Goal: Task Accomplishment & Management: Manage account settings

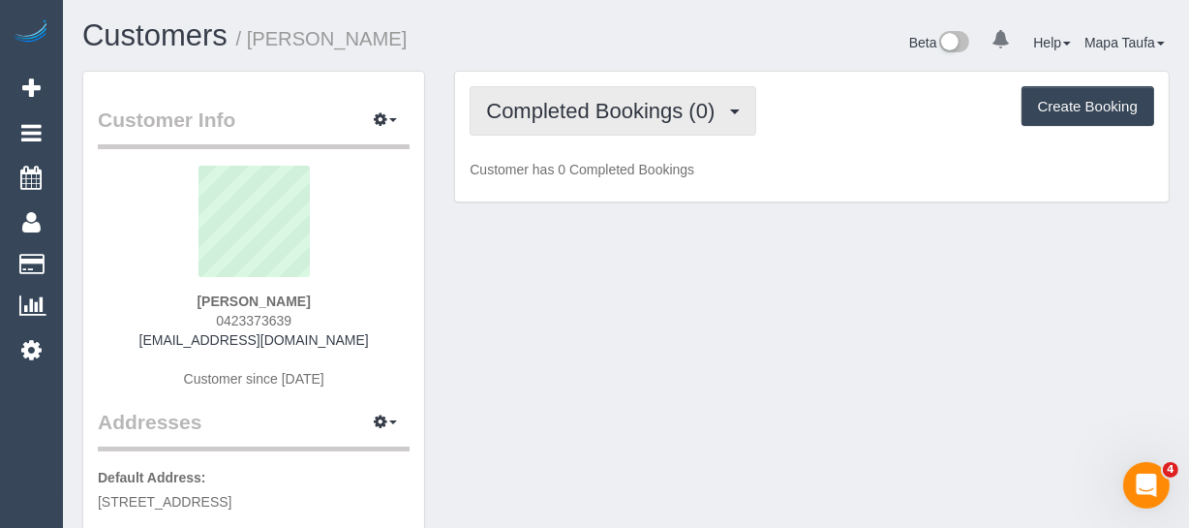
click at [642, 103] on span "Completed Bookings (0)" at bounding box center [605, 111] width 238 height 24
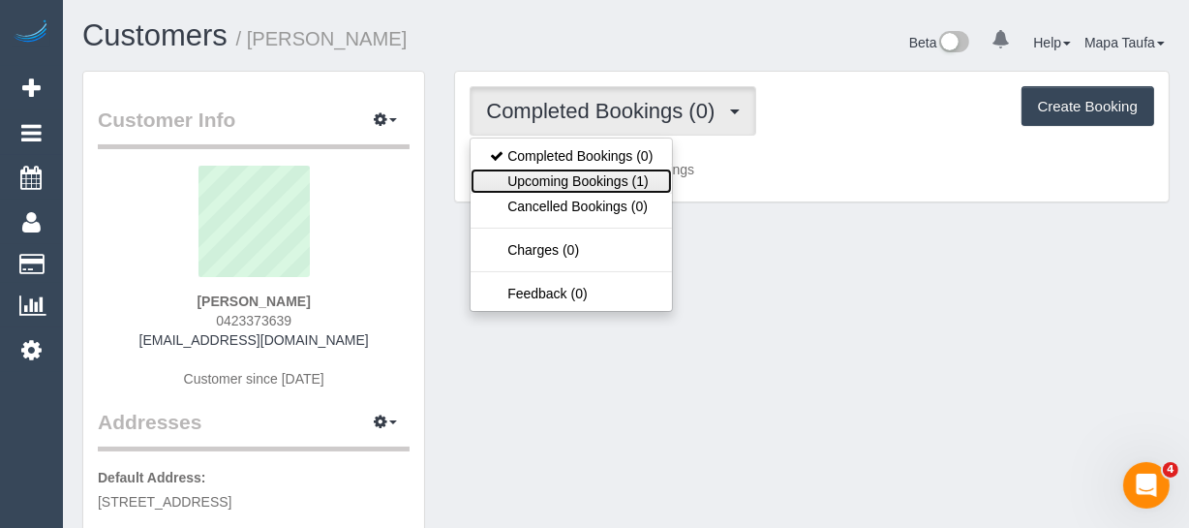
click at [607, 175] on link "Upcoming Bookings (1)" at bounding box center [570, 180] width 201 height 25
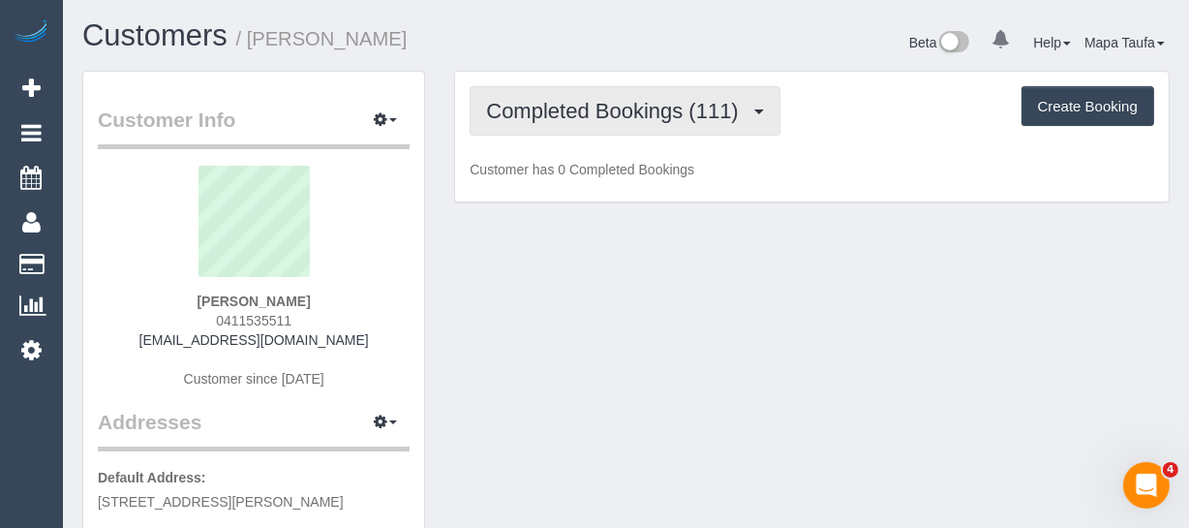
click at [583, 111] on span "Completed Bookings (111)" at bounding box center [616, 111] width 261 height 24
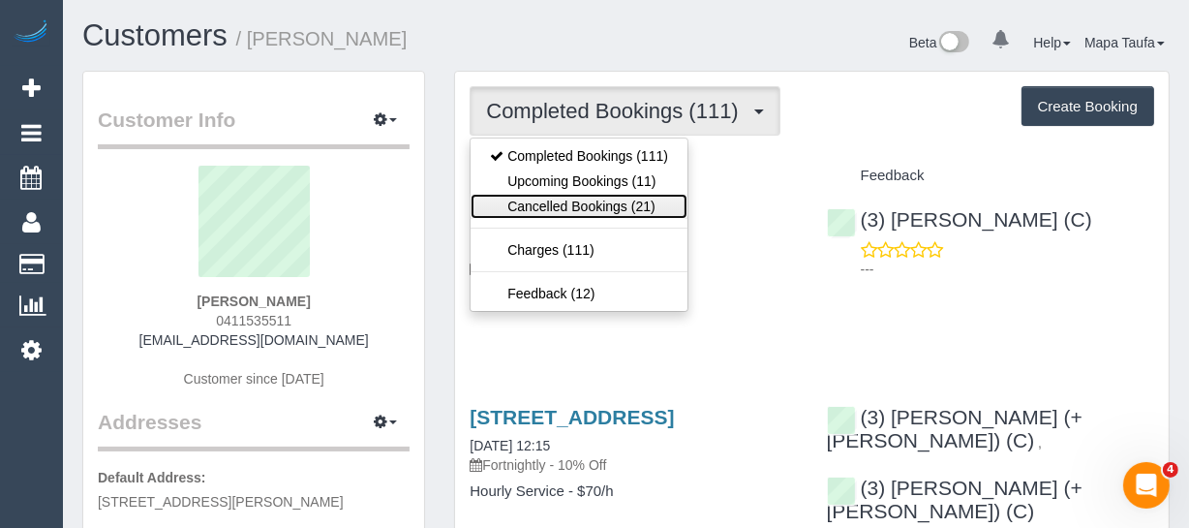
click at [578, 194] on link "Cancelled Bookings (21)" at bounding box center [578, 206] width 217 height 25
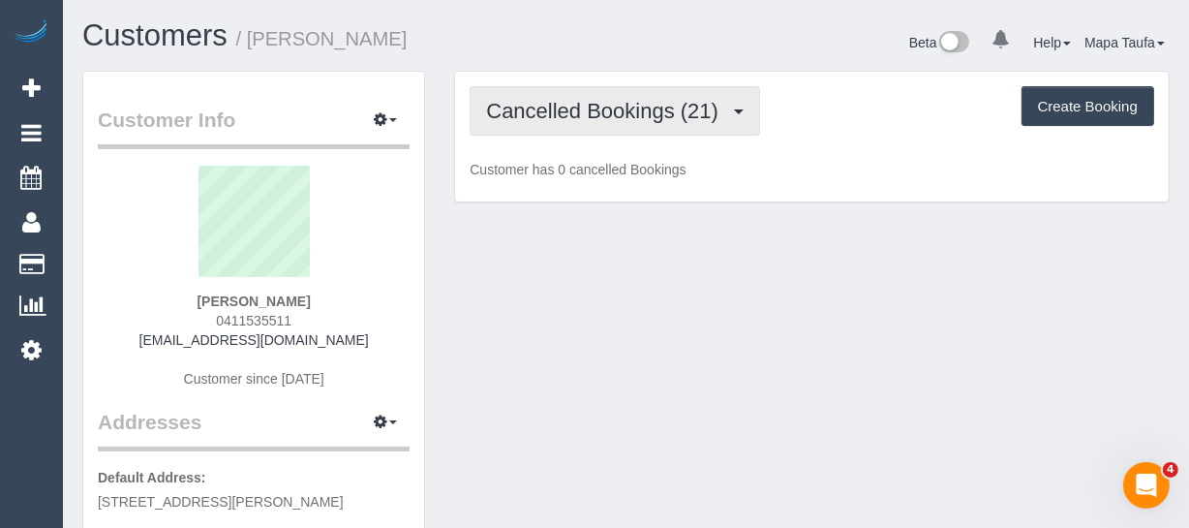
click at [561, 112] on span "Cancelled Bookings (21)" at bounding box center [607, 111] width 242 height 24
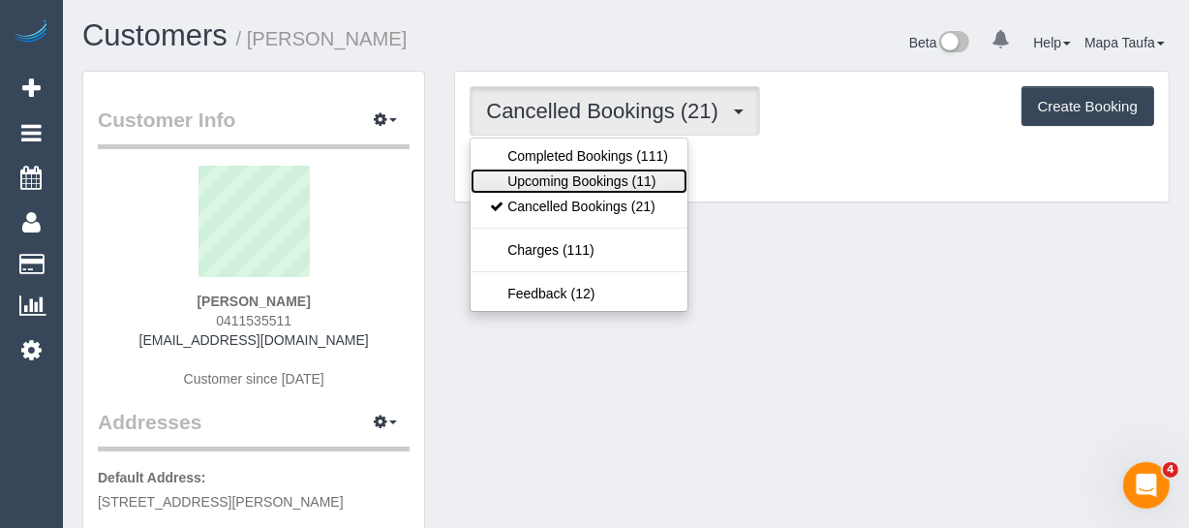
click at [558, 178] on link "Upcoming Bookings (11)" at bounding box center [578, 180] width 217 height 25
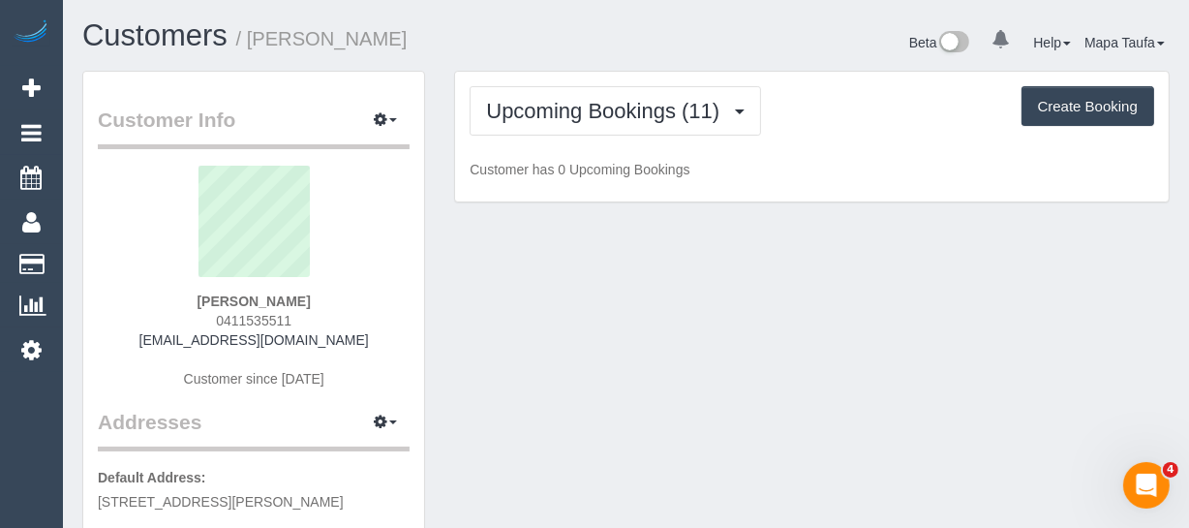
click at [560, 33] on h1 "Customers / Gehan Ranasinghe" at bounding box center [346, 35] width 529 height 33
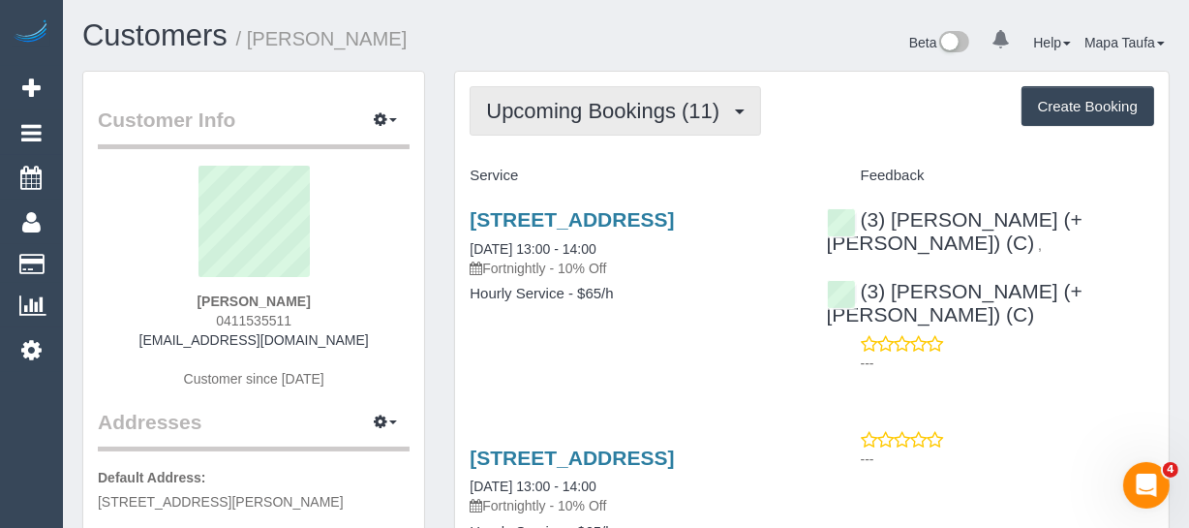
click at [573, 106] on span "Upcoming Bookings (11)" at bounding box center [607, 111] width 243 height 24
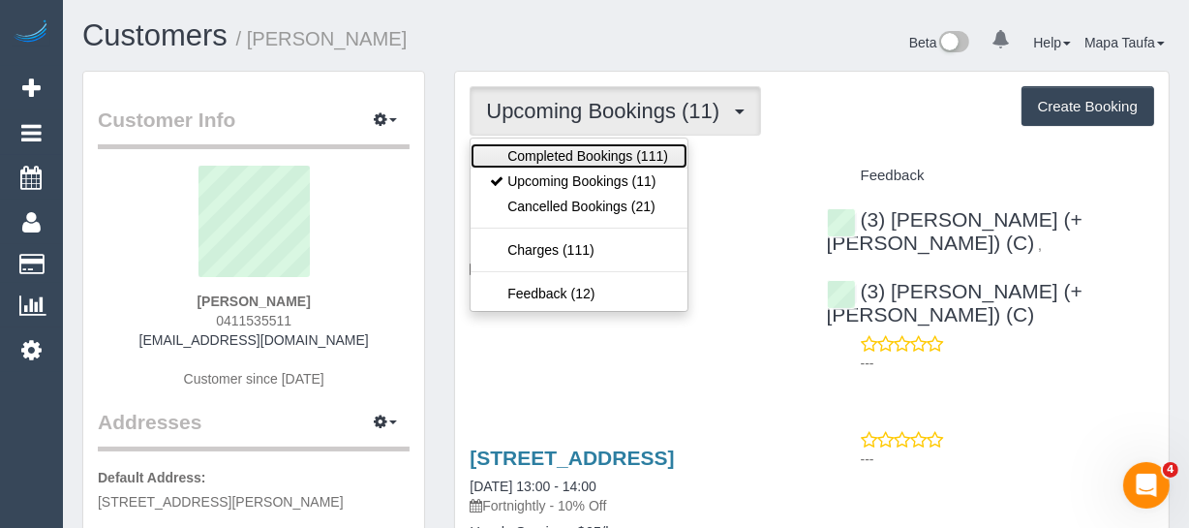
click at [578, 146] on link "Completed Bookings (111)" at bounding box center [578, 155] width 217 height 25
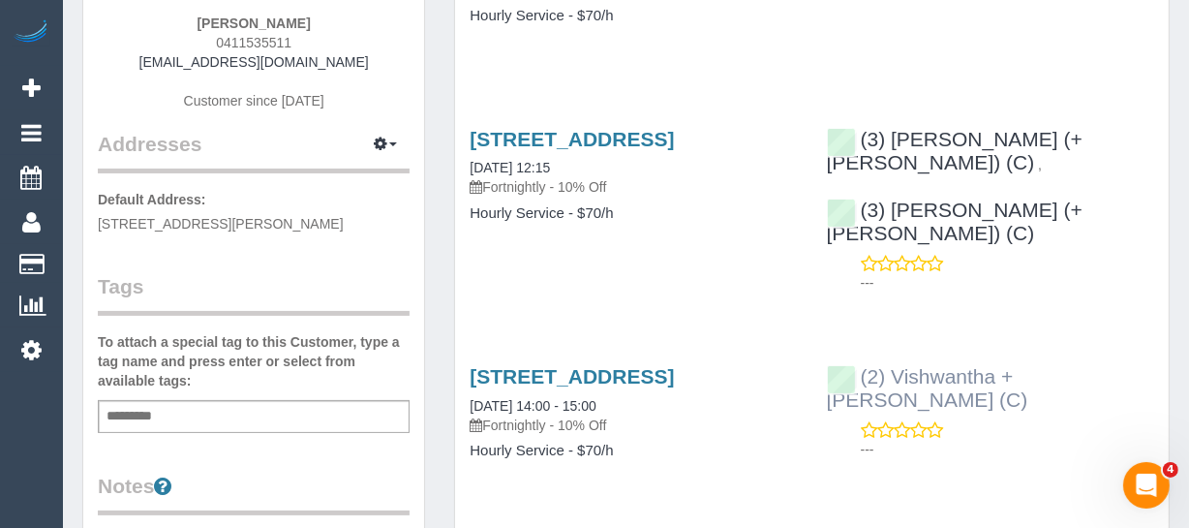
scroll to position [87, 0]
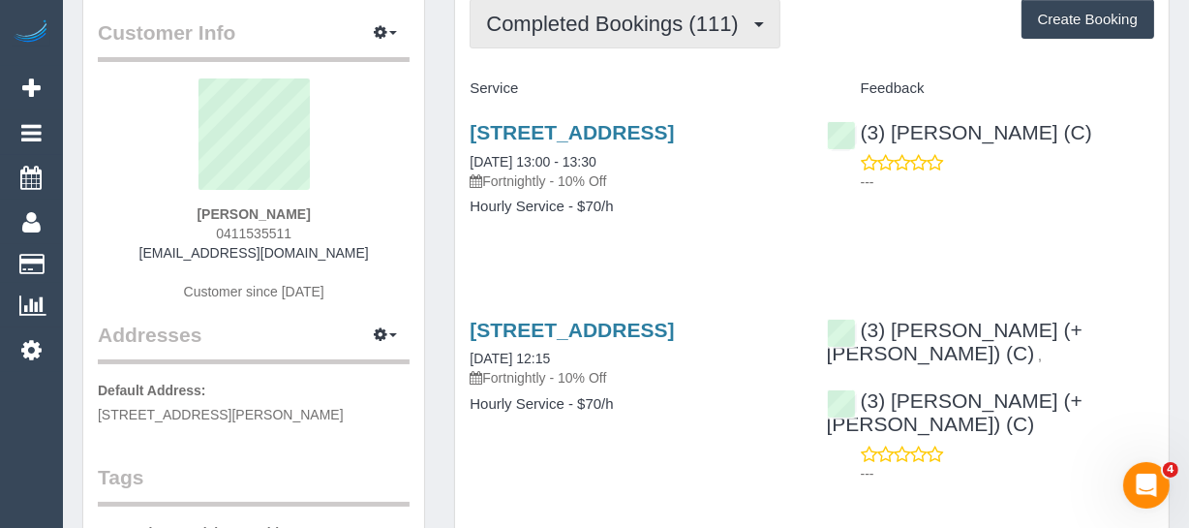
click at [606, 32] on span "Completed Bookings (111)" at bounding box center [616, 24] width 261 height 24
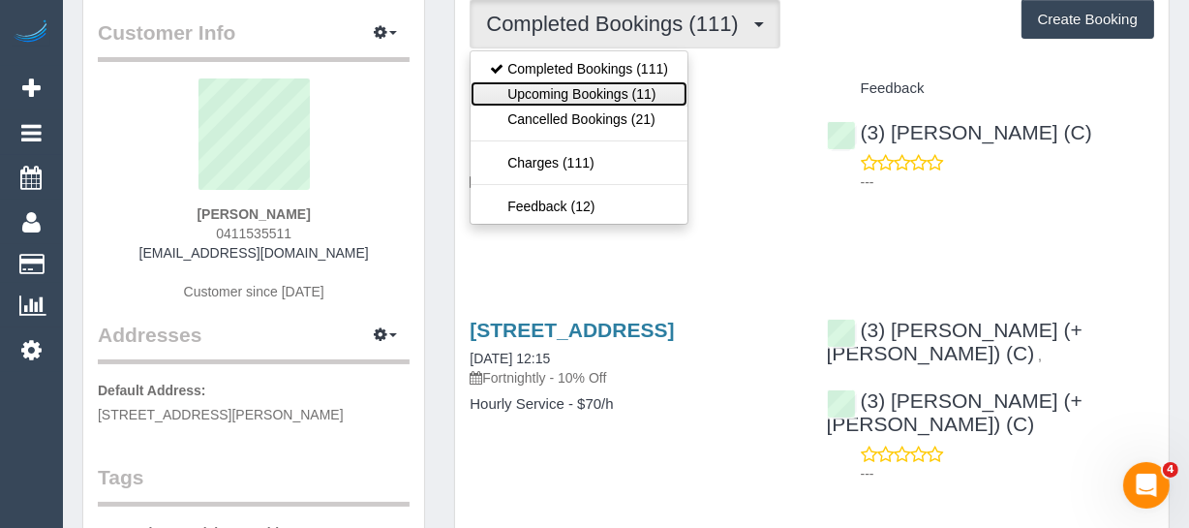
click at [587, 99] on link "Upcoming Bookings (11)" at bounding box center [578, 93] width 217 height 25
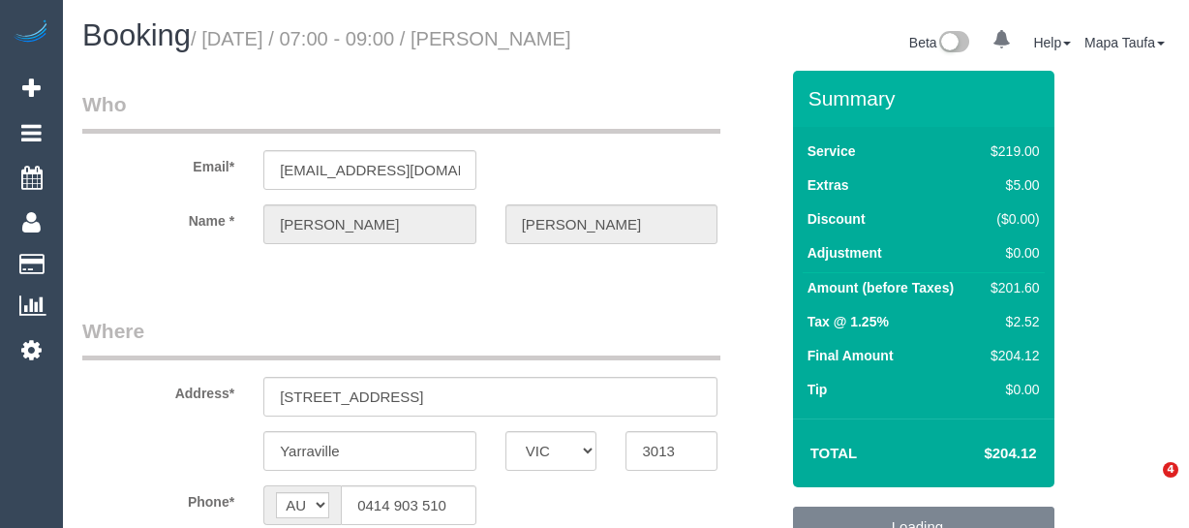
select select "VIC"
select select "string:stripe-pm_1K79Db2GScqysDRVt7ezlC8H"
select select "number:28"
select select "number:14"
select select "number:18"
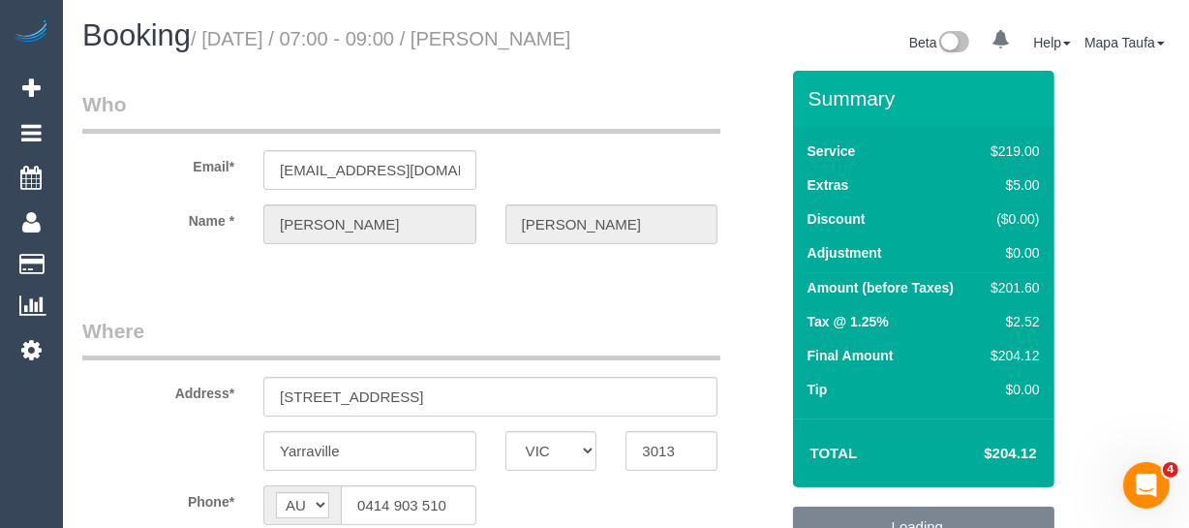
select select "number:23"
select select "number:26"
select select "object:4845"
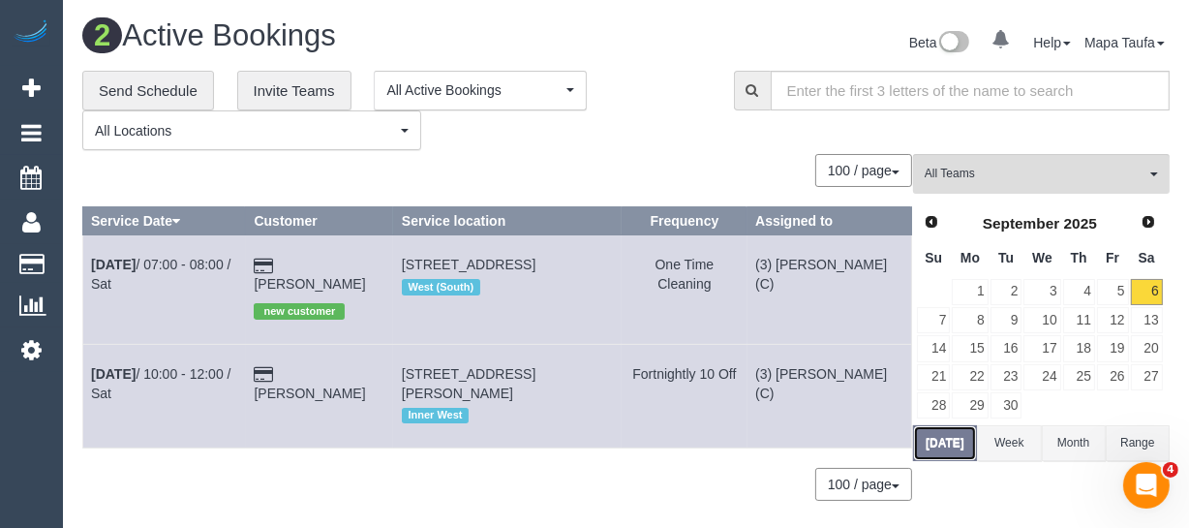
click at [938, 425] on button "Today" at bounding box center [945, 443] width 64 height 36
click at [1043, 171] on span "(3) Juan Manuel (C)" at bounding box center [1034, 174] width 221 height 16
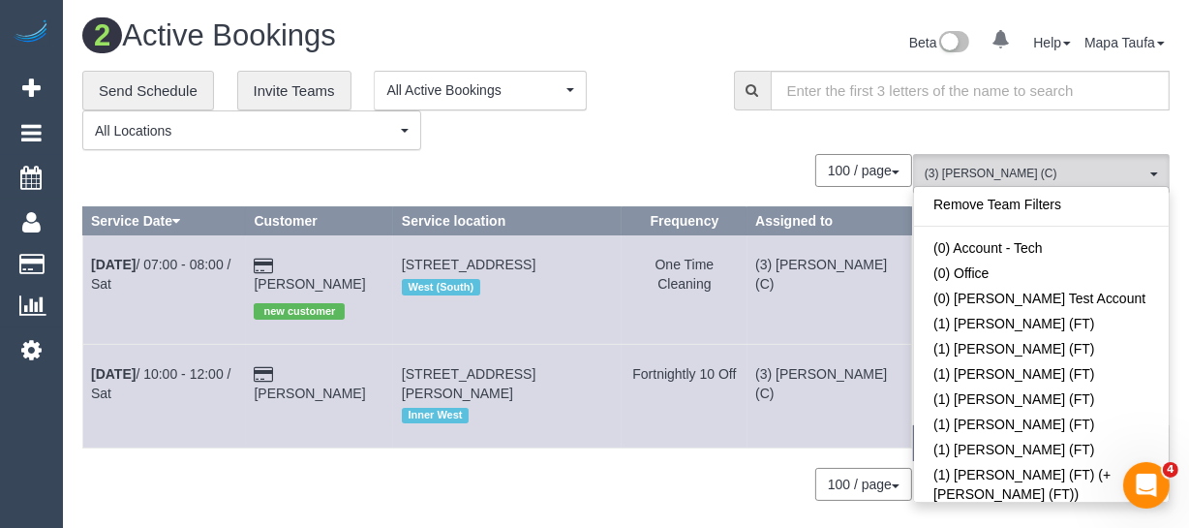
scroll to position [3275, 0]
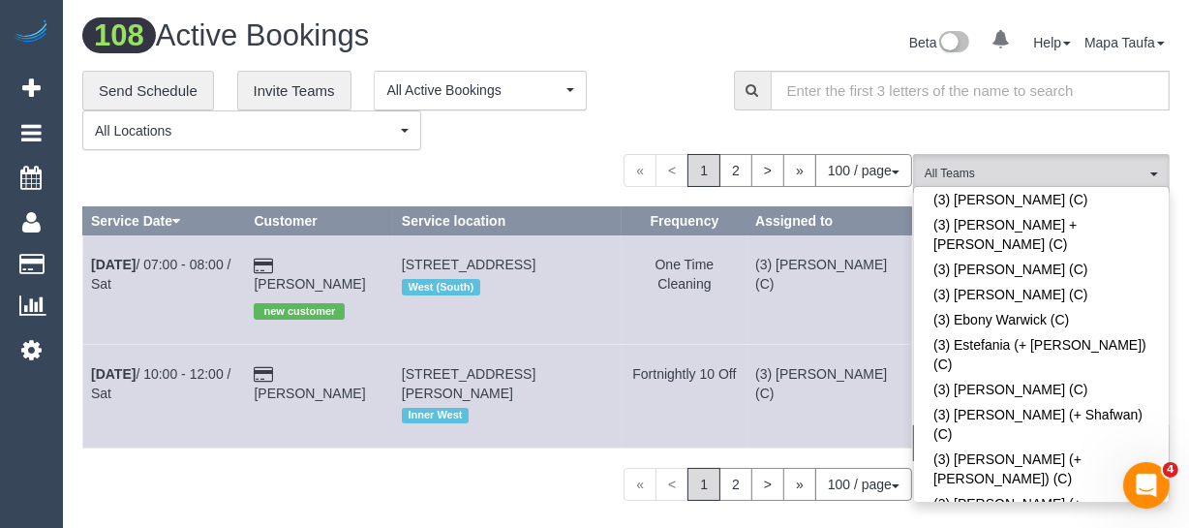
scroll to position [4181, 0]
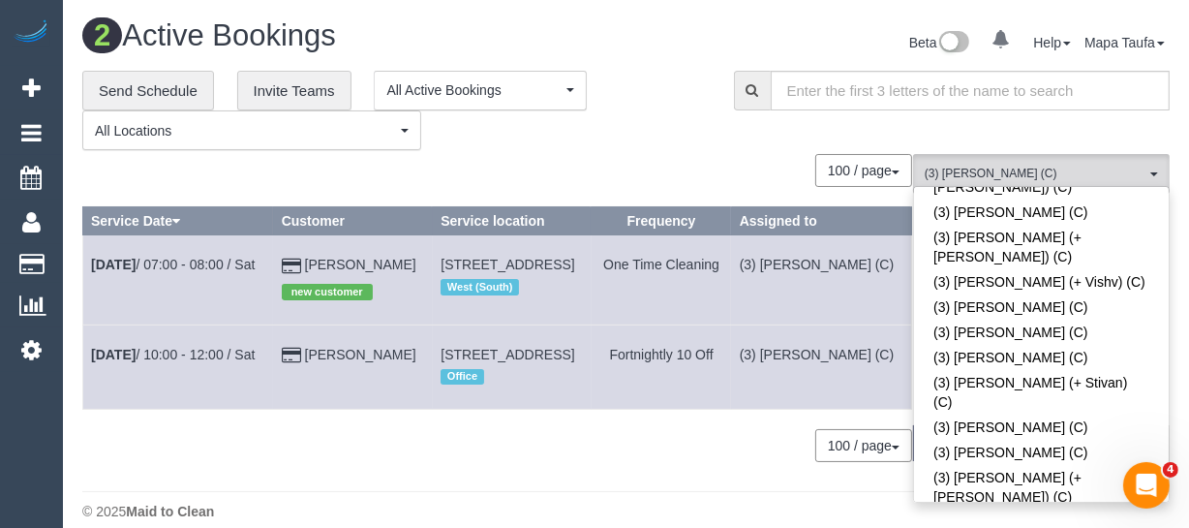
click at [678, 157] on div "100 / page 10 / page 20 / page 30 / page 40 / page 50 / page 100 / page" at bounding box center [497, 170] width 830 height 33
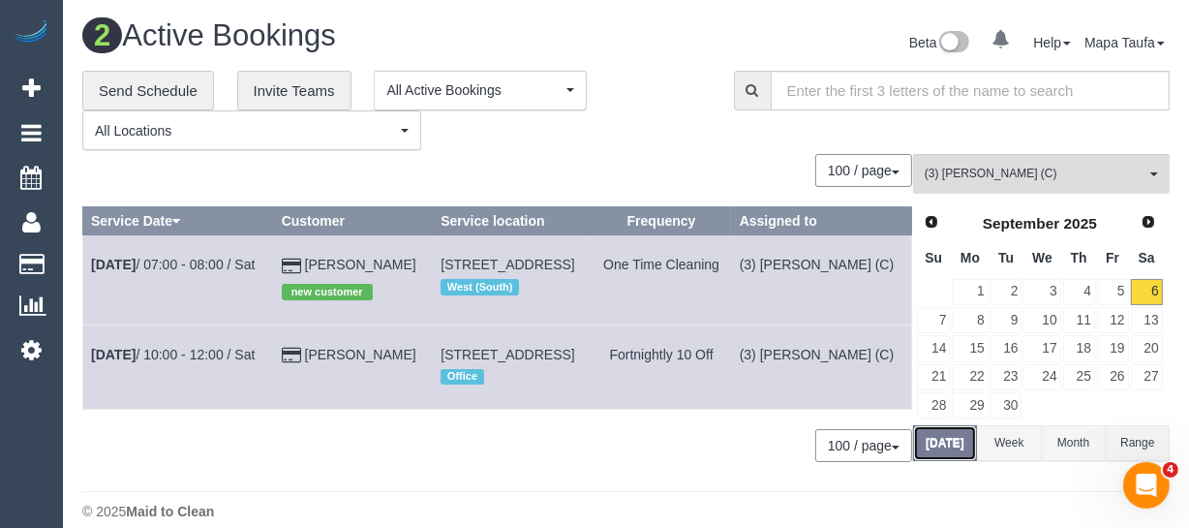
click at [959, 438] on button "Today" at bounding box center [945, 443] width 64 height 36
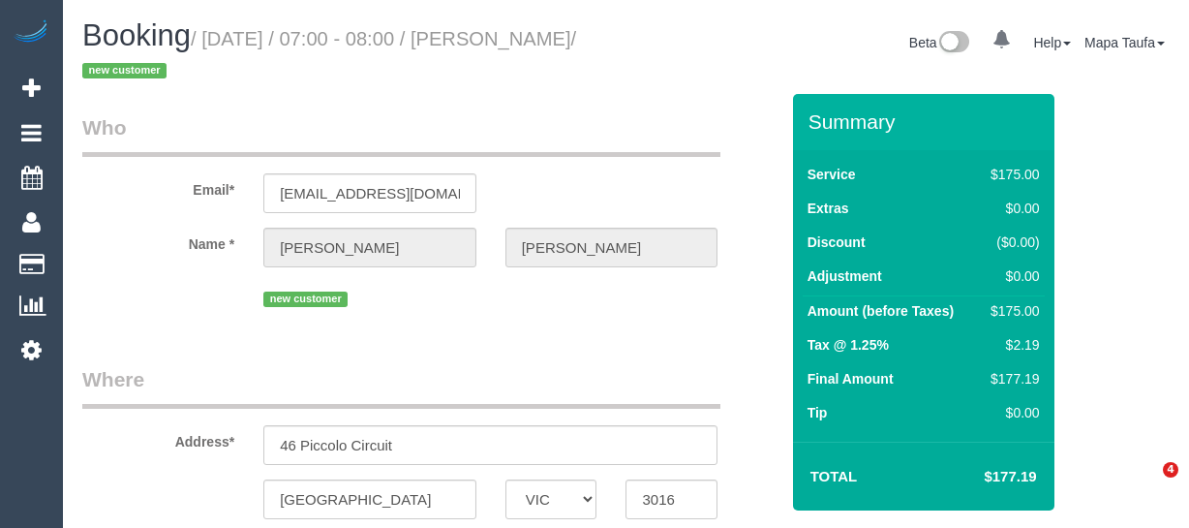
select select "VIC"
select select "150"
select select "number:28"
select select "number:14"
select select "number:18"
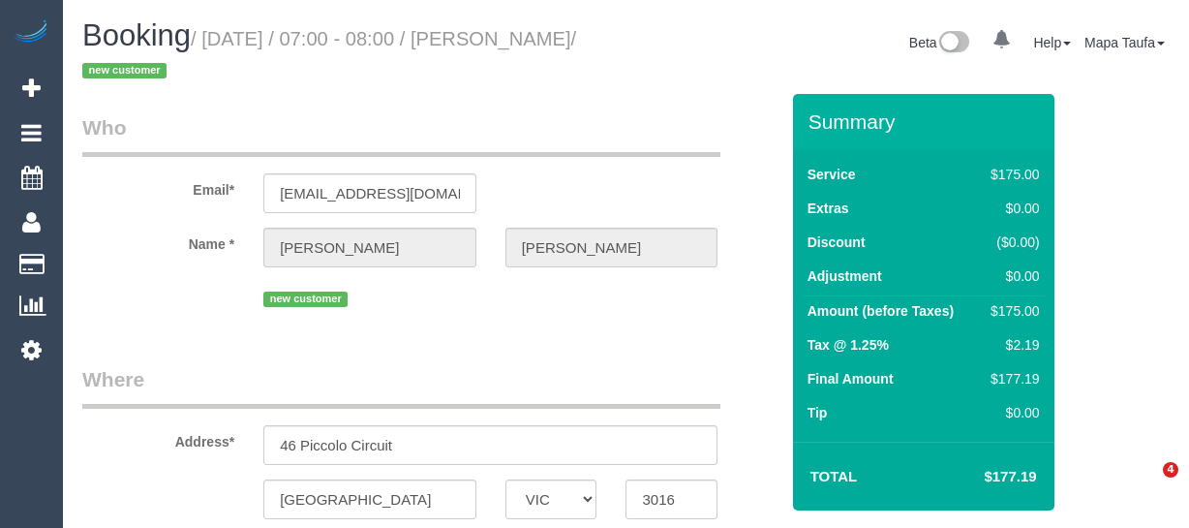
select select "number:25"
select select "number:11"
select select "object:1342"
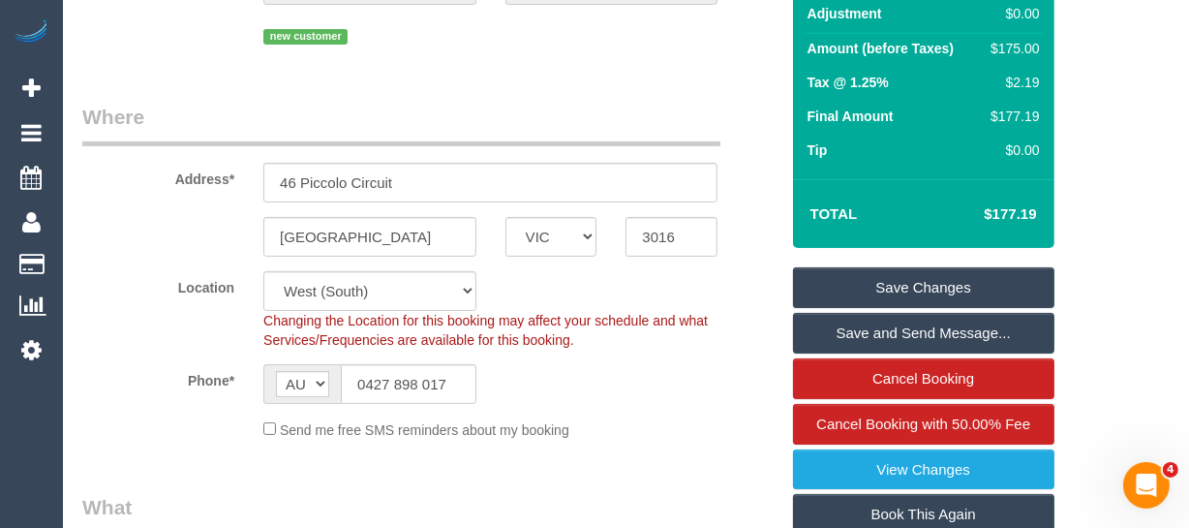
scroll to position [263, 0]
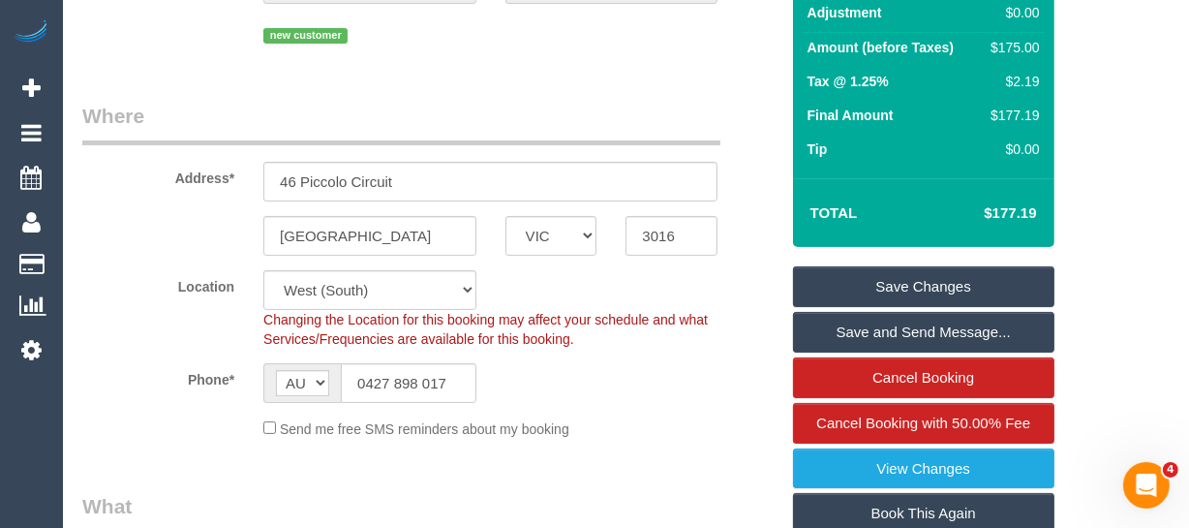
click at [413, 359] on sui-booking-location "Location Office City East (North) East (South) Inner East Inner North (East) In…" at bounding box center [430, 354] width 696 height 168
click at [417, 376] on input "0427 898 017" at bounding box center [409, 383] width 136 height 40
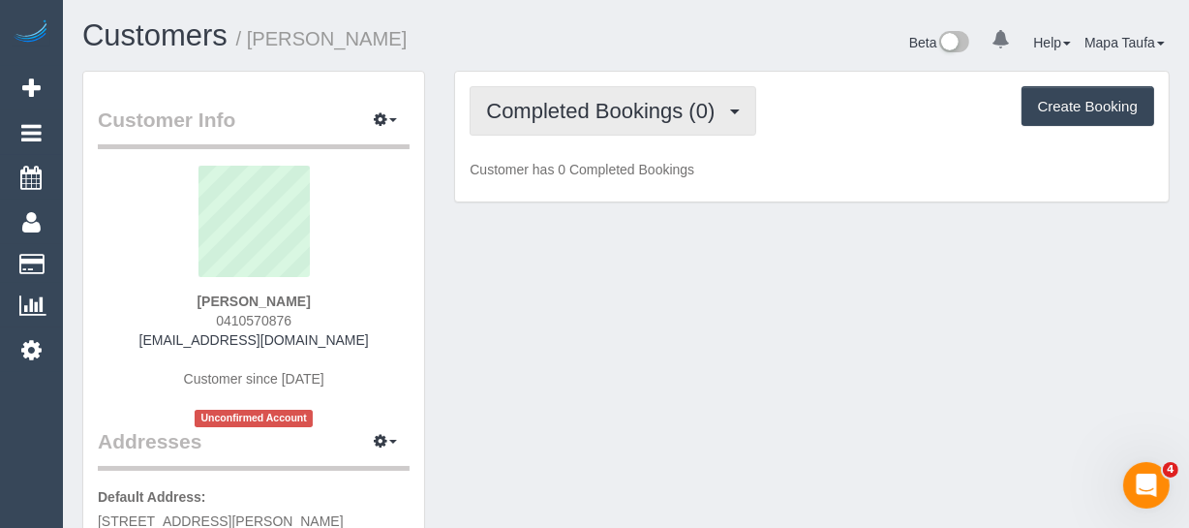
click at [606, 93] on button "Completed Bookings (0)" at bounding box center [612, 110] width 287 height 49
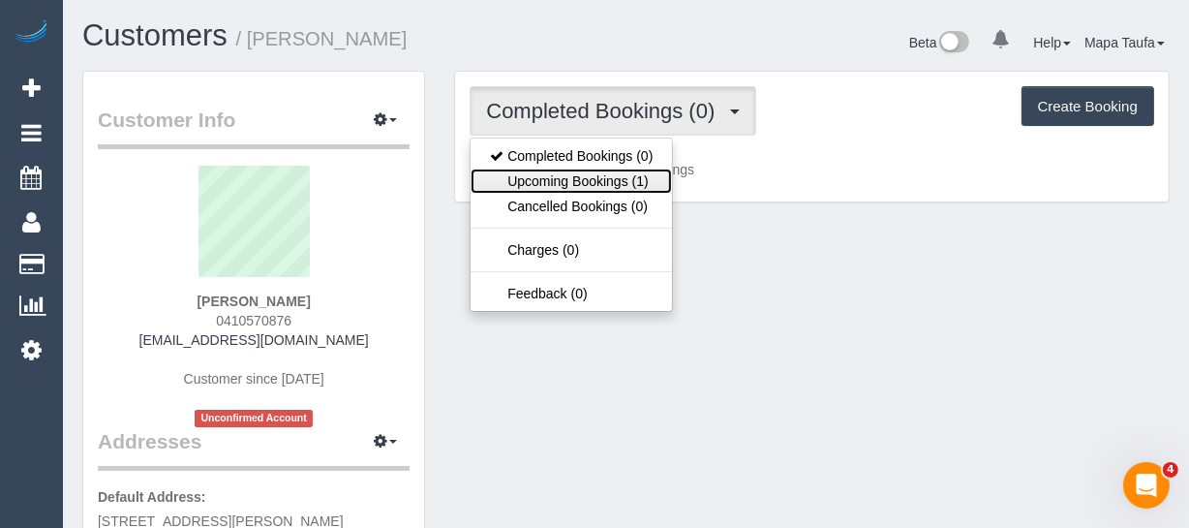
click at [579, 176] on link "Upcoming Bookings (1)" at bounding box center [570, 180] width 201 height 25
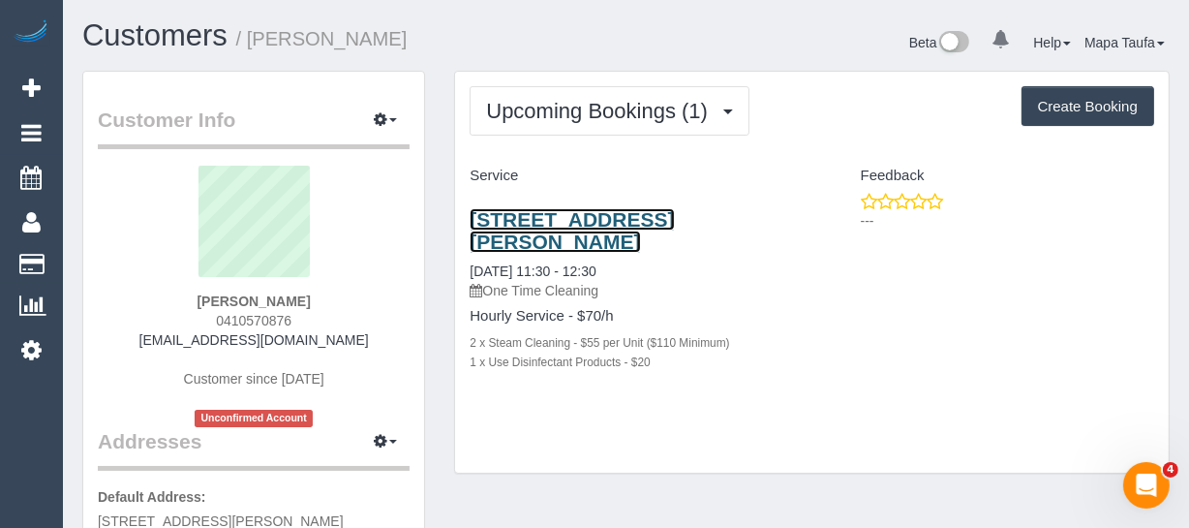
click at [566, 222] on link "[STREET_ADDRESS][PERSON_NAME]" at bounding box center [571, 230] width 204 height 45
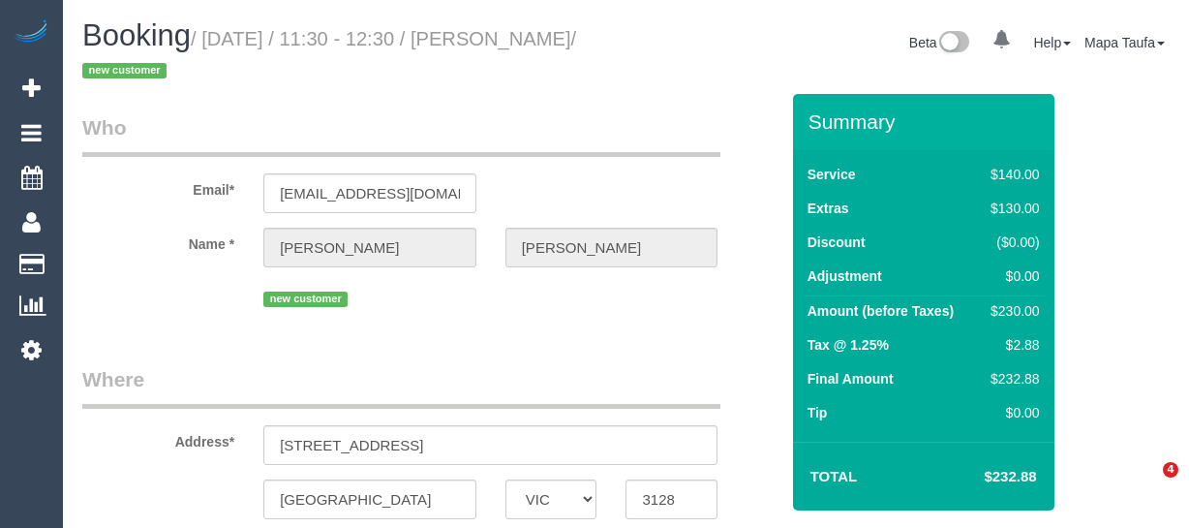
select select "VIC"
select select "string:stripe-pm_1S3bWD2GScqysDRVfB37uJIA"
select select "number:28"
select select "number:14"
select select "number:20"
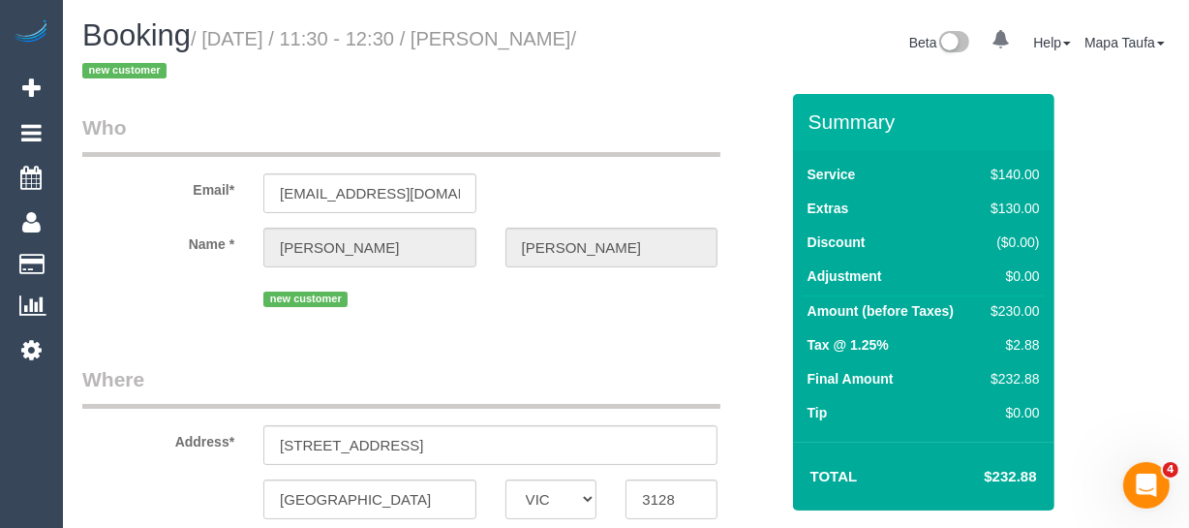
select select "number:24"
select select "object:930"
select select "VIC"
select select "number:28"
select select "number:14"
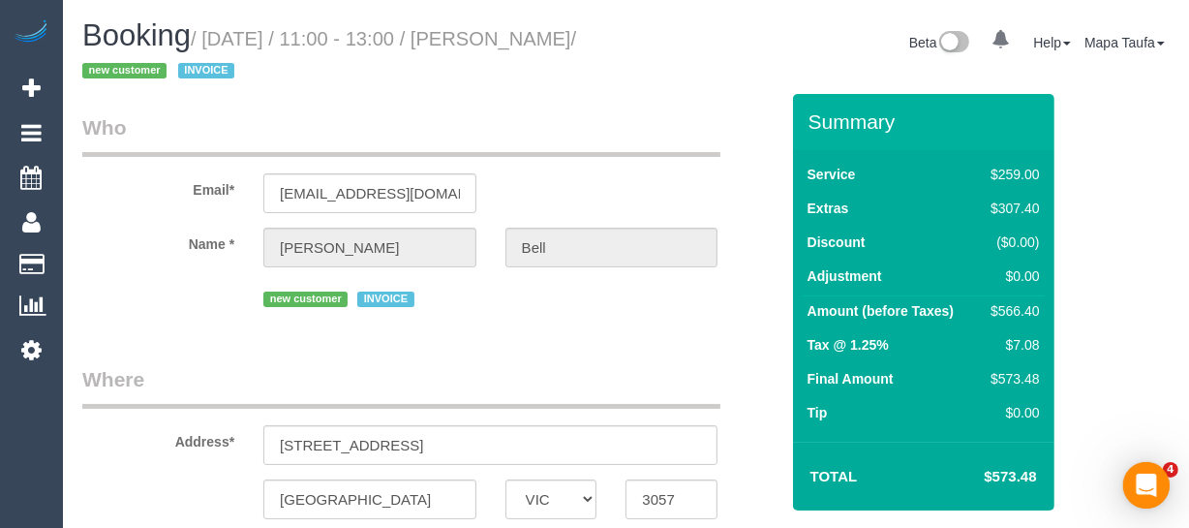
select select "number:19"
select select "number:36"
select select "object:1730"
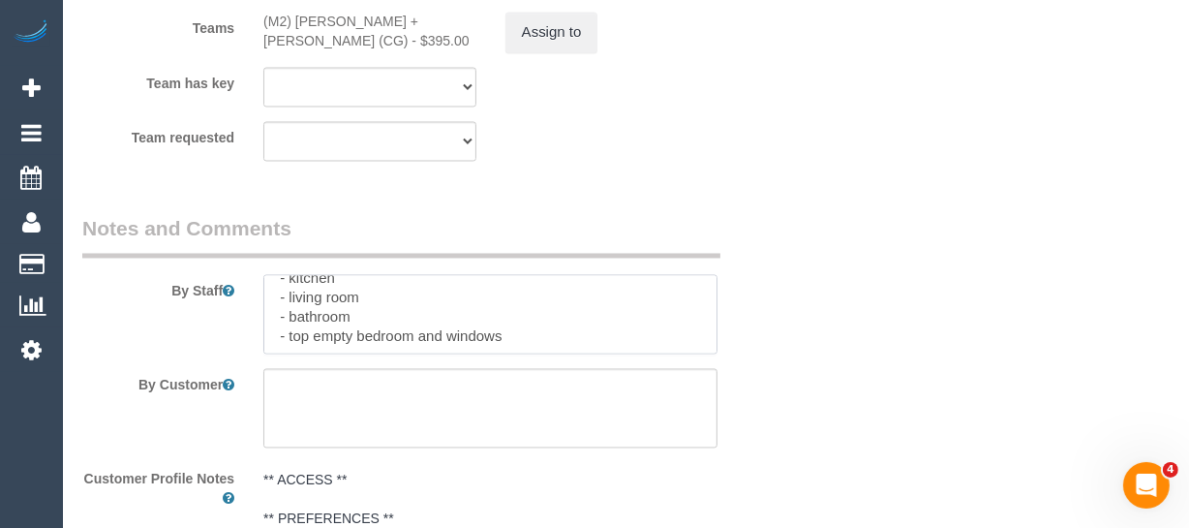
scroll to position [309, 0]
click at [724, 302] on div at bounding box center [490, 313] width 483 height 79
drag, startPoint x: 716, startPoint y: 359, endPoint x: 718, endPoint y: 369, distance: 9.9
click at [716, 353] on textarea at bounding box center [490, 313] width 454 height 79
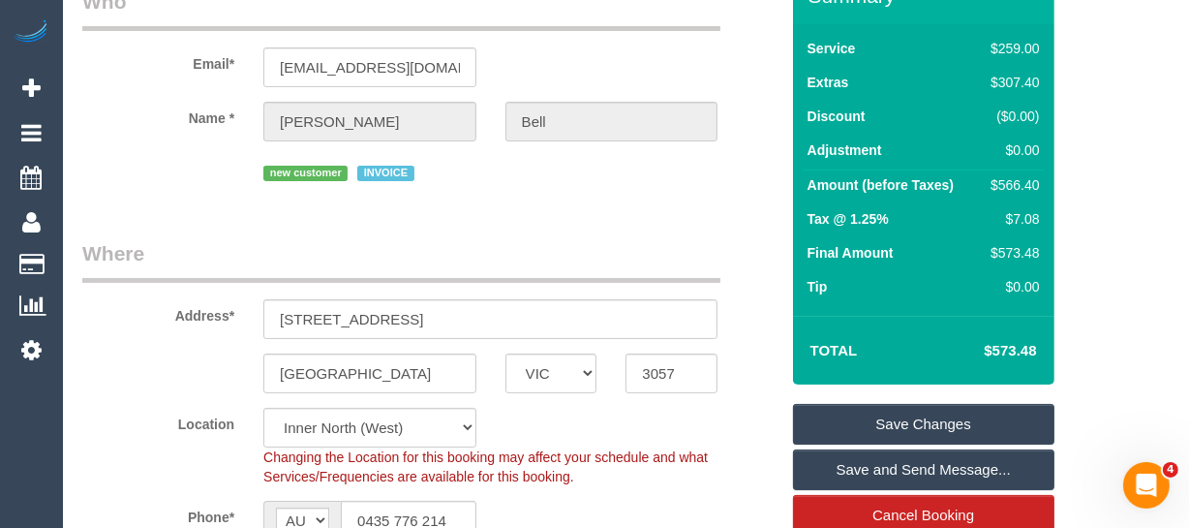
scroll to position [351, 0]
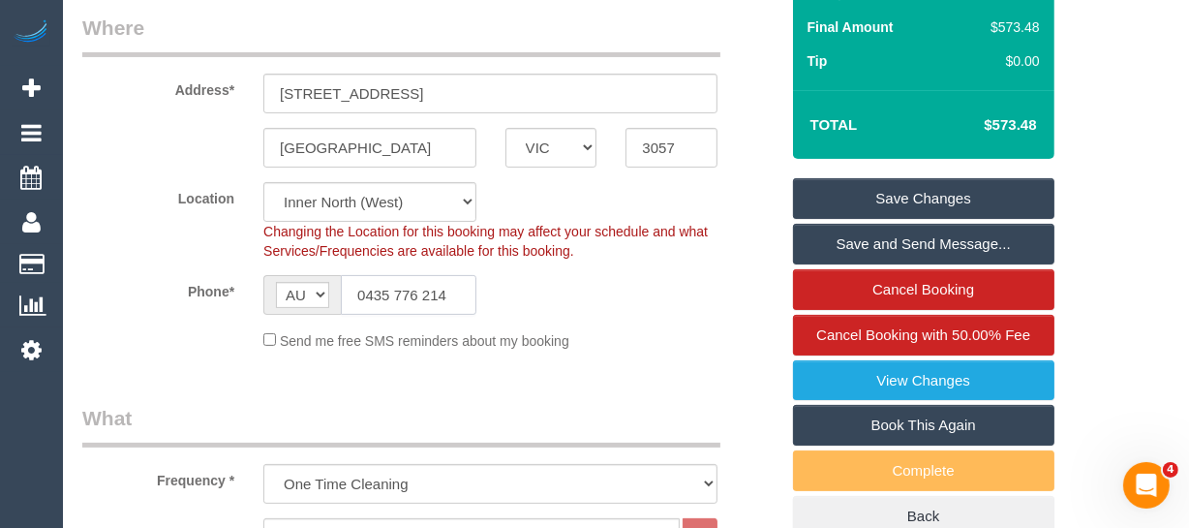
click at [453, 302] on input "0435 776 214" at bounding box center [409, 295] width 136 height 40
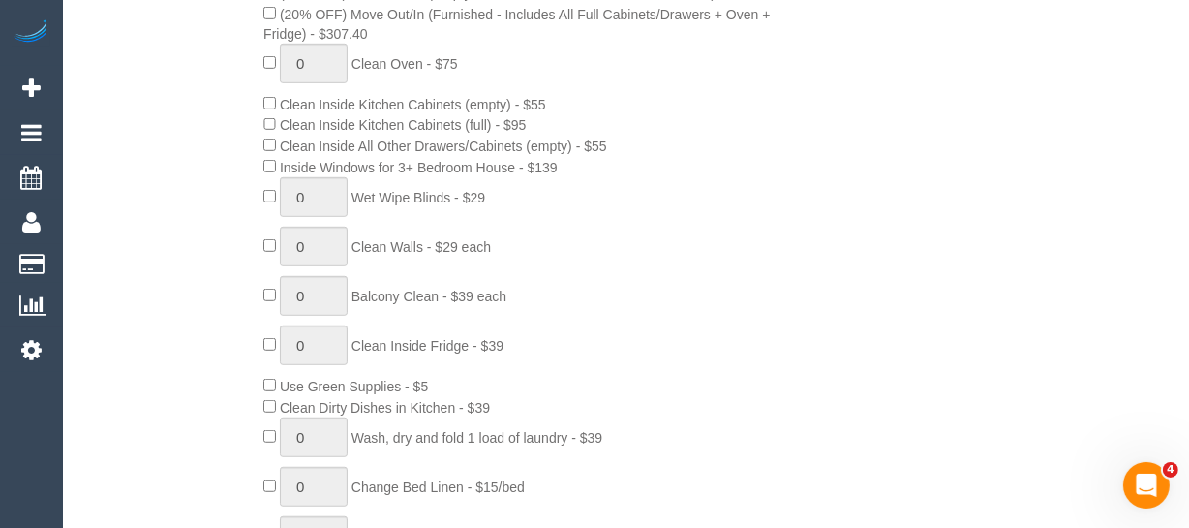
scroll to position [1007, 0]
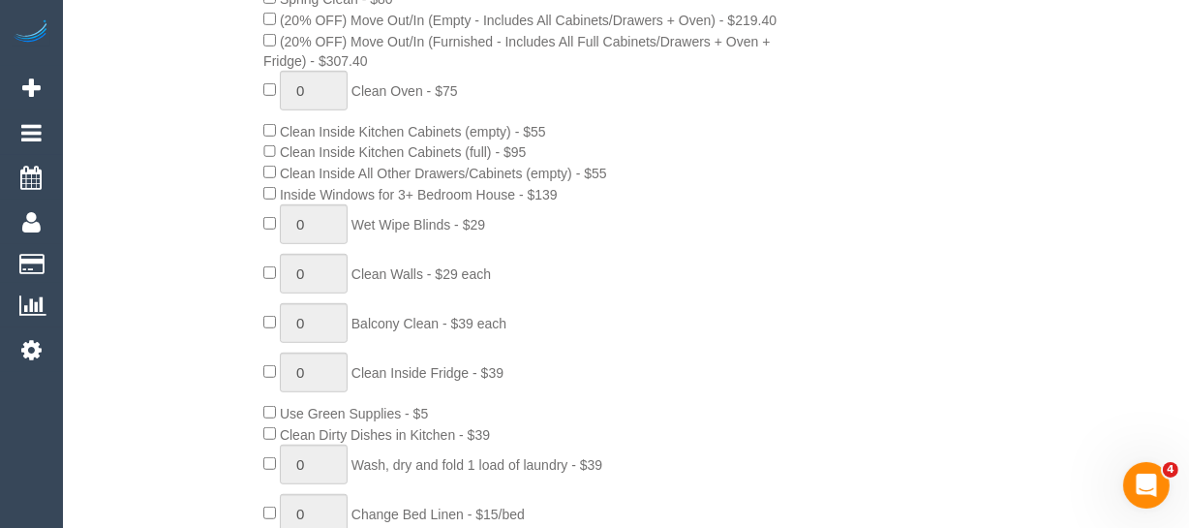
click at [264, 202] on span "Inside Windows for 3+ Bedroom House - $139" at bounding box center [410, 194] width 294 height 15
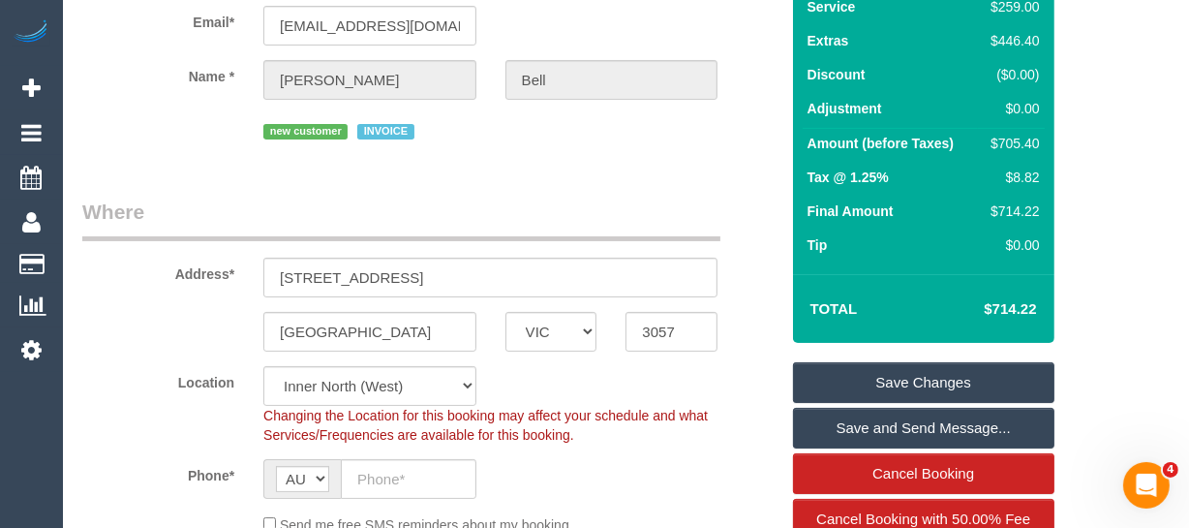
scroll to position [141, 0]
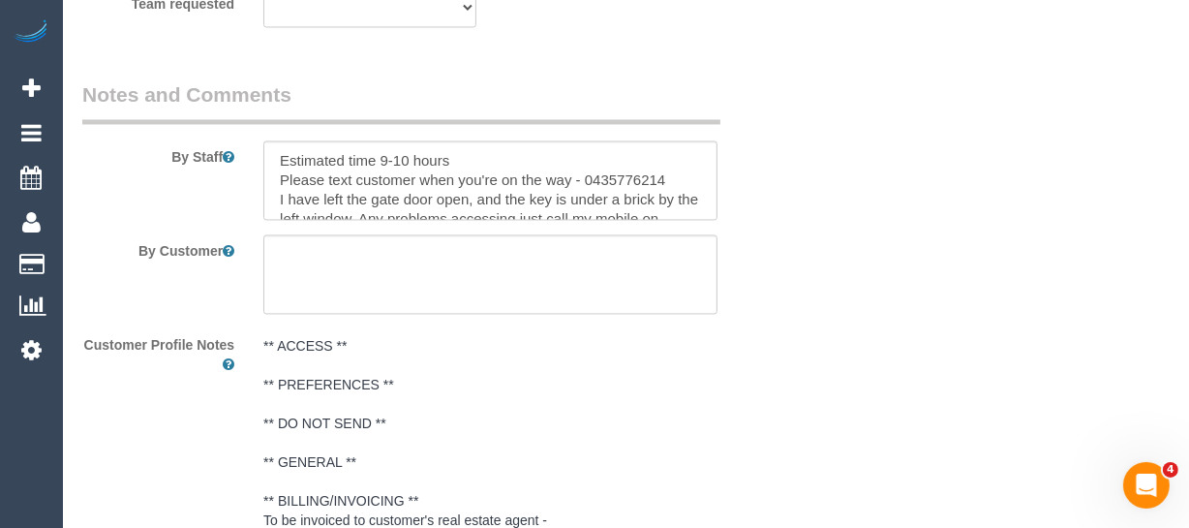
scroll to position [0, 0]
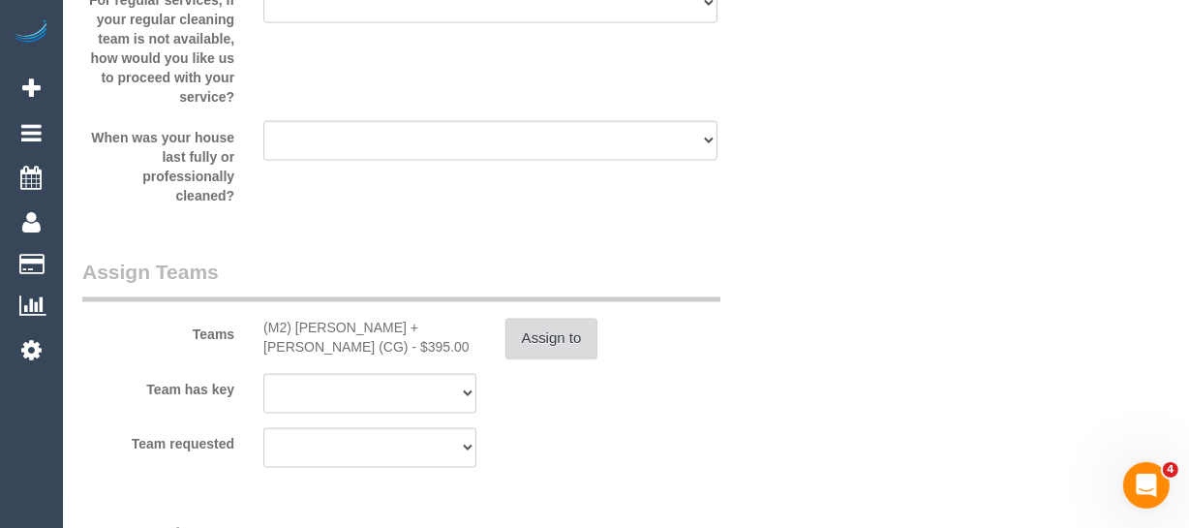
click at [577, 344] on button "Assign to" at bounding box center [551, 338] width 93 height 41
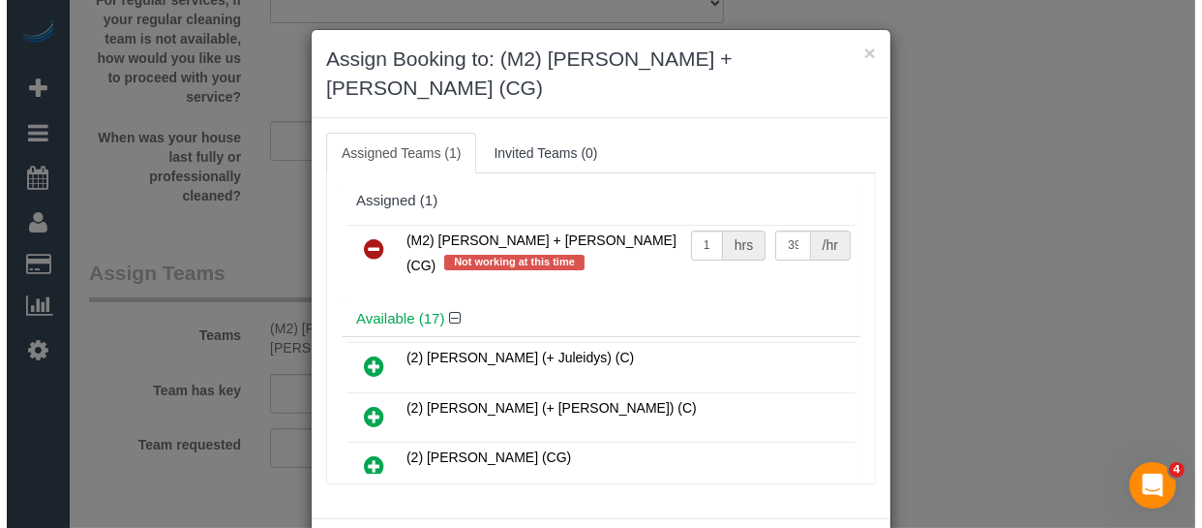
scroll to position [2956, 0]
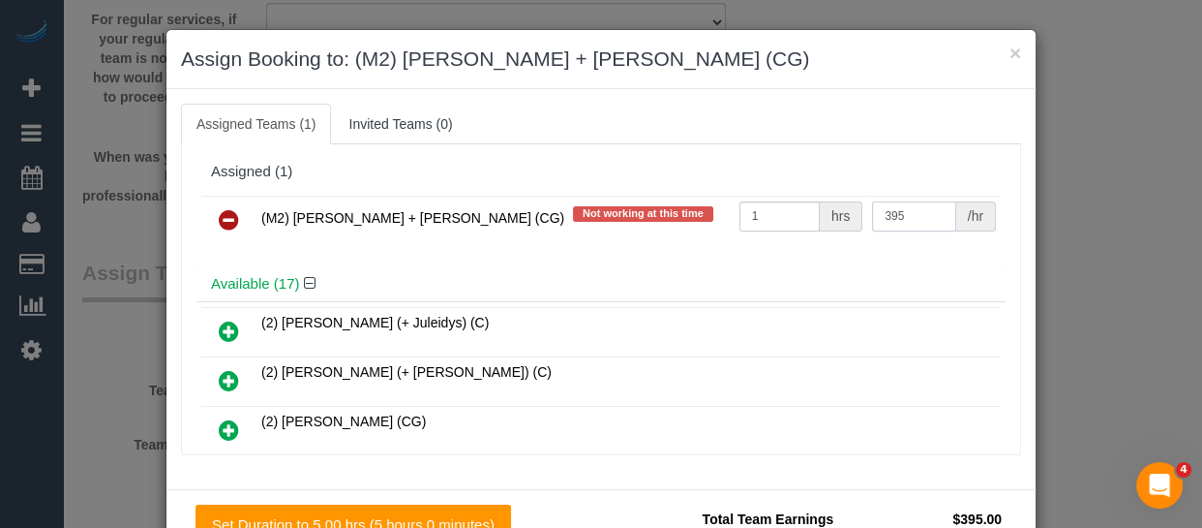
drag, startPoint x: 917, startPoint y: 212, endPoint x: 707, endPoint y: 197, distance: 210.6
click at [707, 197] on tr "(M2) Akila + Tehan (CG) Not working at this time 1 hrs 395 /hr" at bounding box center [601, 220] width 800 height 49
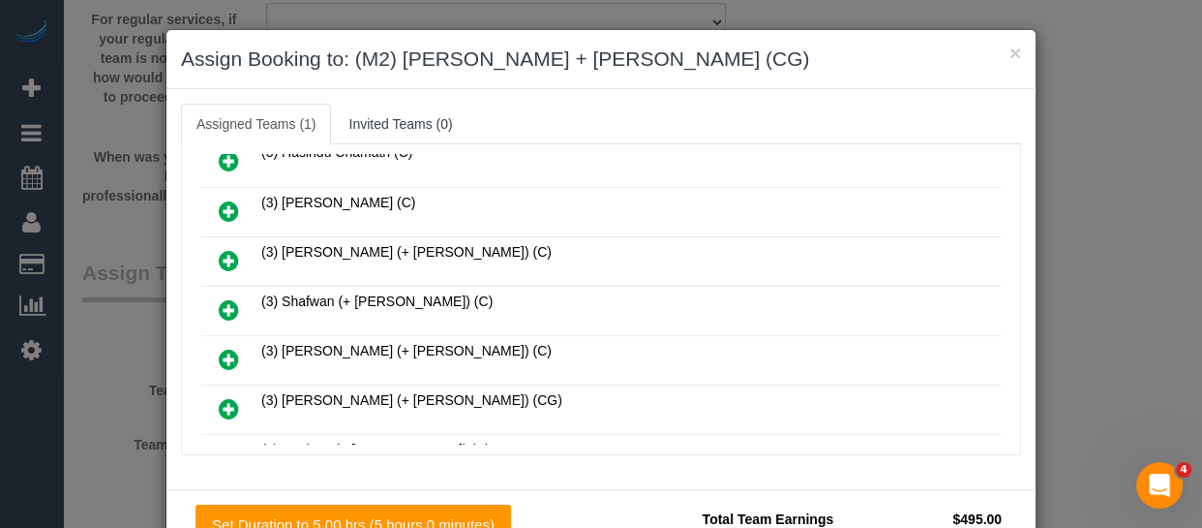
scroll to position [194, 0]
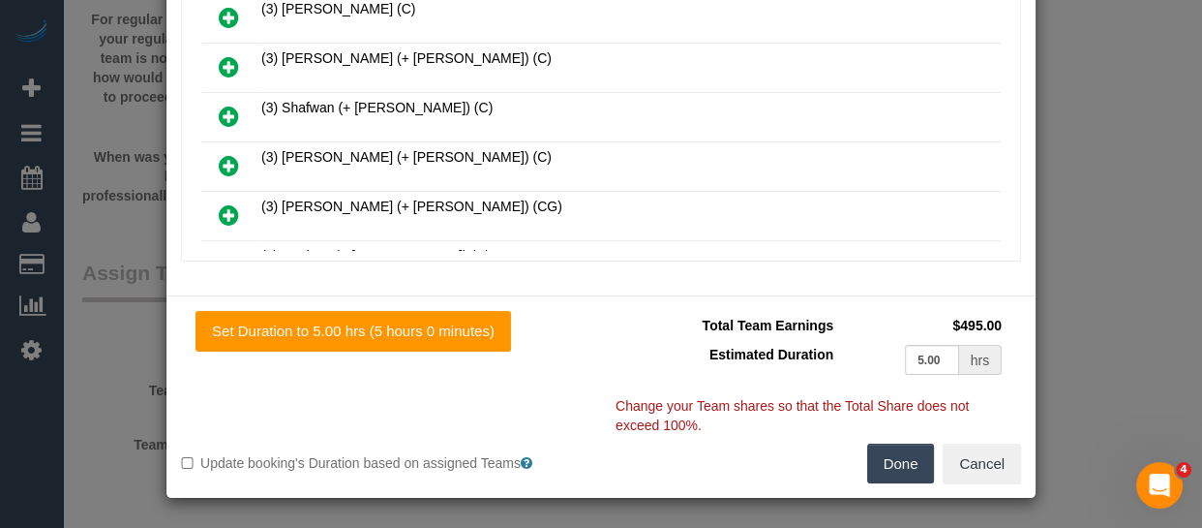
type input "495"
click at [903, 464] on button "Done" at bounding box center [901, 463] width 68 height 41
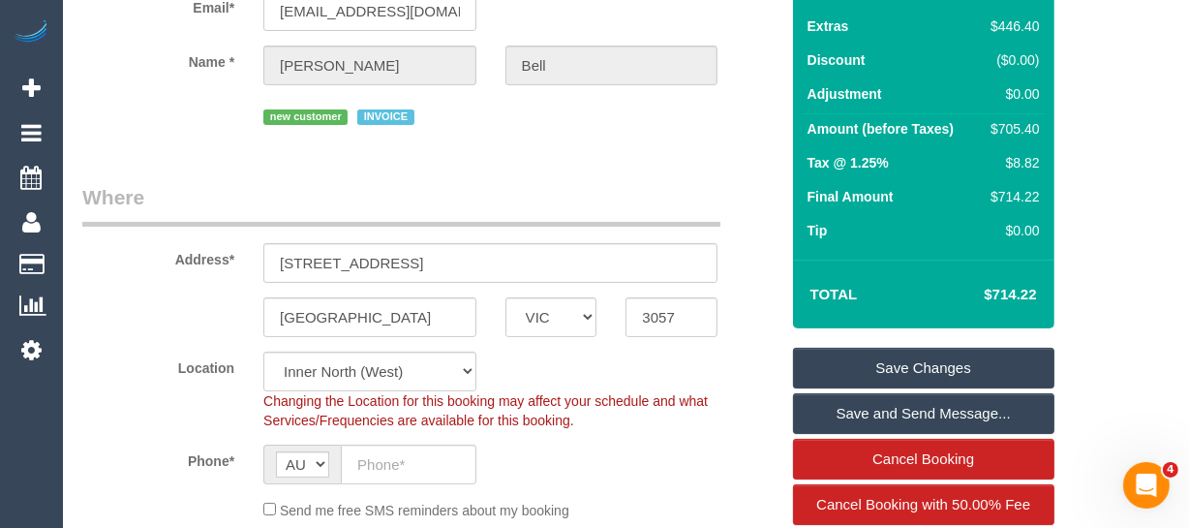
click at [937, 348] on link "Save Changes" at bounding box center [923, 368] width 261 height 41
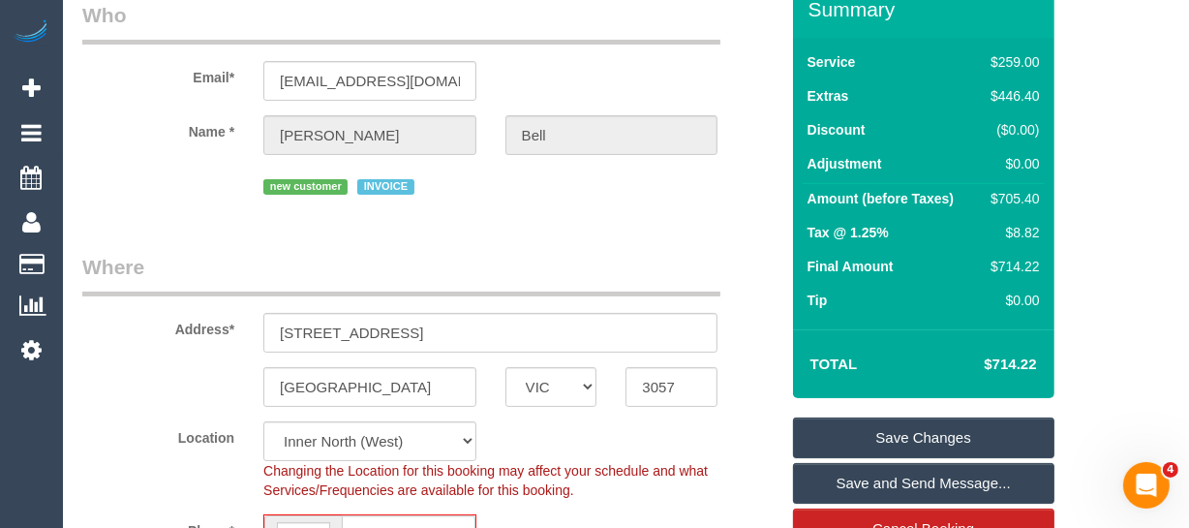
scroll to position [435, 0]
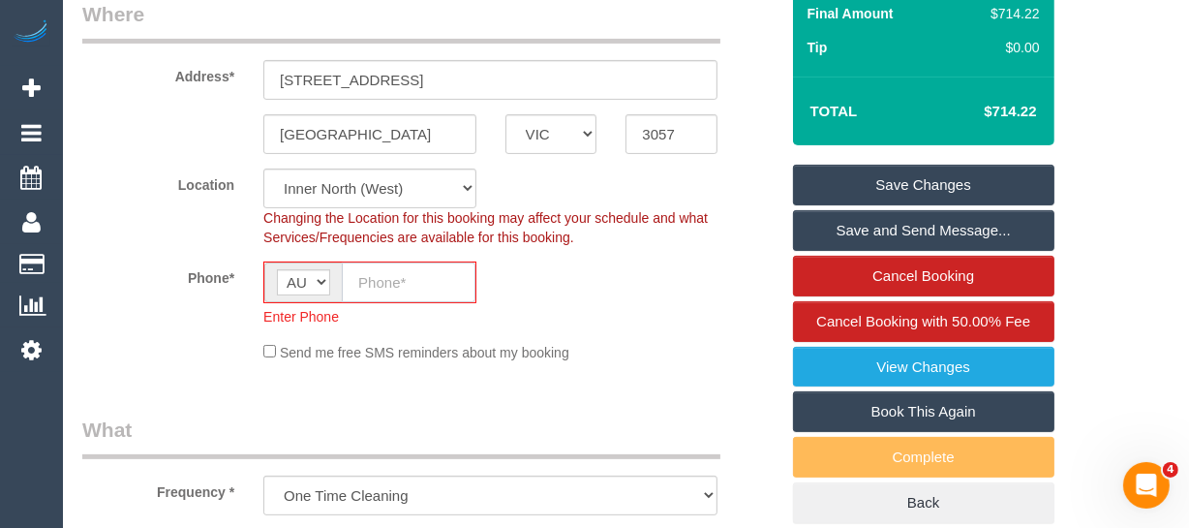
click at [378, 284] on input "text" at bounding box center [409, 282] width 134 height 40
click at [891, 182] on link "Save Changes" at bounding box center [923, 185] width 261 height 41
click at [392, 272] on sui-booking-location "Location Office City East (North) East (South) Inner East Inner North (East) In…" at bounding box center [430, 265] width 696 height 194
click at [392, 272] on input "text" at bounding box center [409, 282] width 134 height 40
paste input "+61 435 776 214"
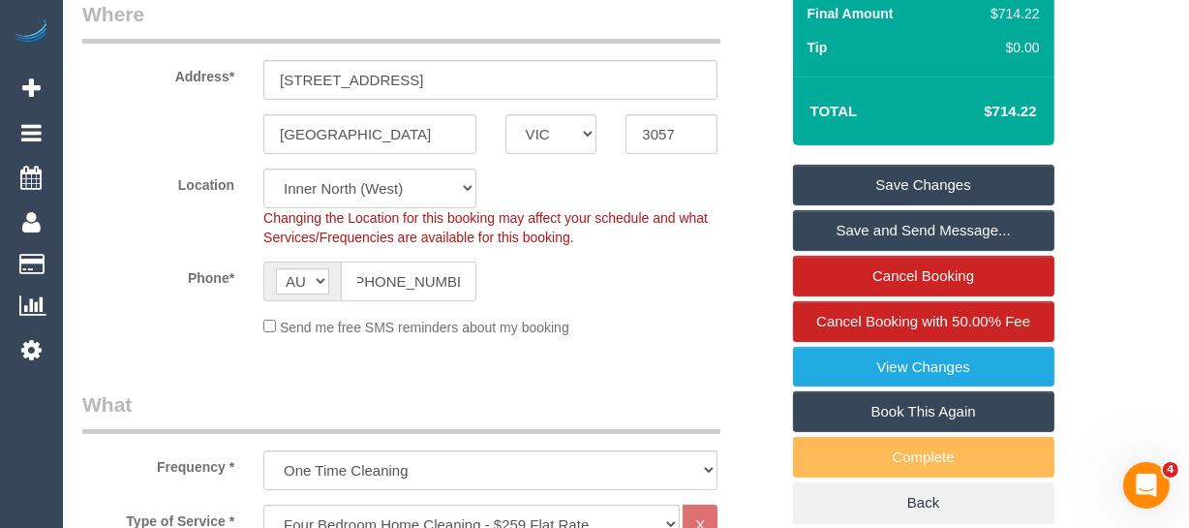
scroll to position [0, 0]
drag, startPoint x: 383, startPoint y: 280, endPoint x: 314, endPoint y: 275, distance: 69.9
click at [314, 275] on div "AF AL DZ AD AO AI AQ AG AR AM AW AU AT AZ BS BH BD BB BY BE BZ BJ BM BT BO BA B…" at bounding box center [369, 281] width 213 height 40
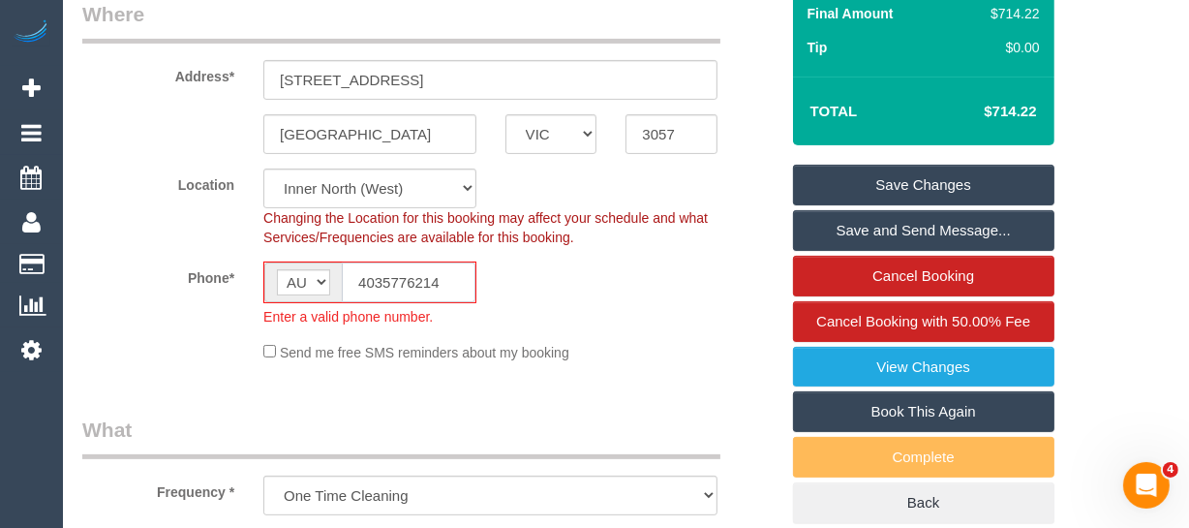
click at [431, 279] on input "4035776214" at bounding box center [409, 282] width 134 height 40
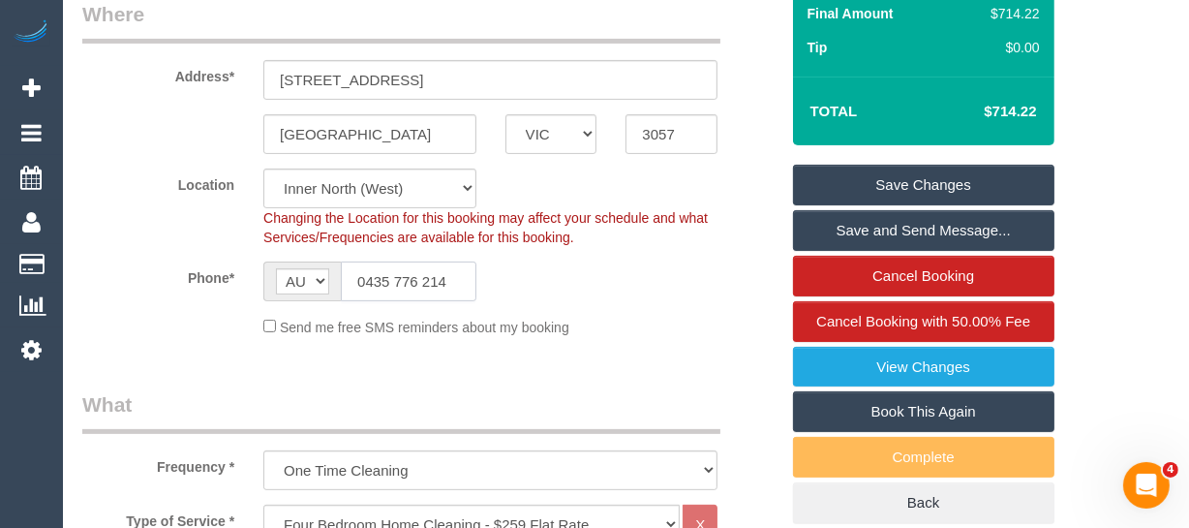
type input "0435 776 214"
click at [863, 176] on link "Save Changes" at bounding box center [923, 185] width 261 height 41
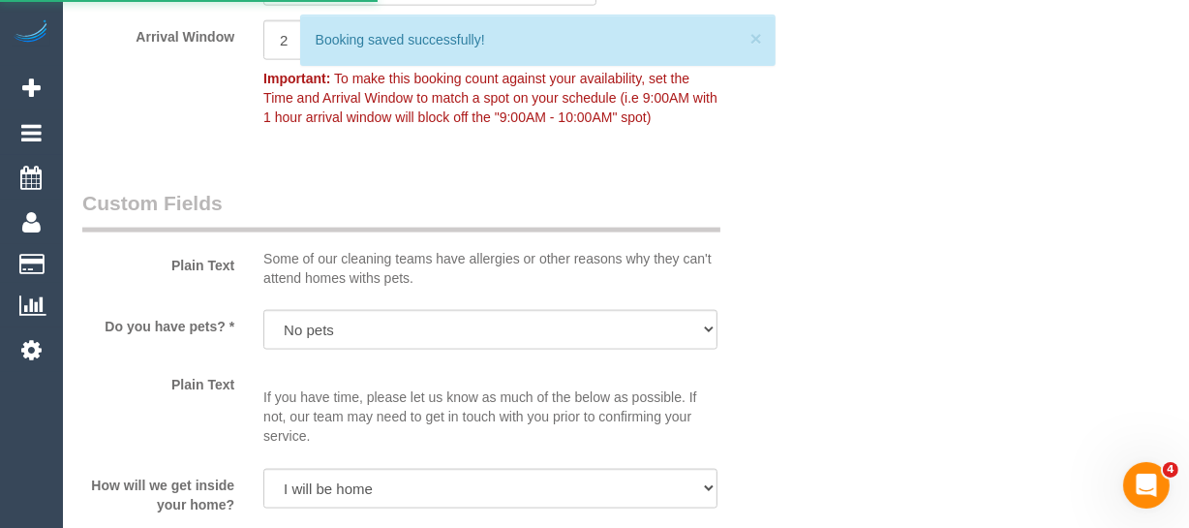
scroll to position [2389, 0]
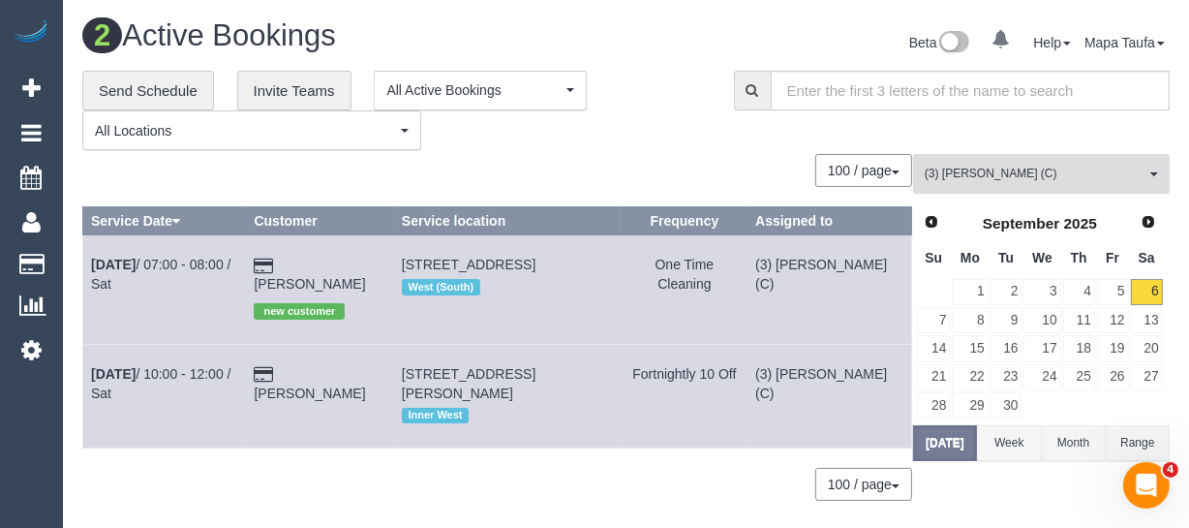
click at [930, 164] on button "(3) Juan Manuel (C) All Teams" at bounding box center [1041, 174] width 257 height 40
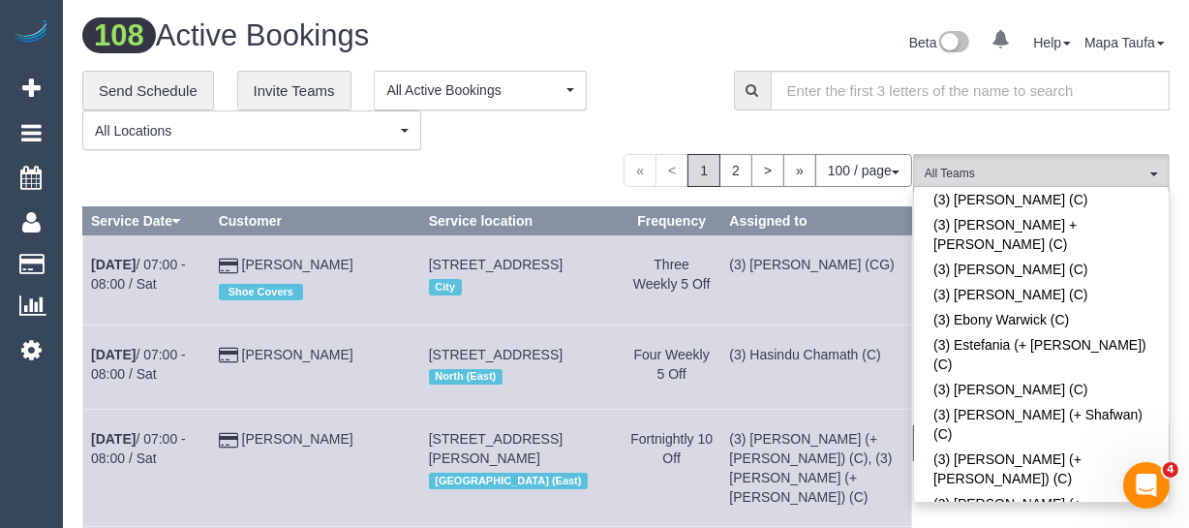
scroll to position [5539, 0]
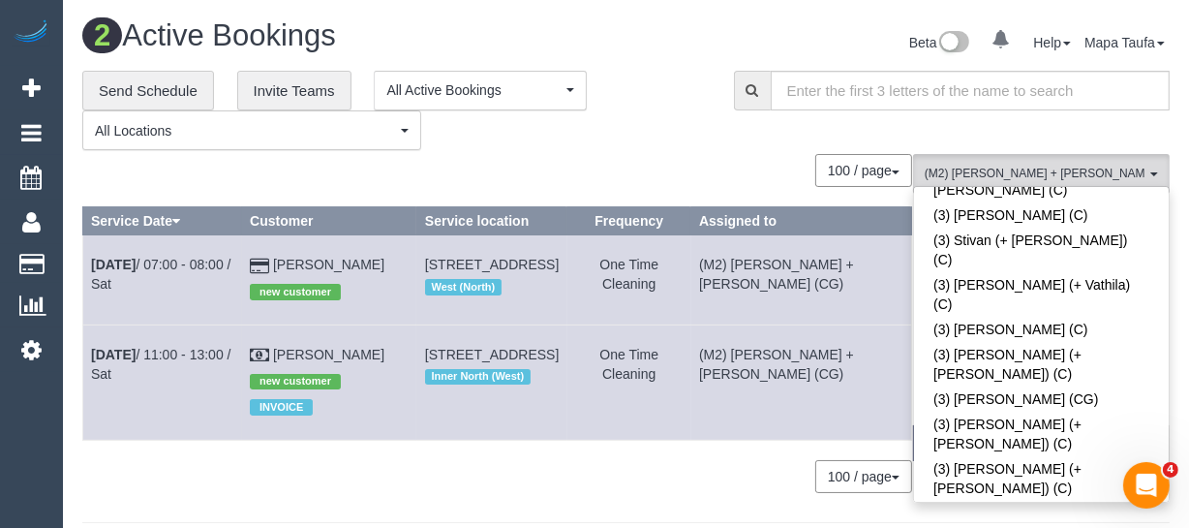
click at [580, 462] on div "100 / page 10 / page 20 / page 30 / page 40 / page 50 / page 100 / page" at bounding box center [497, 476] width 830 height 33
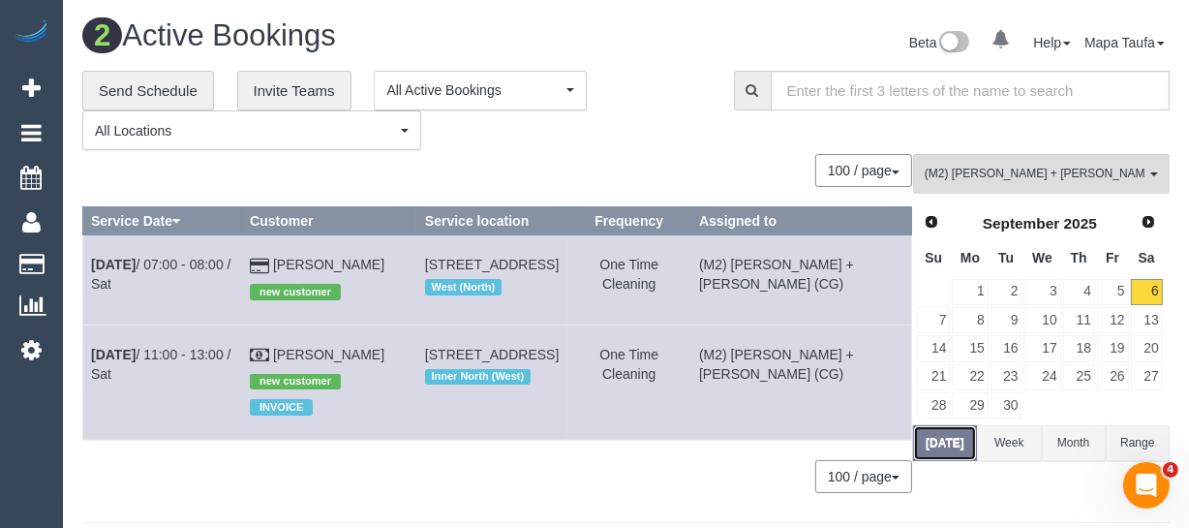
click at [940, 438] on button "[DATE]" at bounding box center [945, 443] width 64 height 36
drag, startPoint x: 179, startPoint y: 256, endPoint x: 292, endPoint y: 264, distance: 113.6
click at [292, 264] on link "Richard Krupic" at bounding box center [328, 264] width 111 height 15
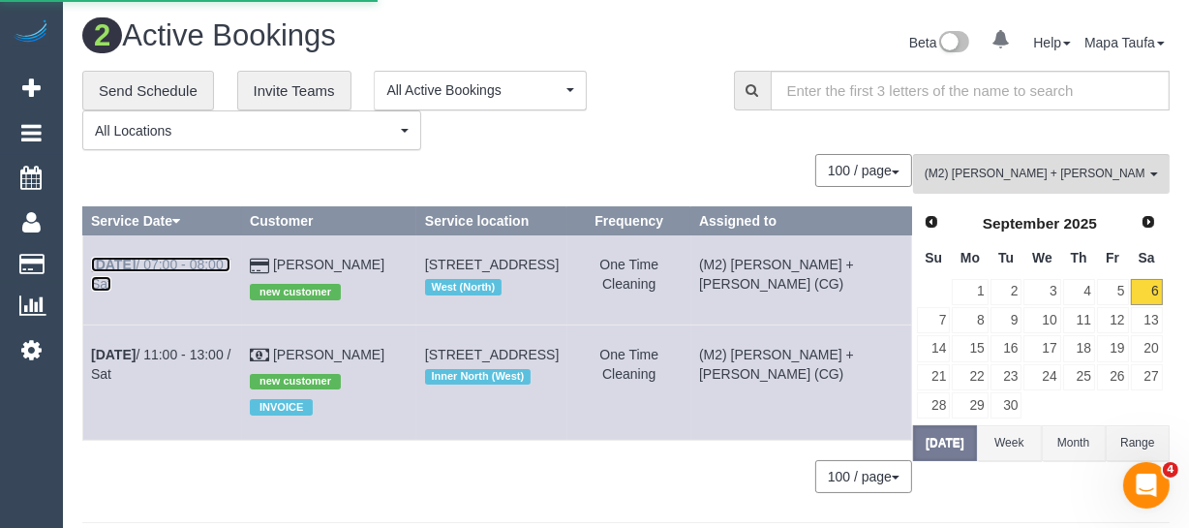
click at [198, 261] on link "Sep 6th / 07:00 - 08:00 / Sat" at bounding box center [160, 274] width 139 height 35
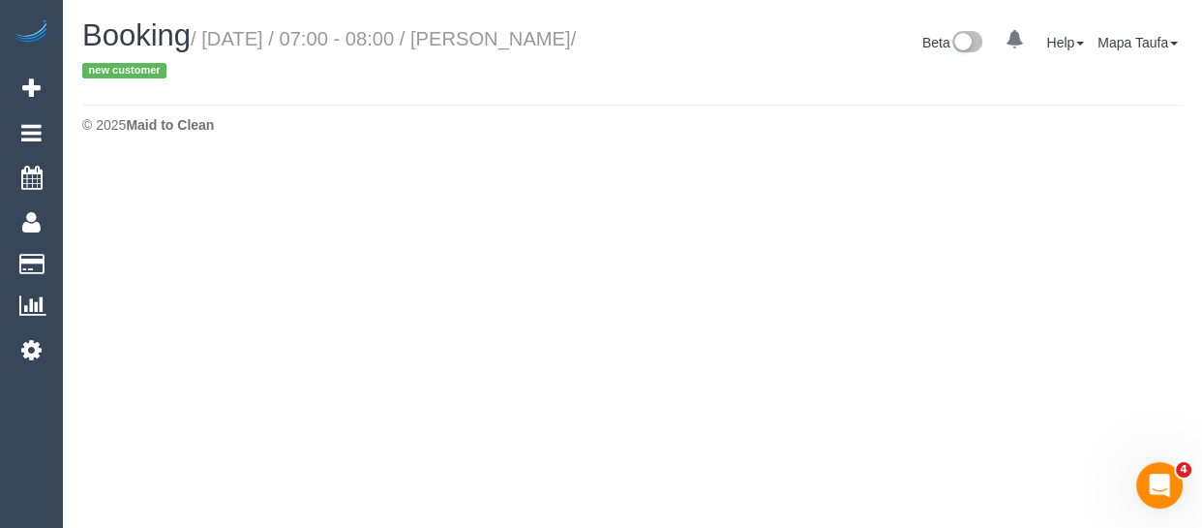
select select "VIC"
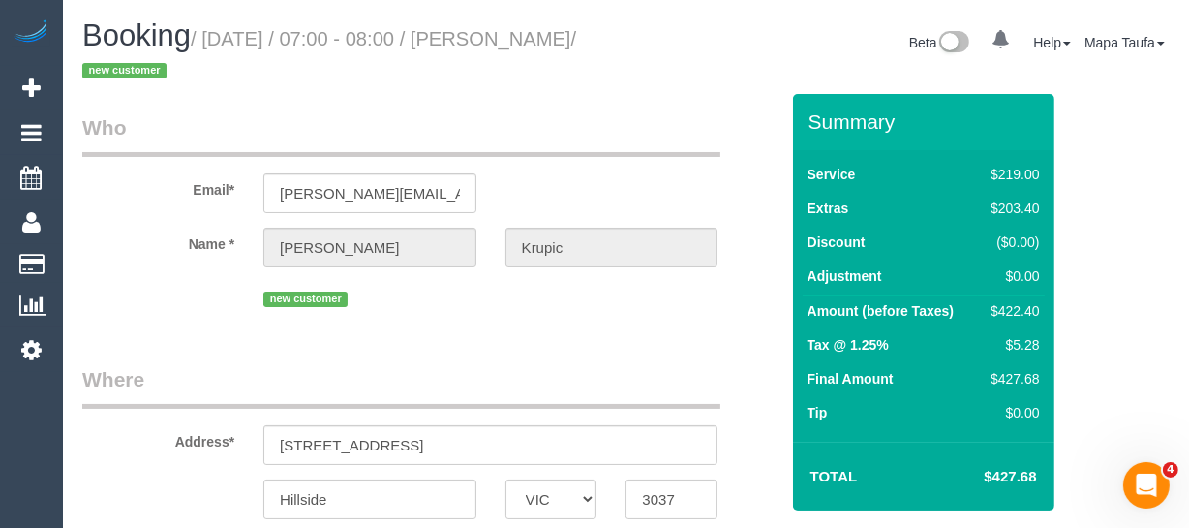
select select "object:7108"
select select "number:29"
select select "number:14"
select select "number:19"
select select "number:24"
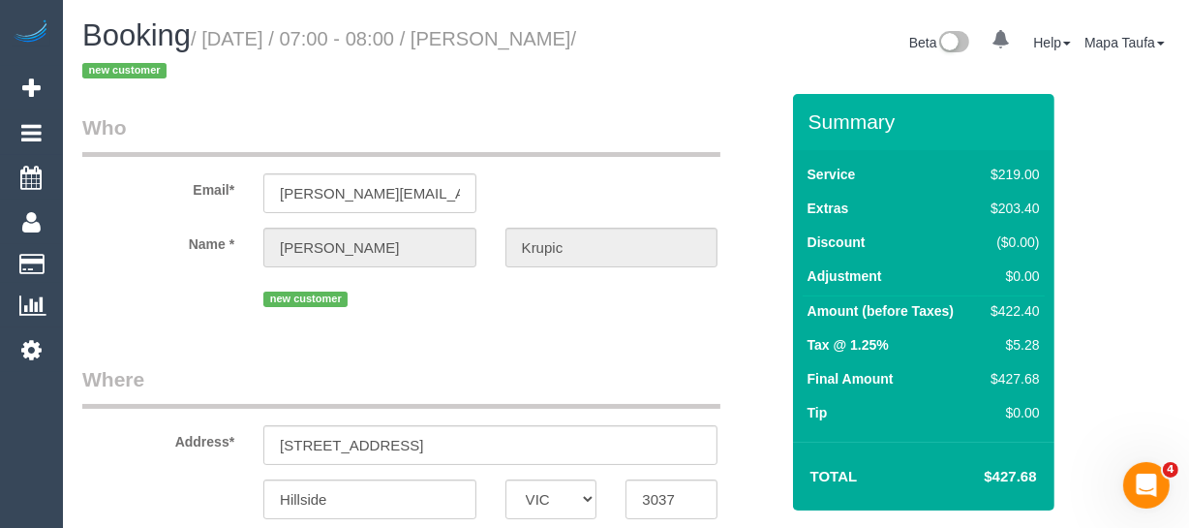
select select "number:26"
select select "string:stripe-pm_1S0Zut2GScqysDRV5T1cN0AL"
select select "object:7924"
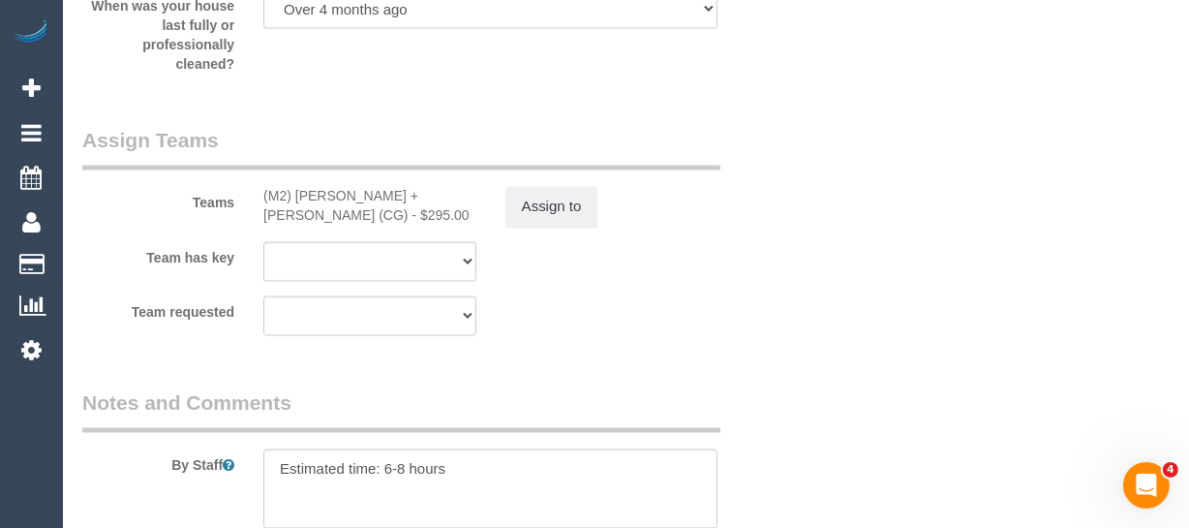
scroll to position [3591, 0]
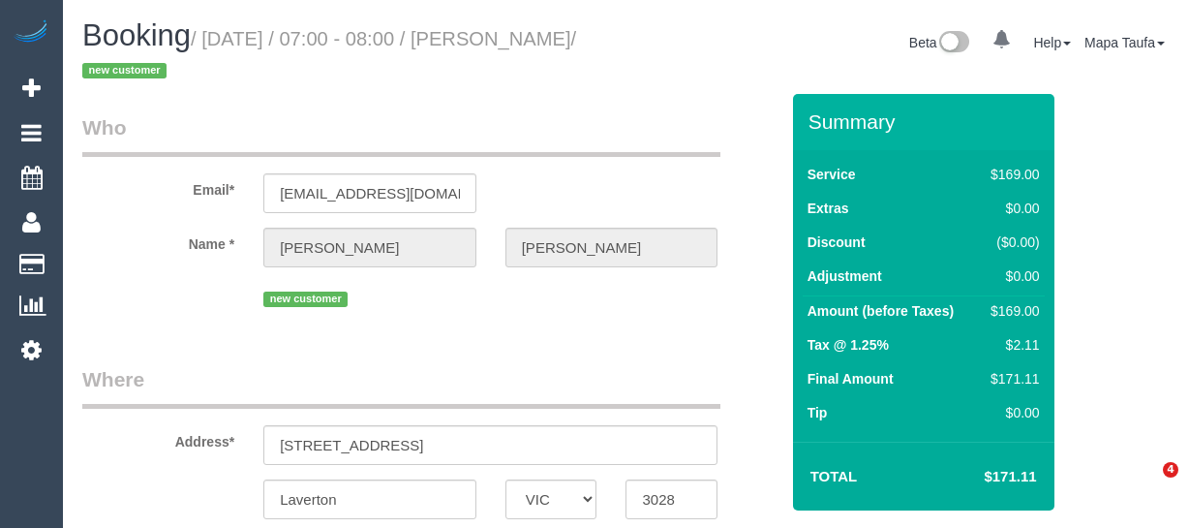
select select "VIC"
select select "object:1253"
select select "number:28"
select select "number:14"
select select "number:19"
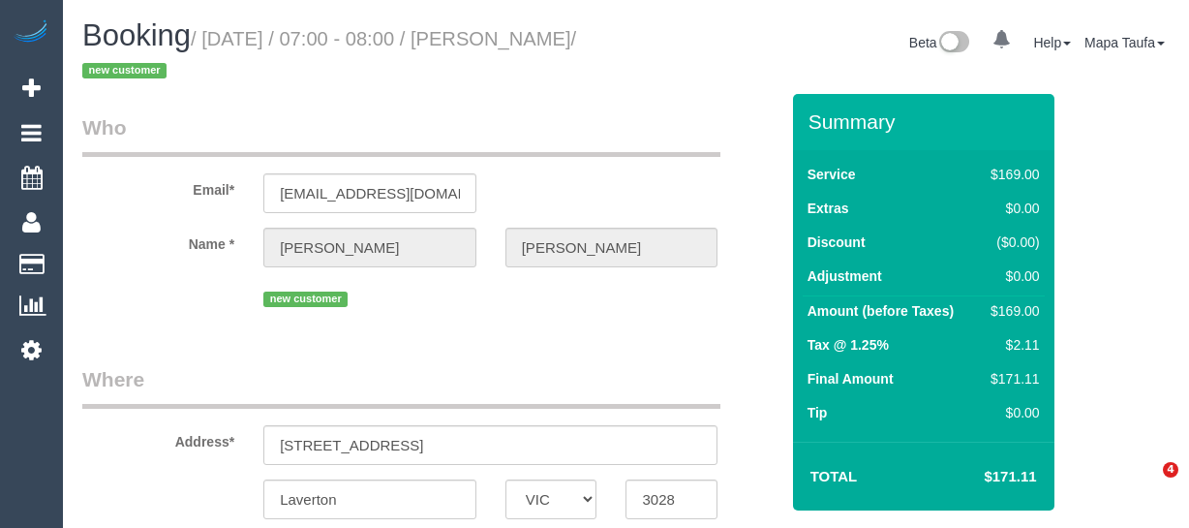
select select "number:25"
select select "number:35"
select select "number:26"
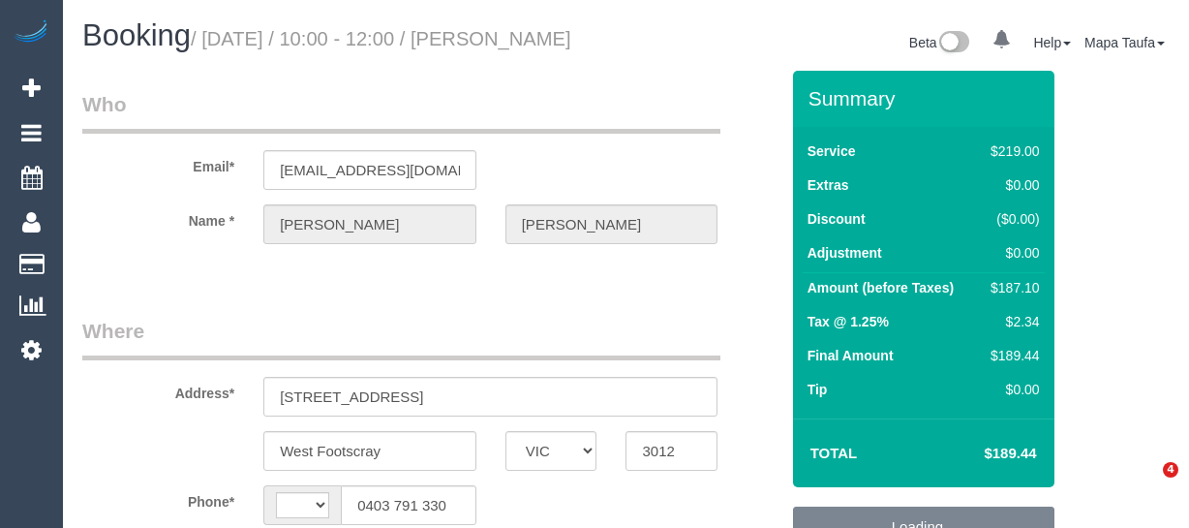
select select "VIC"
select select "string:AU"
select select "string:stripe-pm_1RIIeS2GScqysDRV5679pbuy"
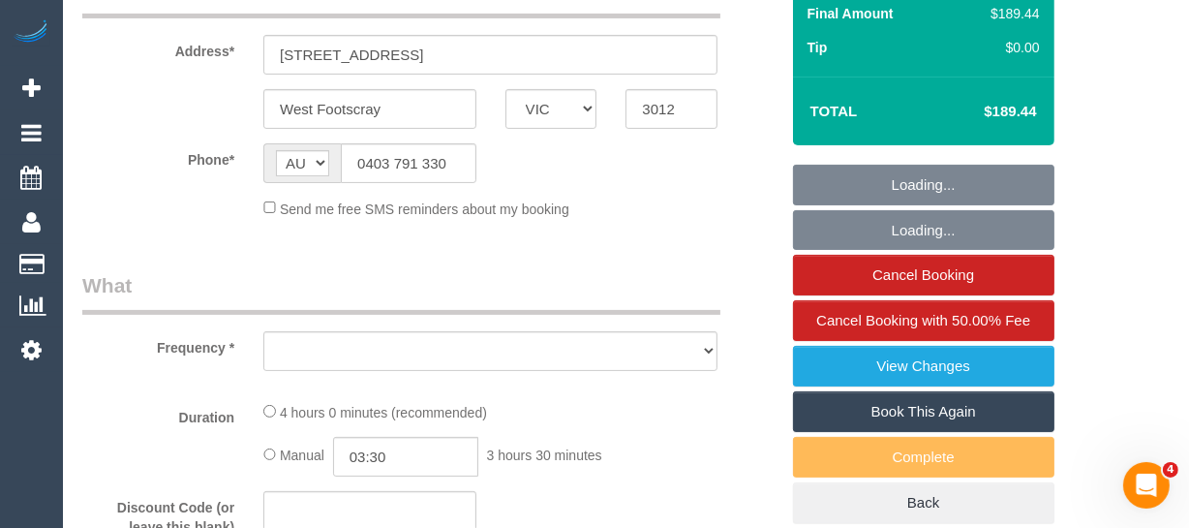
select select "object:612"
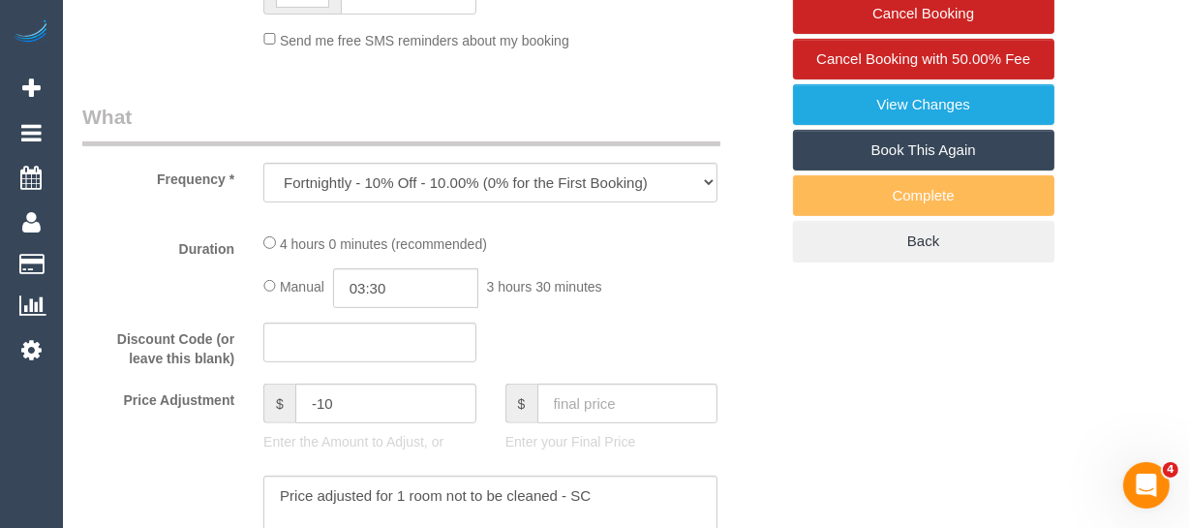
select select "number:27"
select select "number:14"
select select "number:19"
select select "number:25"
select select "number:34"
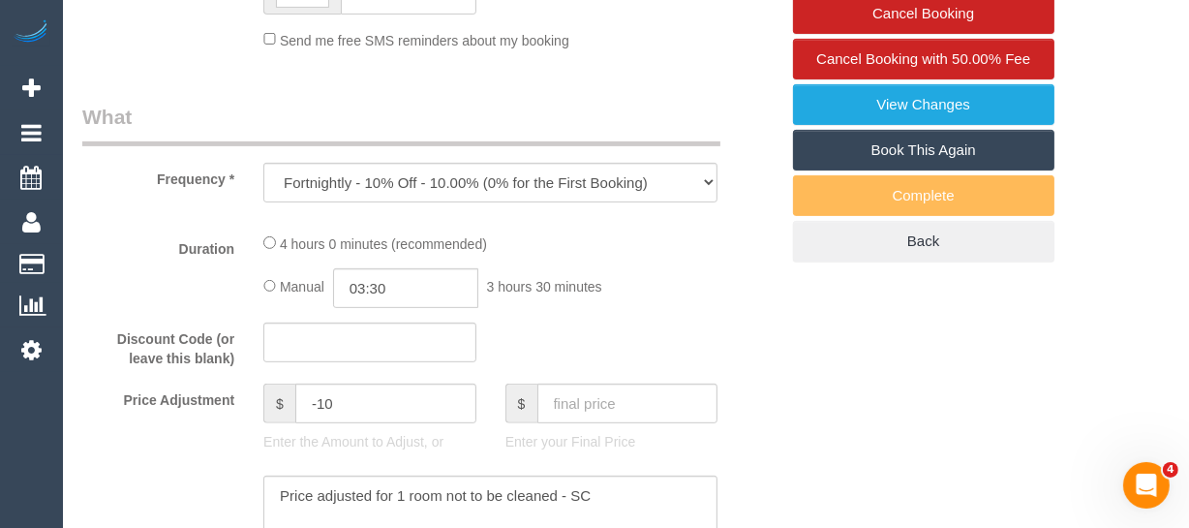
select select "number:13"
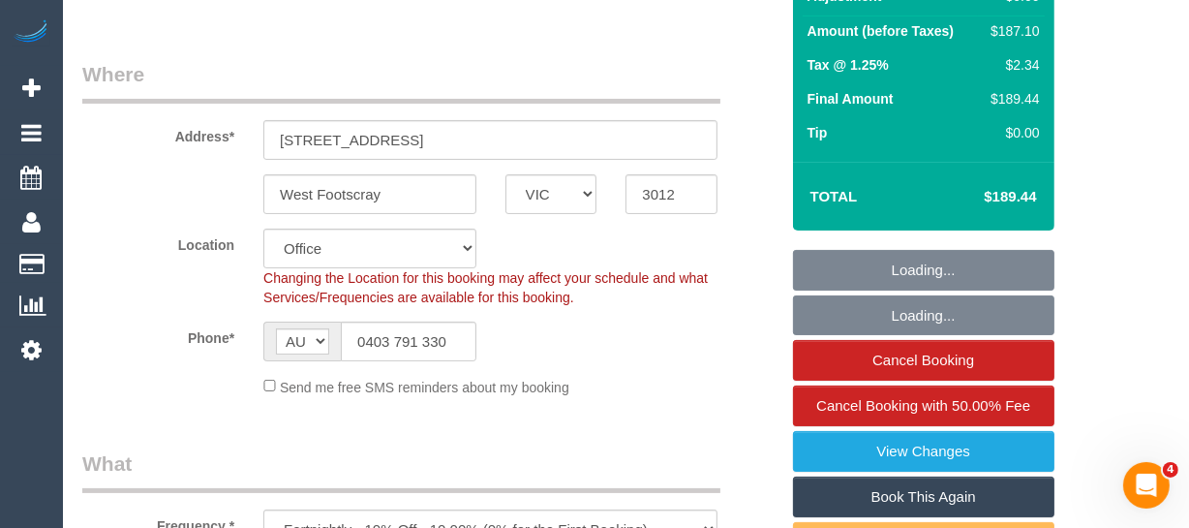
select select "object:2146"
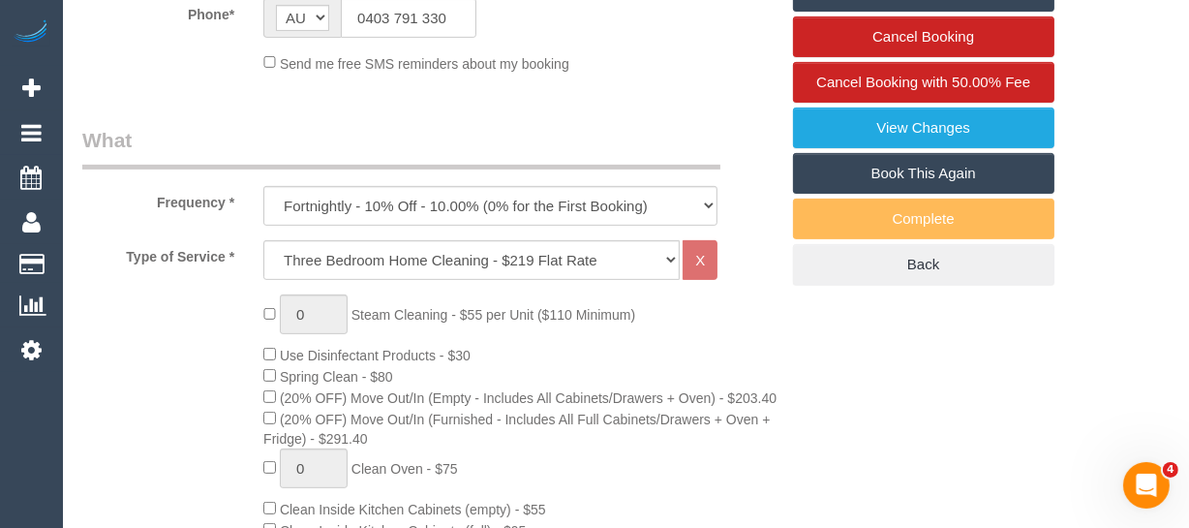
scroll to position [571, 0]
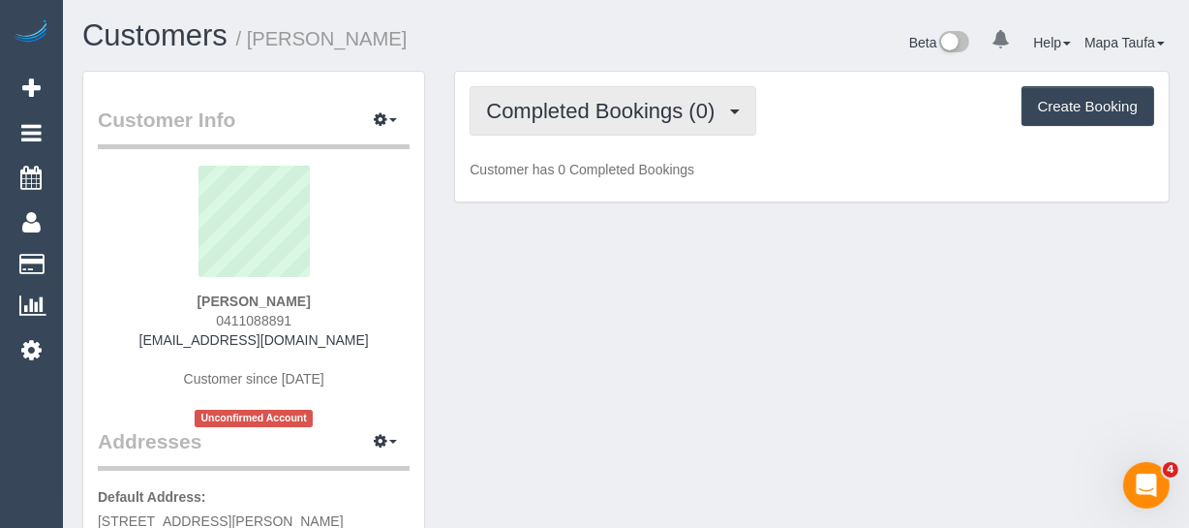
click at [607, 119] on span "Completed Bookings (0)" at bounding box center [605, 111] width 238 height 24
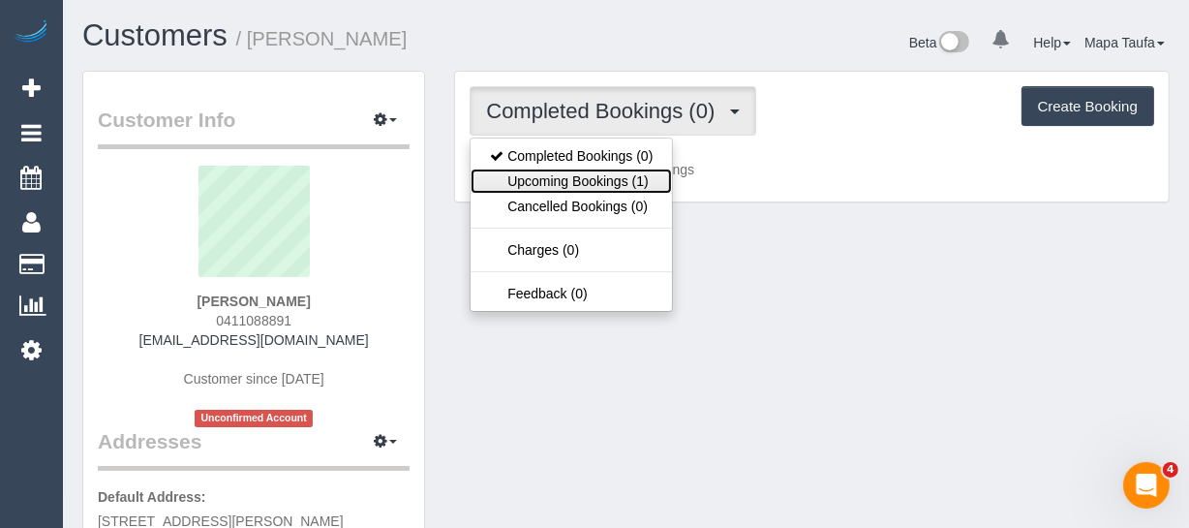
click at [572, 182] on link "Upcoming Bookings (1)" at bounding box center [570, 180] width 201 height 25
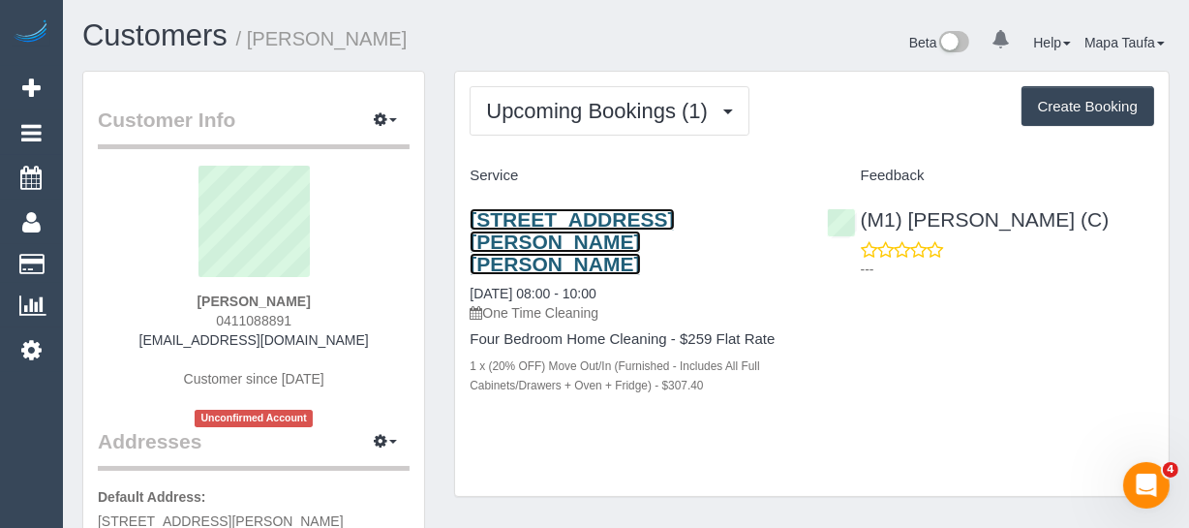
click at [580, 213] on link "[STREET_ADDRESS][PERSON_NAME][PERSON_NAME]" at bounding box center [571, 241] width 204 height 67
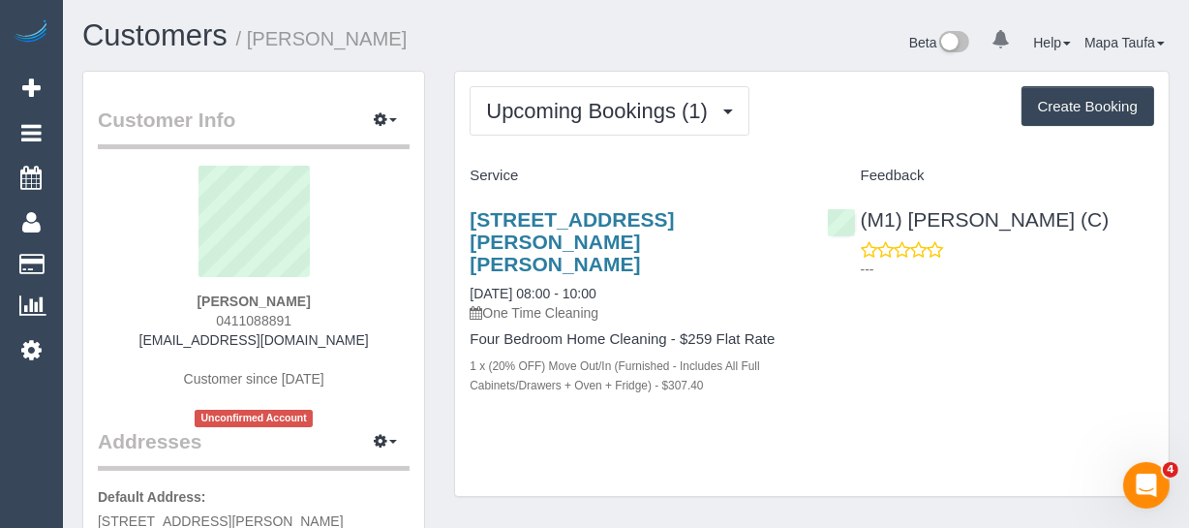
click at [803, 389] on div "[STREET_ADDRESS][PERSON_NAME][PERSON_NAME] [DATE] 08:00 - 10:00 One Time Cleani…" at bounding box center [633, 312] width 356 height 240
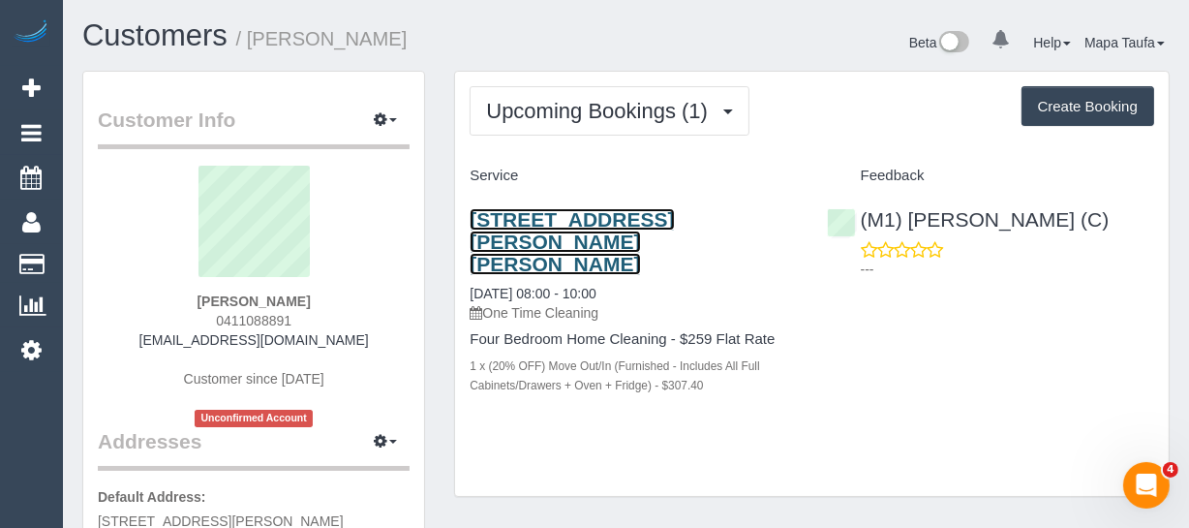
click at [673, 225] on link "[STREET_ADDRESS][PERSON_NAME][PERSON_NAME]" at bounding box center [571, 241] width 204 height 67
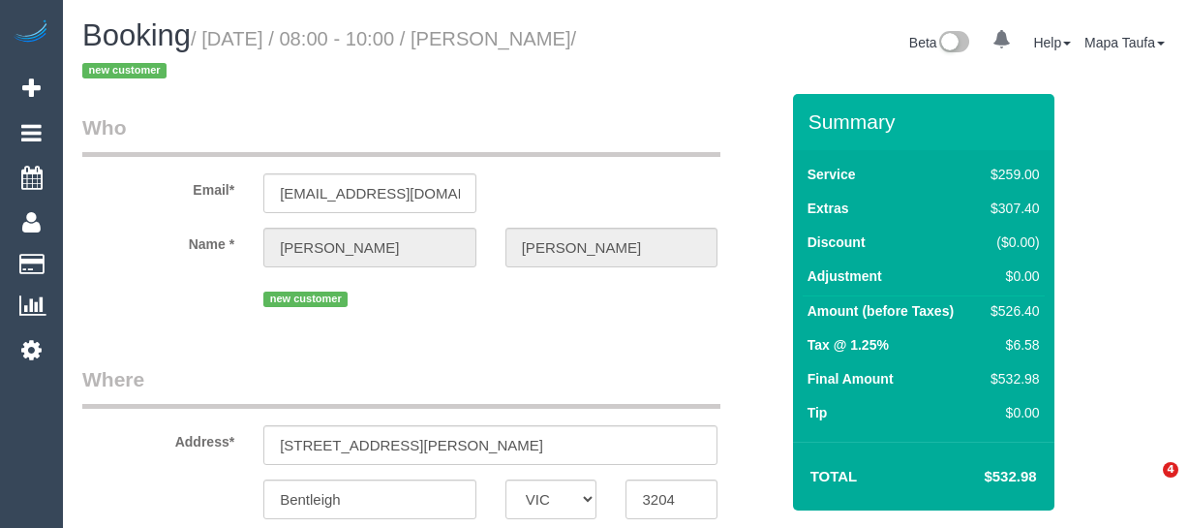
select select "VIC"
select select "number:28"
select select "number:15"
select select "number:18"
select select "number:24"
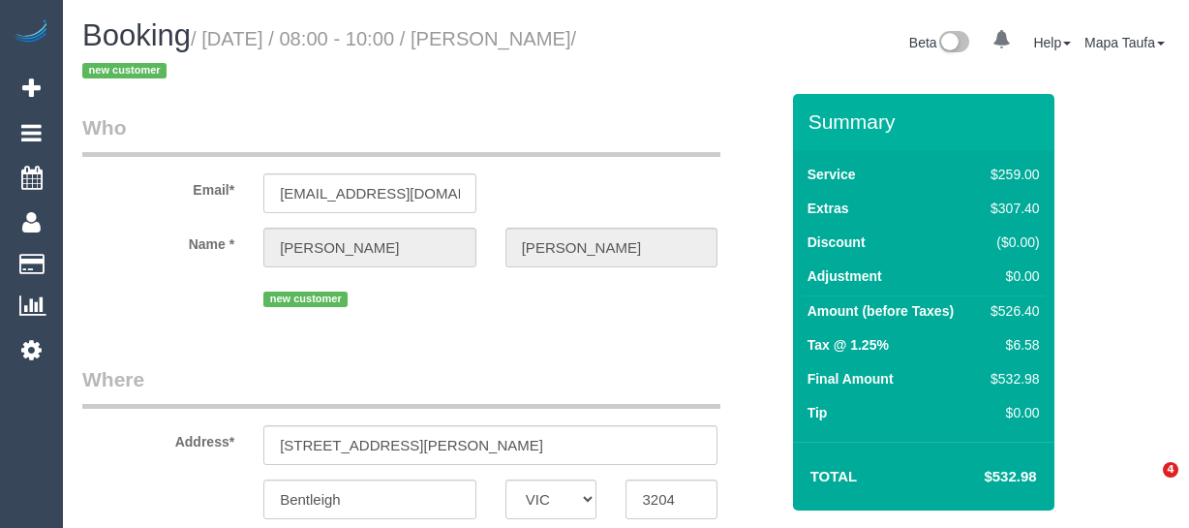
select select "number:33"
select select "number:13"
select select "spot1"
select select "VIC"
select select "string:stripe-pm_1S1y2a2GScqysDRVlvSkQMei"
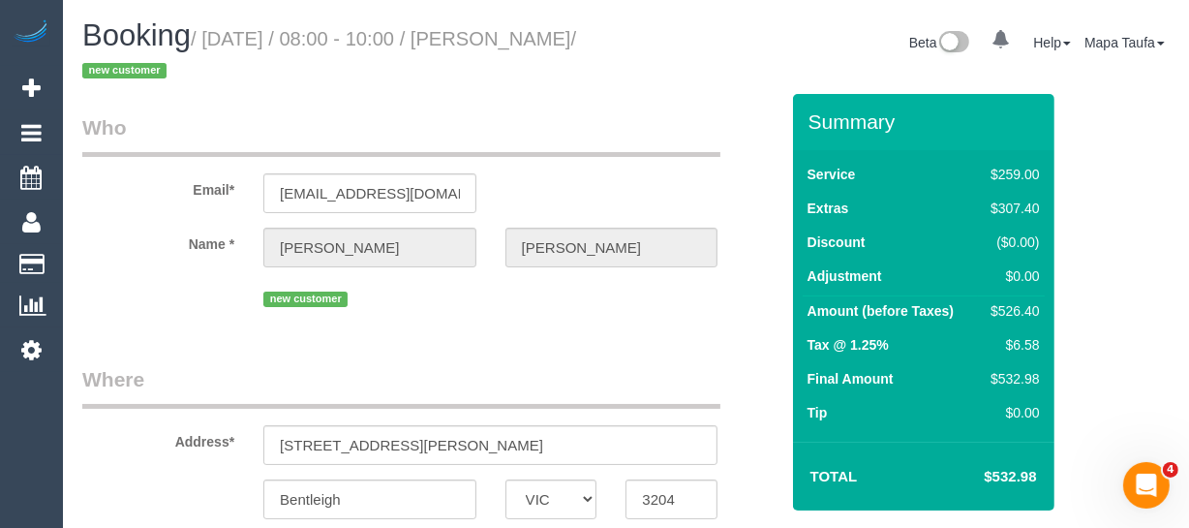
select select "number:28"
select select "number:15"
select select "number:18"
select select "number:24"
select select "number:33"
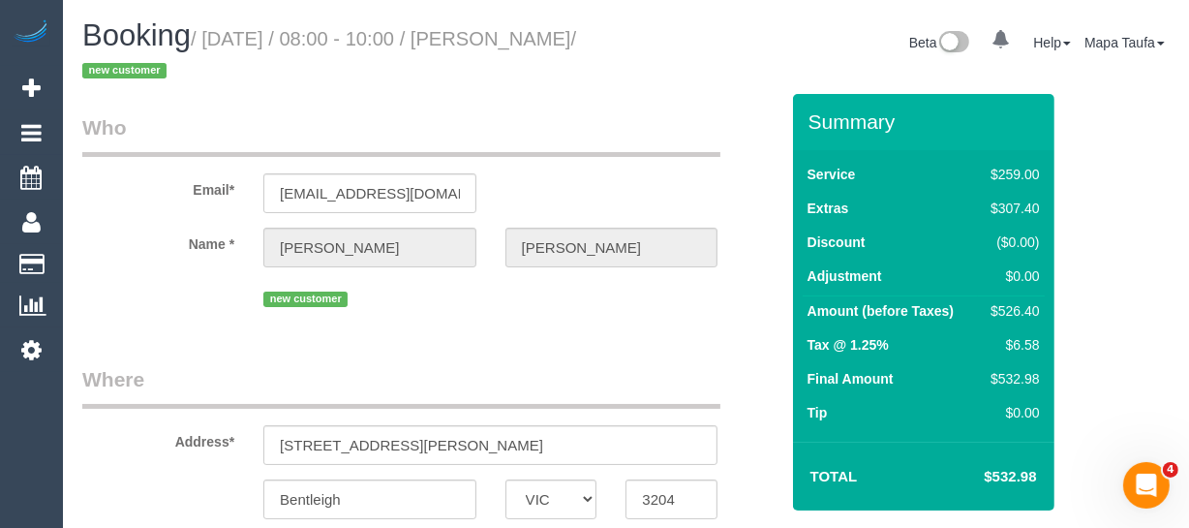
select select "number:13"
select select "object:1338"
select select "string:AU"
select select "spot1"
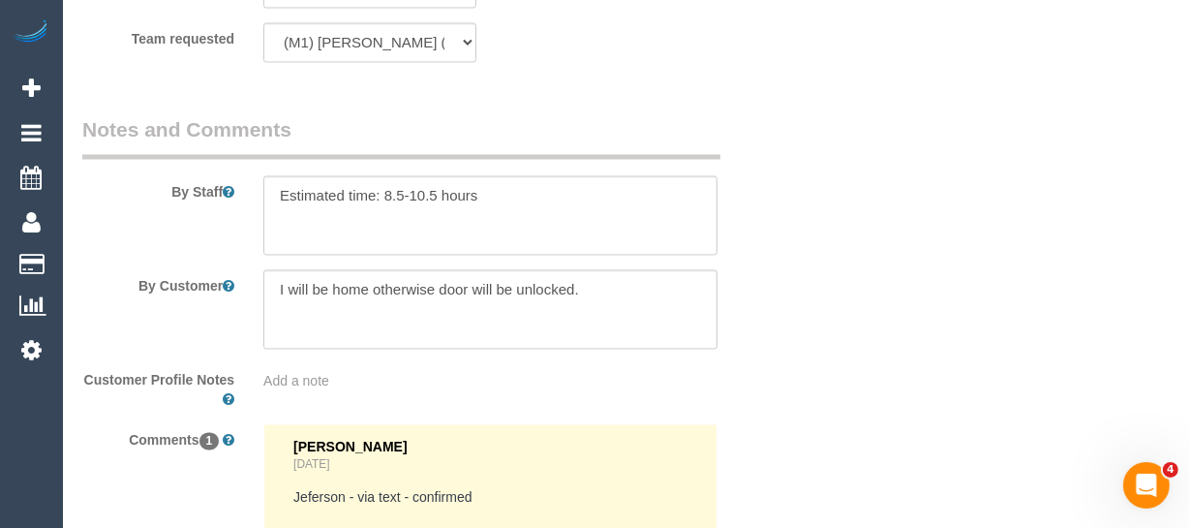
scroll to position [3453, 0]
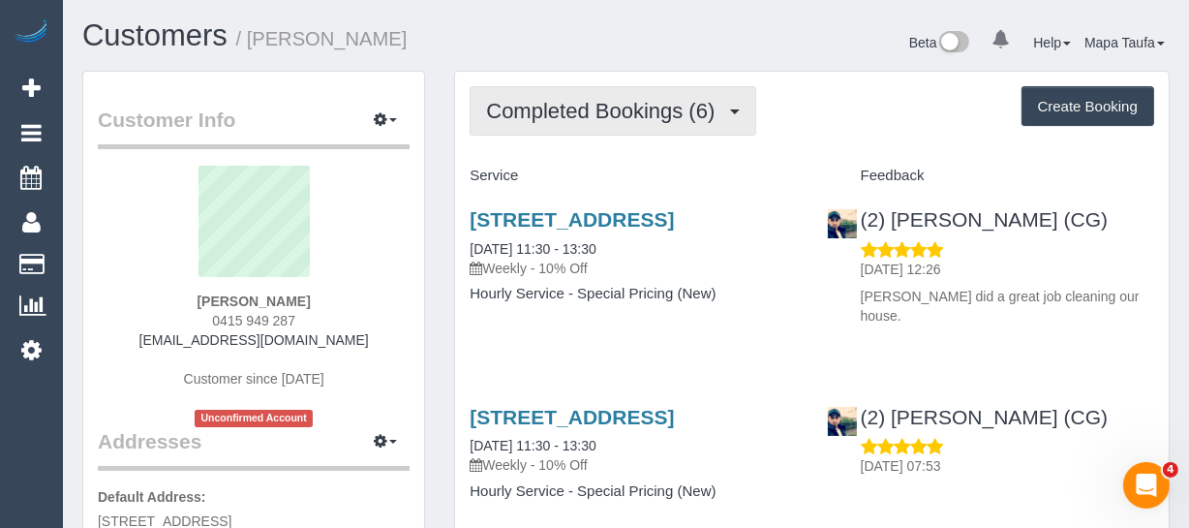
click at [602, 107] on span "Completed Bookings (6)" at bounding box center [605, 111] width 238 height 24
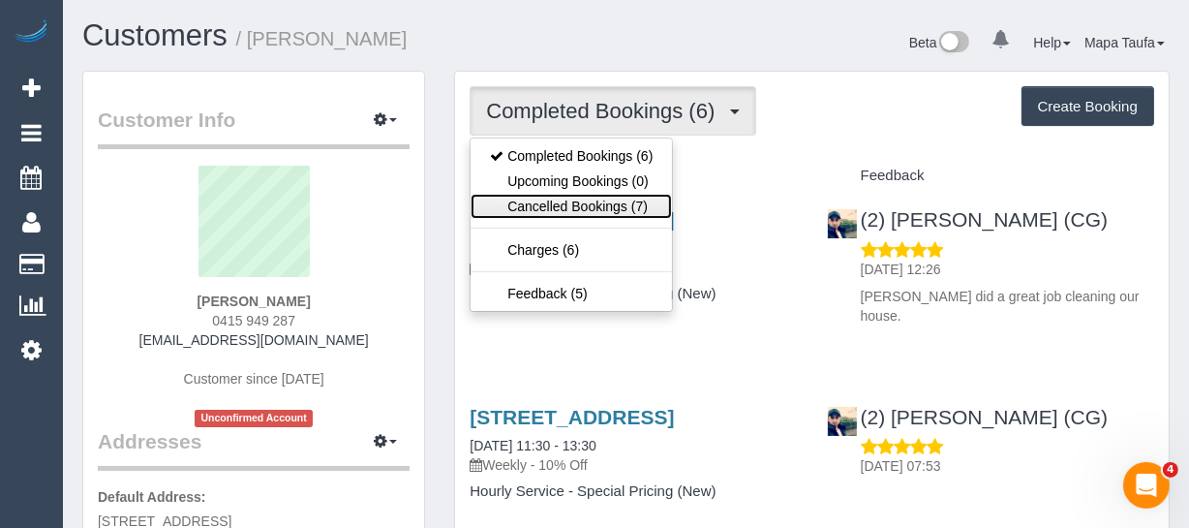
click at [585, 205] on link "Cancelled Bookings (7)" at bounding box center [570, 206] width 201 height 25
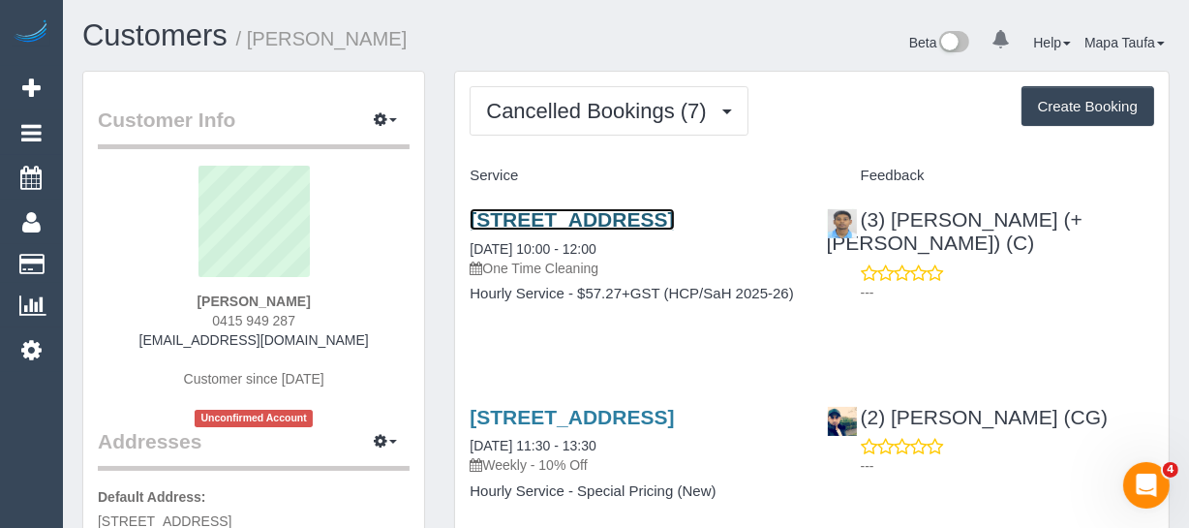
click at [575, 222] on link "[STREET_ADDRESS]" at bounding box center [571, 219] width 204 height 22
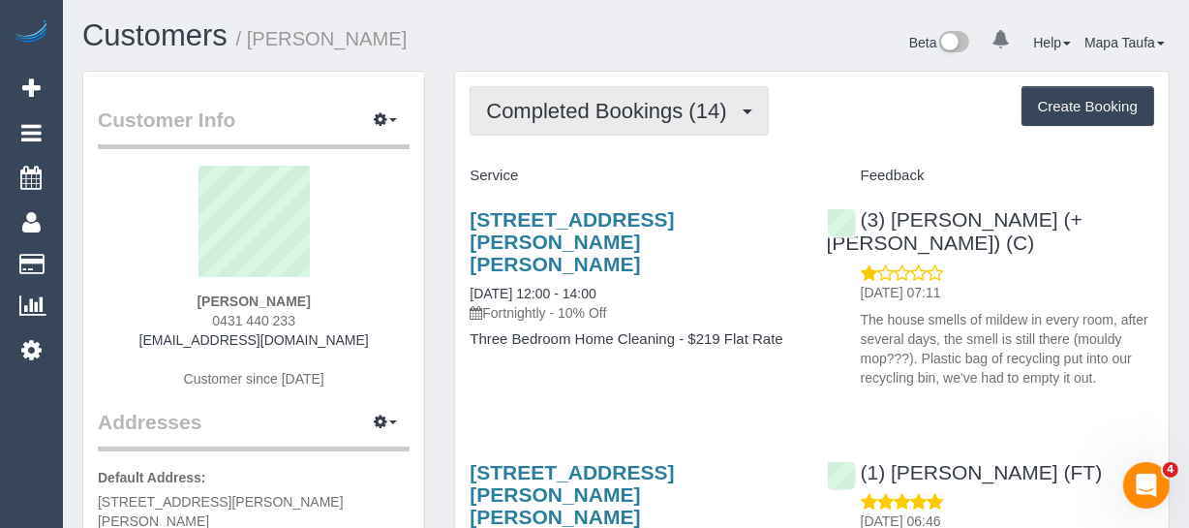
click at [690, 86] on button "Completed Bookings (14)" at bounding box center [618, 110] width 298 height 49
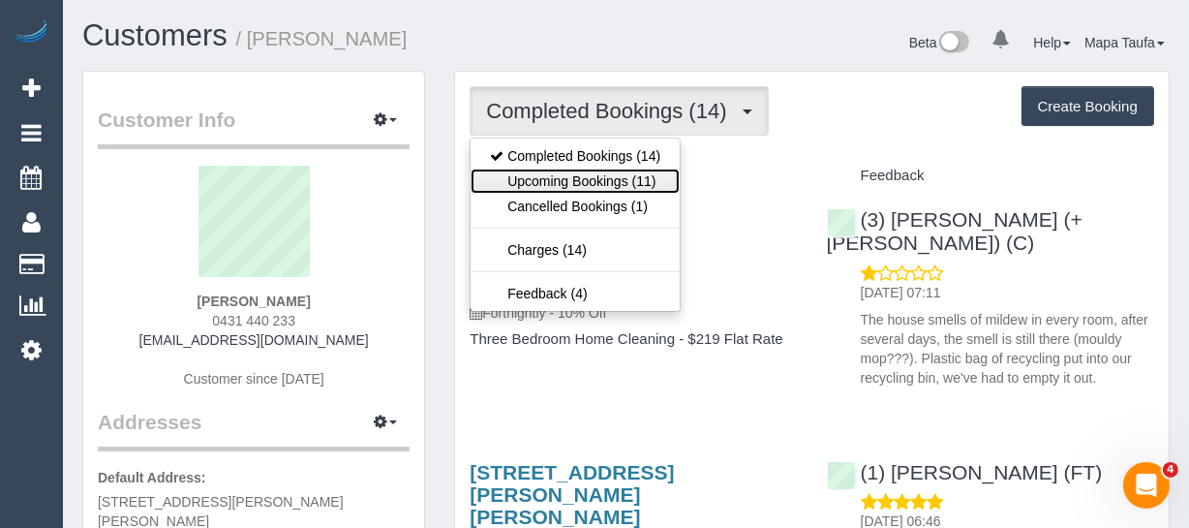
click at [643, 178] on link "Upcoming Bookings (11)" at bounding box center [574, 180] width 209 height 25
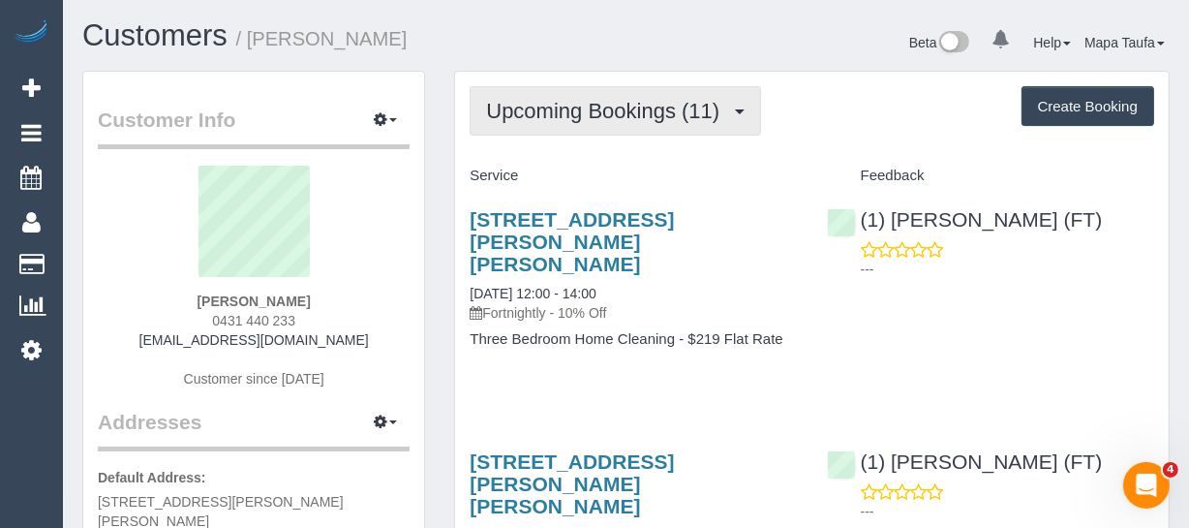
click at [668, 102] on span "Upcoming Bookings (11)" at bounding box center [607, 111] width 243 height 24
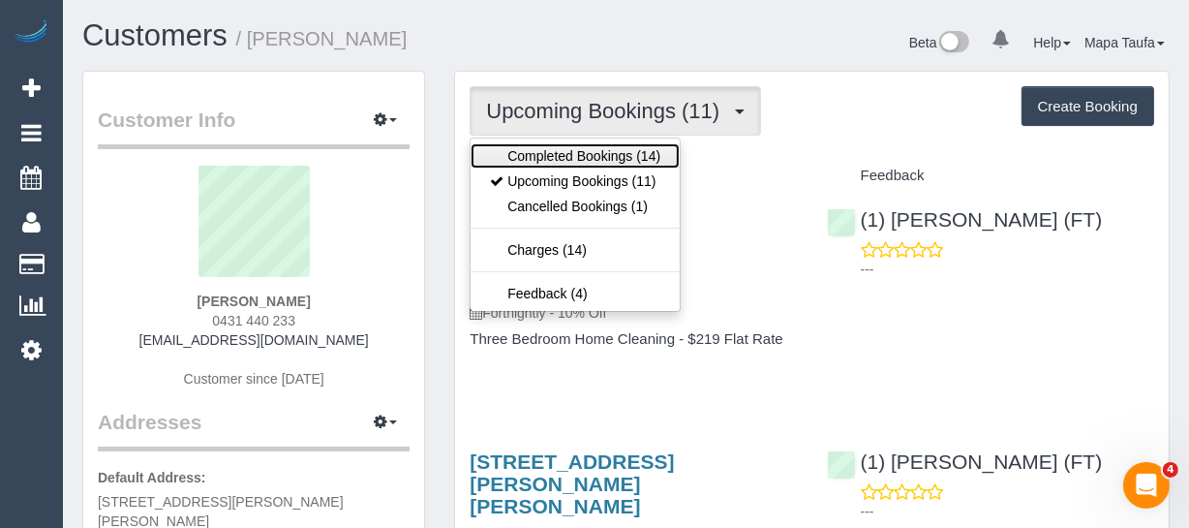
click at [625, 154] on link "Completed Bookings (14)" at bounding box center [574, 155] width 209 height 25
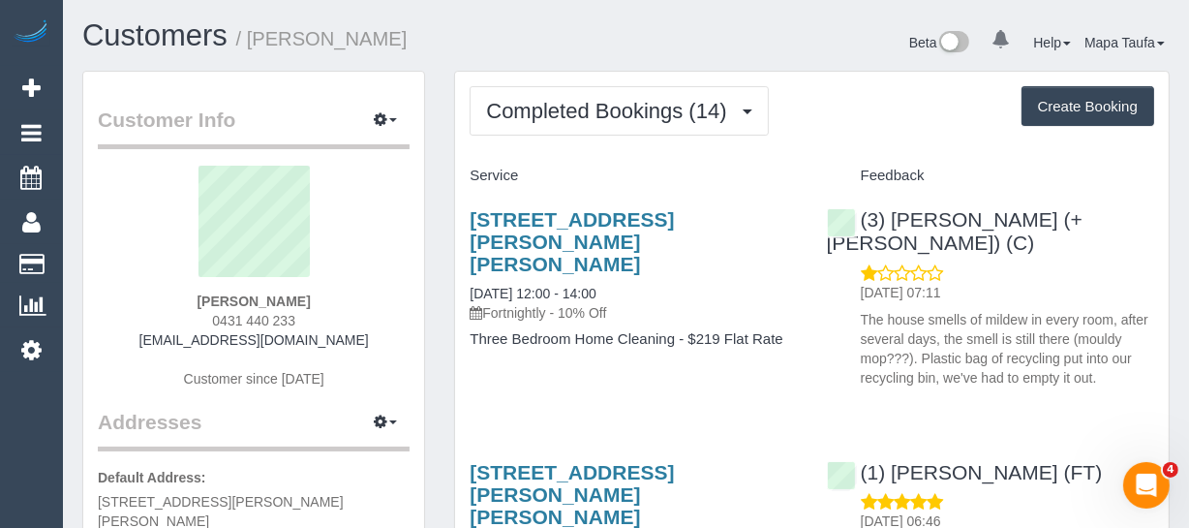
click at [336, 290] on div "Tamara Bailey 0431 440 233 tkbailey86@gmail.com Customer since 2025" at bounding box center [254, 287] width 312 height 242
drag, startPoint x: 260, startPoint y: 292, endPoint x: 201, endPoint y: 293, distance: 59.1
click at [201, 293] on div "Tamara Bailey 0431 440 233 tkbailey86@gmail.com Customer since 2025" at bounding box center [254, 287] width 312 height 242
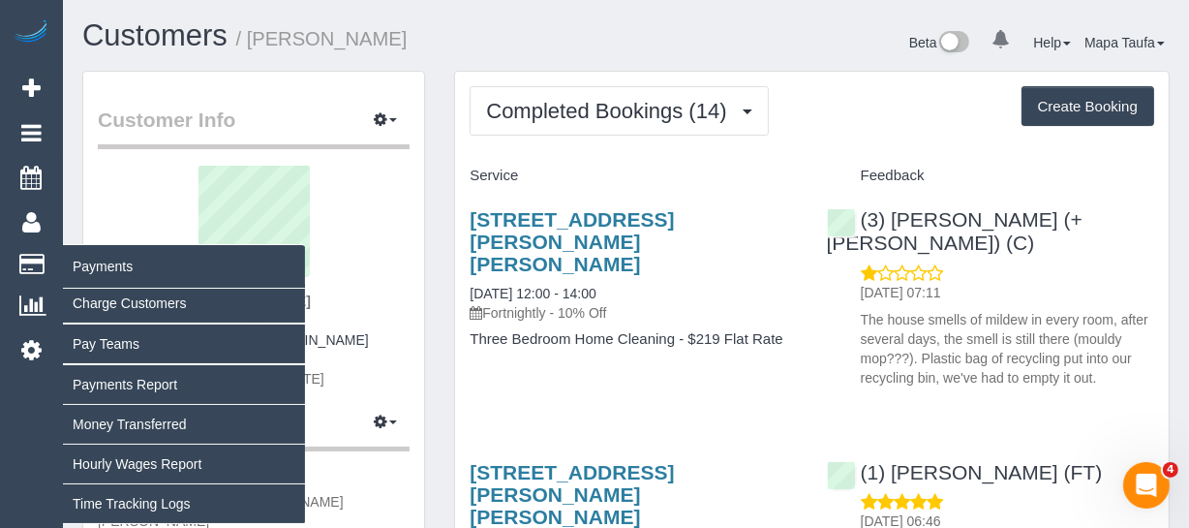
copy strong "Tamara Bailey"
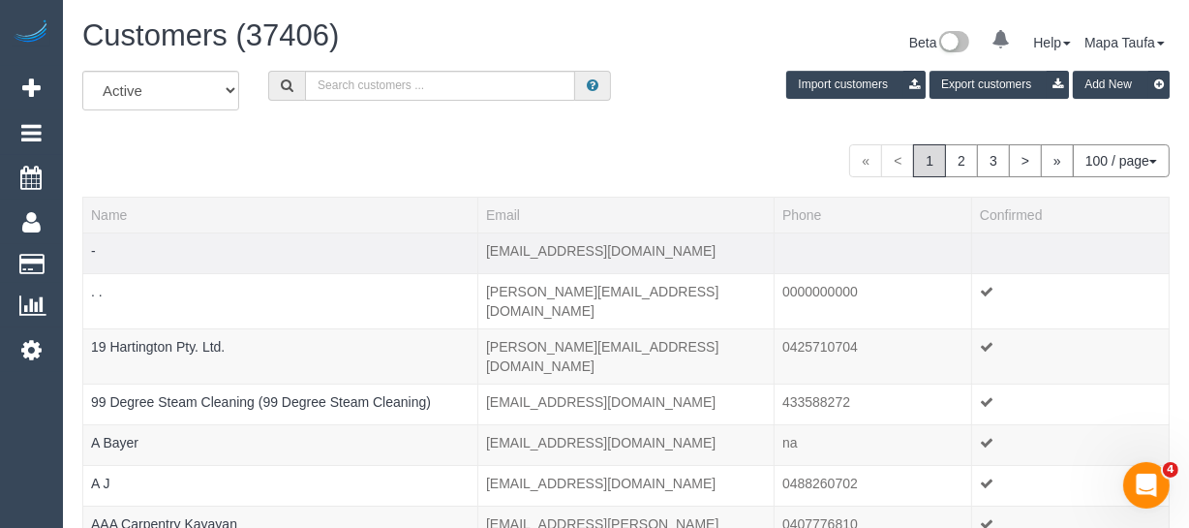
click at [1132, 251] on td at bounding box center [1070, 252] width 197 height 41
click at [345, 67] on div "Customers (37406) Beta 0 Your Notifications You have 0 alerts Help Help Docs Ta…" at bounding box center [626, 44] width 1116 height 51
click at [350, 71] on input "text" at bounding box center [440, 86] width 270 height 30
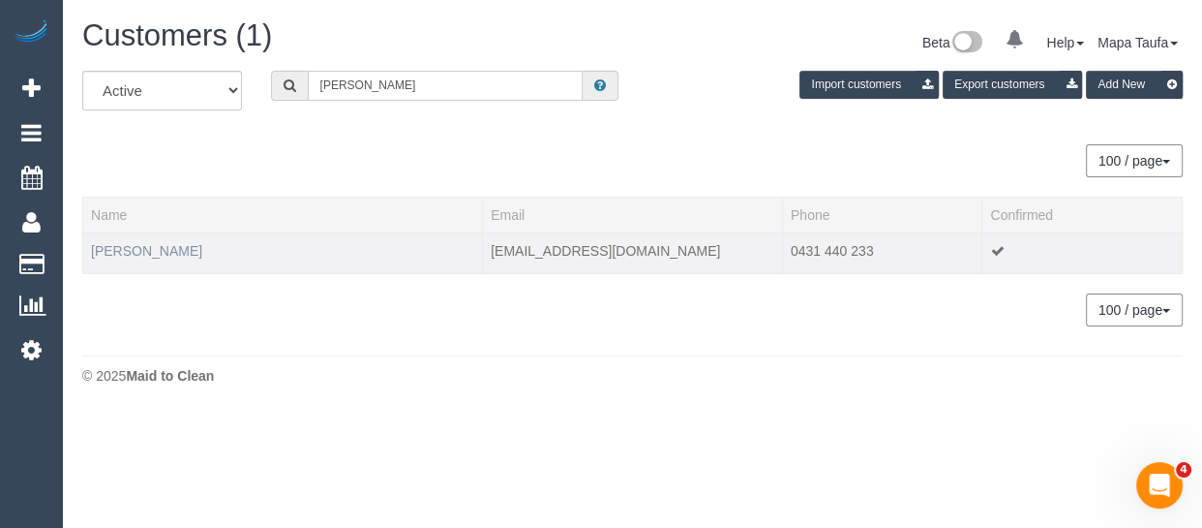
type input "tamara bail"
click at [140, 245] on link "Tamara Bailey" at bounding box center [146, 250] width 111 height 15
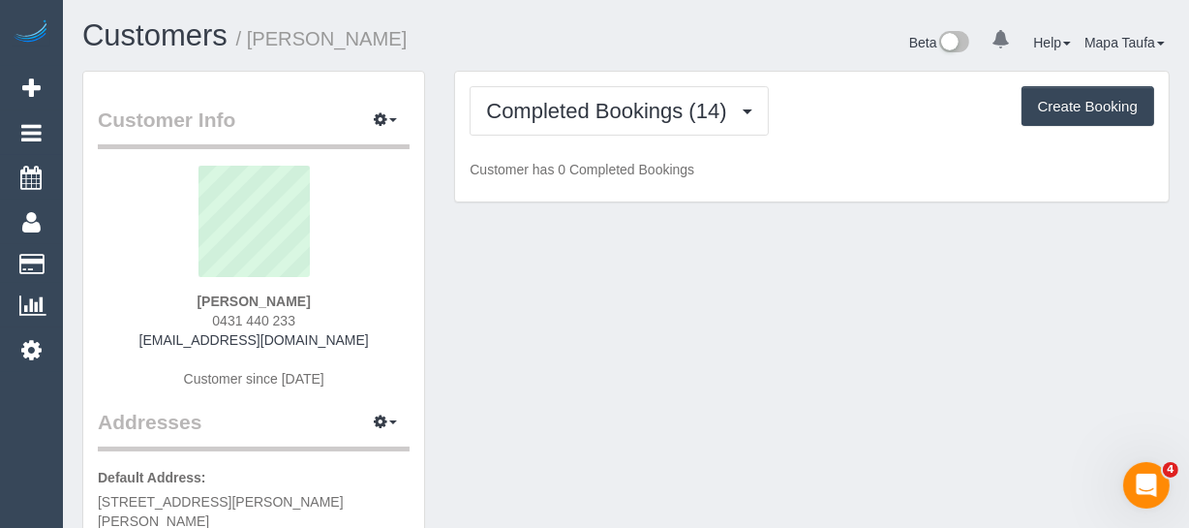
click at [622, 75] on div "Completed Bookings (14) Completed Bookings (14) Upcoming Bookings (11) Cancelle…" at bounding box center [811, 137] width 713 height 131
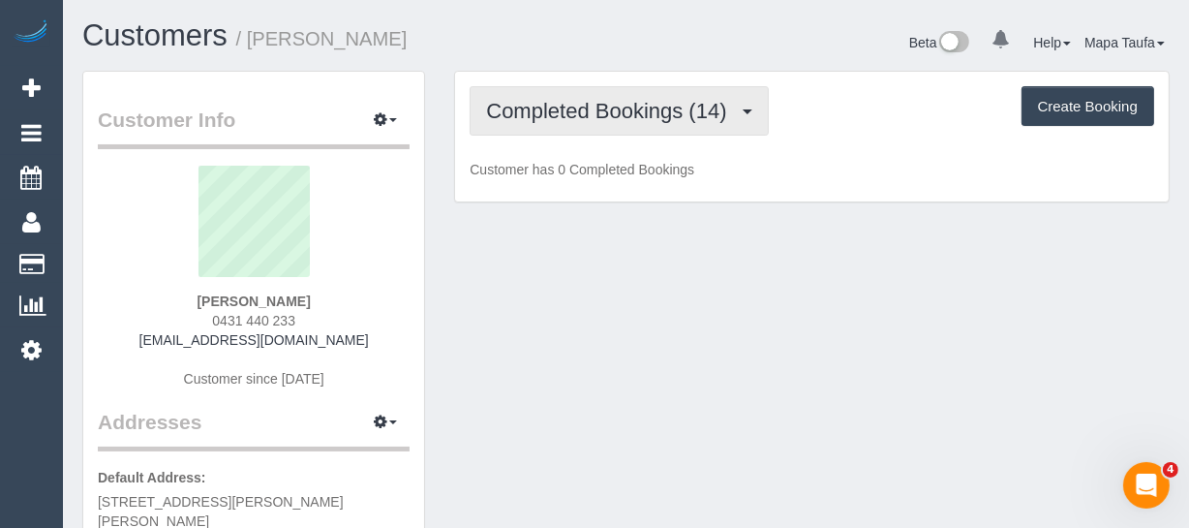
click at [615, 95] on button "Completed Bookings (14)" at bounding box center [618, 110] width 298 height 49
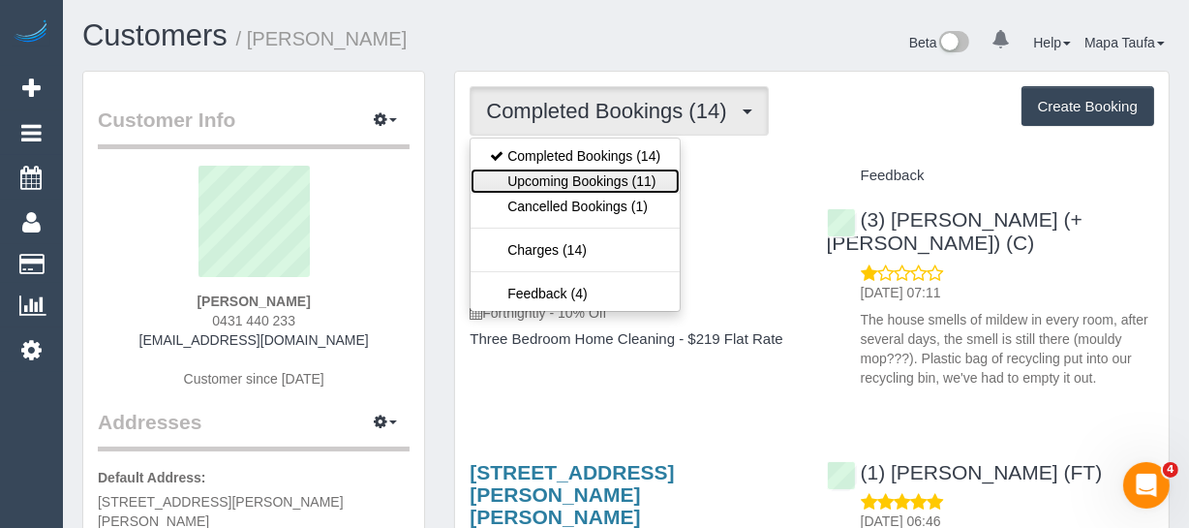
click at [608, 169] on link "Upcoming Bookings (11)" at bounding box center [574, 180] width 209 height 25
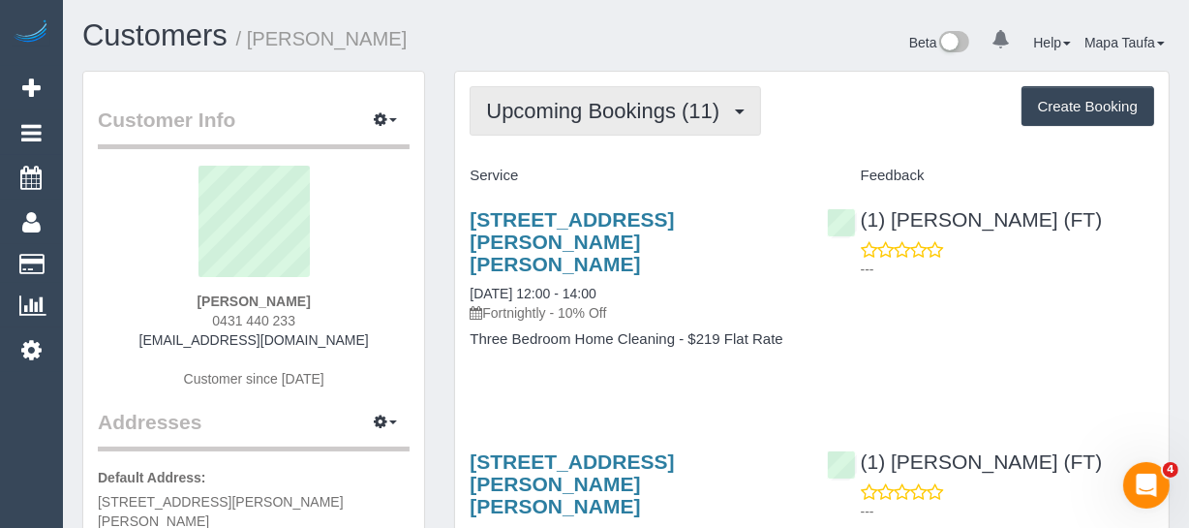
click at [577, 120] on span "Upcoming Bookings (11)" at bounding box center [607, 111] width 243 height 24
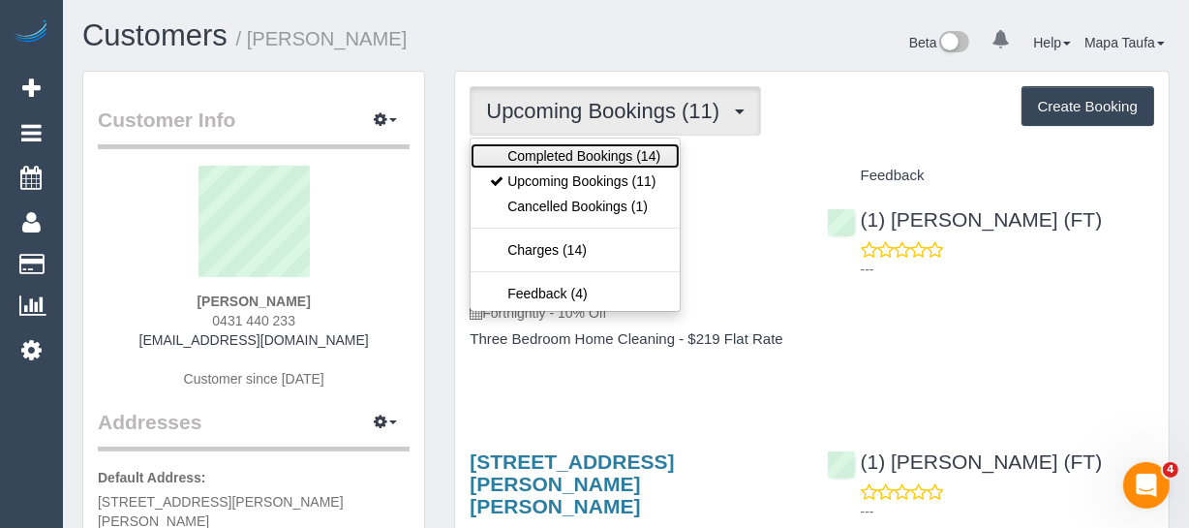
click at [581, 155] on link "Completed Bookings (14)" at bounding box center [574, 155] width 209 height 25
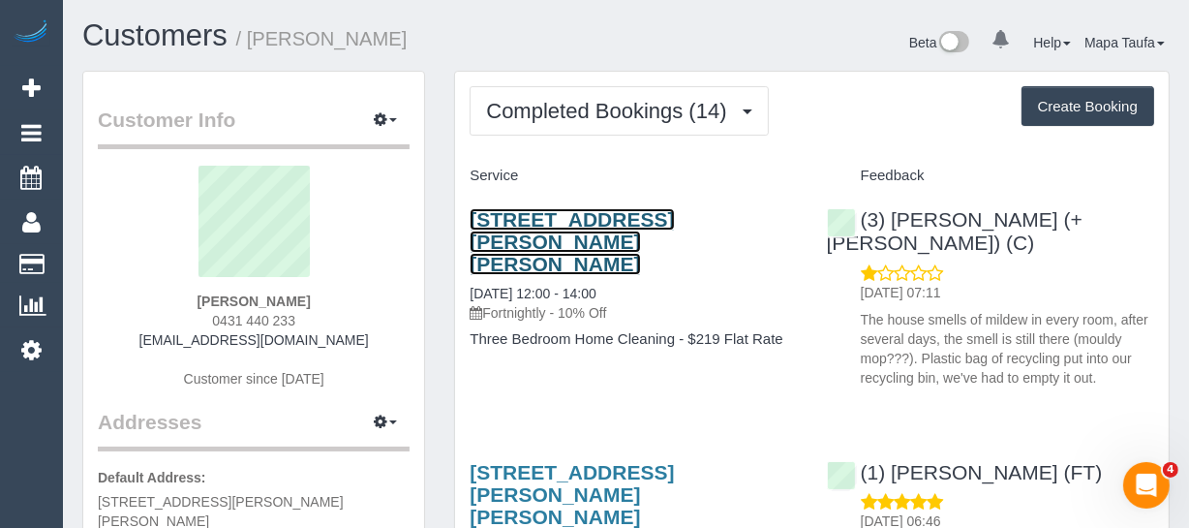
click at [564, 223] on link "262 Gaffney St, Pascoe Vale, VIC 3044" at bounding box center [571, 241] width 204 height 67
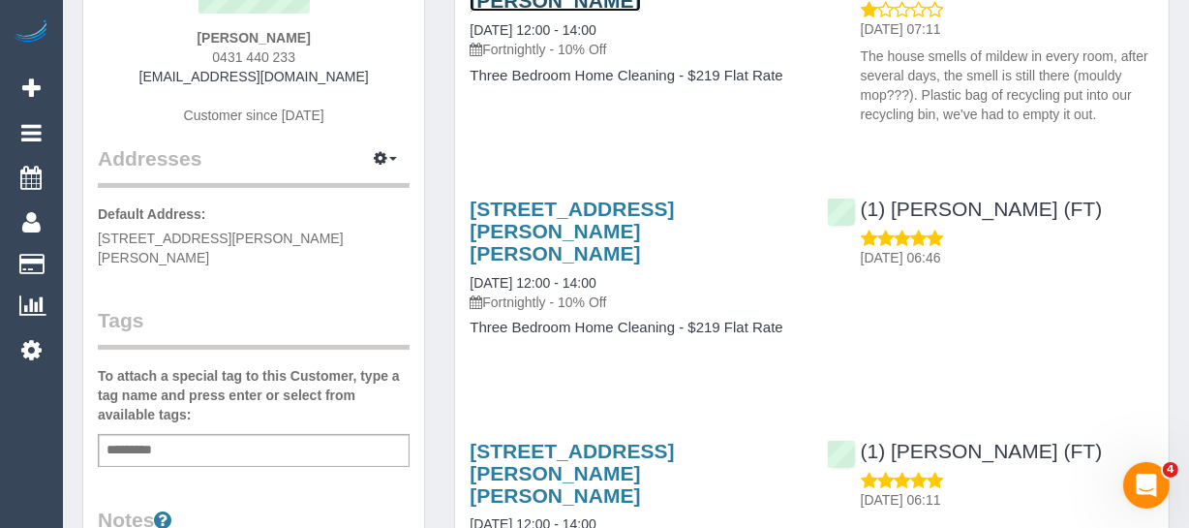
scroll to position [175, 0]
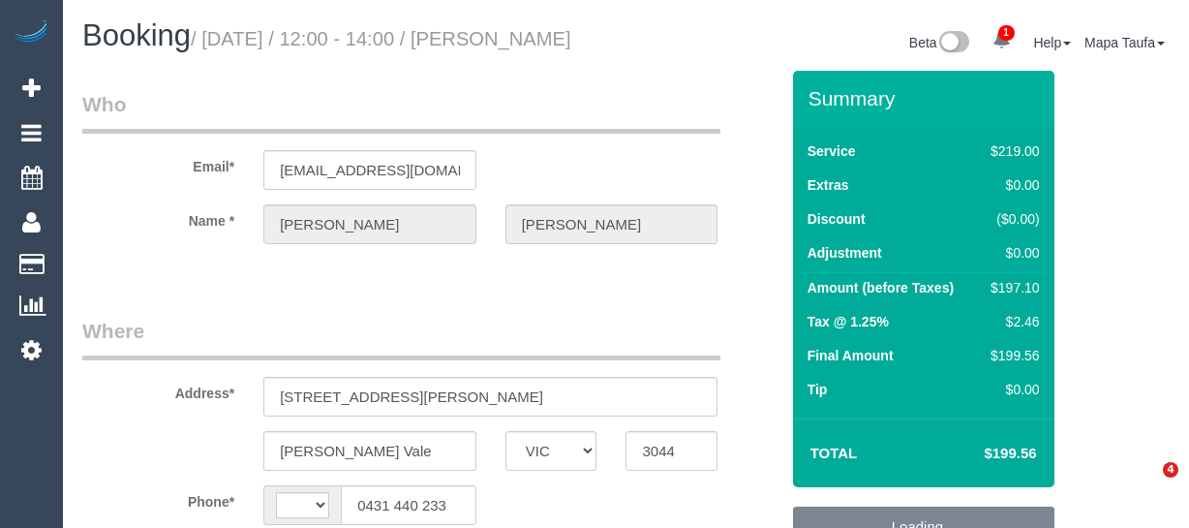
select select "VIC"
select select "string:AU"
select select "string:stripe-pm_1QqtCF2GScqysDRV5l5BjYxq"
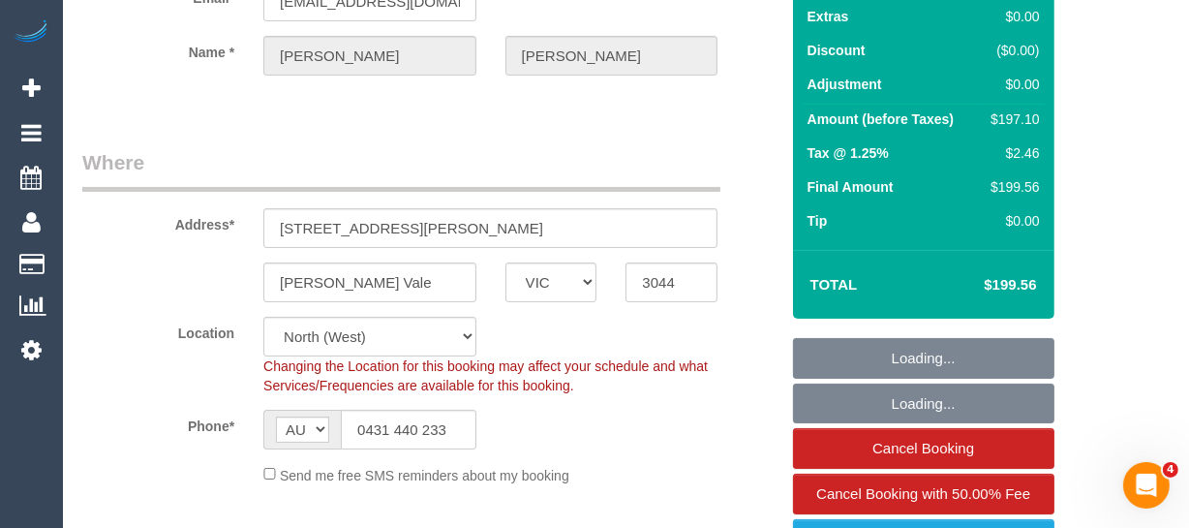
scroll to position [175, 0]
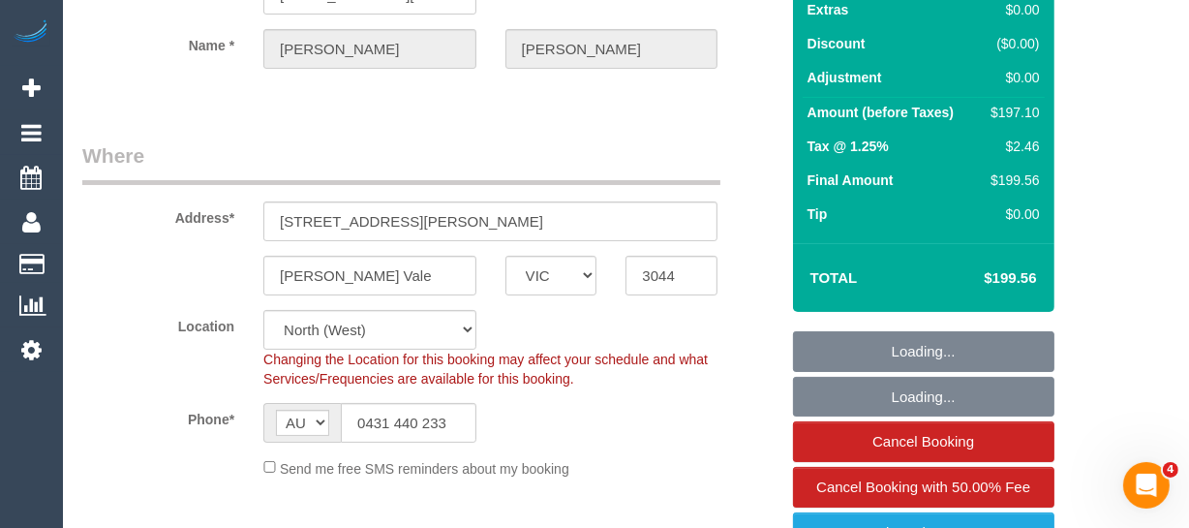
select select "object:617"
select select "number:27"
select select "number:14"
select select "number:19"
select select "number:24"
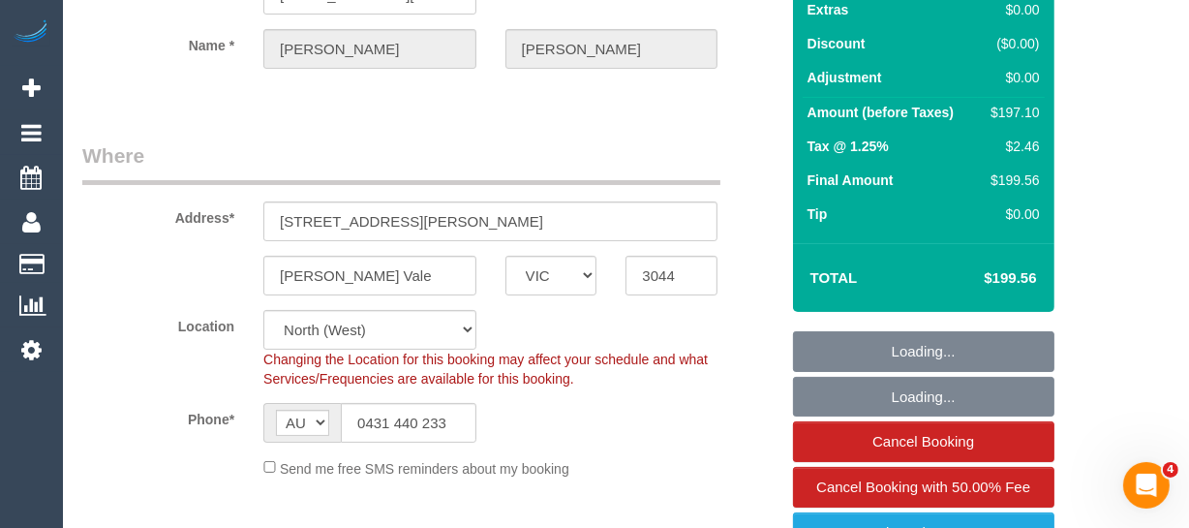
select select "number:34"
select select "number:11"
drag, startPoint x: 1040, startPoint y: 300, endPoint x: 992, endPoint y: 300, distance: 47.4
click at [992, 300] on td "$199.56" at bounding box center [981, 278] width 126 height 48
select select "spot1"
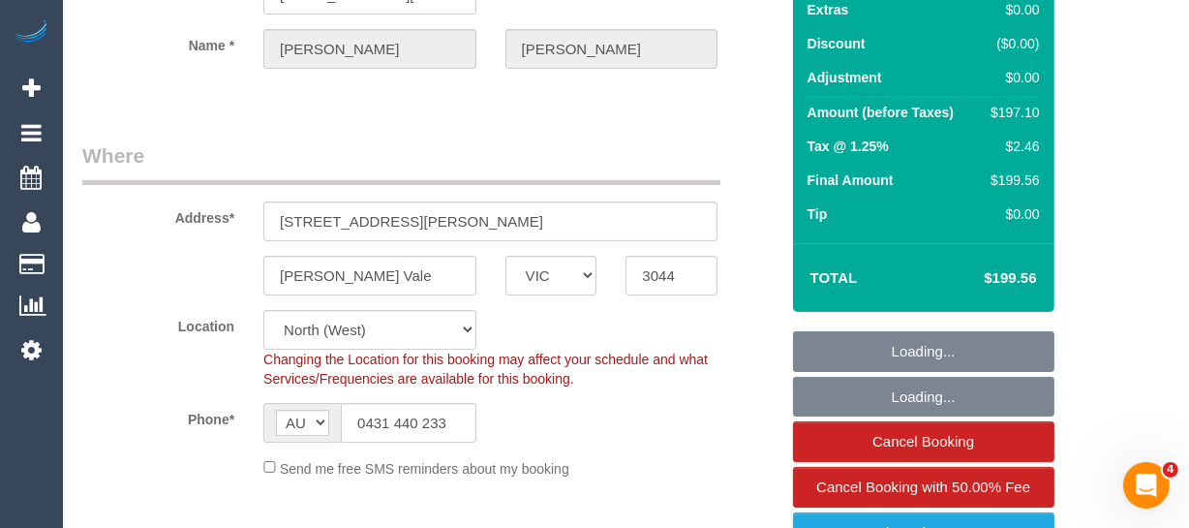
copy h4 "199.56"
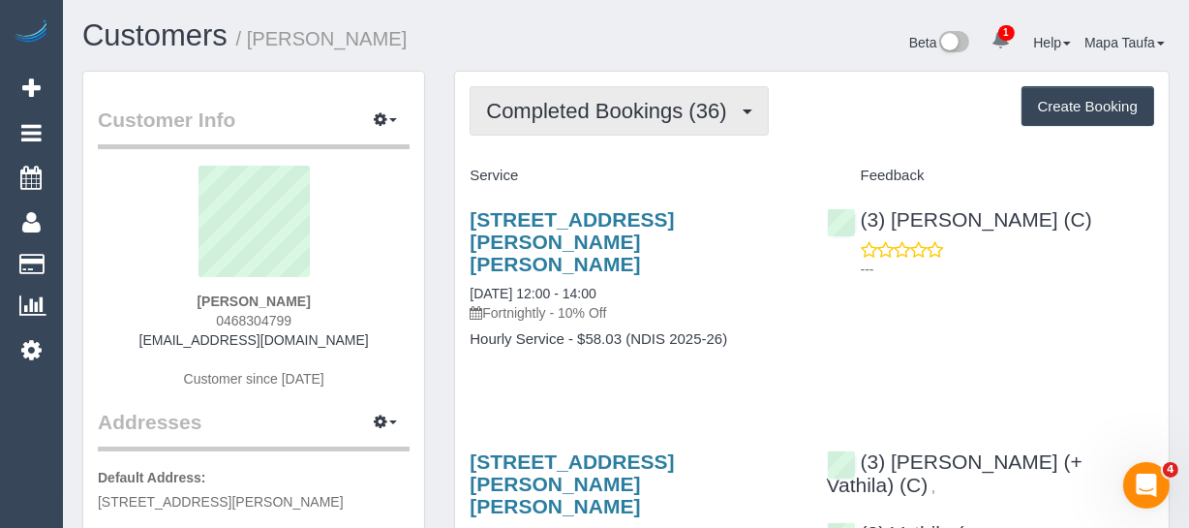
click at [528, 96] on button "Completed Bookings (36)" at bounding box center [618, 110] width 298 height 49
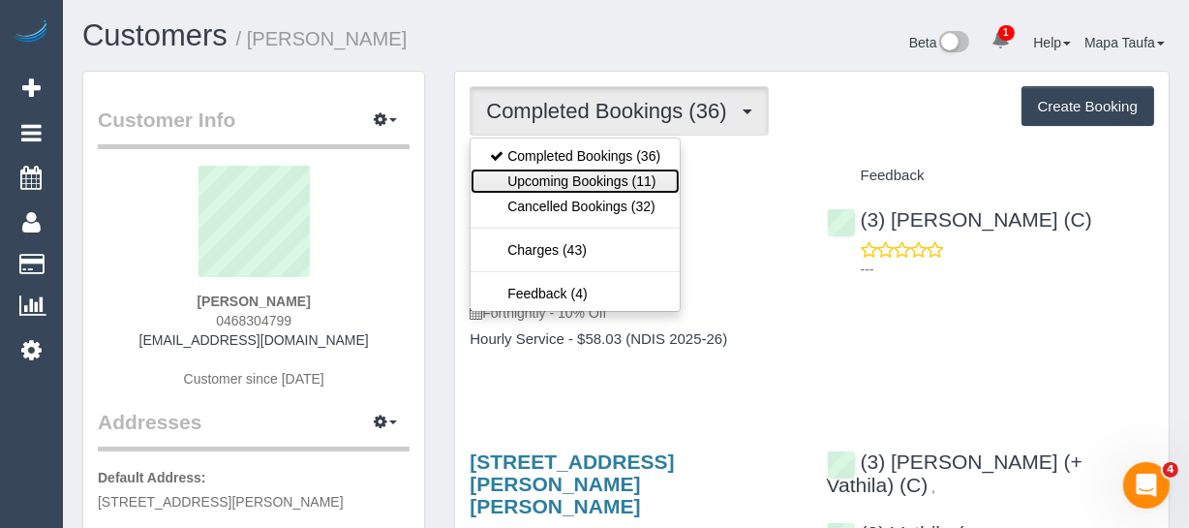
click at [540, 168] on link "Upcoming Bookings (11)" at bounding box center [574, 180] width 209 height 25
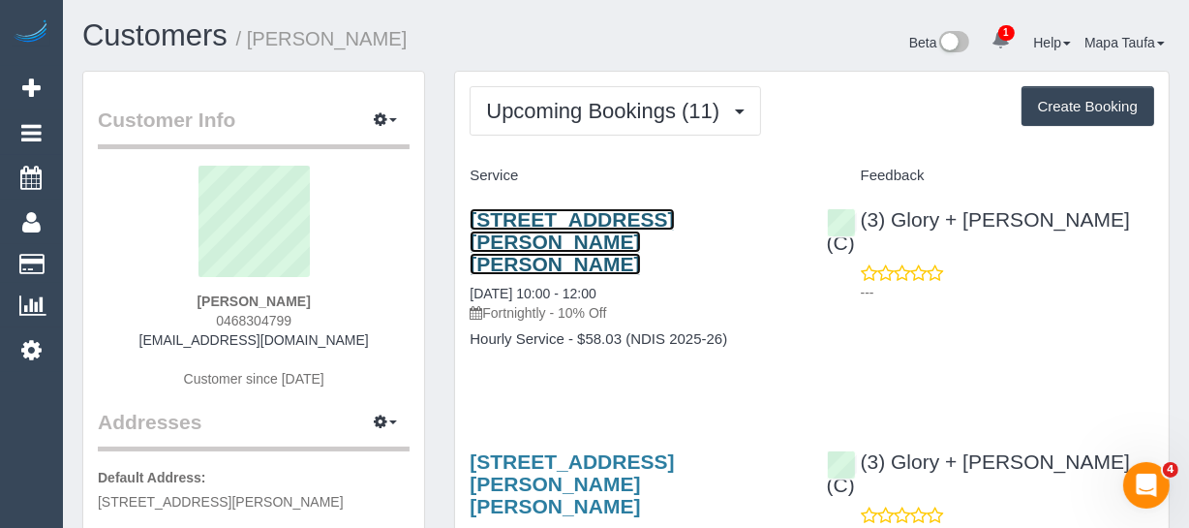
click at [565, 215] on link "[STREET_ADDRESS][PERSON_NAME][PERSON_NAME]" at bounding box center [571, 241] width 204 height 67
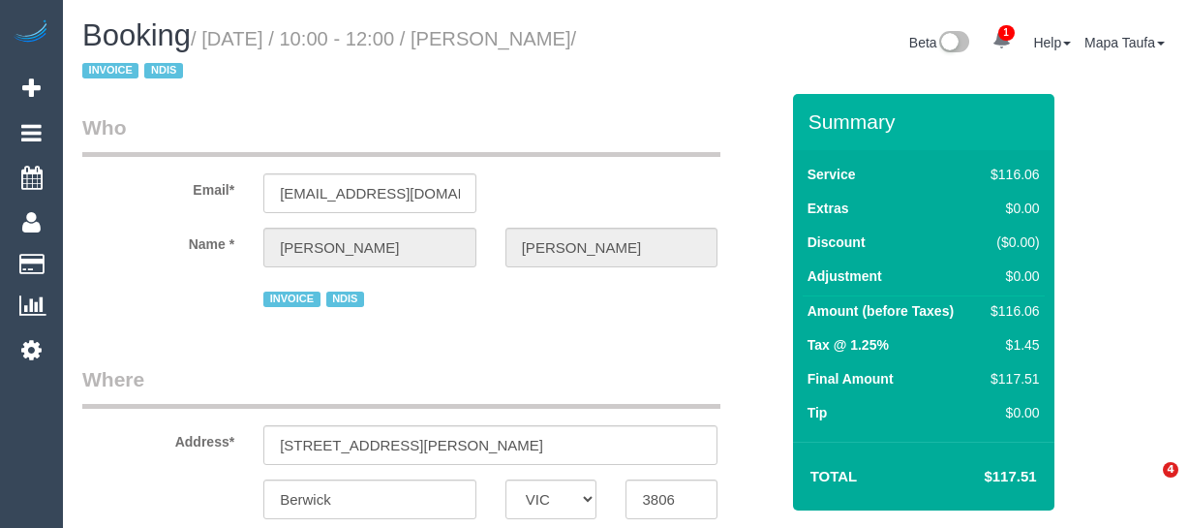
select select "VIC"
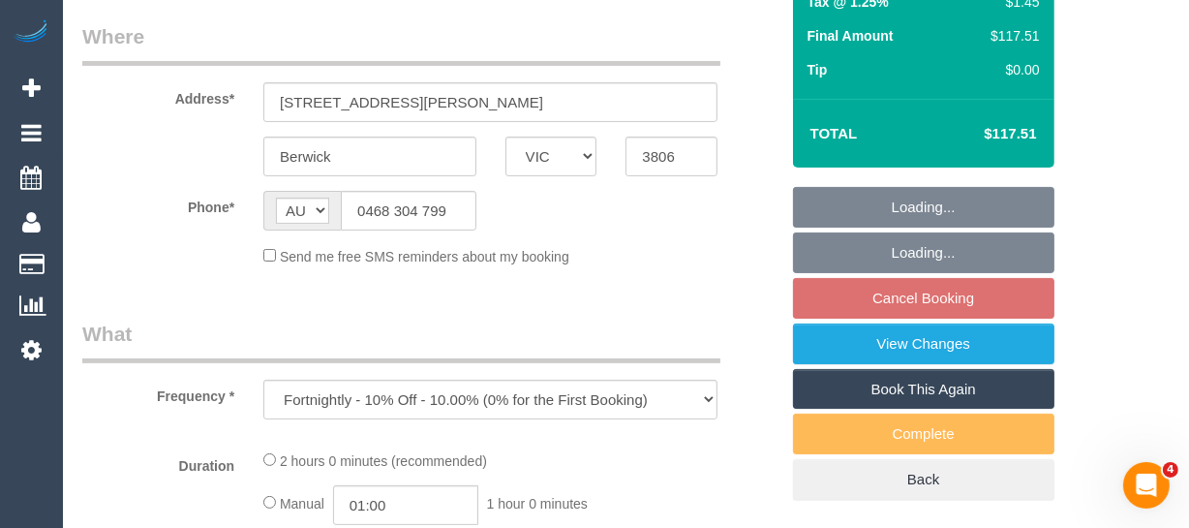
scroll to position [351, 0]
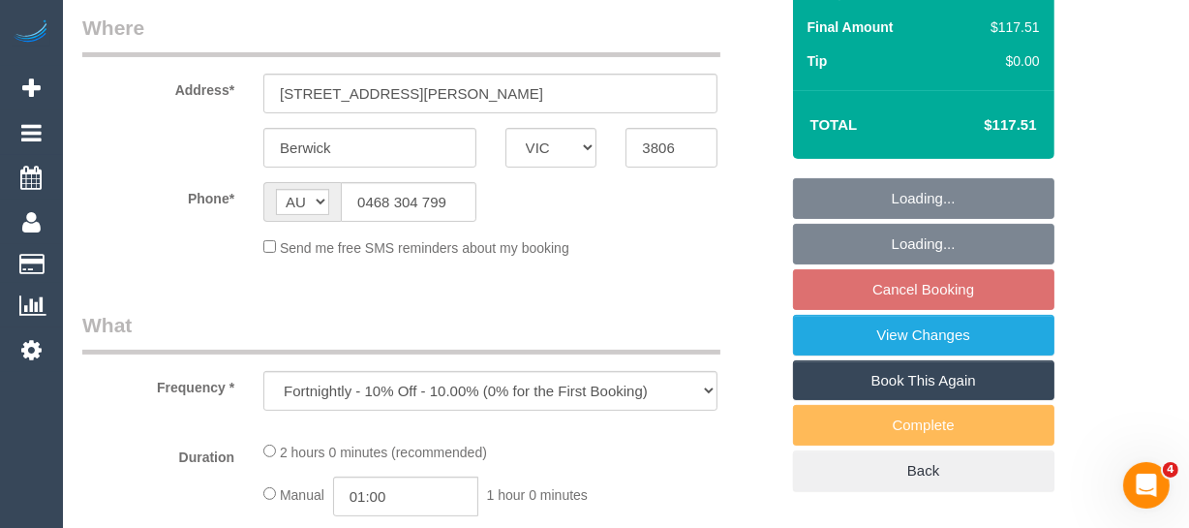
select select "number:30"
select select "number:14"
select select "number:18"
select select "number:24"
select select "number:34"
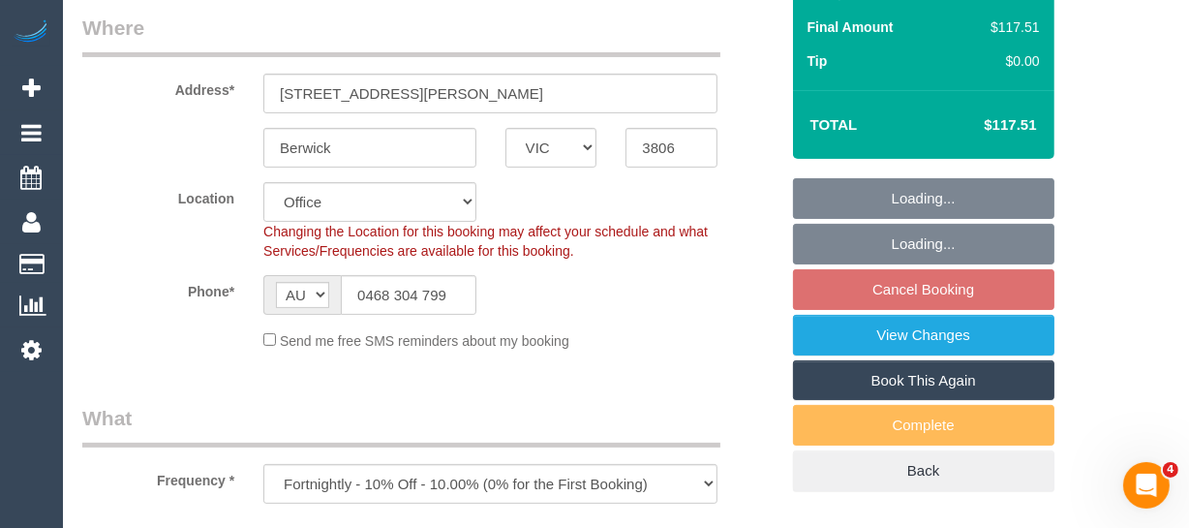
select select "object:722"
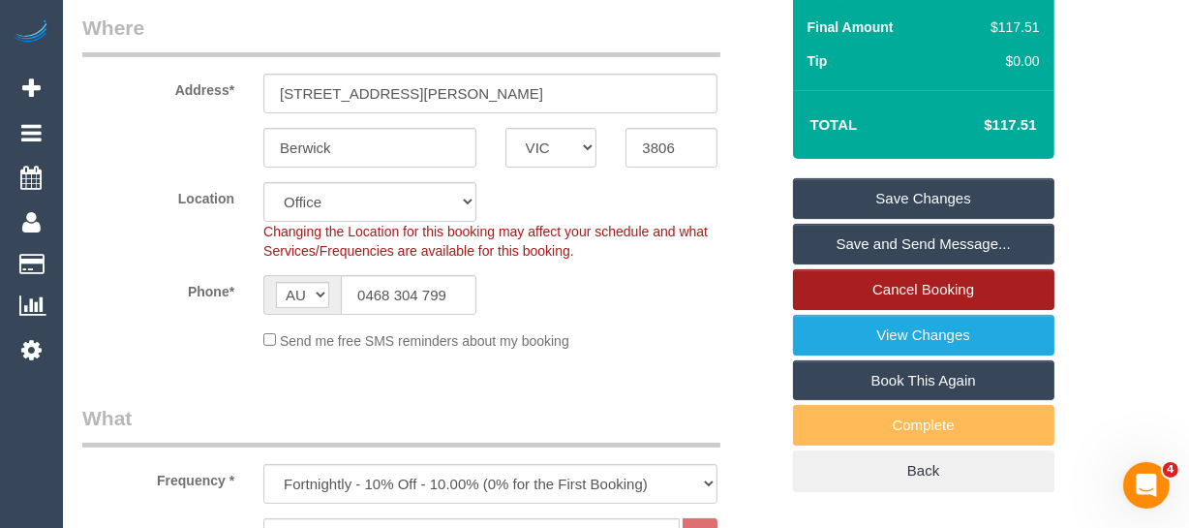
click at [983, 287] on link "Cancel Booking" at bounding box center [923, 289] width 261 height 41
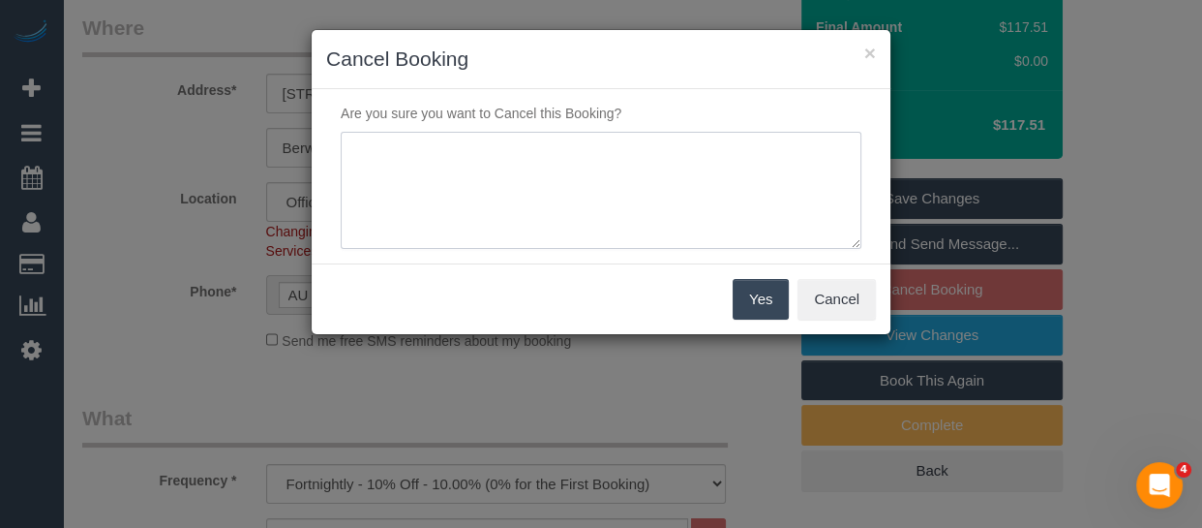
click at [534, 203] on textarea at bounding box center [601, 191] width 521 height 118
type textarea "in hospital will reach out to reinstate via email MT"
click at [777, 295] on button "Yes" at bounding box center [761, 299] width 56 height 41
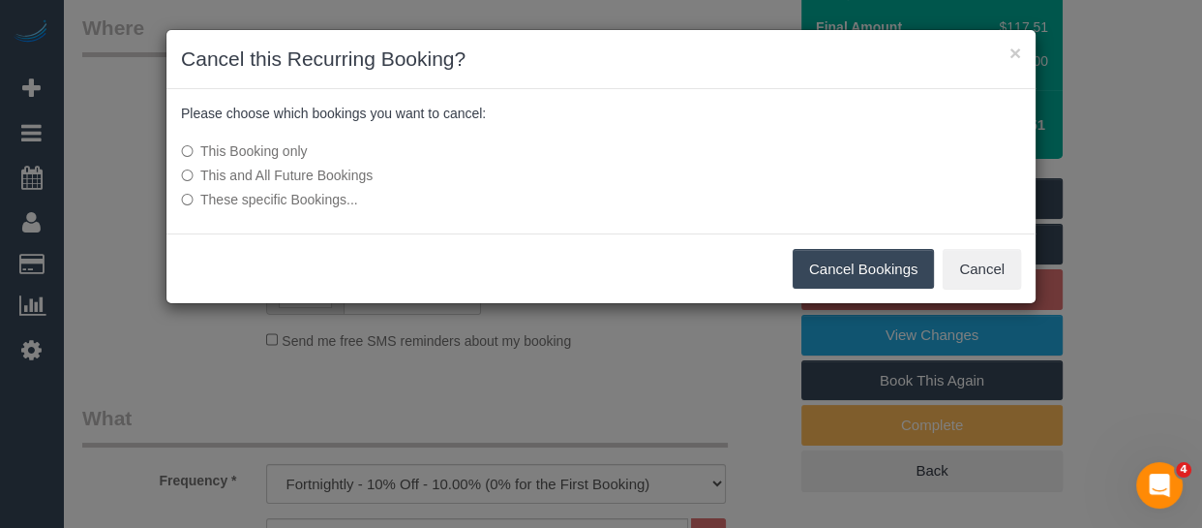
click at [329, 167] on label "This and All Future Bookings" at bounding box center [456, 175] width 551 height 19
click at [844, 265] on button "Cancel Bookings" at bounding box center [864, 269] width 142 height 41
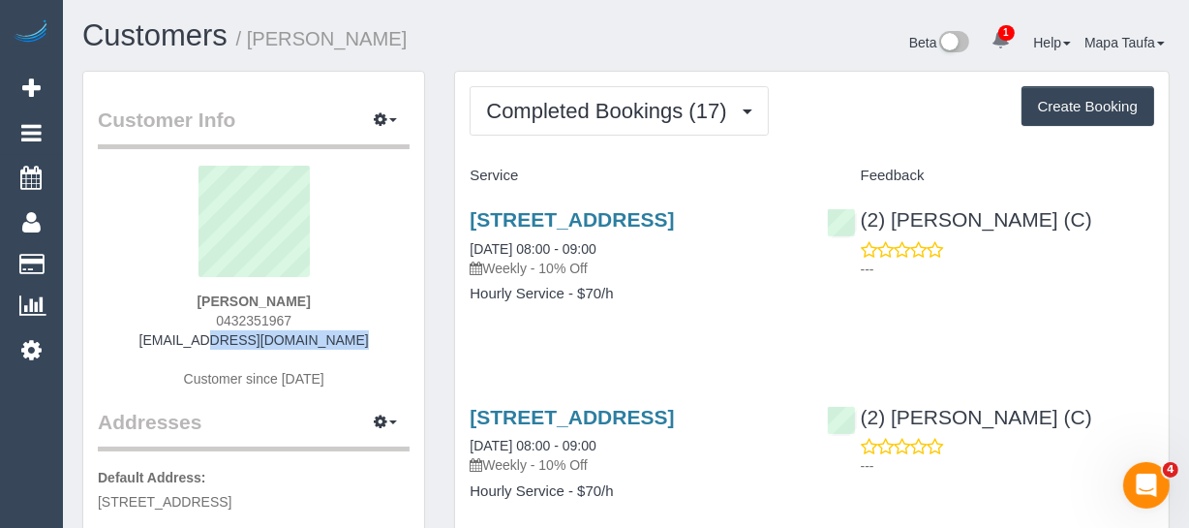
drag, startPoint x: 322, startPoint y: 337, endPoint x: 185, endPoint y: 336, distance: 137.5
click at [185, 336] on div "[PERSON_NAME] 0432351967 [EMAIL_ADDRESS][DOMAIN_NAME] Customer since [DATE]" at bounding box center [254, 287] width 312 height 242
copy link "[EMAIL_ADDRESS][DOMAIN_NAME]"
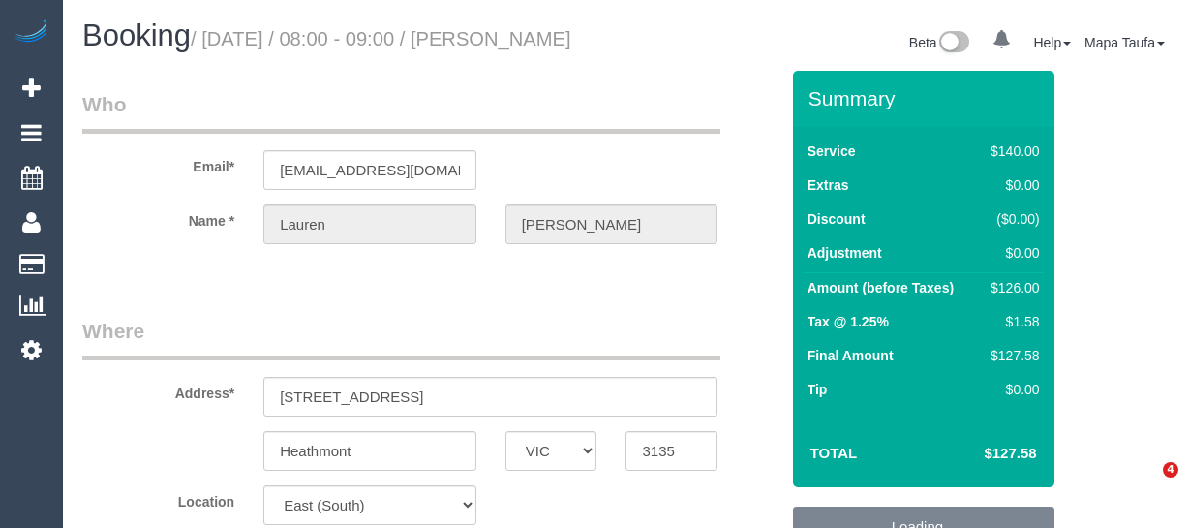
select select "VIC"
select select "number:28"
select select "number:14"
select select "number:19"
select select "number:25"
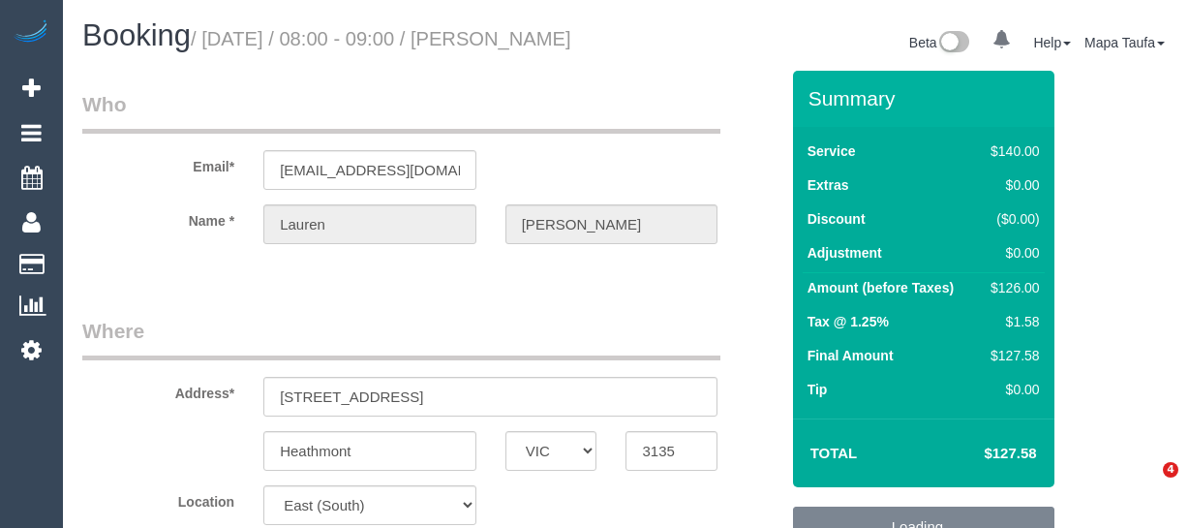
select select "number:34"
select select "number:11"
select select "string:stripe-pm_1RJlOR2GScqysDRVUa6Ovh1Q"
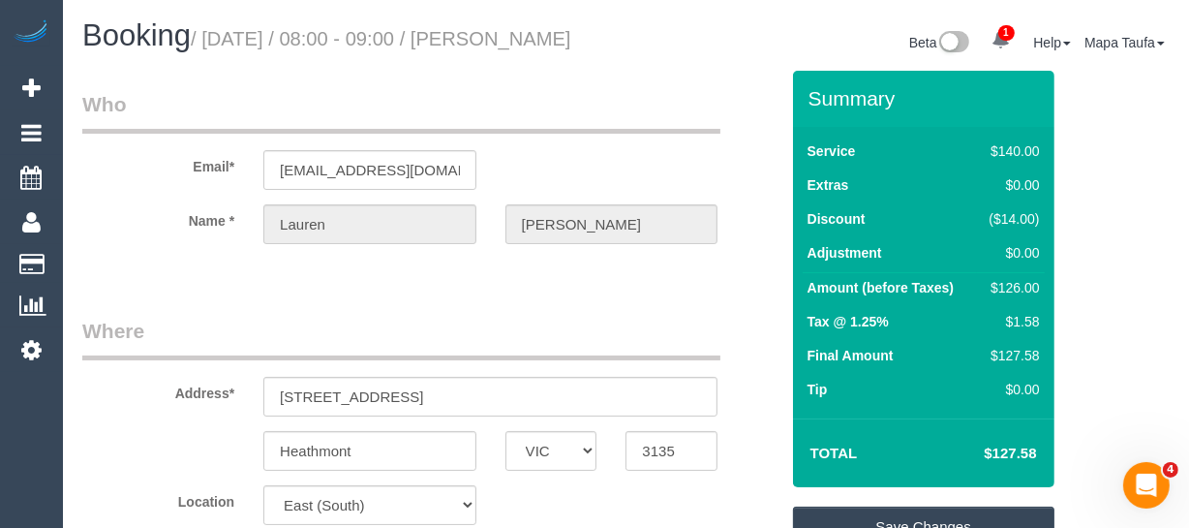
scroll to position [3615, 0]
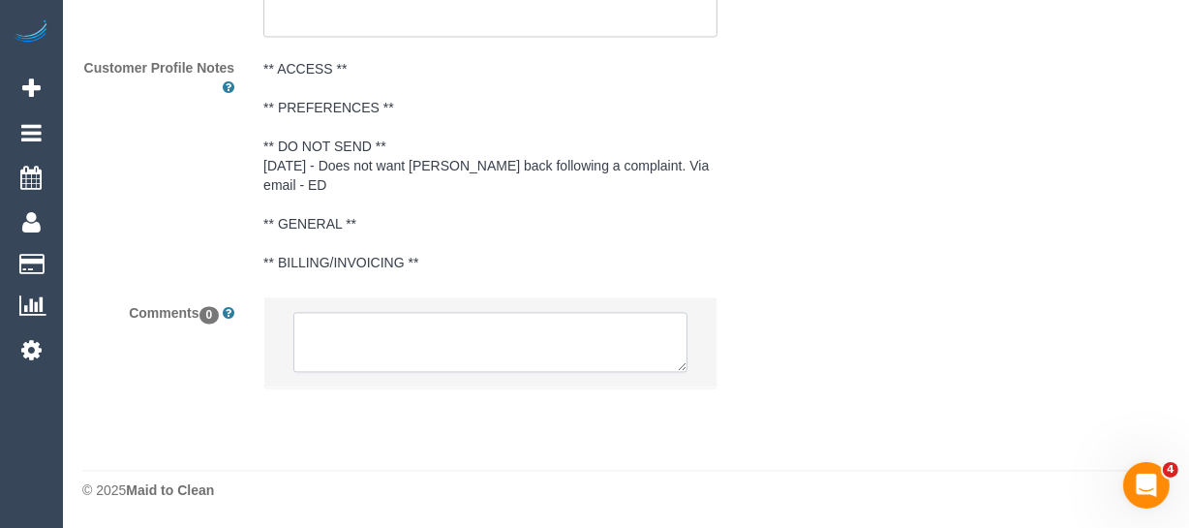
click at [394, 333] on textarea at bounding box center [490, 342] width 394 height 60
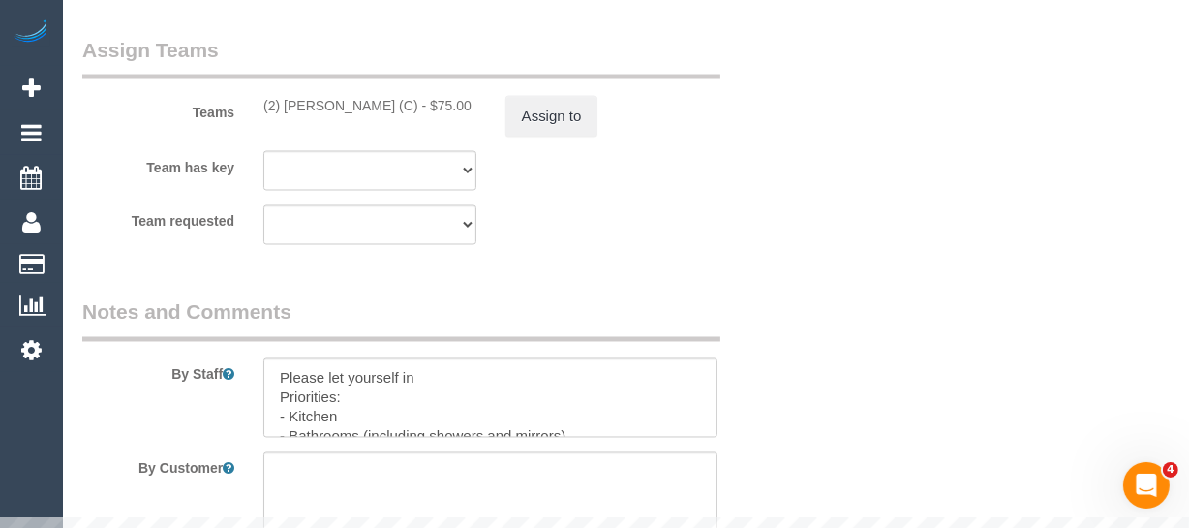
scroll to position [3000, 0]
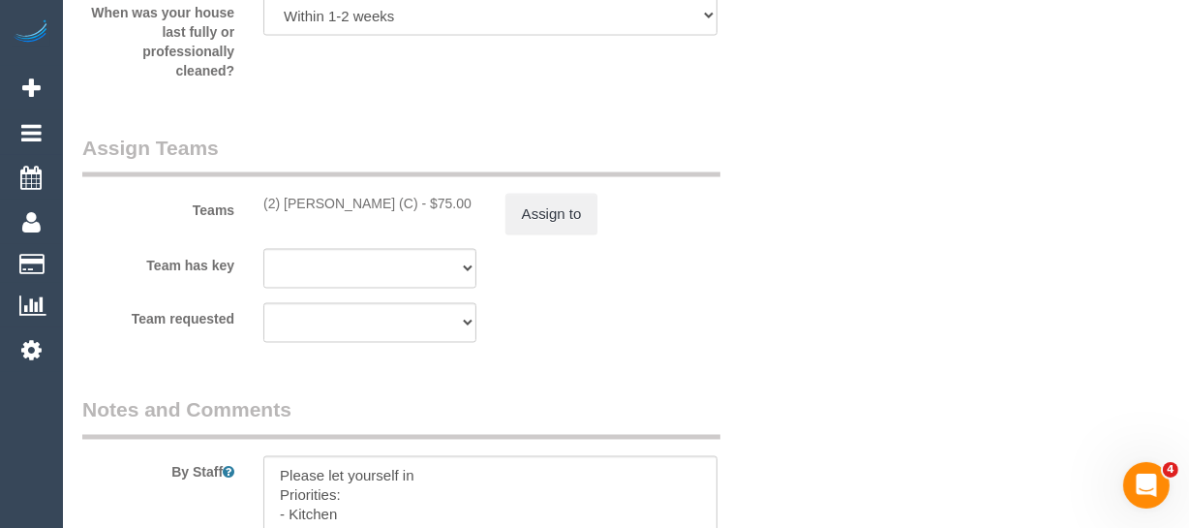
drag, startPoint x: 399, startPoint y: 230, endPoint x: 287, endPoint y: 226, distance: 111.4
click at [287, 213] on div "(2) Catalina Fabro (C) - $75.00" at bounding box center [369, 203] width 213 height 19
copy div "Catalina Fabro (C)"
click at [525, 232] on button "Assign to" at bounding box center [551, 214] width 93 height 41
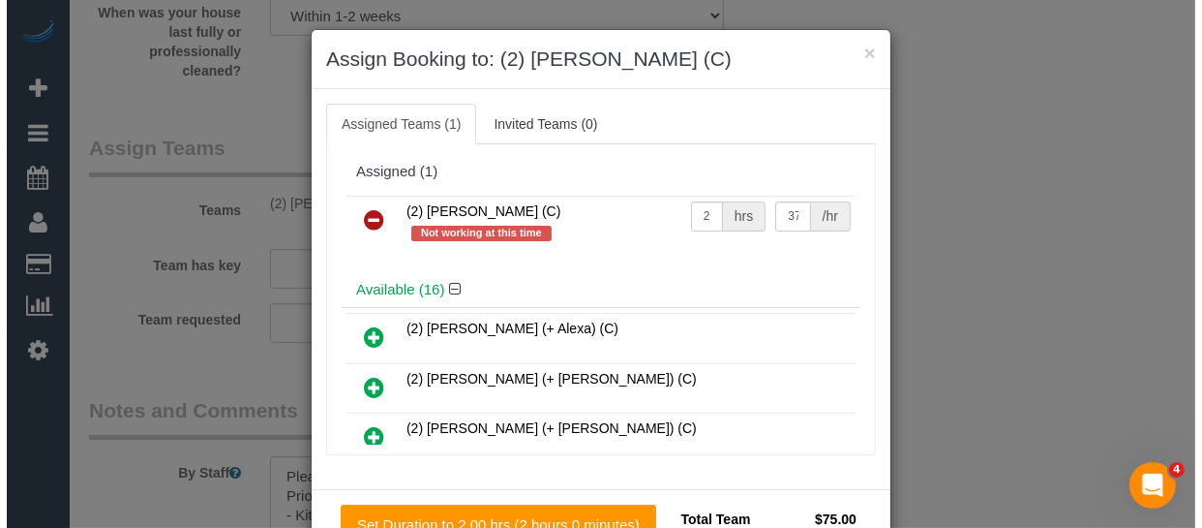
scroll to position [2980, 0]
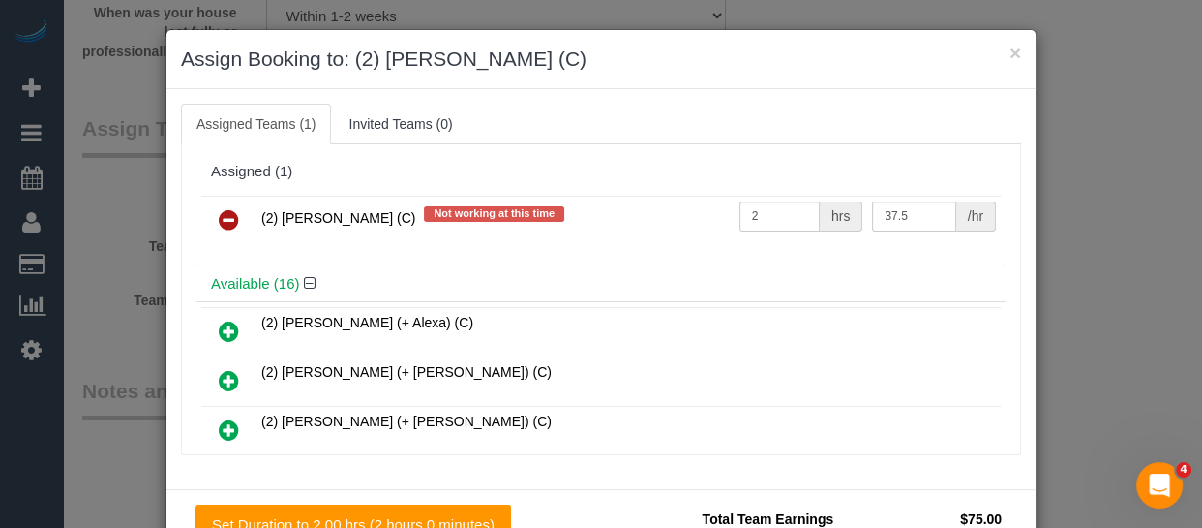
click at [222, 212] on icon at bounding box center [229, 219] width 20 height 23
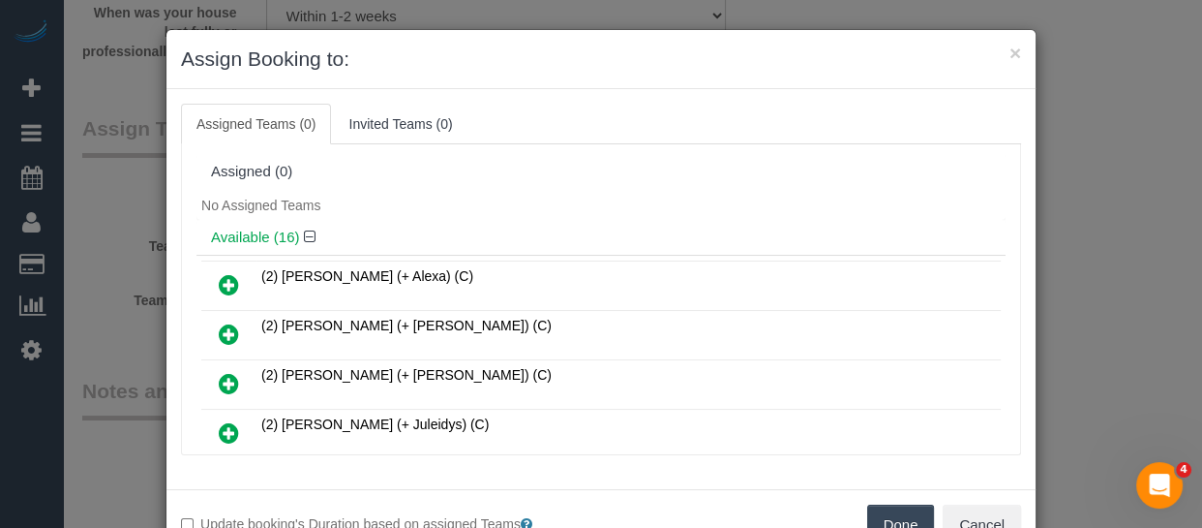
click at [870, 523] on button "Done" at bounding box center [901, 524] width 68 height 41
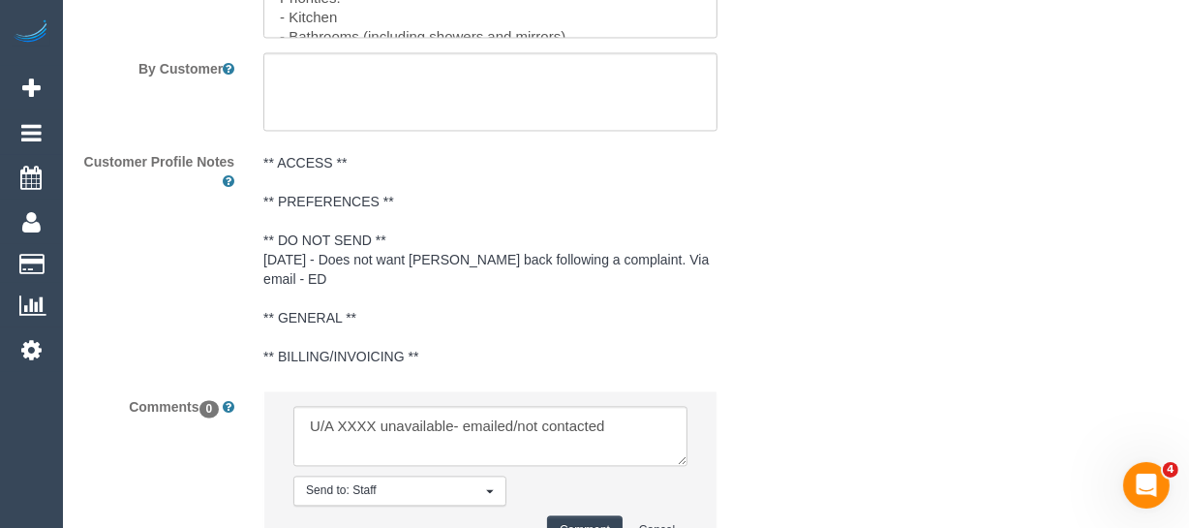
scroll to position [3695, 0]
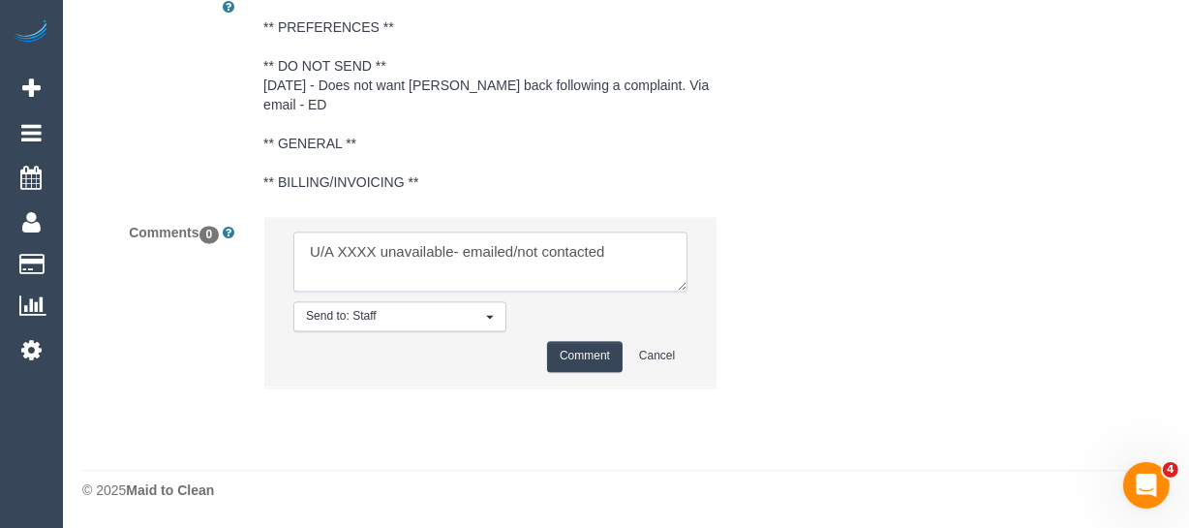
click at [350, 246] on textarea at bounding box center [490, 261] width 394 height 60
click at [351, 246] on textarea at bounding box center [490, 261] width 394 height 60
paste textarea "Catalina Fabro (C)"
drag, startPoint x: 596, startPoint y: 252, endPoint x: 633, endPoint y: 276, distance: 44.0
click at [633, 276] on textarea at bounding box center [490, 261] width 394 height 60
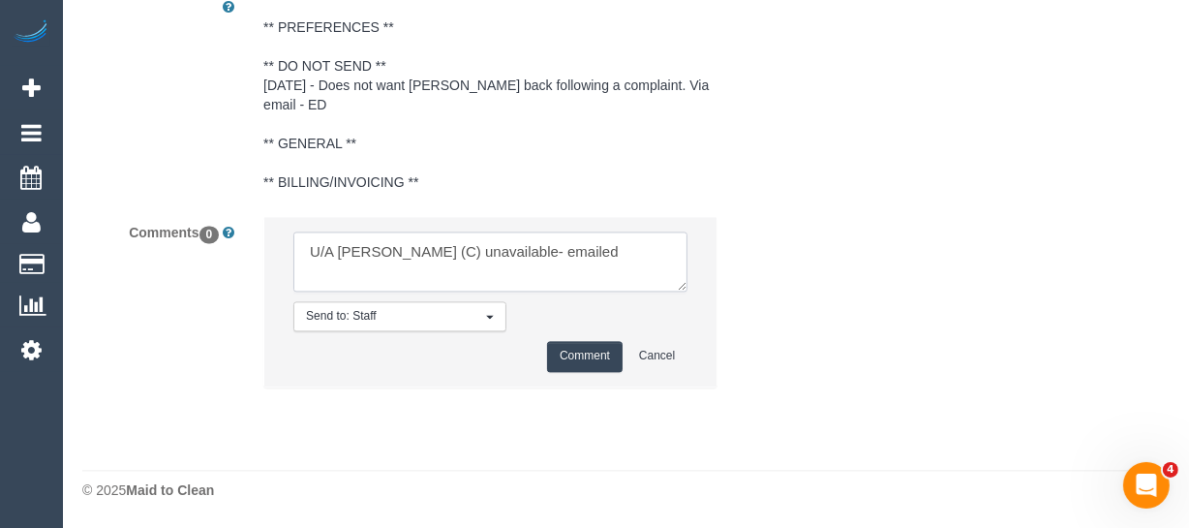
type textarea "U/A Catalina Fabro (C) unavailable- emailed"
click at [587, 355] on button "Comment" at bounding box center [585, 356] width 76 height 30
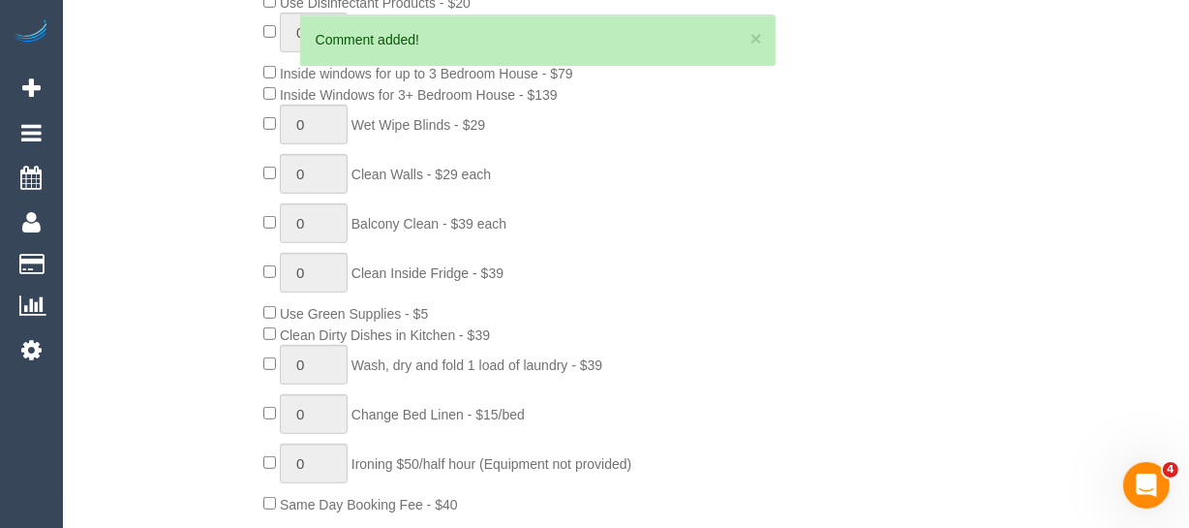
scroll to position [110, 0]
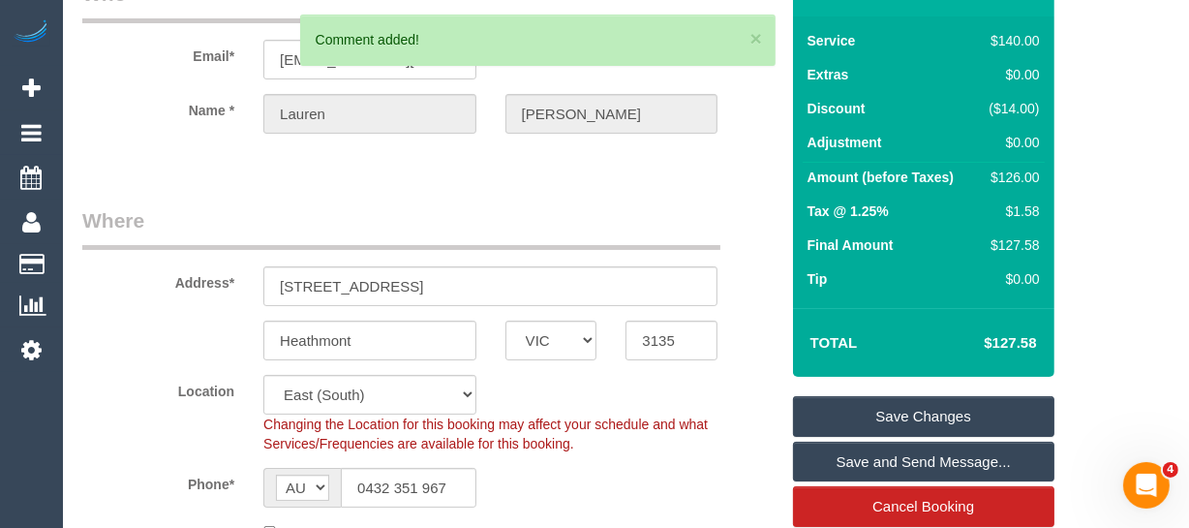
click at [942, 420] on link "Save Changes" at bounding box center [923, 416] width 261 height 41
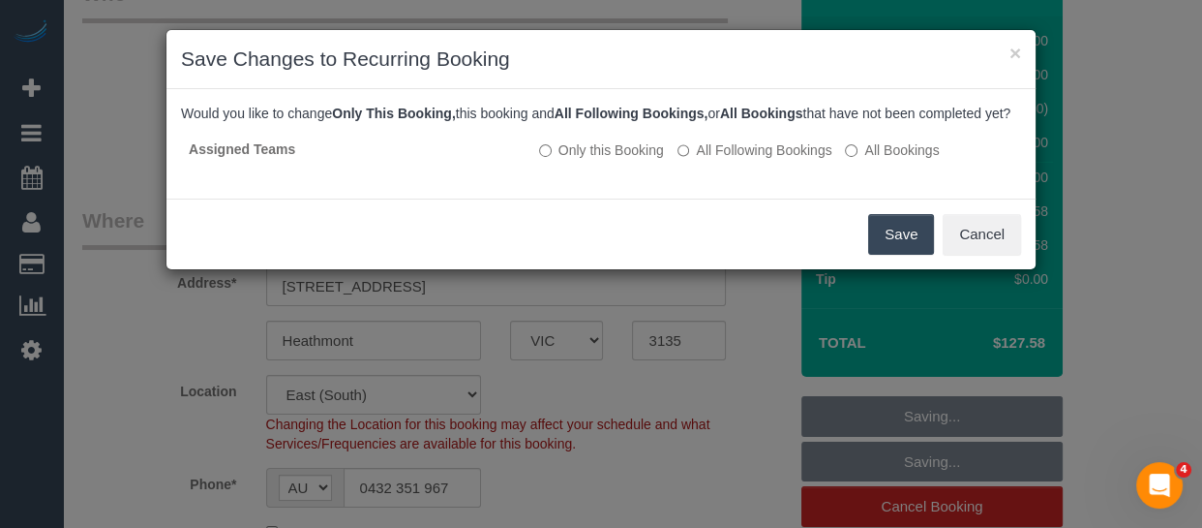
click at [880, 255] on button "Save" at bounding box center [901, 234] width 66 height 41
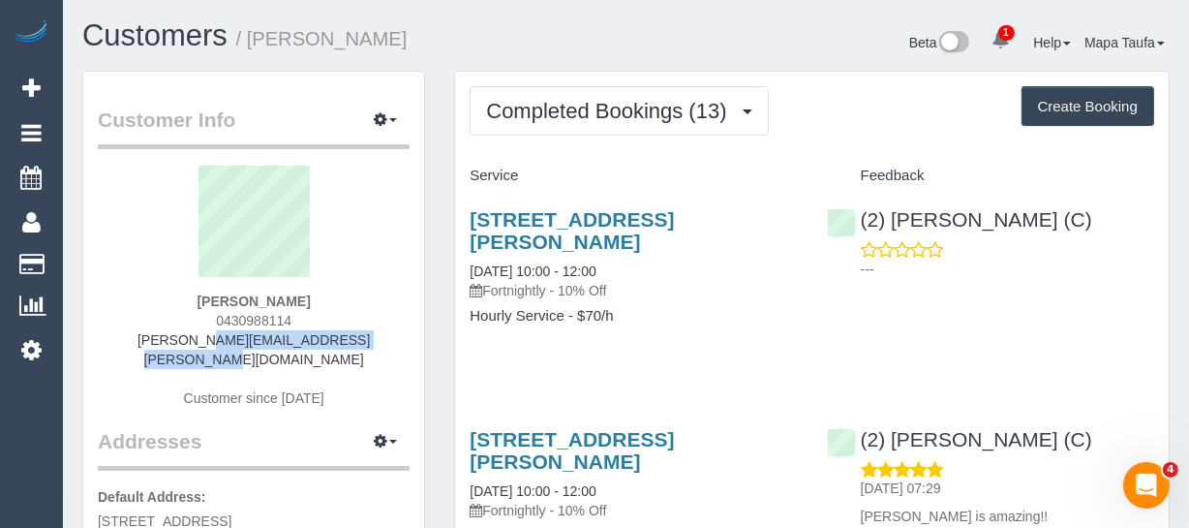
drag, startPoint x: 389, startPoint y: 340, endPoint x: 144, endPoint y: 333, distance: 245.0
click at [144, 333] on div "[PERSON_NAME] 0430988114 [PERSON_NAME][EMAIL_ADDRESS][PERSON_NAME][DOMAIN_NAME]…" at bounding box center [254, 296] width 312 height 261
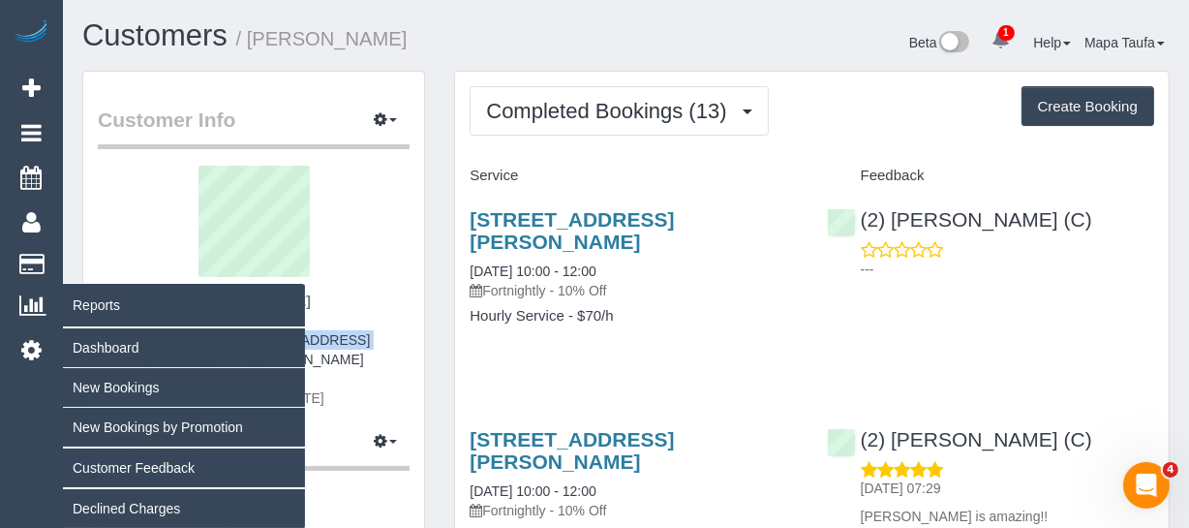
copy link "[PERSON_NAME][EMAIL_ADDRESS][PERSON_NAME][DOMAIN_NAME]"
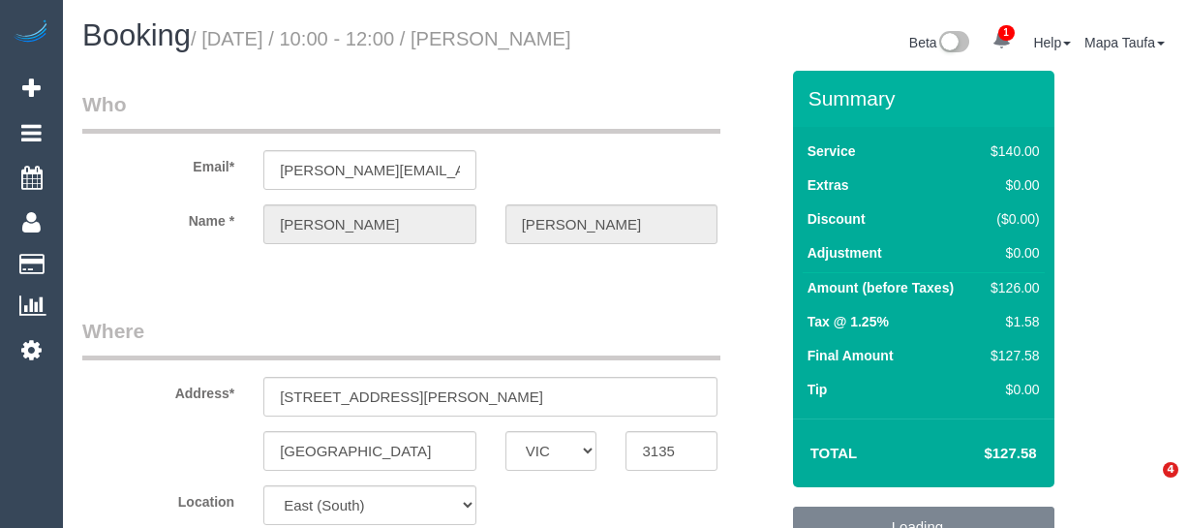
select select "VIC"
select select "string:stripe-pm_1RTJsV2GScqysDRV9aG1oHRV"
select select "number:29"
select select "number:14"
select select "number:19"
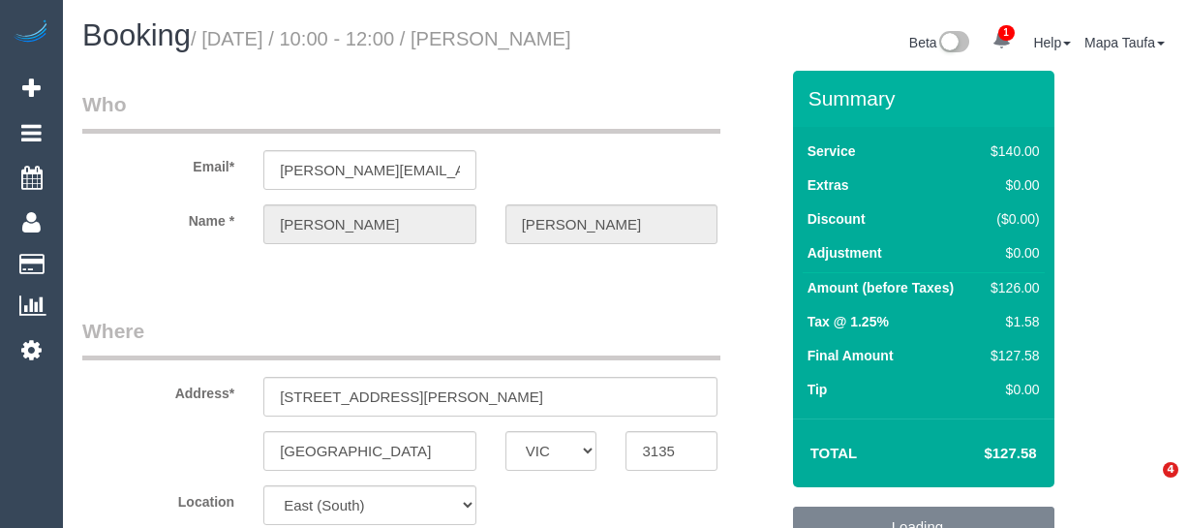
select select "number:24"
select select "number:34"
select select "number:13"
select select "object:859"
select select "spot3"
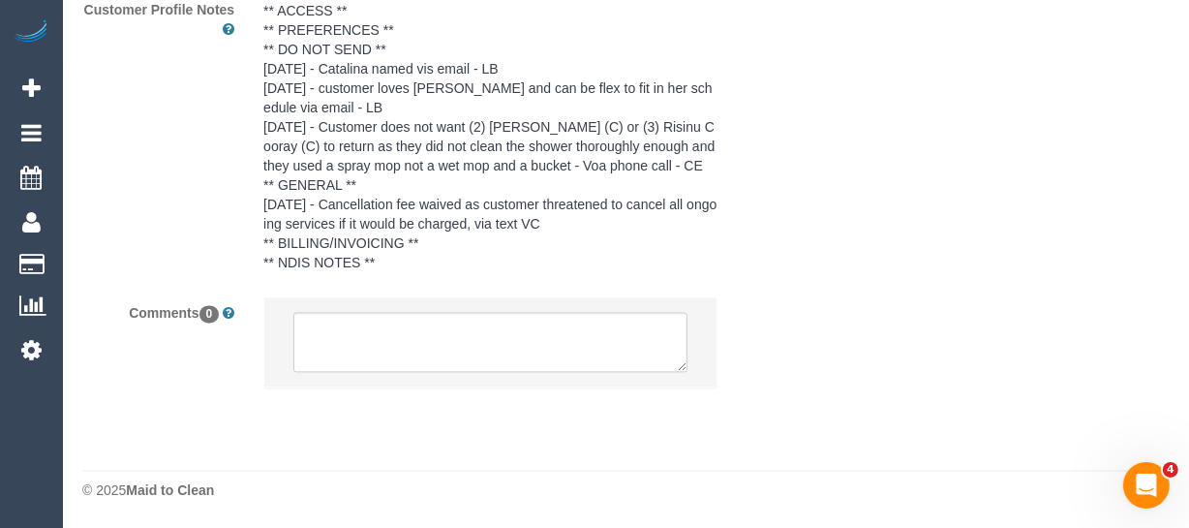
scroll to position [3548, 0]
click at [483, 333] on textarea at bounding box center [490, 342] width 394 height 60
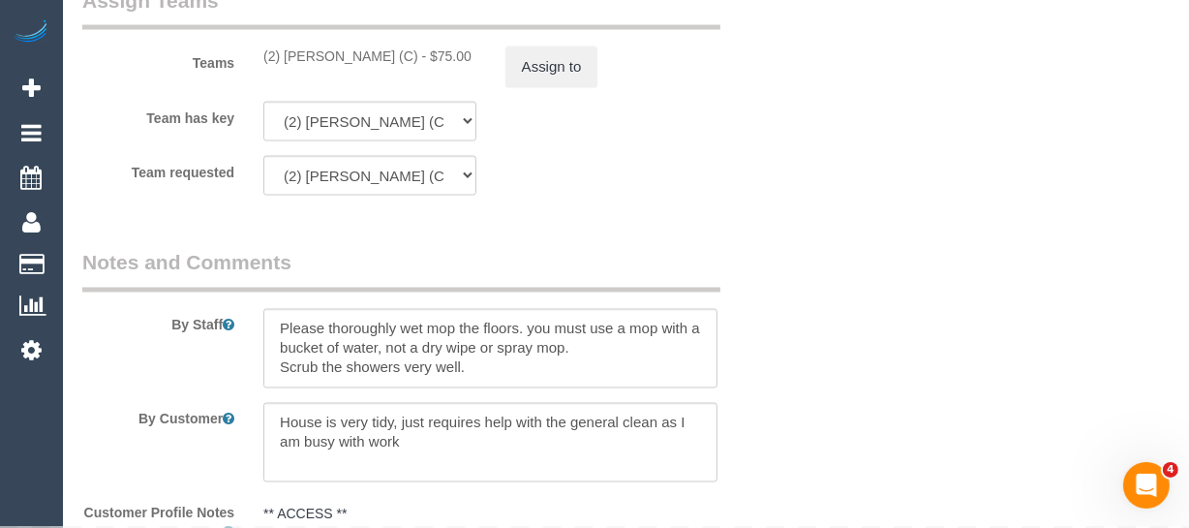
scroll to position [3020, 0]
drag, startPoint x: 378, startPoint y: 86, endPoint x: 283, endPoint y: 87, distance: 95.8
click at [283, 67] on div "(2) [PERSON_NAME] (C) - $75.00" at bounding box center [369, 56] width 213 height 19
copy div "[PERSON_NAME] ("
click at [580, 88] on button "Assign to" at bounding box center [551, 67] width 93 height 41
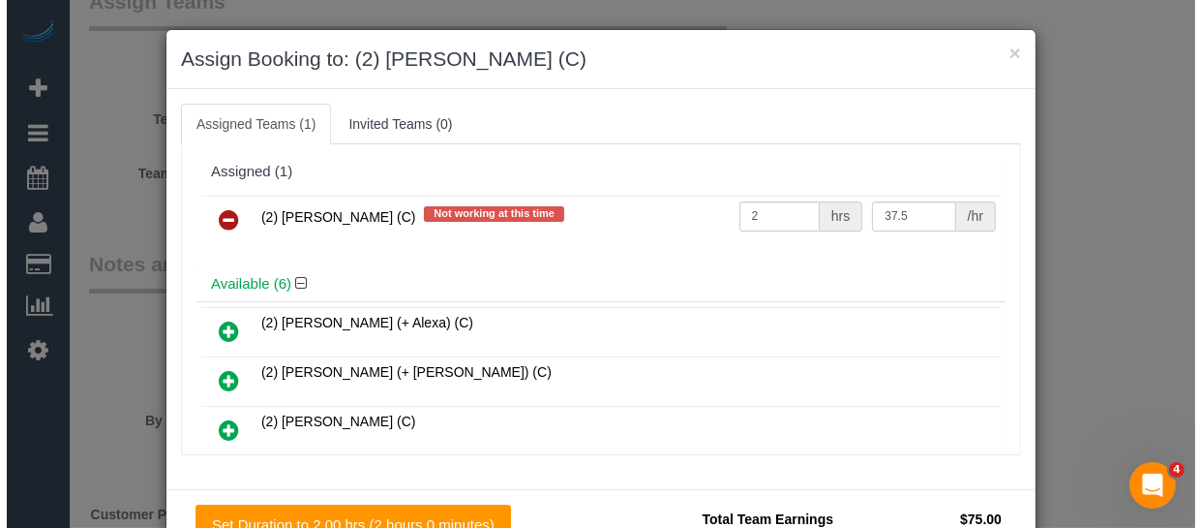
scroll to position [3001, 0]
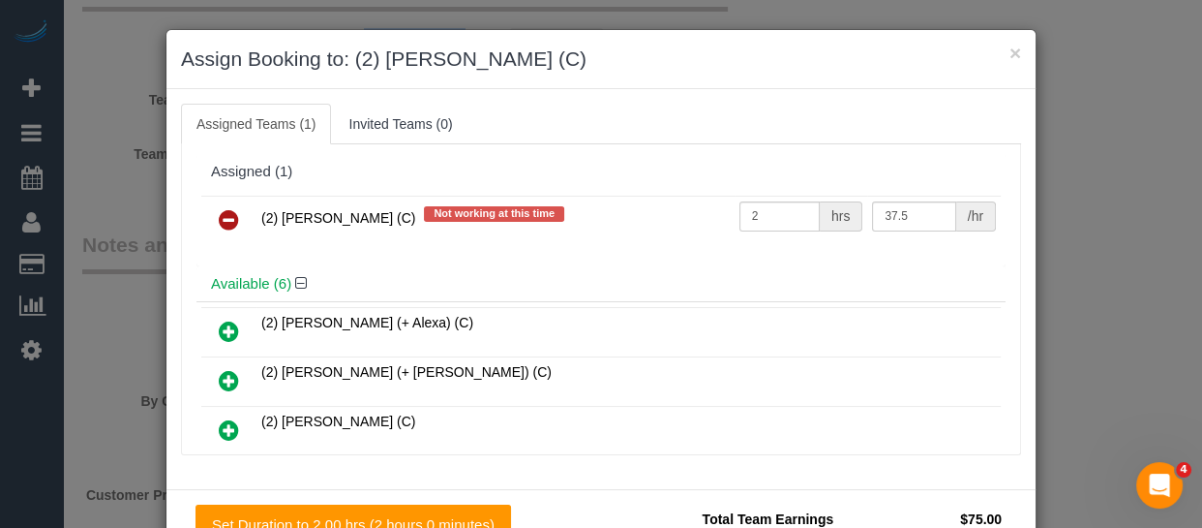
click at [231, 219] on link at bounding box center [228, 220] width 45 height 39
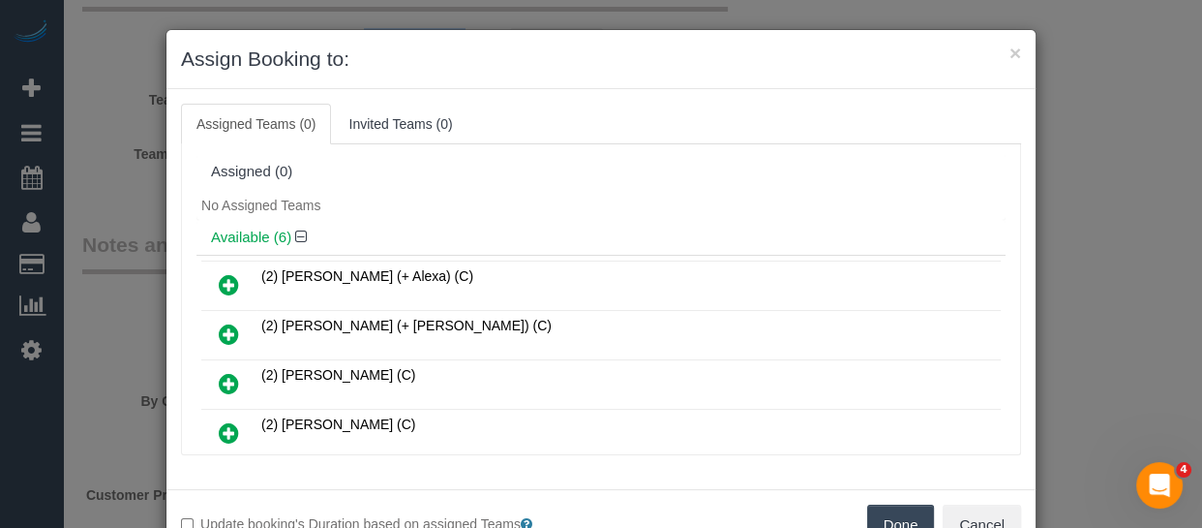
click at [897, 512] on button "Done" at bounding box center [901, 524] width 68 height 41
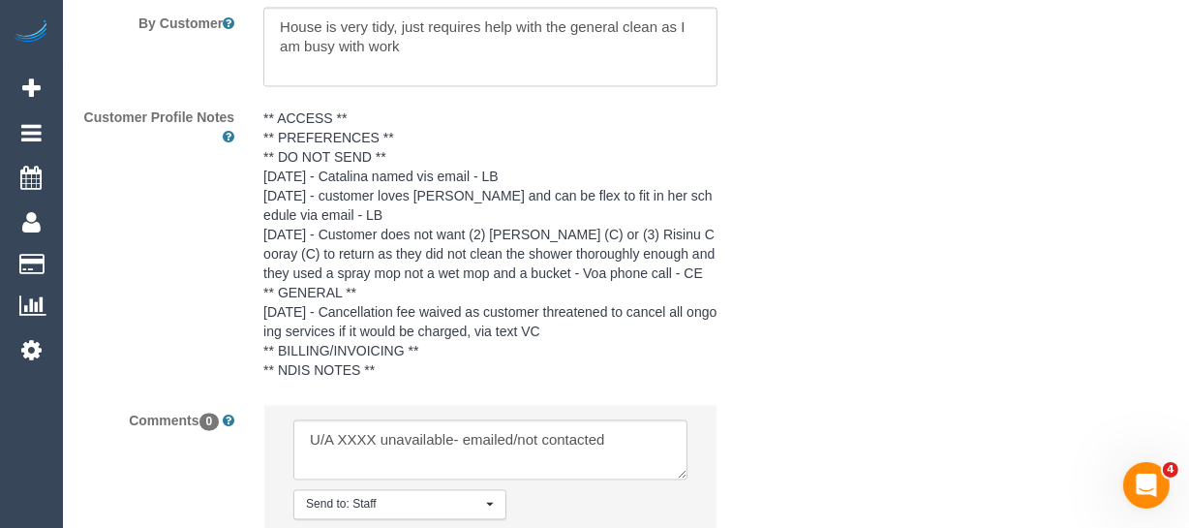
scroll to position [3627, 0]
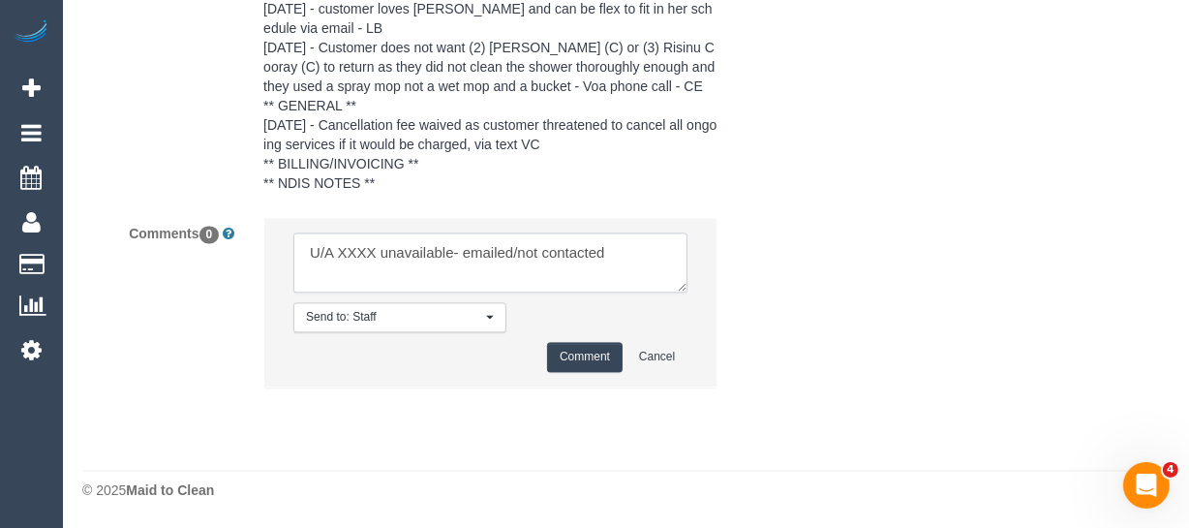
click at [346, 233] on textarea at bounding box center [490, 262] width 394 height 60
click at [359, 258] on textarea at bounding box center [490, 262] width 394 height 60
paste textarea "[PERSON_NAME] ("
drag, startPoint x: 588, startPoint y: 249, endPoint x: 777, endPoint y: 256, distance: 189.8
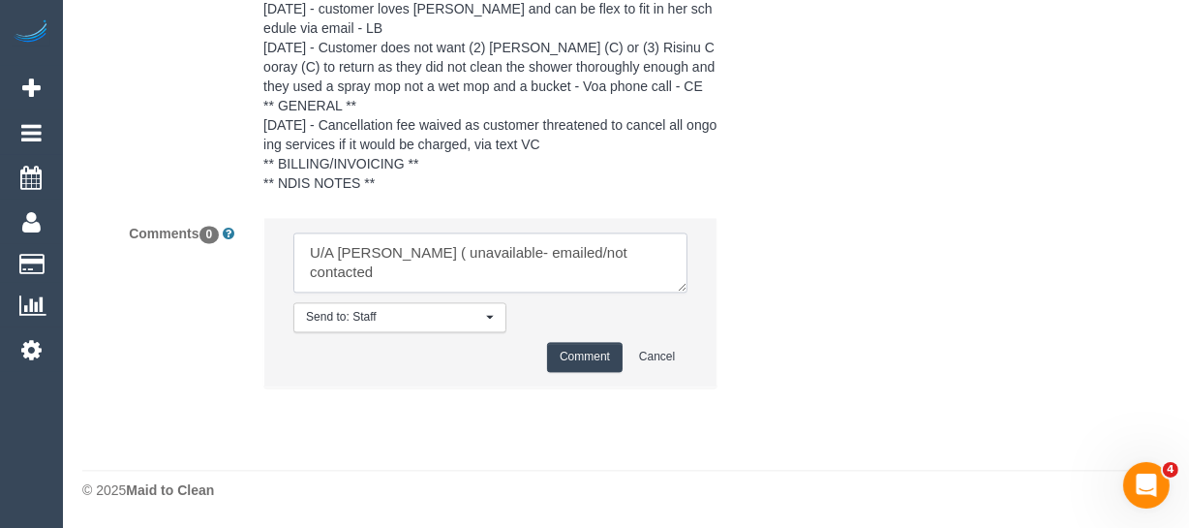
click at [776, 256] on div "Comments 0 Send to: Staff Nothing selected Send to: Staff Send to: Customer Sen…" at bounding box center [430, 312] width 725 height 190
type textarea "U/A [PERSON_NAME] ( unavailable- emailed"
click at [571, 358] on button "Comment" at bounding box center [585, 357] width 76 height 30
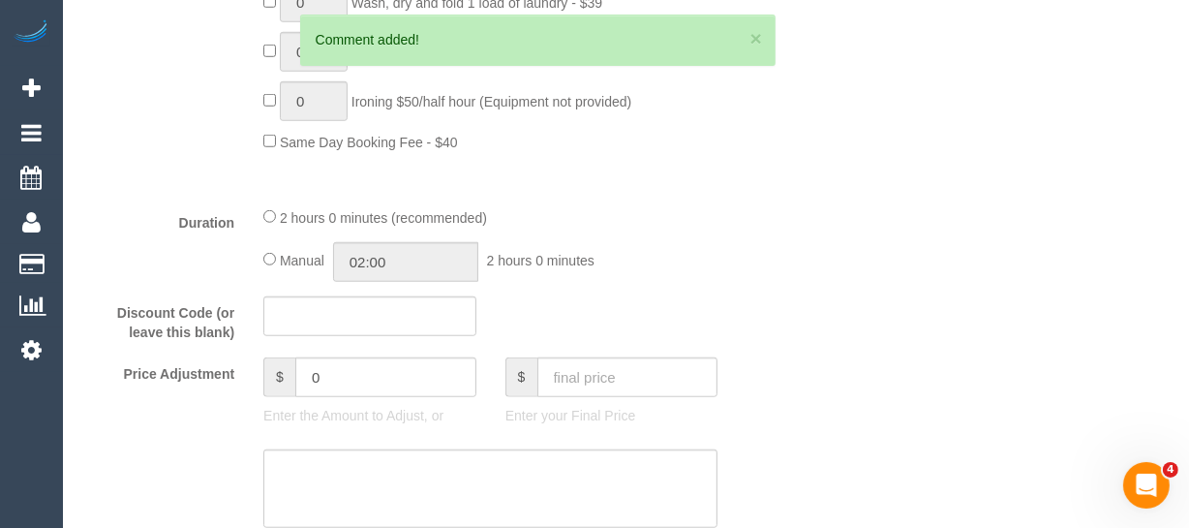
scroll to position [487, 0]
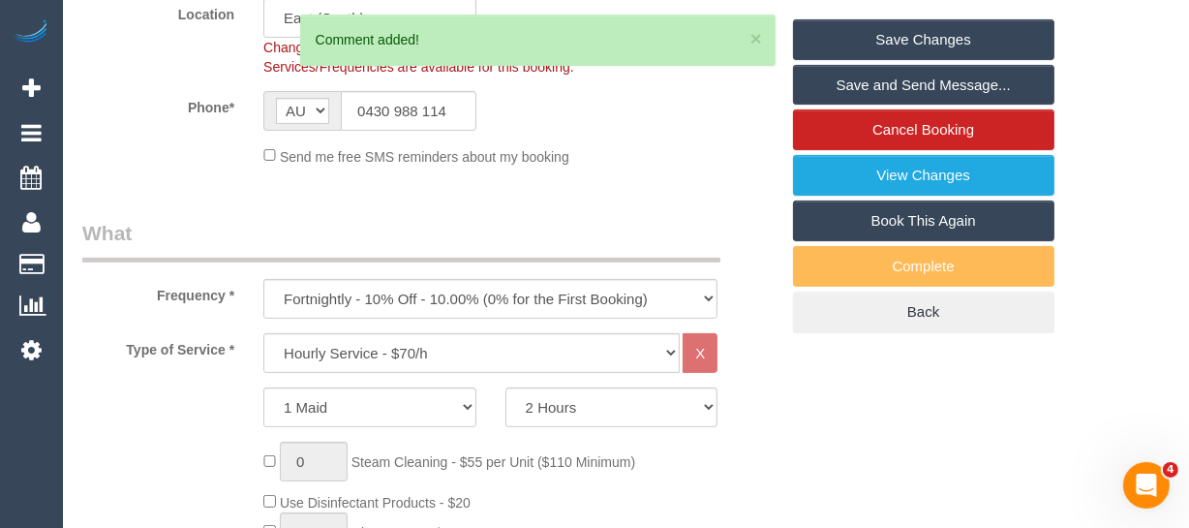
click at [912, 59] on link "Save Changes" at bounding box center [923, 39] width 261 height 41
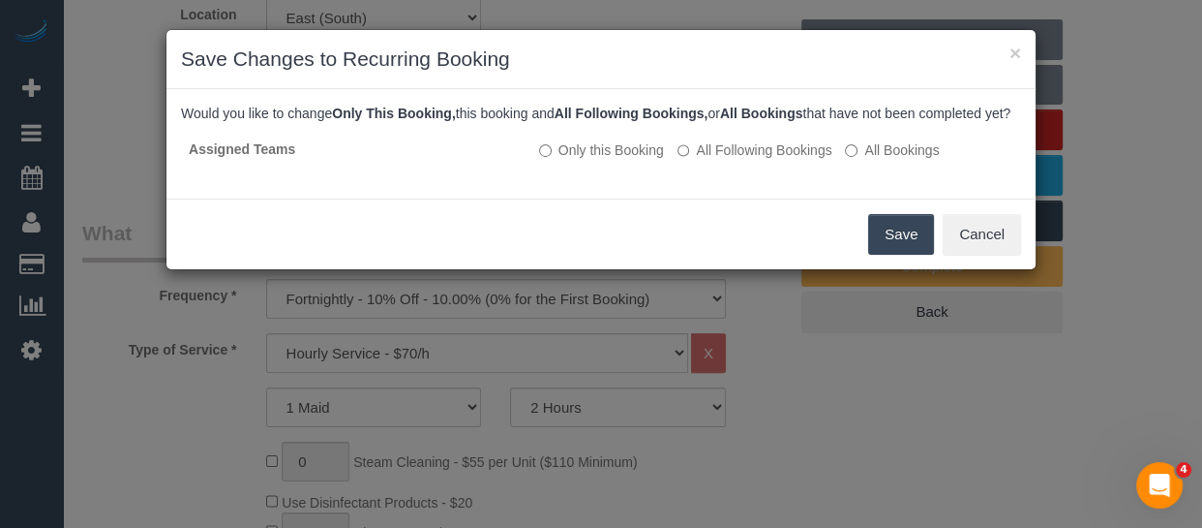
click at [890, 242] on button "Save" at bounding box center [901, 234] width 66 height 41
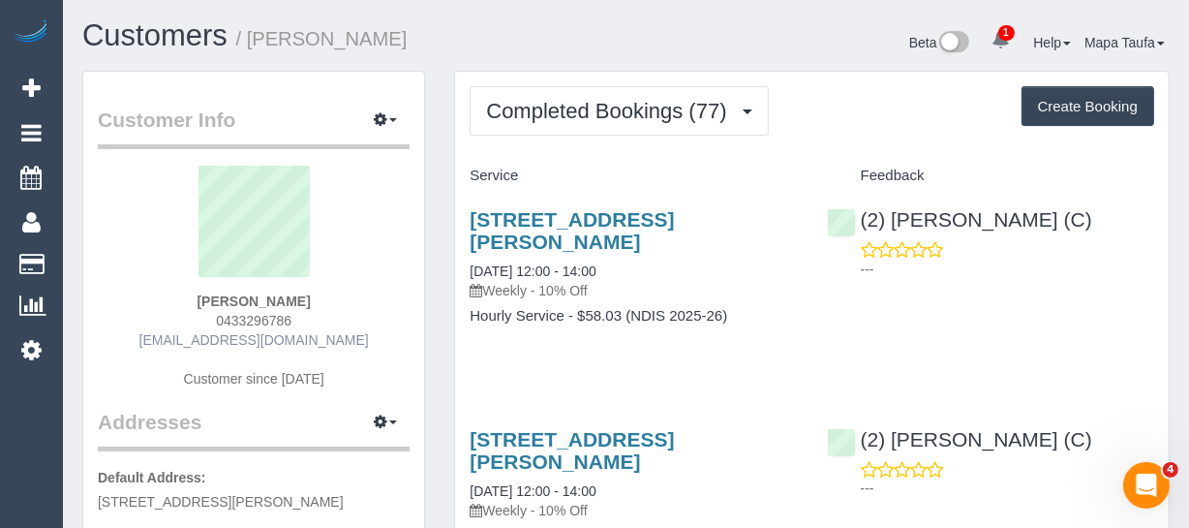
drag, startPoint x: 347, startPoint y: 340, endPoint x: 184, endPoint y: 336, distance: 162.7
click at [184, 336] on div "[PERSON_NAME] 0433296786 [EMAIL_ADDRESS][DOMAIN_NAME] Customer since [DATE]" at bounding box center [254, 287] width 312 height 242
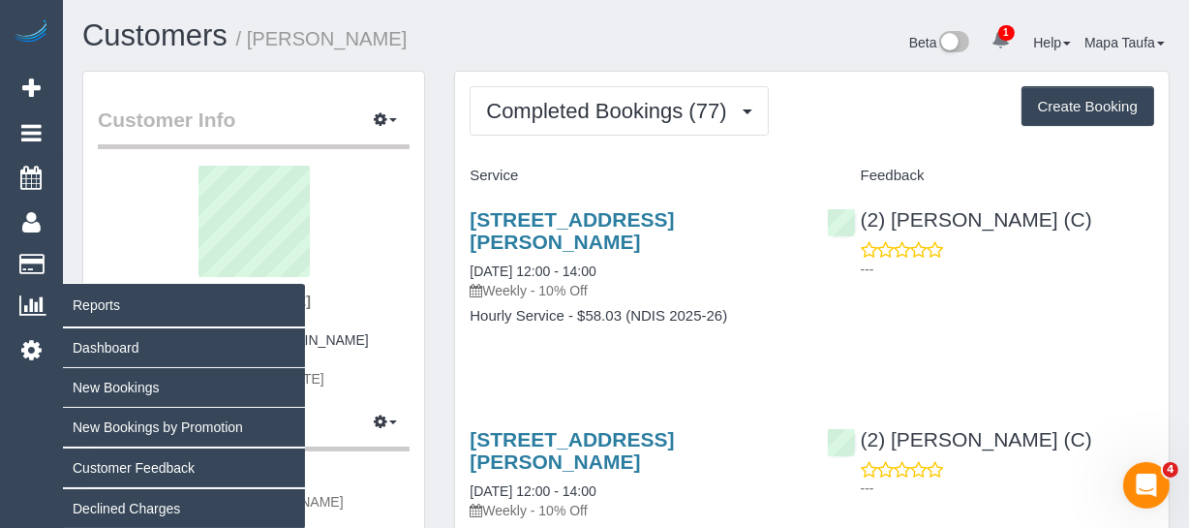
copy link "[EMAIL_ADDRESS][DOMAIN_NAME]"
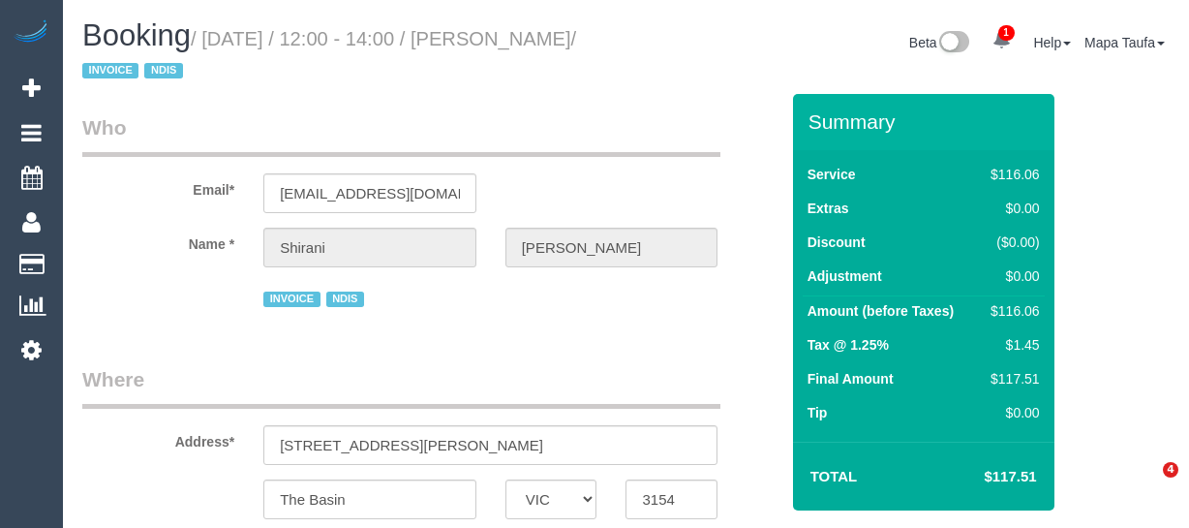
select select "VIC"
select select "number:29"
select select "number:14"
select select "number:19"
select select "number:36"
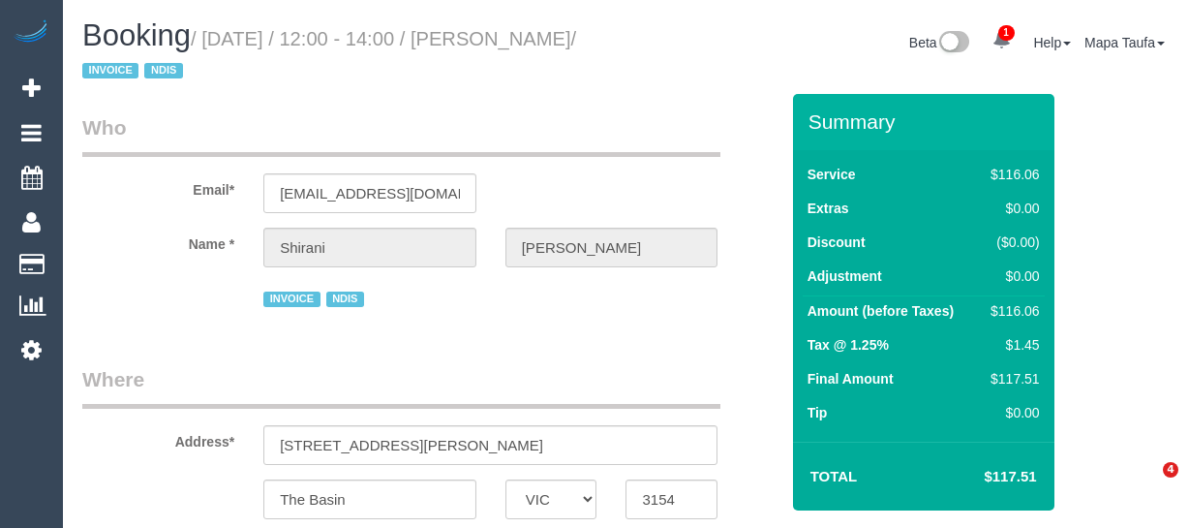
select select "number:35"
select select "number:12"
select select "spot4"
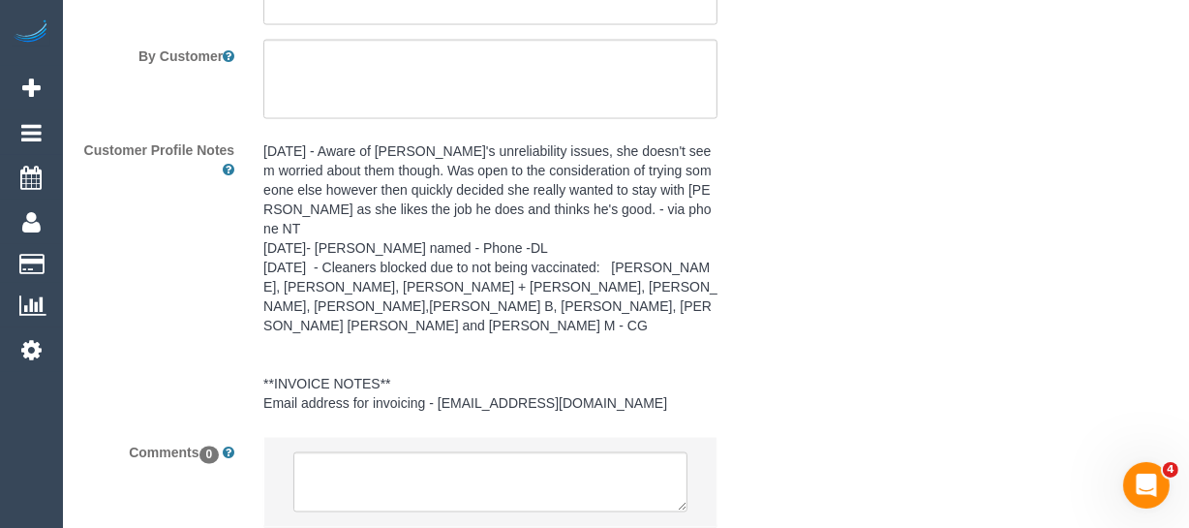
scroll to position [2913, 0]
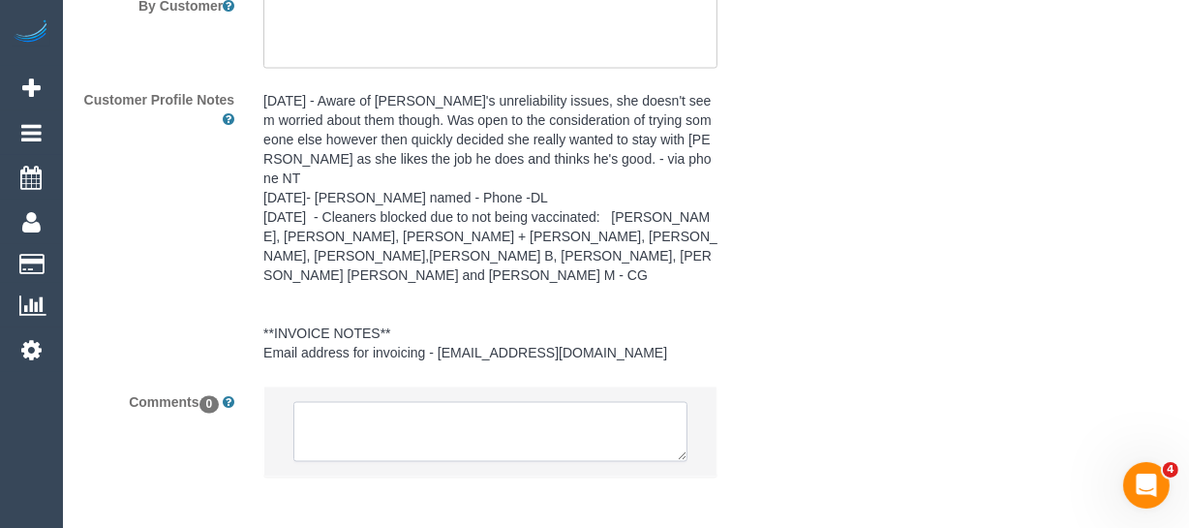
click at [523, 402] on textarea at bounding box center [490, 432] width 394 height 60
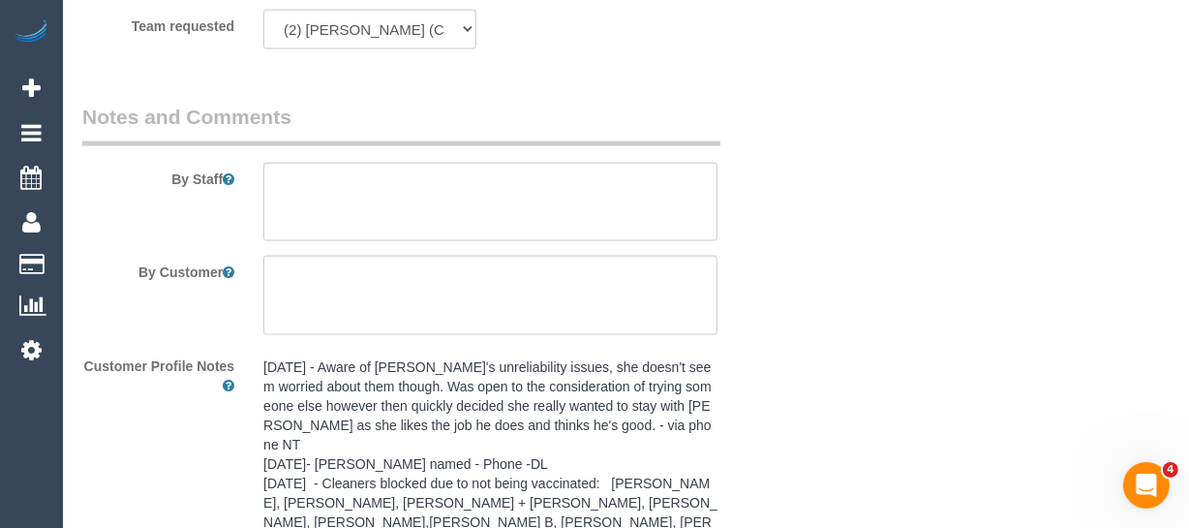
scroll to position [2472, 0]
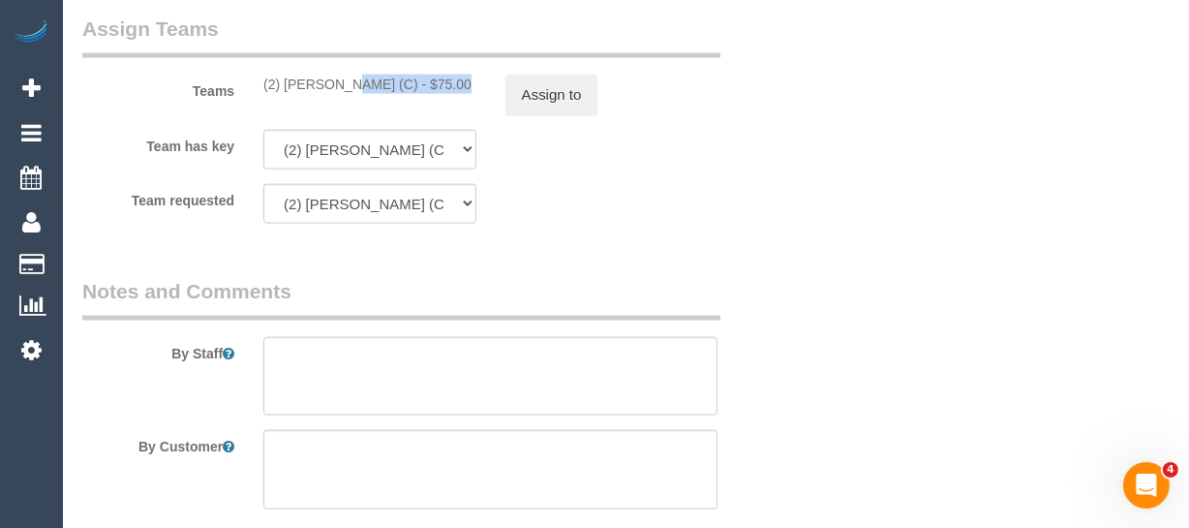
drag, startPoint x: 390, startPoint y: 84, endPoint x: 282, endPoint y: 85, distance: 108.4
click at [282, 85] on div "(2) [PERSON_NAME] (C) - $75.00" at bounding box center [369, 84] width 213 height 19
copy div "[PERSON_NAME] (C"
click at [518, 88] on button "Assign to" at bounding box center [551, 95] width 93 height 41
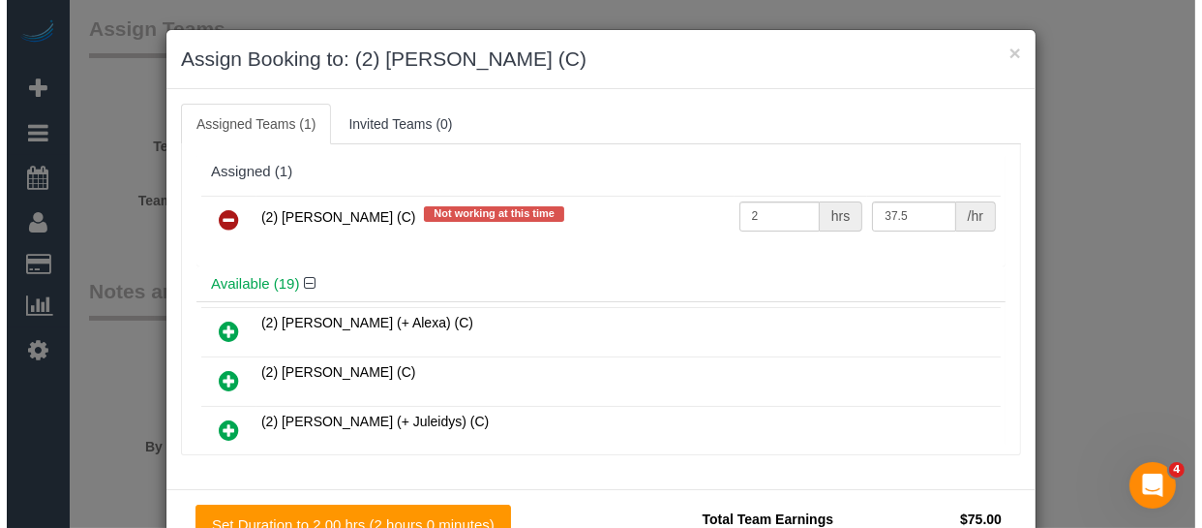
scroll to position [2453, 0]
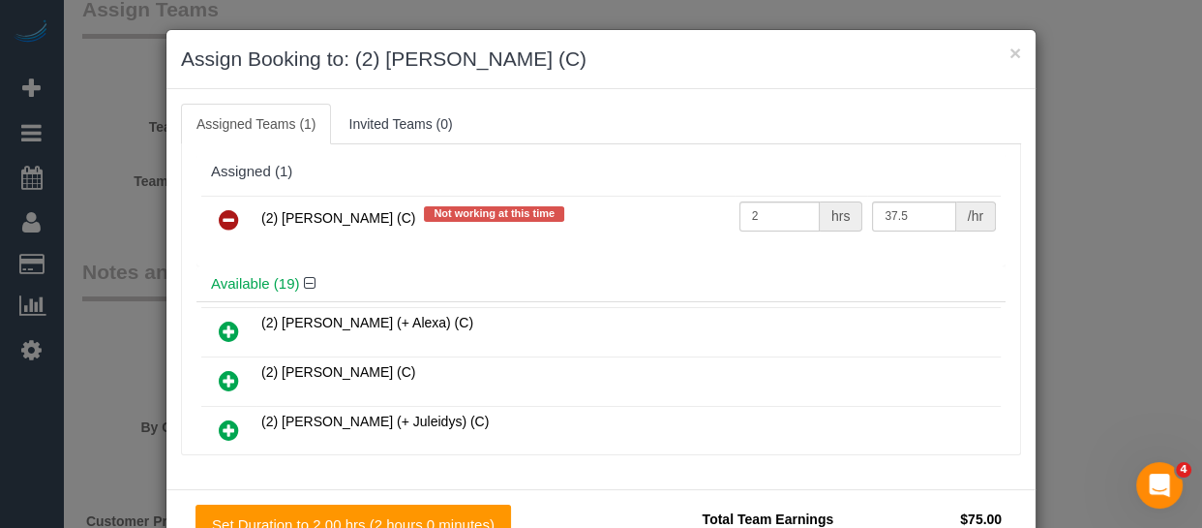
click at [220, 204] on link at bounding box center [228, 220] width 45 height 39
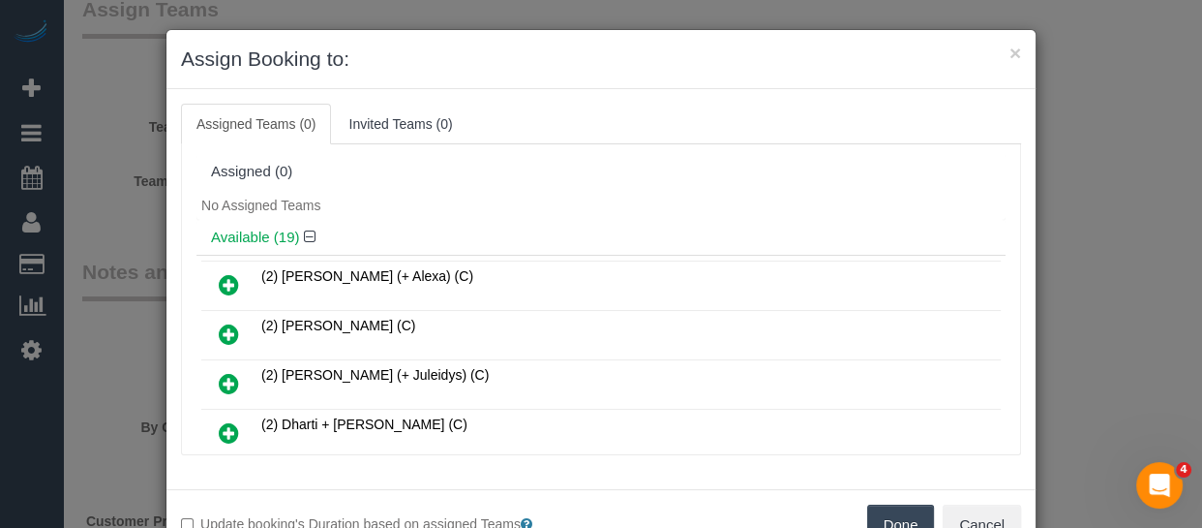
click at [894, 512] on button "Done" at bounding box center [901, 524] width 68 height 41
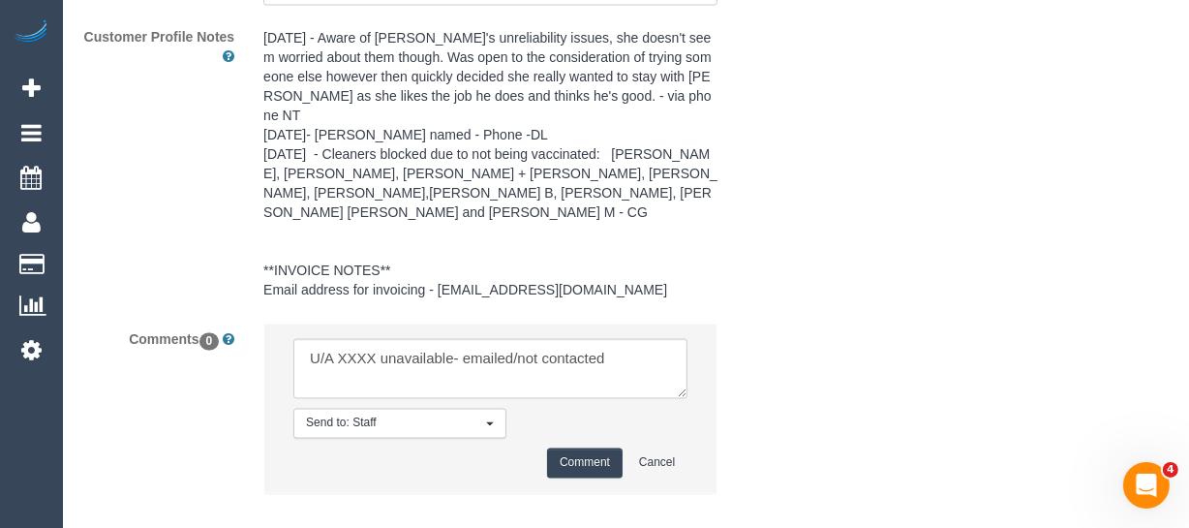
scroll to position [3040, 0]
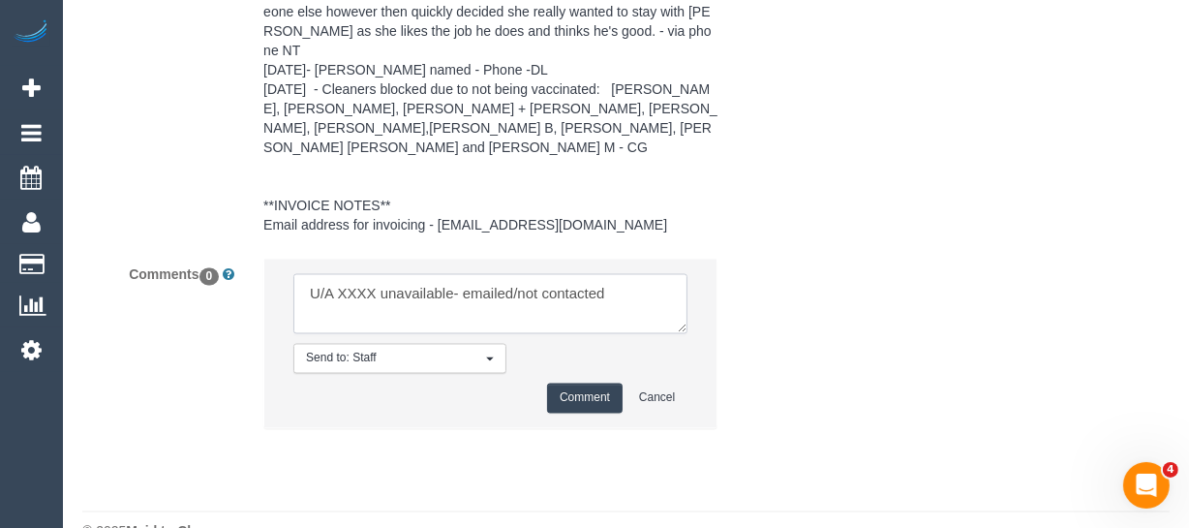
click at [348, 274] on textarea at bounding box center [490, 304] width 394 height 60
paste textarea "[PERSON_NAME] (C"
drag, startPoint x: 594, startPoint y: 251, endPoint x: 693, endPoint y: 293, distance: 107.5
click at [693, 293] on li "Send to: Staff Nothing selected Send to: Staff Send to: Customer Send to: Team …" at bounding box center [490, 343] width 452 height 168
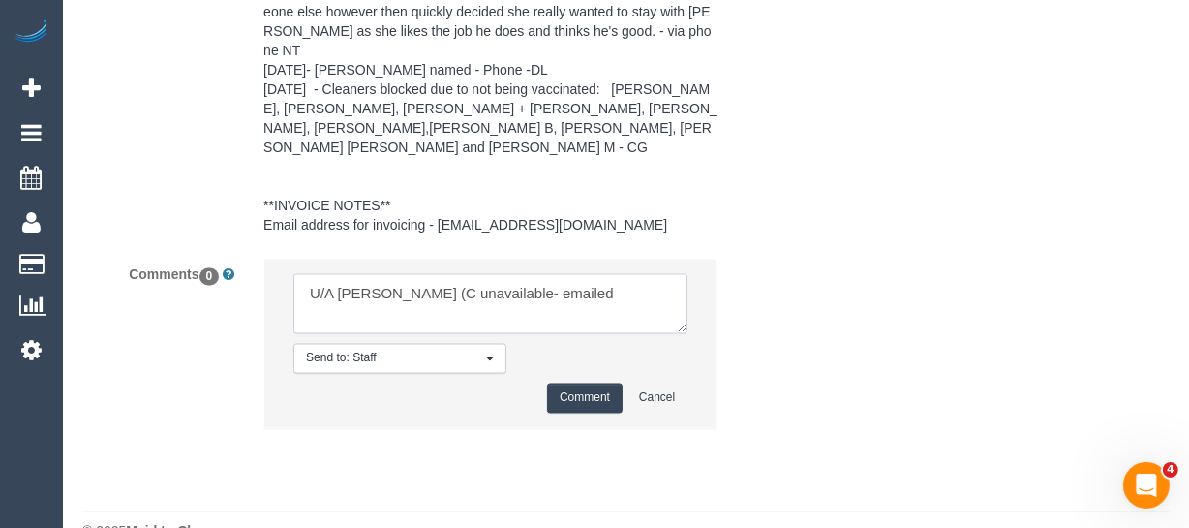
type textarea "U/A [PERSON_NAME] (C unavailable- emailed"
click at [594, 383] on button "Comment" at bounding box center [585, 398] width 76 height 30
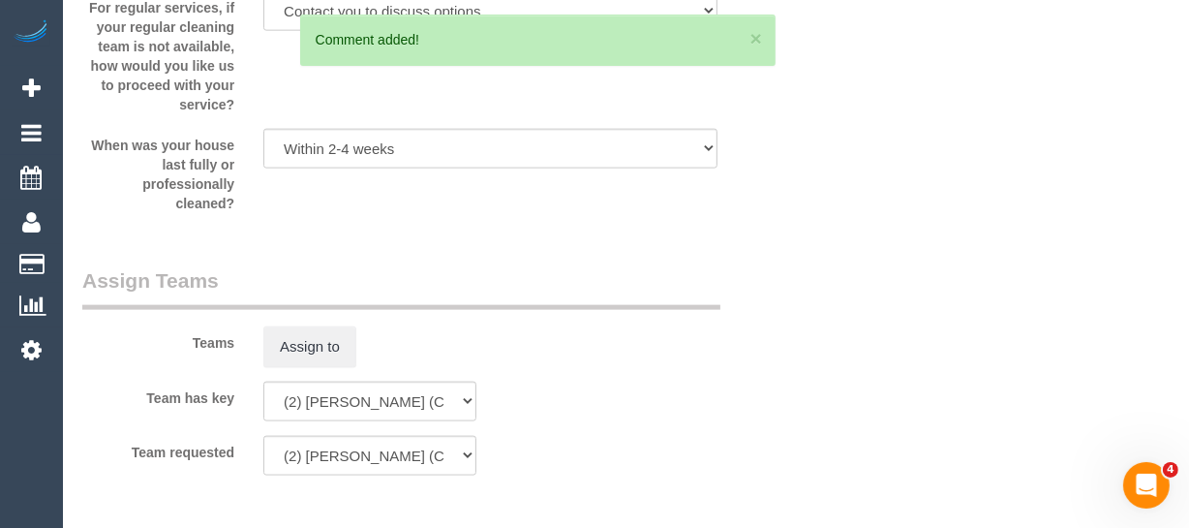
scroll to position [107, 0]
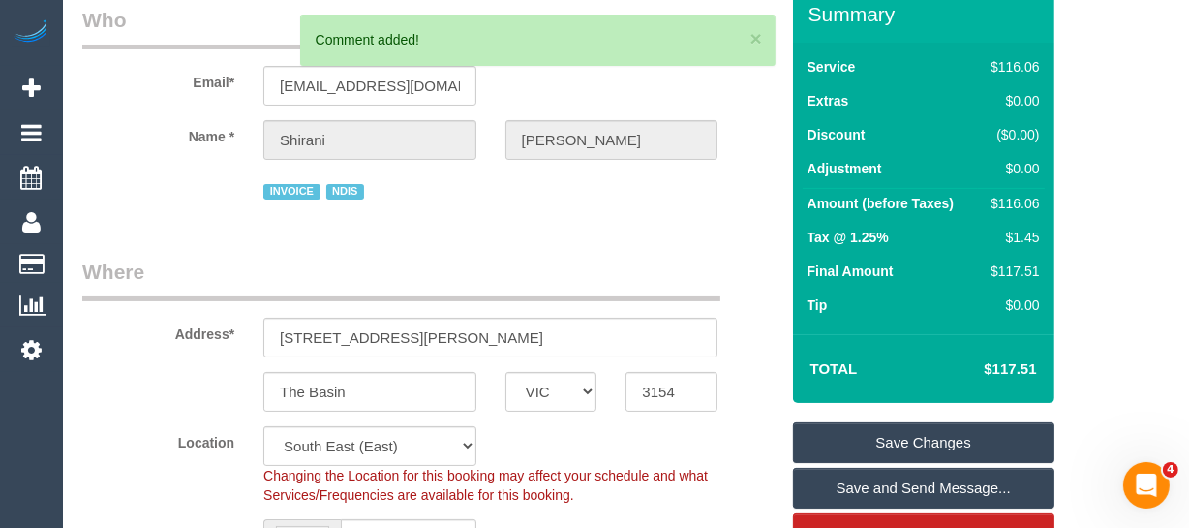
click at [901, 435] on link "Save Changes" at bounding box center [923, 442] width 261 height 41
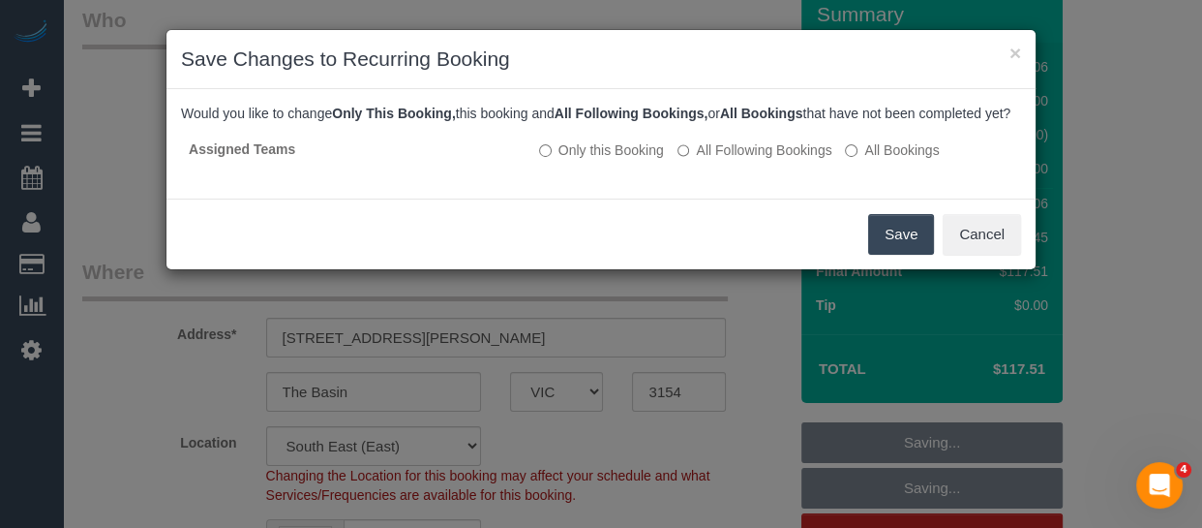
click at [880, 246] on button "Save" at bounding box center [901, 234] width 66 height 41
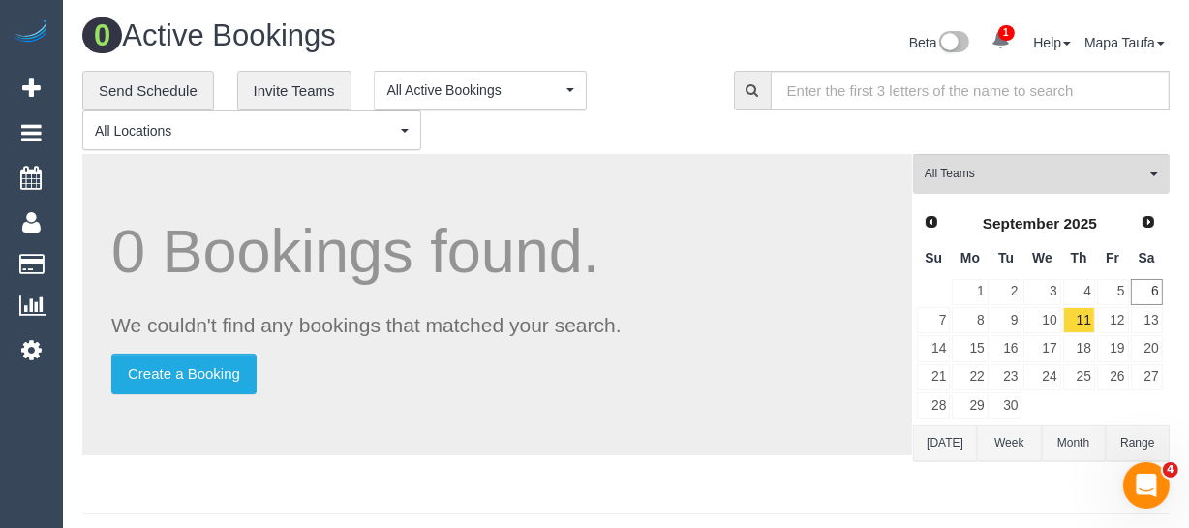
click at [699, 241] on h1 "0 Bookings found." at bounding box center [496, 251] width 771 height 67
click at [950, 166] on span "(2) [PERSON_NAME] (C)" at bounding box center [1034, 174] width 221 height 16
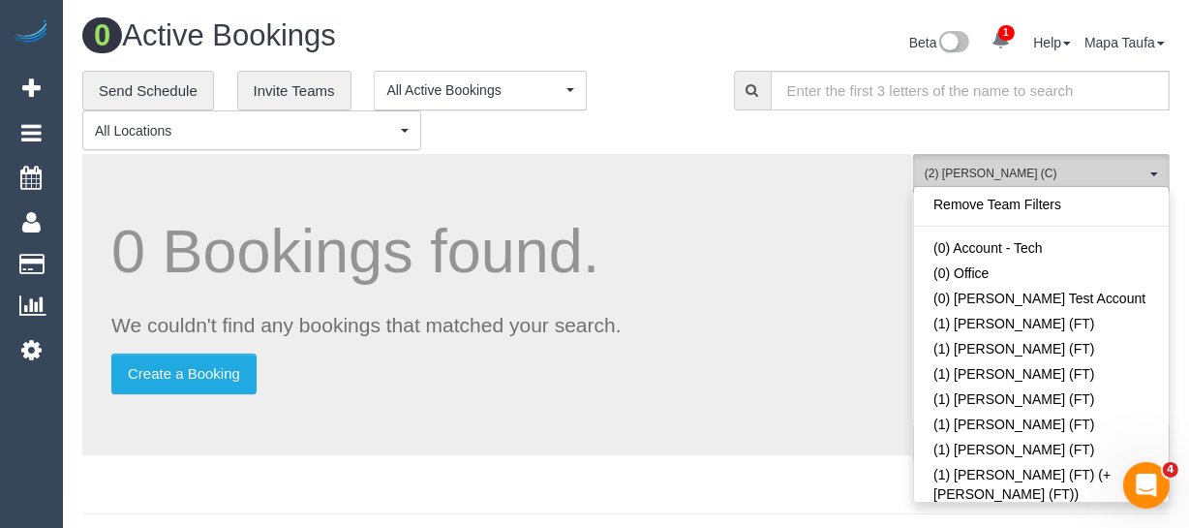
scroll to position [558, 0]
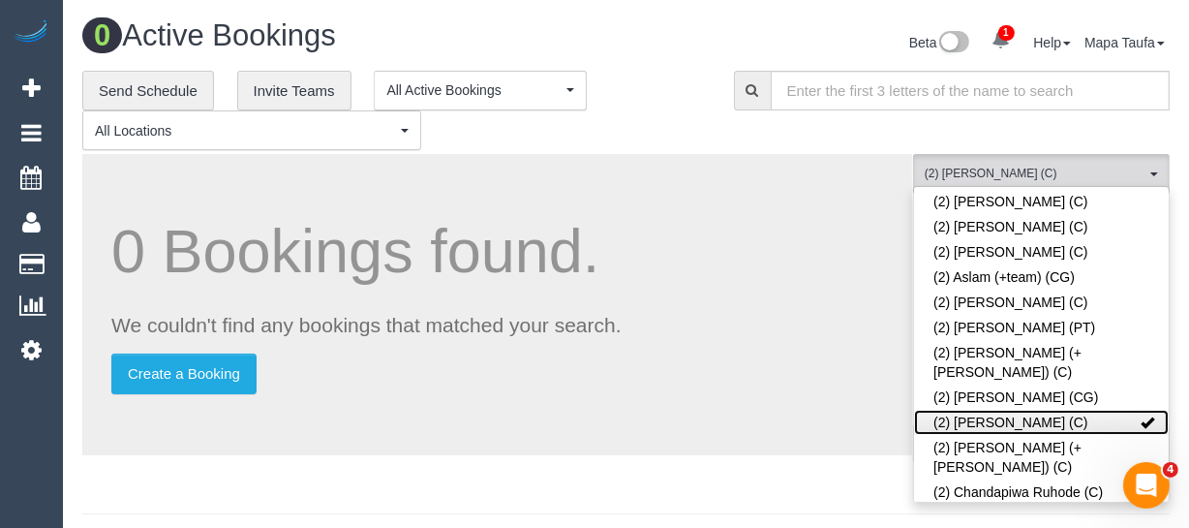
click at [970, 409] on link "(2) [PERSON_NAME] (C)" at bounding box center [1041, 421] width 255 height 25
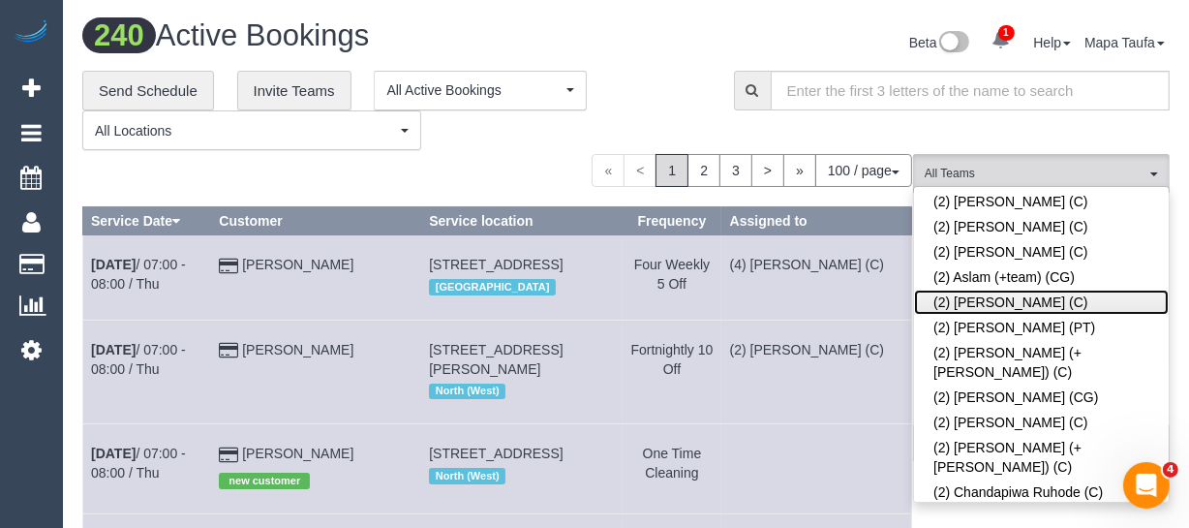
click at [985, 289] on link "(2) [PERSON_NAME] (C)" at bounding box center [1041, 301] width 255 height 25
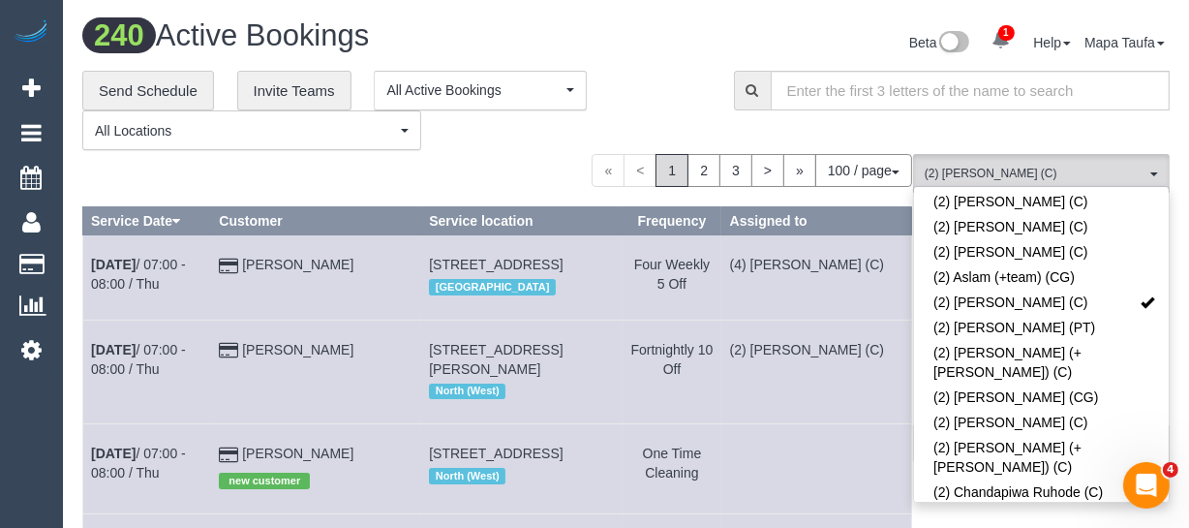
click at [628, 123] on div "**********" at bounding box center [393, 111] width 622 height 80
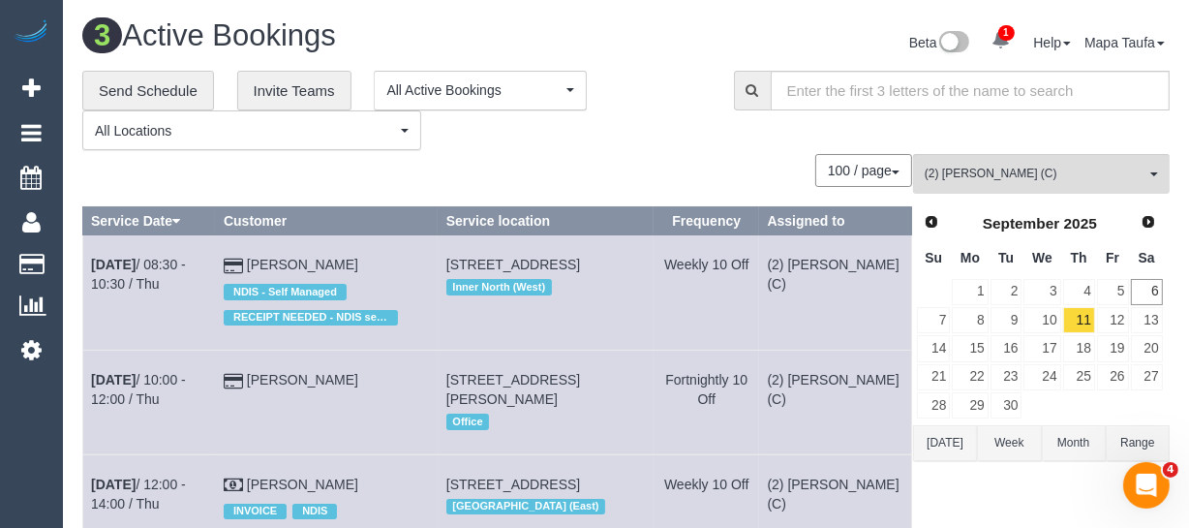
click at [957, 448] on button "Today" at bounding box center [945, 443] width 64 height 36
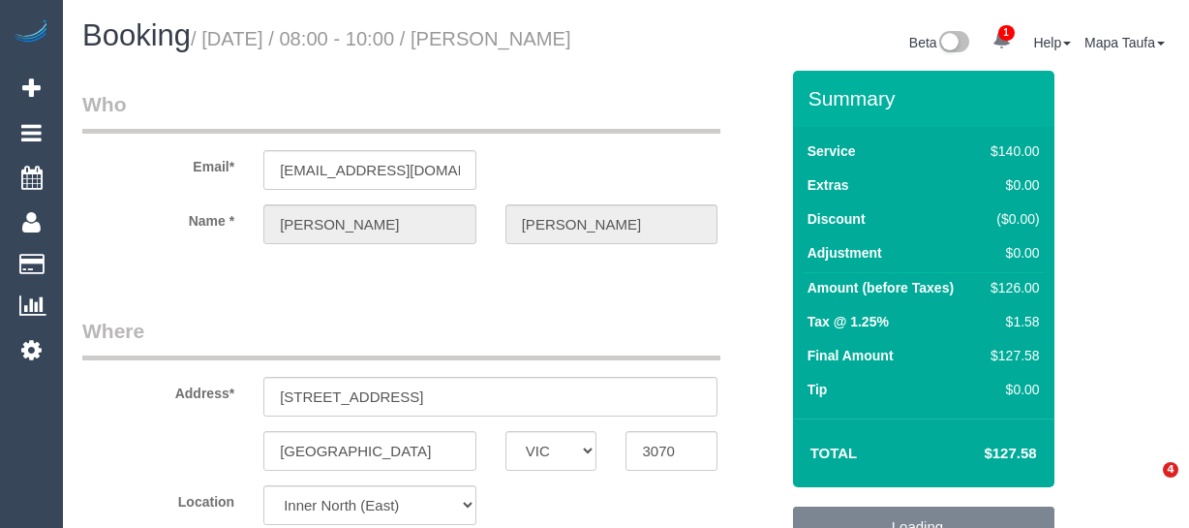
select select "VIC"
select select "string:stripe-pm_1OeXIO2GScqysDRVB2ZB50hU"
select select "number:27"
select select "number:14"
select select "number:18"
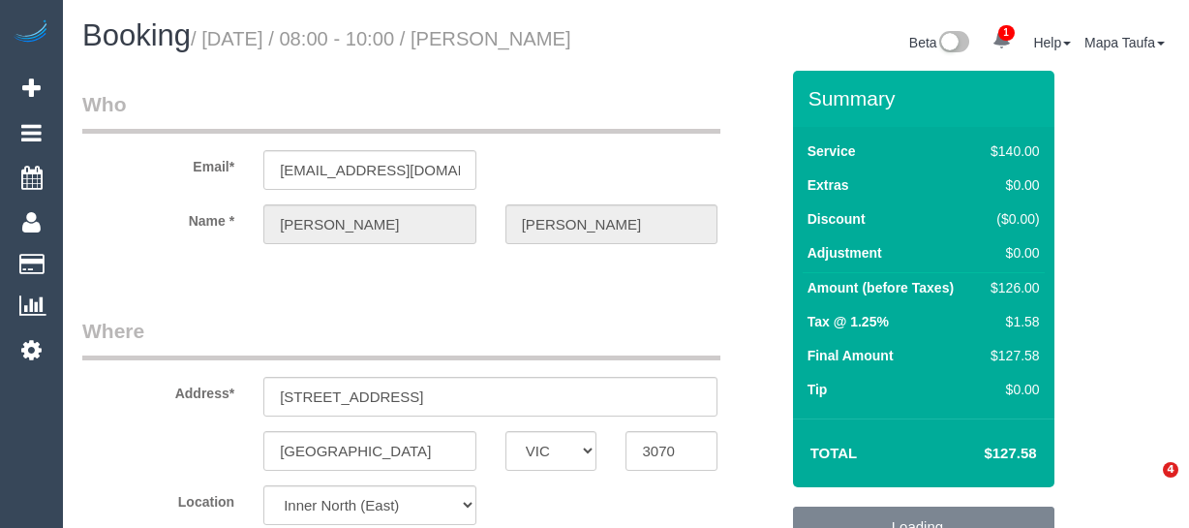
select select "number:24"
select select "number:33"
select select "number:12"
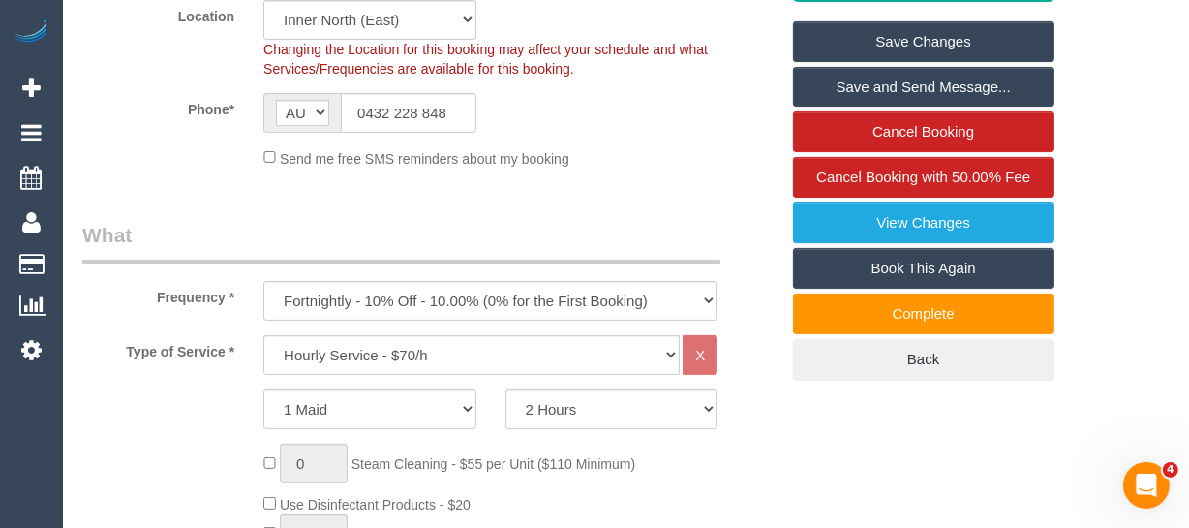
scroll to position [263, 0]
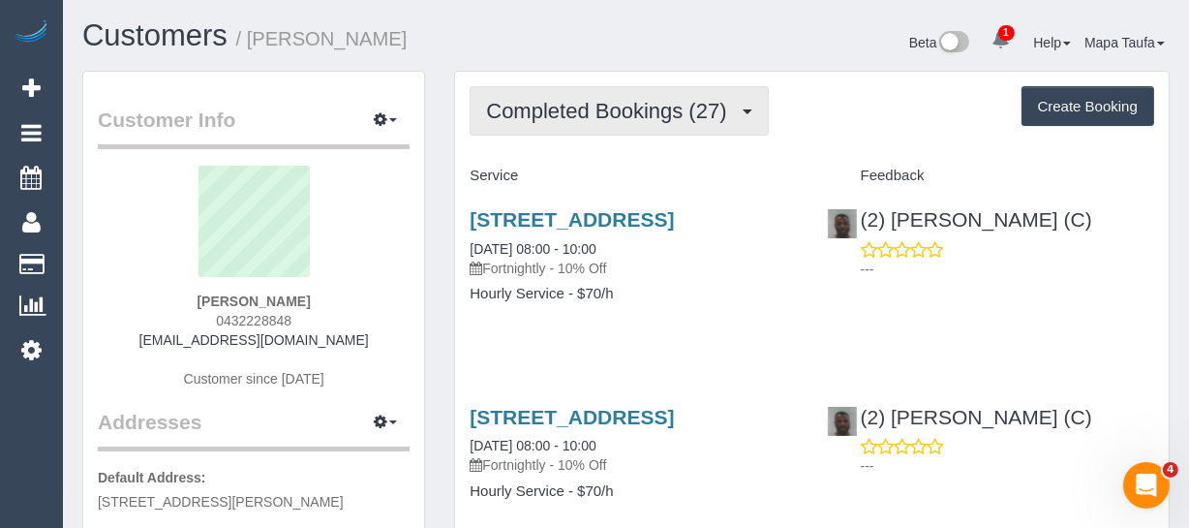
click at [554, 128] on button "Completed Bookings (27)" at bounding box center [618, 110] width 298 height 49
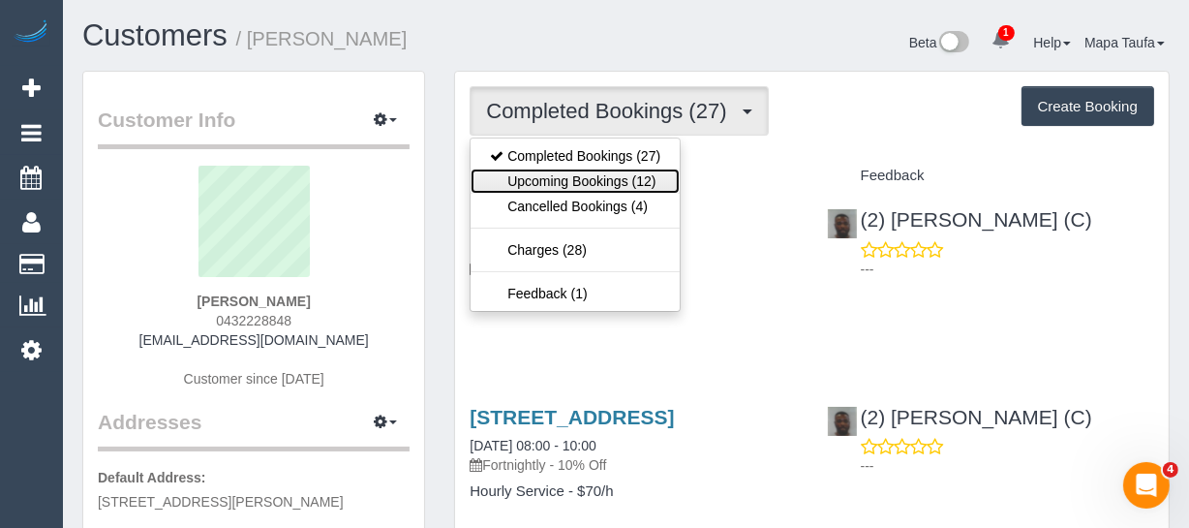
click at [570, 172] on link "Upcoming Bookings (12)" at bounding box center [574, 180] width 209 height 25
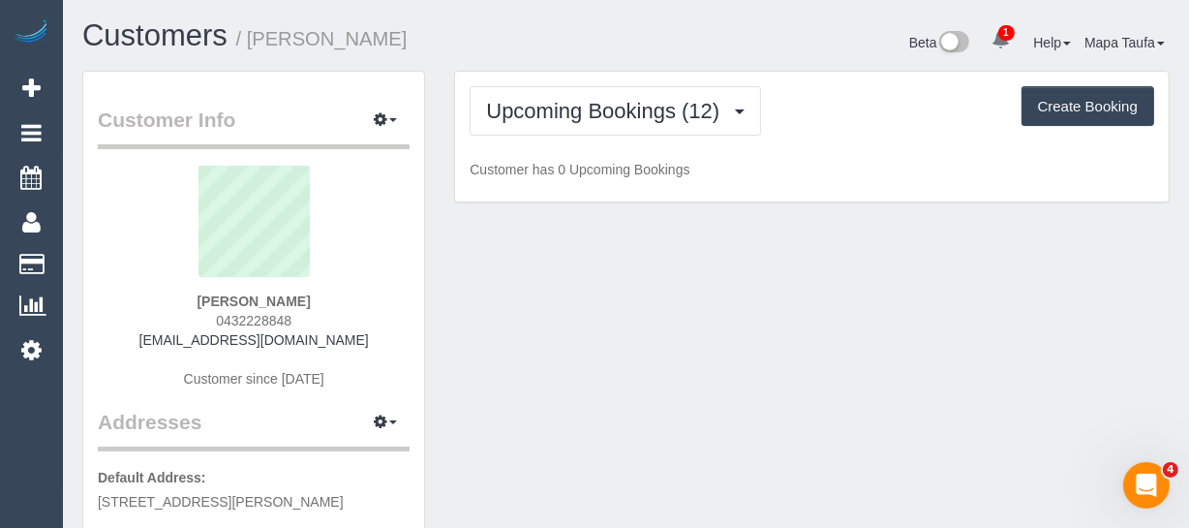
click at [568, 52] on div "Customers / Nicole Coleman" at bounding box center [347, 40] width 559 height 42
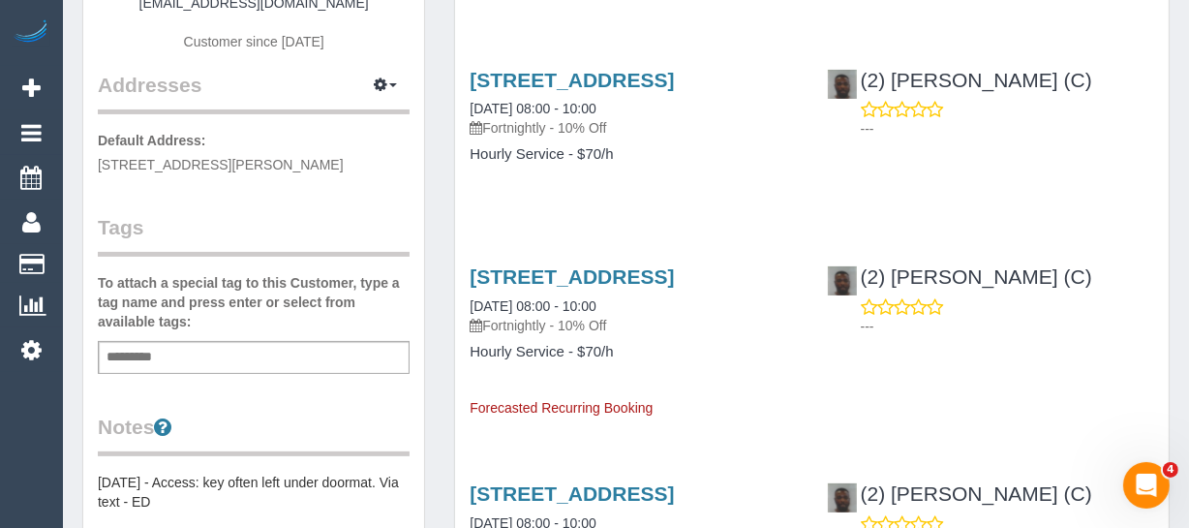
scroll to position [351, 0]
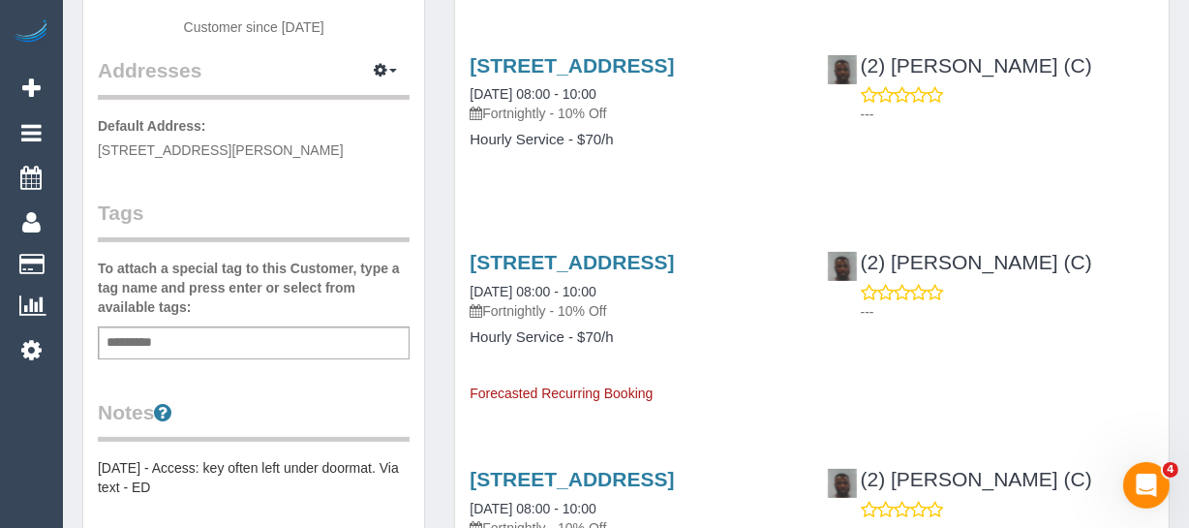
click at [194, 328] on div "Add a tag" at bounding box center [254, 342] width 312 height 33
type input "*"
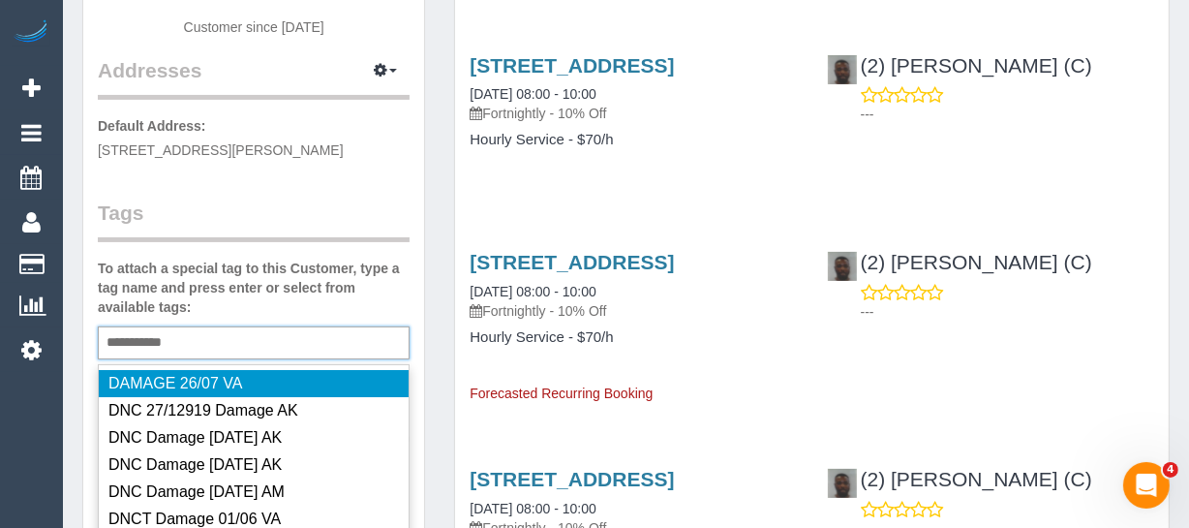
type input "**********"
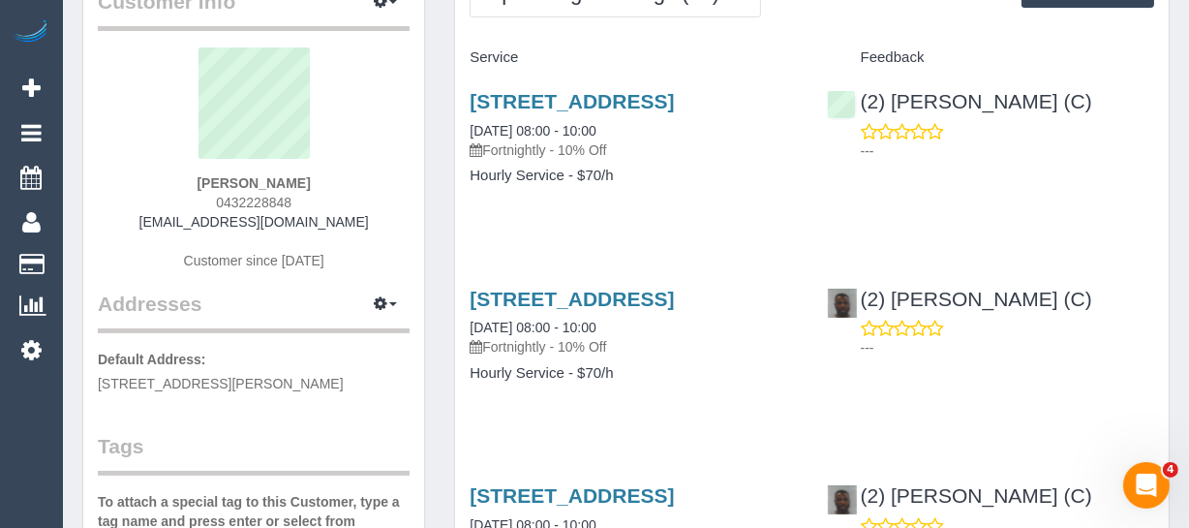
scroll to position [87, 0]
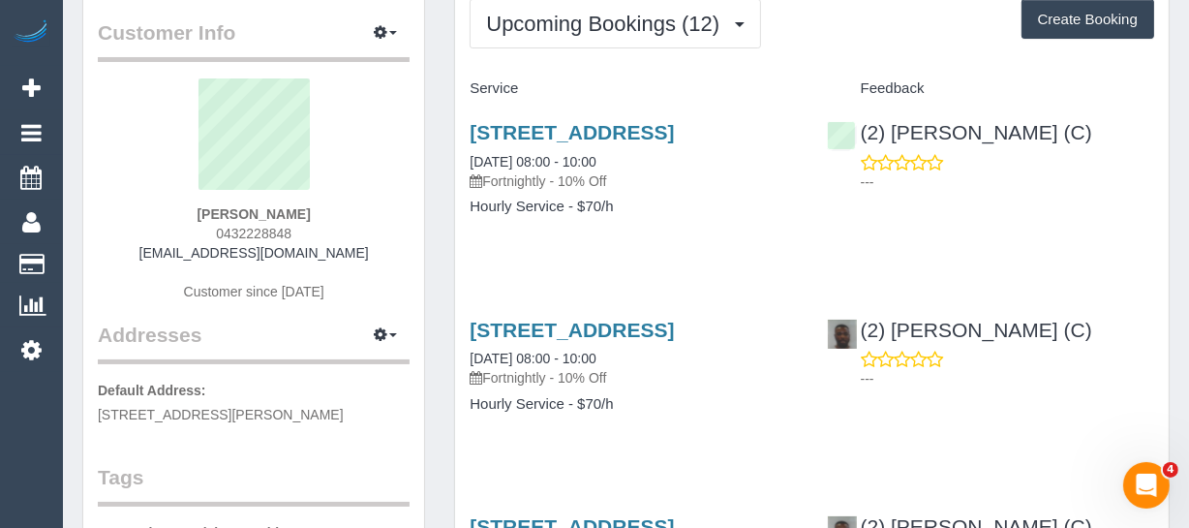
drag, startPoint x: 314, startPoint y: 229, endPoint x: 188, endPoint y: 233, distance: 125.9
click at [189, 233] on div "Nicole Coleman 0432228848 nicolejanecoleman@gmail.com Customer since 2023" at bounding box center [254, 199] width 312 height 242
copy span "0432228848"
drag, startPoint x: 342, startPoint y: 231, endPoint x: 362, endPoint y: 245, distance: 24.4
click at [343, 231] on div "Nicole Coleman 0432228848 nicolejanecoleman@gmail.com Customer since 2023" at bounding box center [254, 199] width 312 height 242
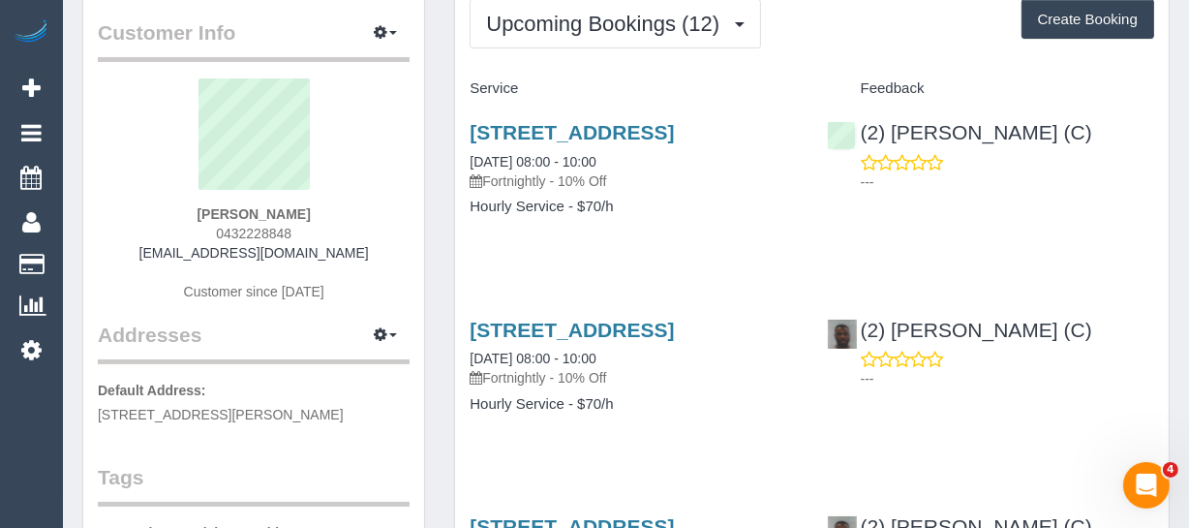
drag, startPoint x: 377, startPoint y: 252, endPoint x: 138, endPoint y: 253, distance: 238.1
click at [138, 253] on div "Nicole Coleman 0432228848 nicolejanecoleman@gmail.com Customer since 2023" at bounding box center [254, 199] width 312 height 242
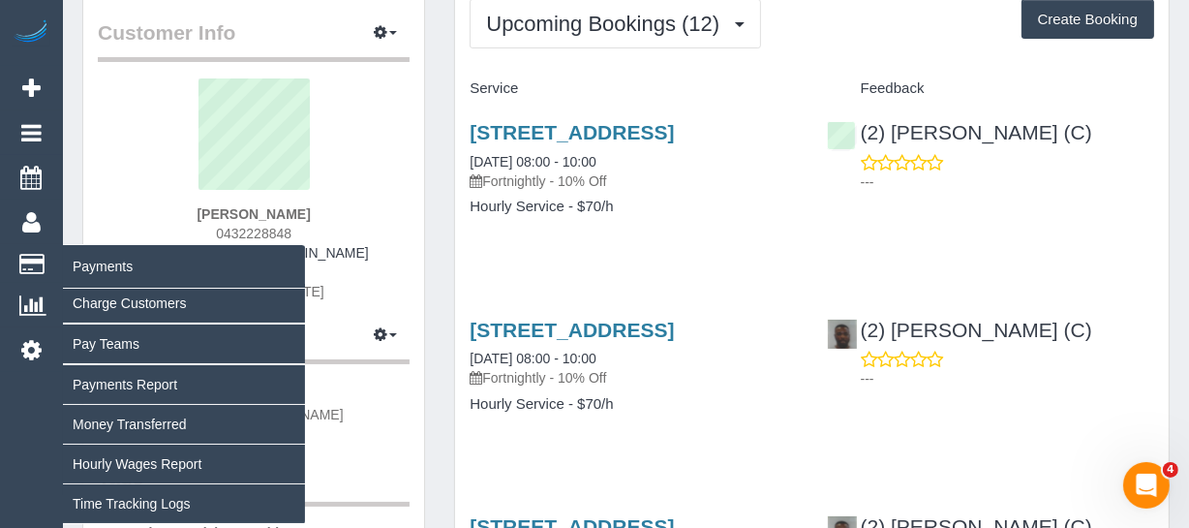
copy link "nicolejanecoleman@gmail.com"
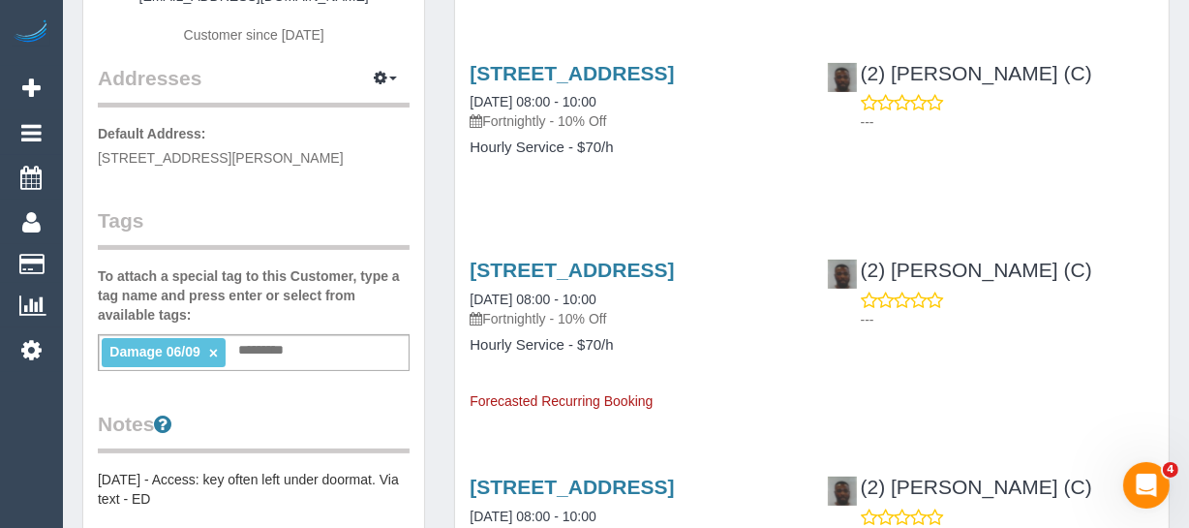
scroll to position [351, 0]
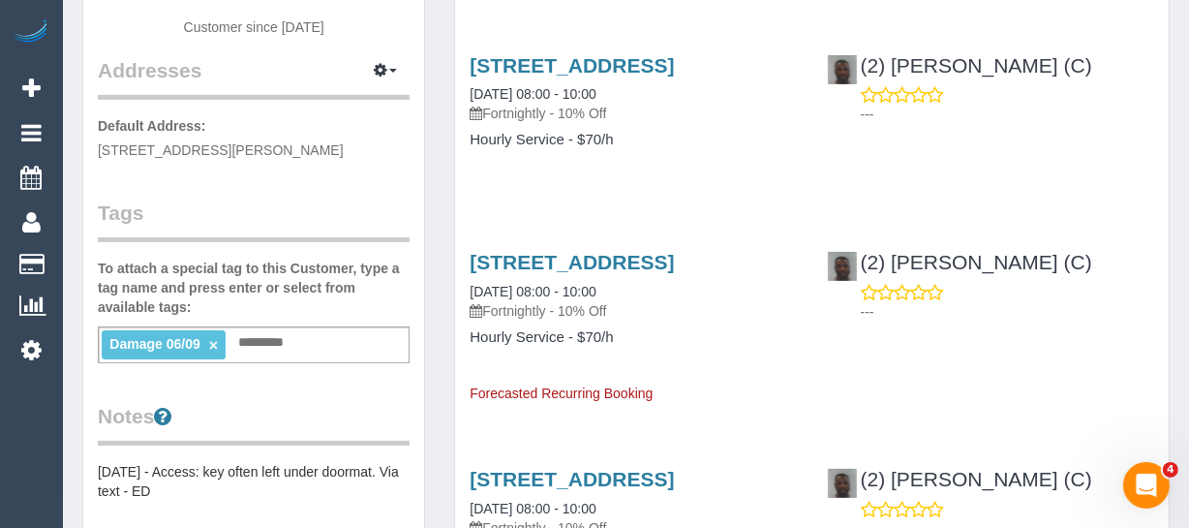
click at [210, 346] on link "×" at bounding box center [213, 345] width 9 height 16
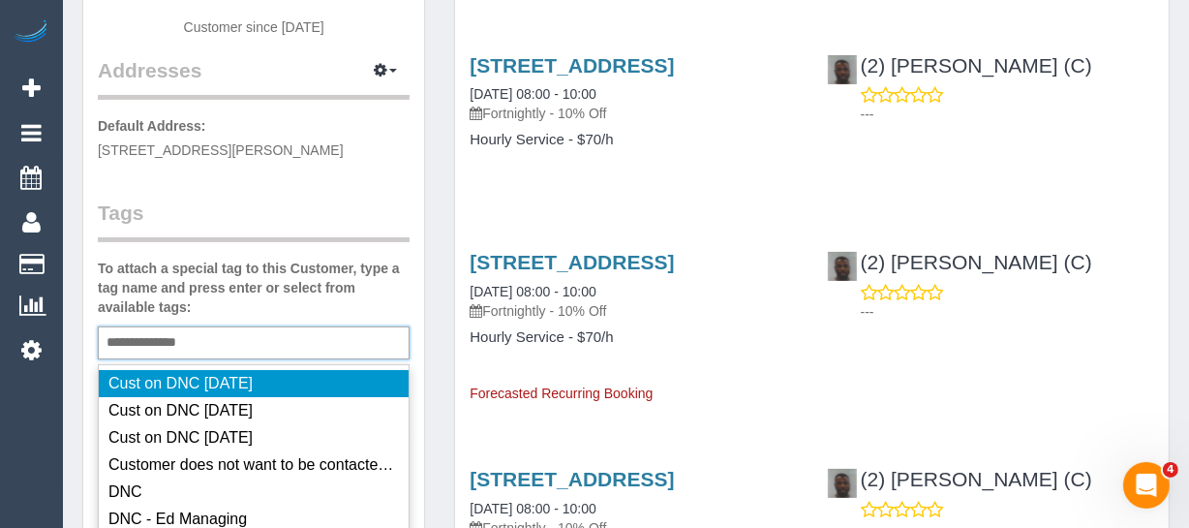
type input "**********"
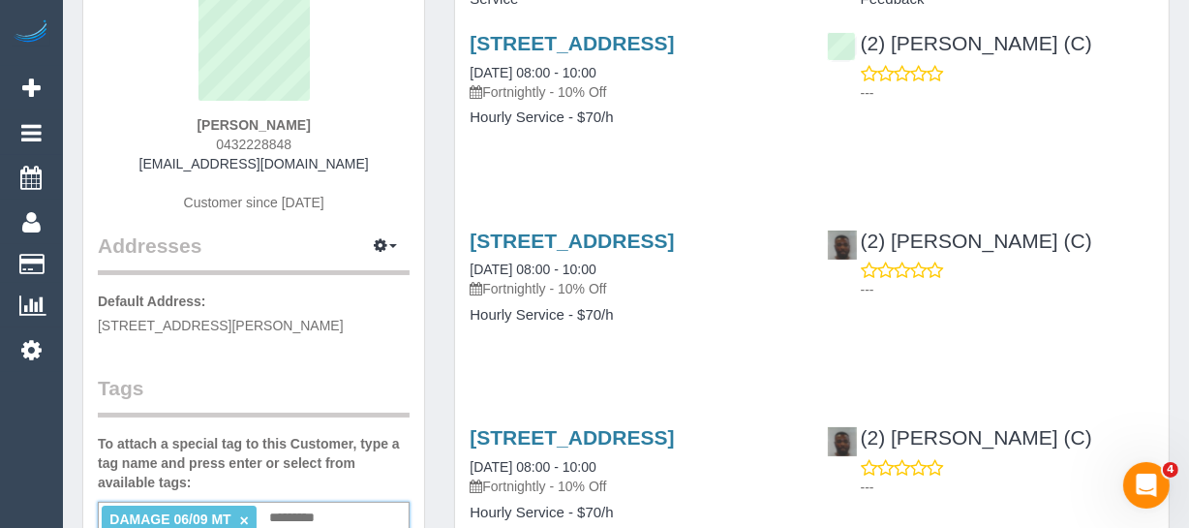
scroll to position [175, 0]
drag, startPoint x: 314, startPoint y: 124, endPoint x: 214, endPoint y: 115, distance: 100.1
click at [214, 115] on div "Nicole Coleman 0432228848 nicolejanecoleman@gmail.com Customer since 2023" at bounding box center [254, 111] width 312 height 242
click at [323, 115] on div "Nicole Coleman 0432228848 nicolejanecoleman@gmail.com Customer since 2023" at bounding box center [254, 111] width 312 height 242
click at [333, 122] on div "Nicole Coleman 0432228848 nicolejanecoleman@gmail.com Customer since 2023" at bounding box center [254, 111] width 312 height 242
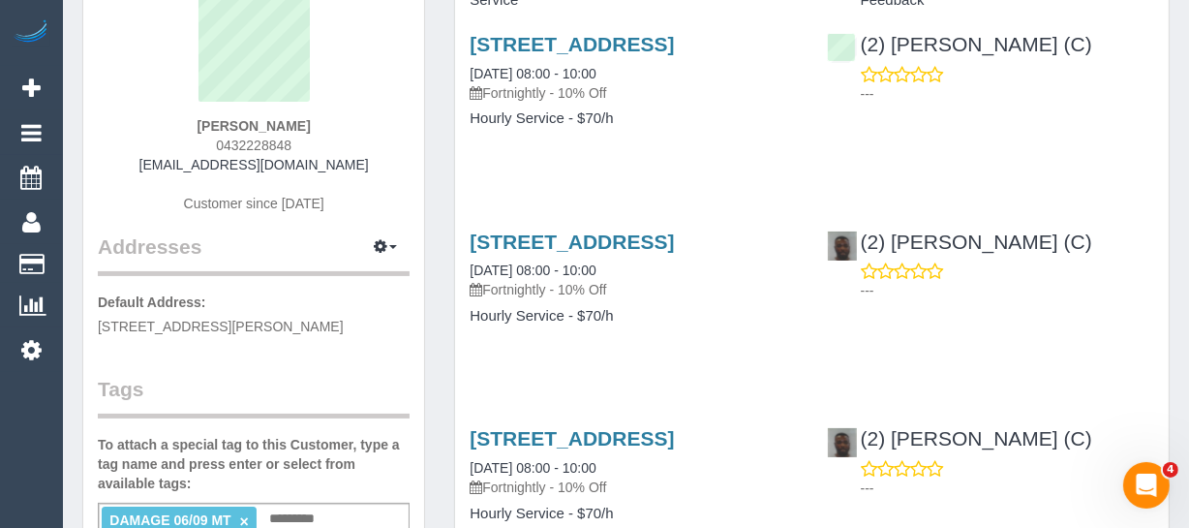
drag, startPoint x: 329, startPoint y: 120, endPoint x: 189, endPoint y: 120, distance: 140.4
click at [189, 120] on div "Nicole Coleman 0432228848 nicolejanecoleman@gmail.com Customer since 2023" at bounding box center [254, 111] width 312 height 242
copy strong "Nicole Coleman"
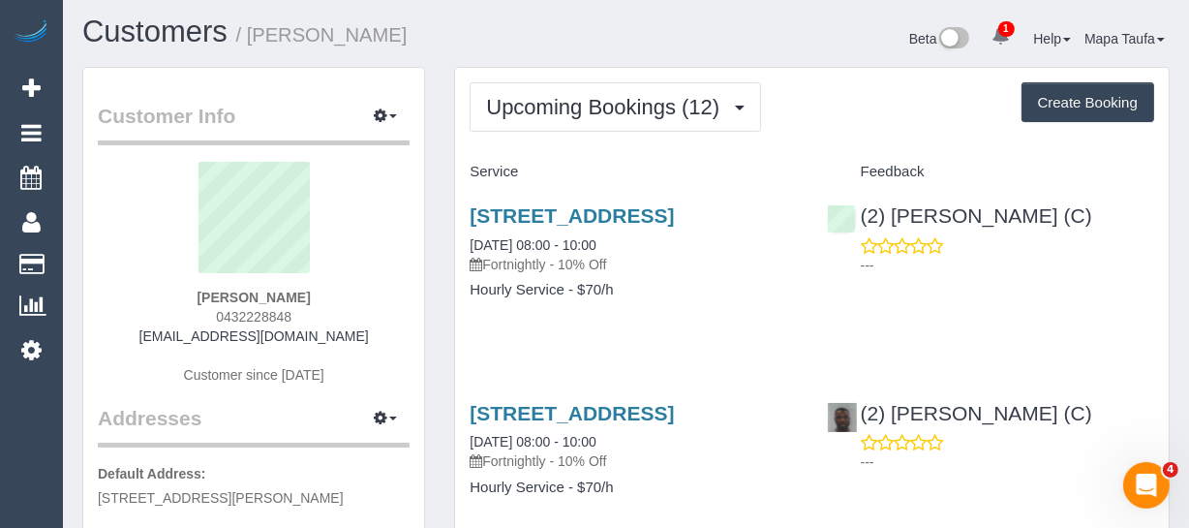
scroll to position [0, 0]
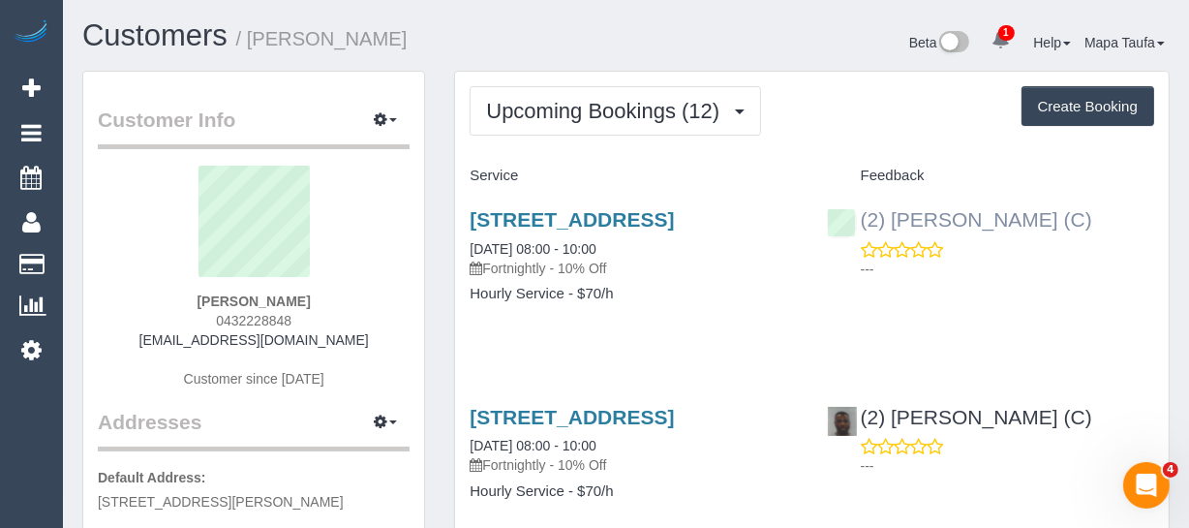
drag, startPoint x: 1098, startPoint y: 221, endPoint x: 890, endPoint y: 214, distance: 208.2
click at [890, 214] on div "(2) Axel Richerand (C) ---" at bounding box center [990, 239] width 356 height 95
copy link "Axel Richerand (C)"
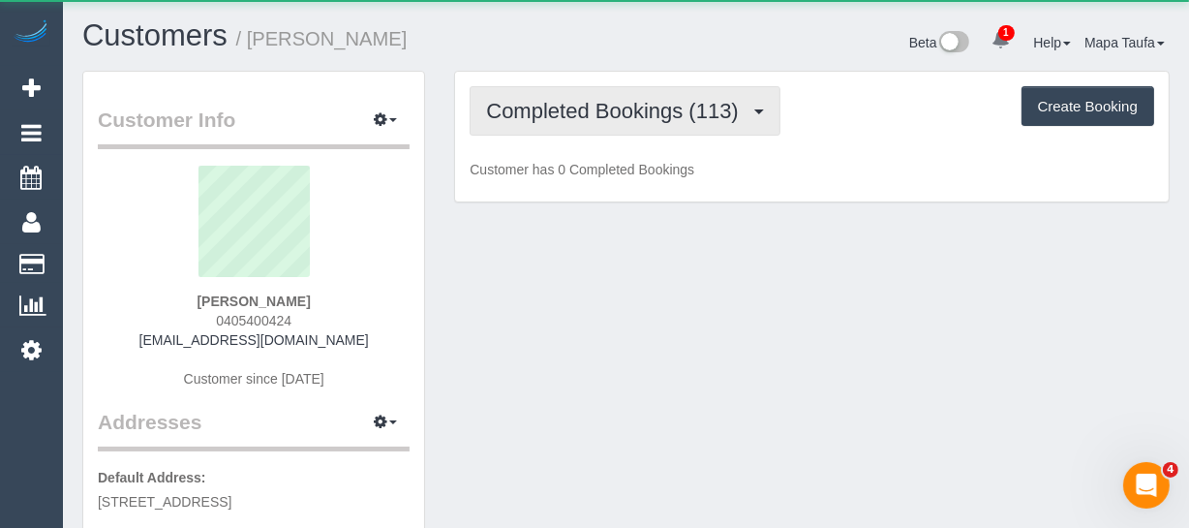
click at [576, 102] on span "Completed Bookings (113)" at bounding box center [616, 111] width 261 height 24
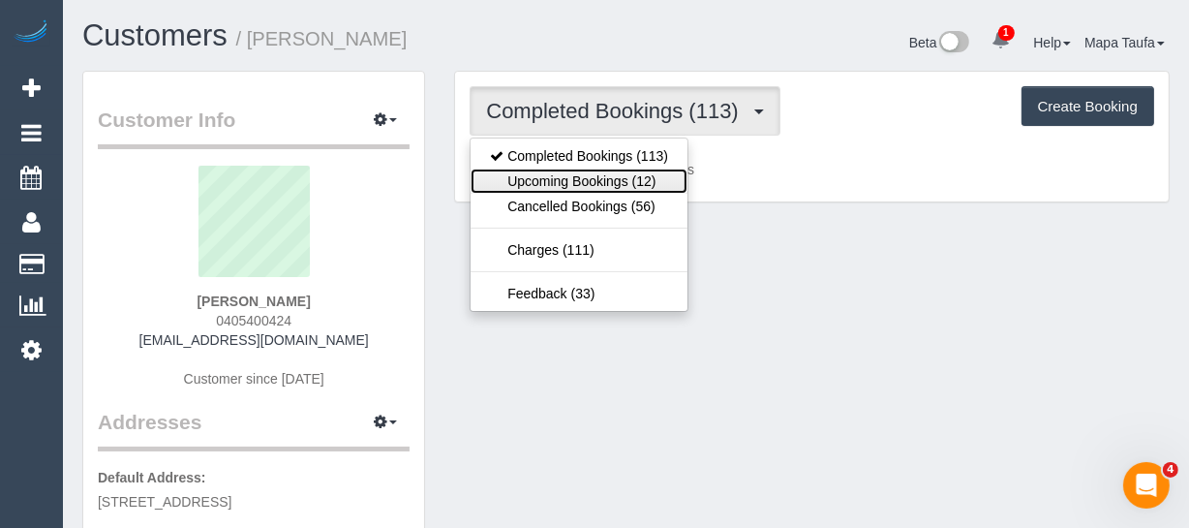
click at [611, 180] on link "Upcoming Bookings (12)" at bounding box center [578, 180] width 217 height 25
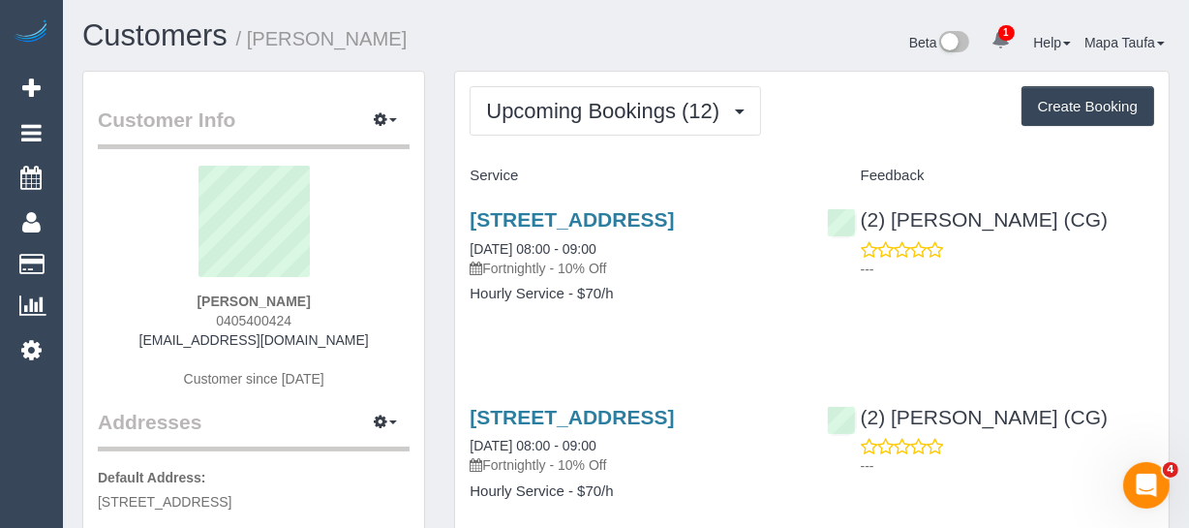
click at [544, 45] on h1 "Customers / [PERSON_NAME]" at bounding box center [346, 35] width 529 height 33
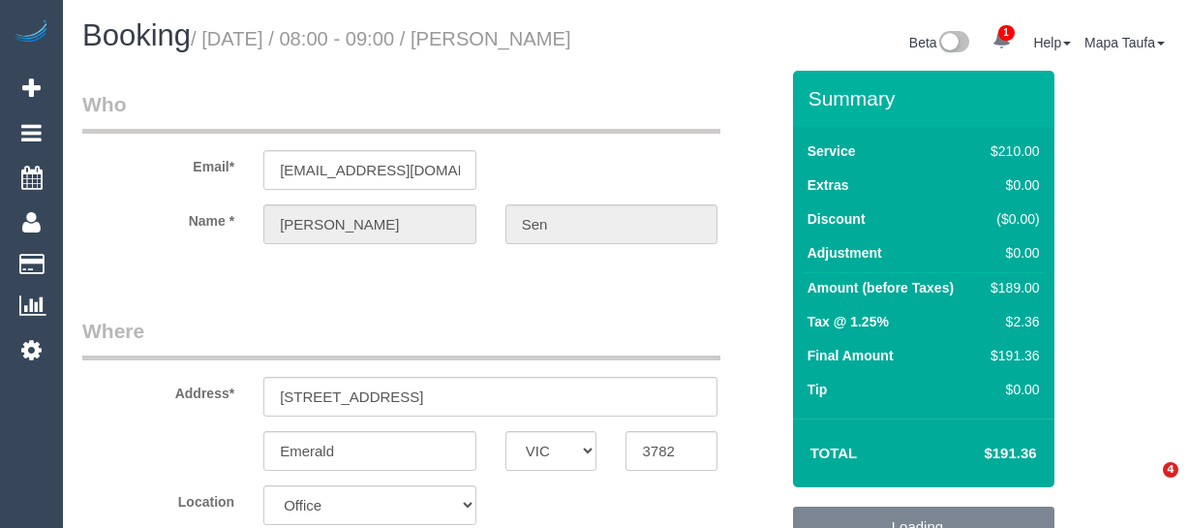
select select "VIC"
select select "180"
select select "number:29"
select select "object:889"
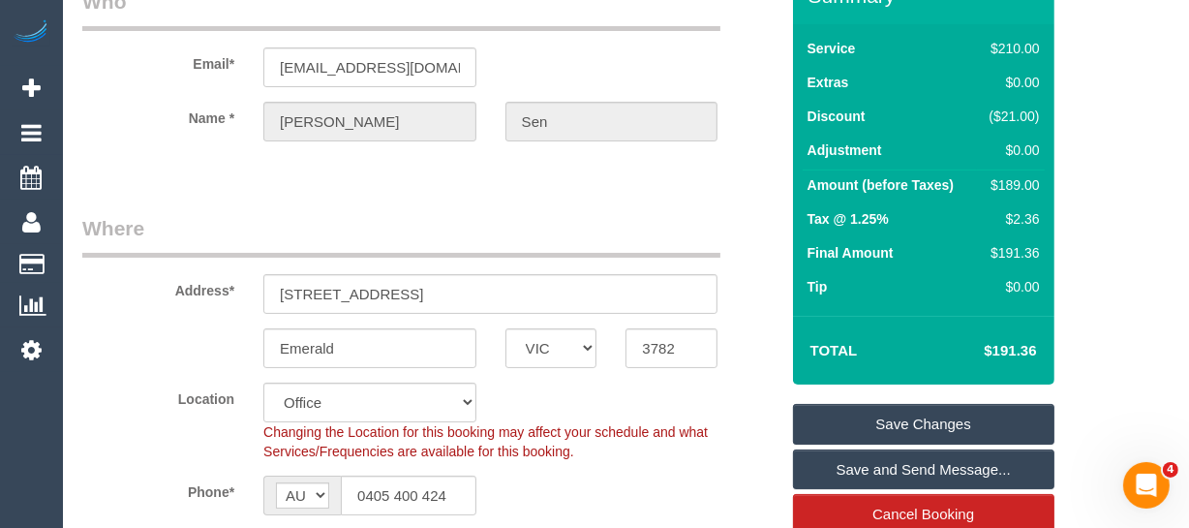
scroll to position [263, 0]
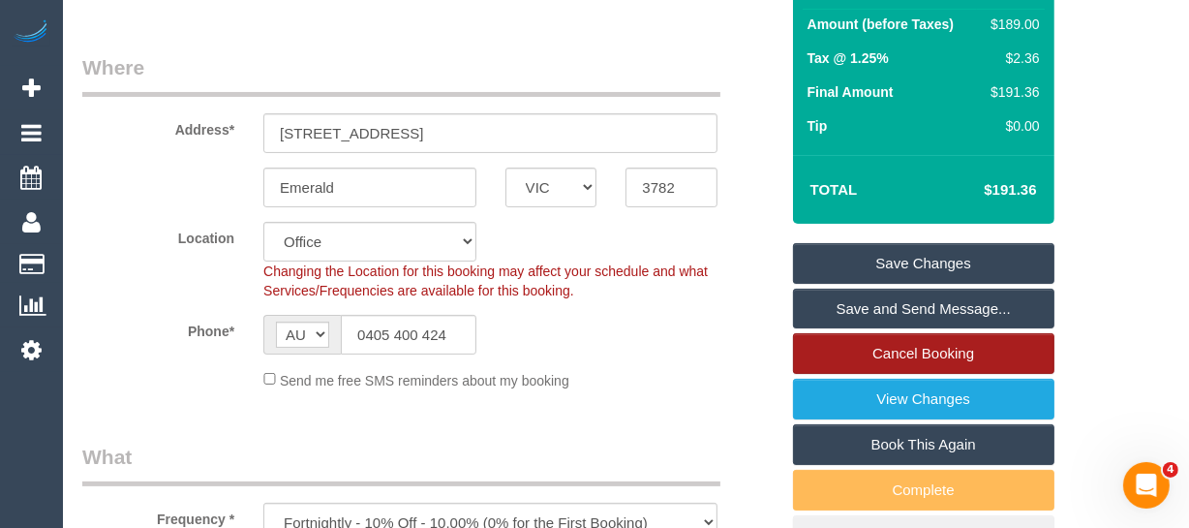
click at [955, 372] on link "Cancel Booking" at bounding box center [923, 353] width 261 height 41
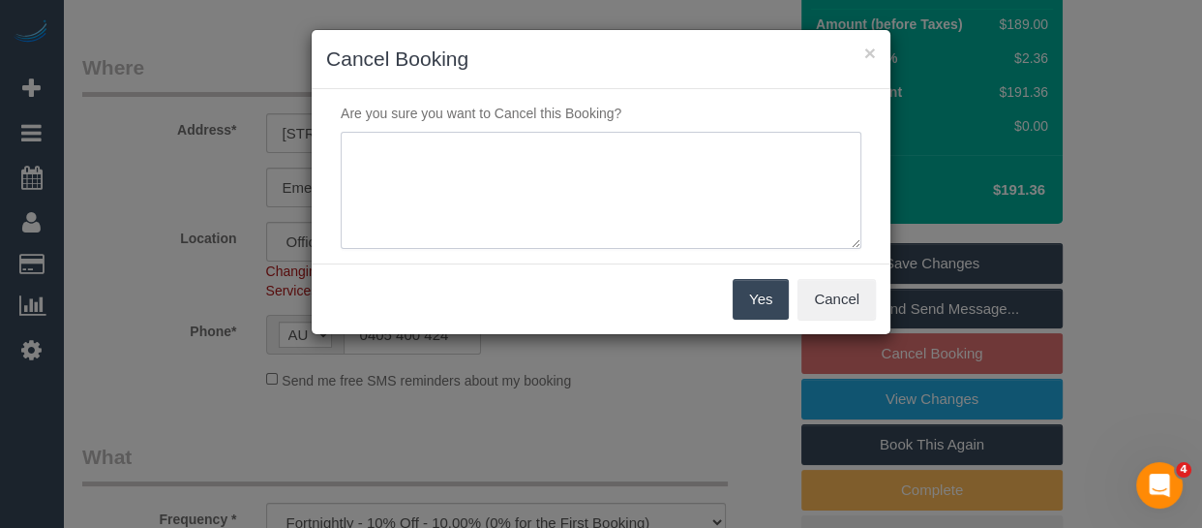
click at [506, 167] on textarea at bounding box center [601, 191] width 521 height 118
type textarea "S"
type textarea "service not needed via email -MT"
click at [754, 313] on button "Yes" at bounding box center [761, 299] width 56 height 41
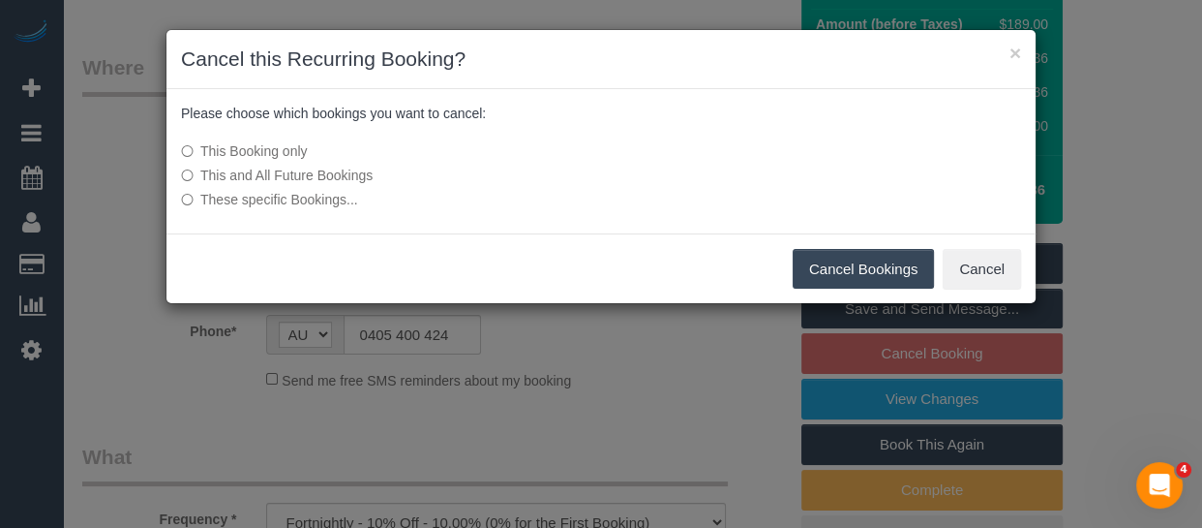
click at [849, 270] on button "Cancel Bookings" at bounding box center [864, 269] width 142 height 41
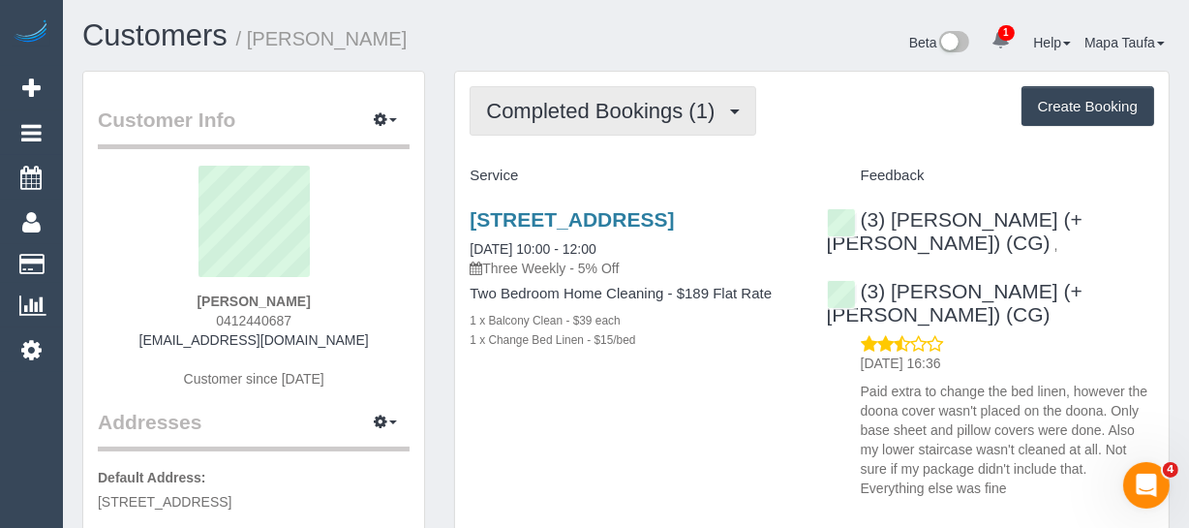
click at [641, 111] on span "Completed Bookings (1)" at bounding box center [605, 111] width 238 height 24
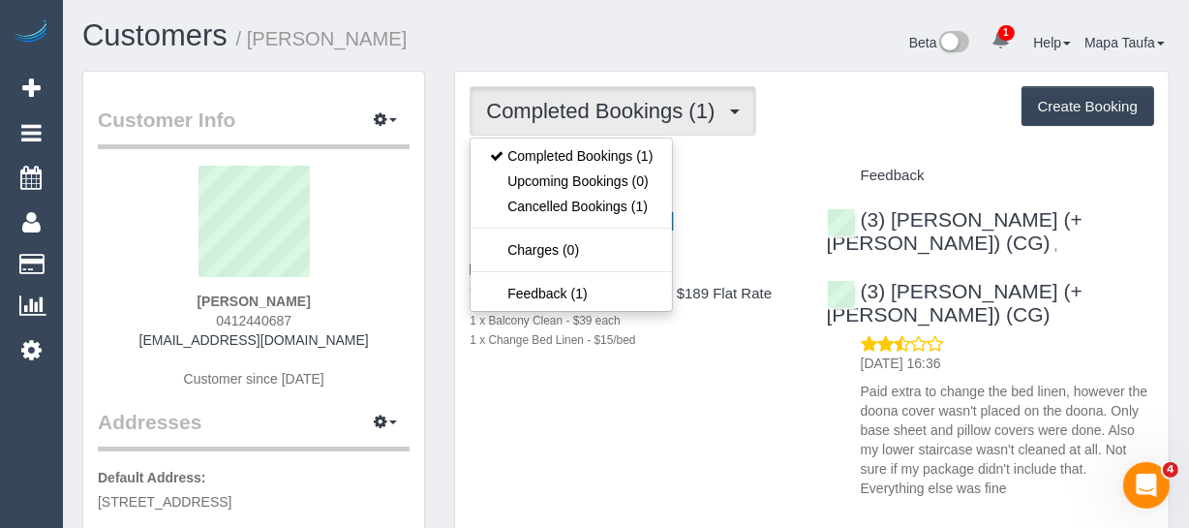
click at [807, 130] on div "Completed Bookings (1) Completed Bookings (1) Upcoming Bookings (0) Cancelled B…" at bounding box center [811, 110] width 684 height 49
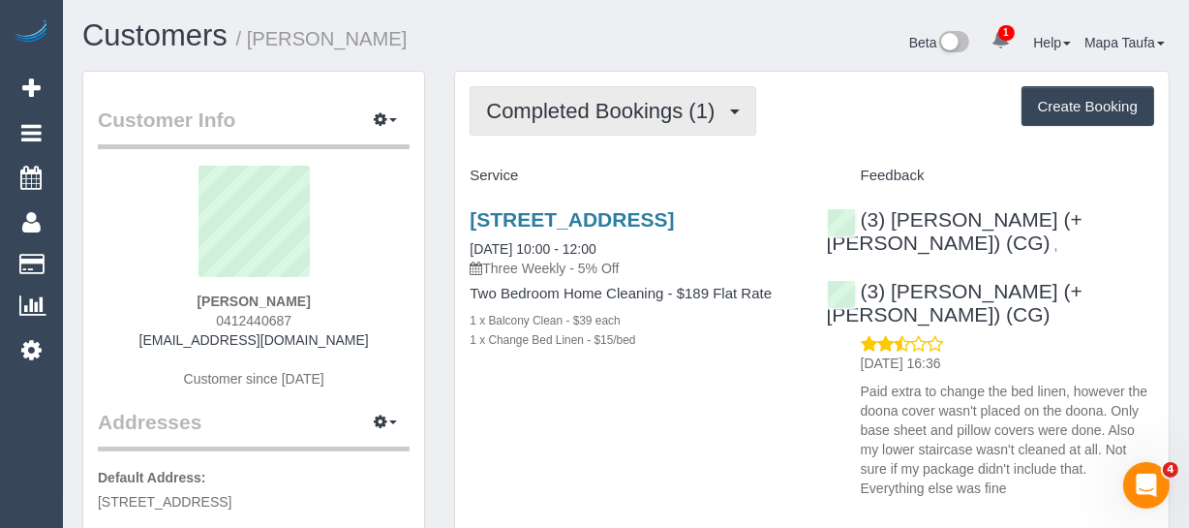
click at [636, 117] on span "Completed Bookings (1)" at bounding box center [605, 111] width 238 height 24
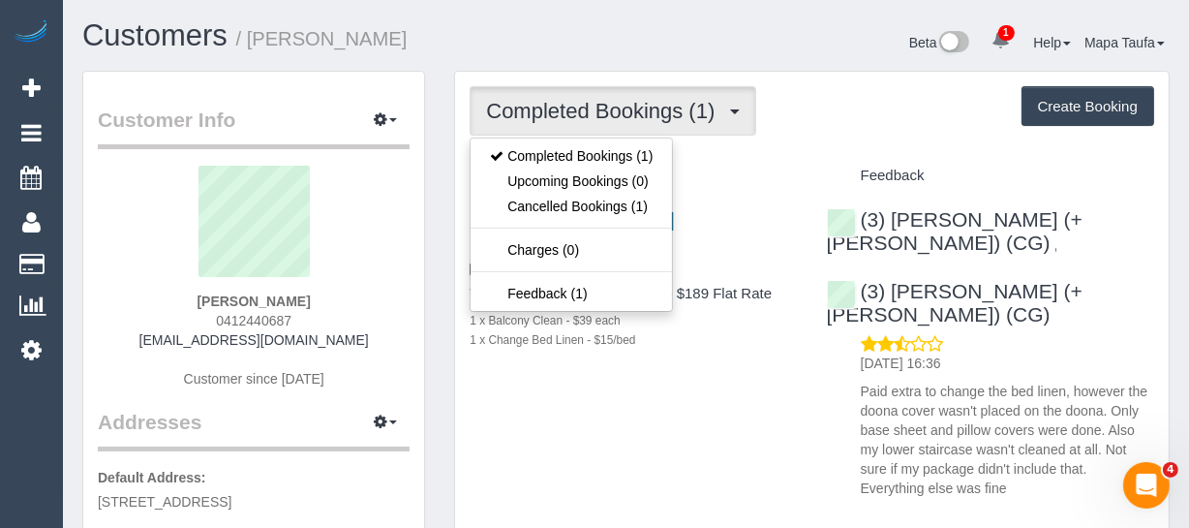
click at [818, 144] on div "Completed Bookings (1) Completed Bookings (1) Upcoming Bookings (0) Cancelled B…" at bounding box center [811, 321] width 713 height 498
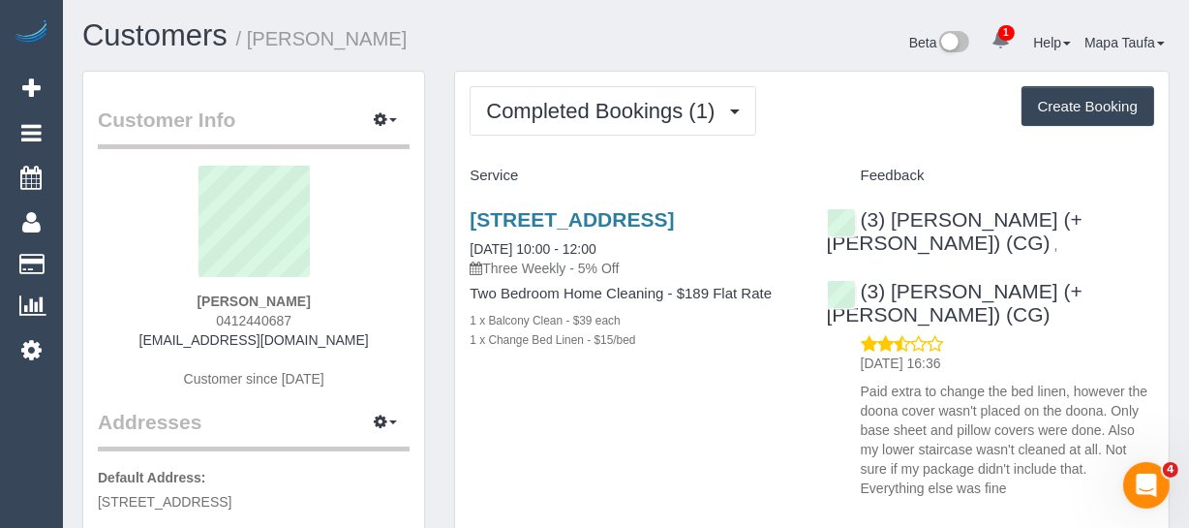
scroll to position [175, 0]
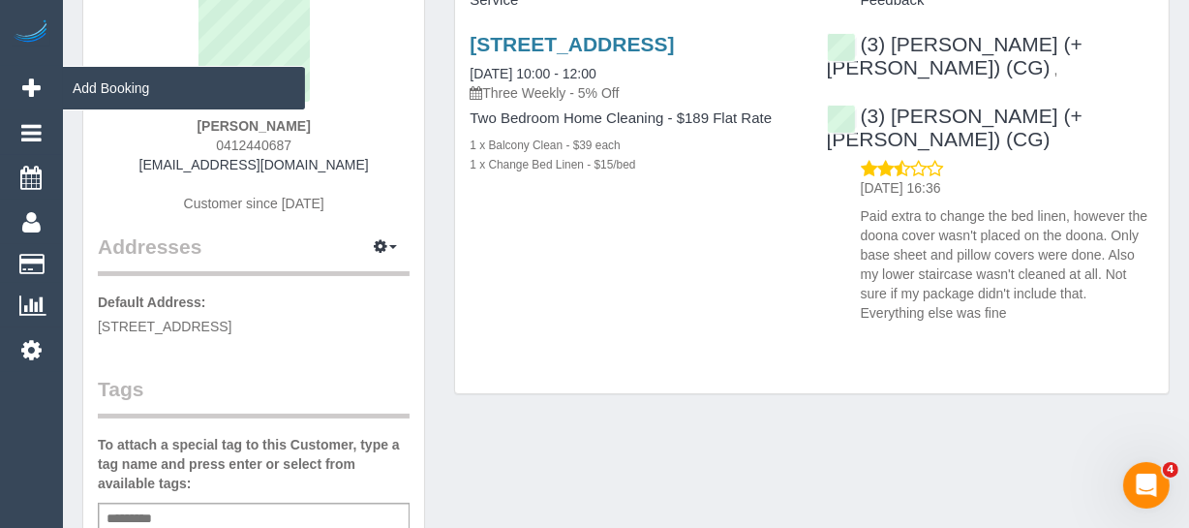
drag, startPoint x: 348, startPoint y: 164, endPoint x: 34, endPoint y: 92, distance: 321.7
click at [155, 155] on div "David Way 0412440687 d.wmarcina@gmail.com Customer since 2025" at bounding box center [254, 111] width 312 height 242
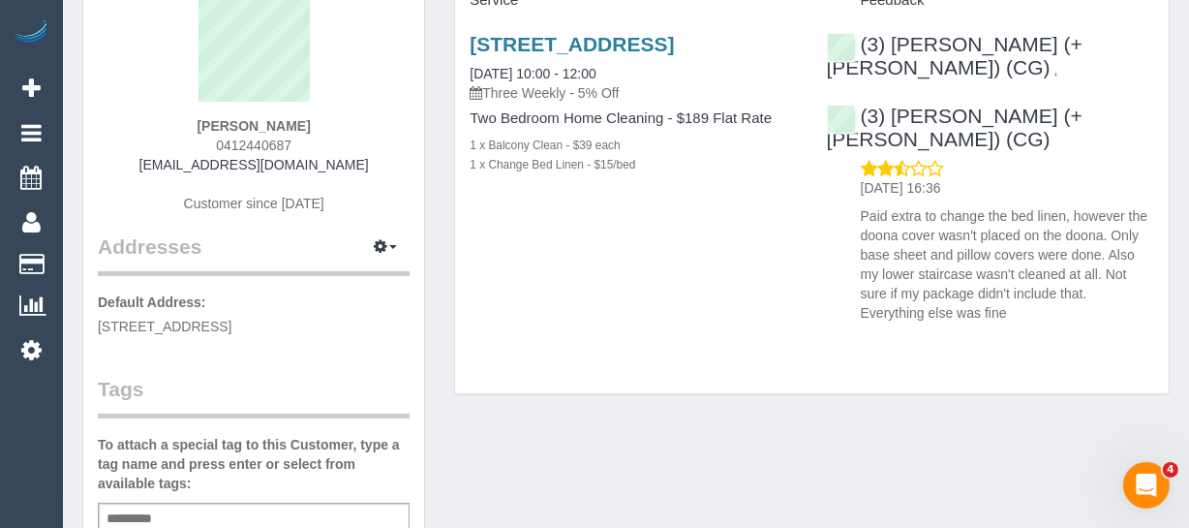
click at [392, 156] on div "David Way 0412440687 d.wmarcina@gmail.com Customer since 2025" at bounding box center [254, 111] width 312 height 242
drag, startPoint x: 359, startPoint y: 159, endPoint x: 171, endPoint y: 166, distance: 187.9
click at [171, 166] on div "David Way 0412440687 d.wmarcina@gmail.com Customer since 2025" at bounding box center [254, 111] width 312 height 242
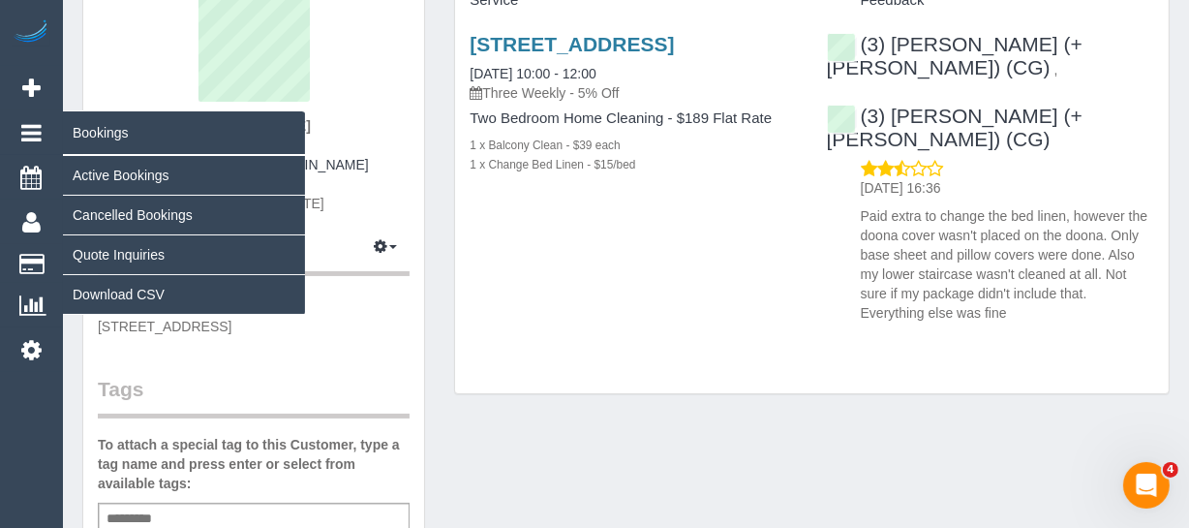
copy link "d.wmarcina@gmail.com"
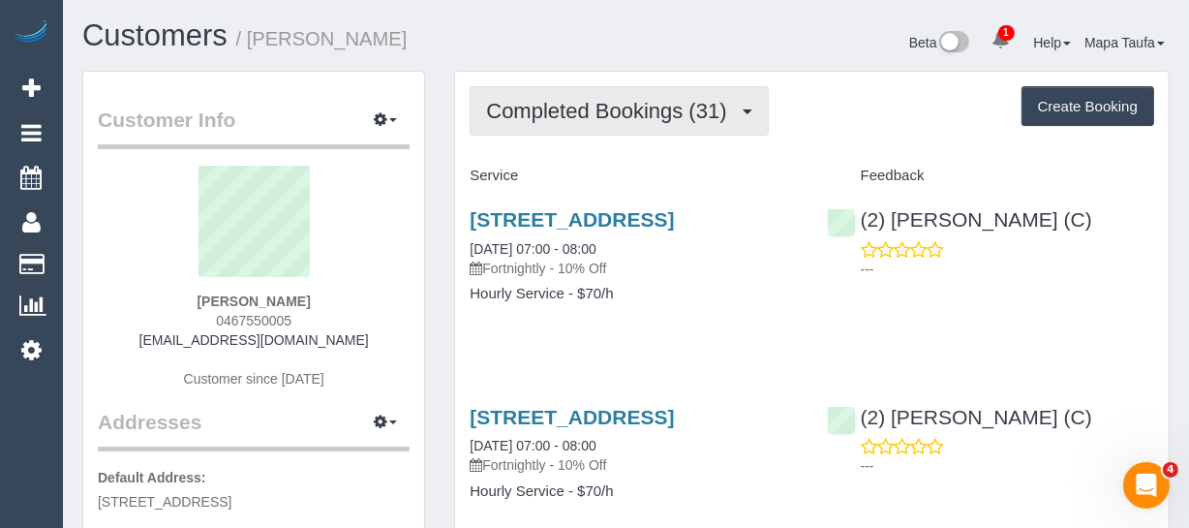
click at [612, 86] on button "Completed Bookings (31)" at bounding box center [618, 110] width 298 height 49
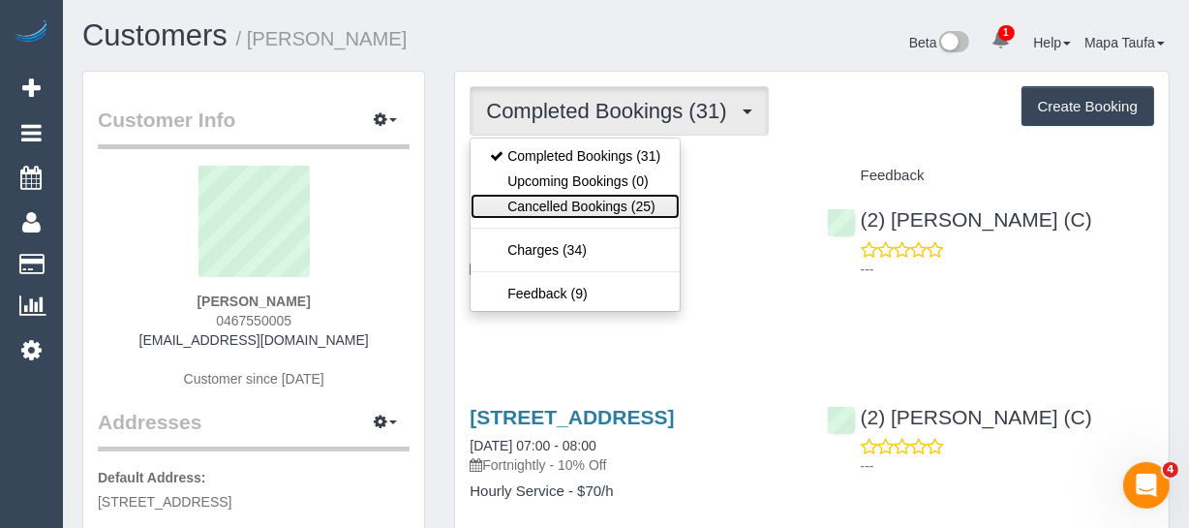
click at [600, 205] on link "Cancelled Bookings (25)" at bounding box center [574, 206] width 209 height 25
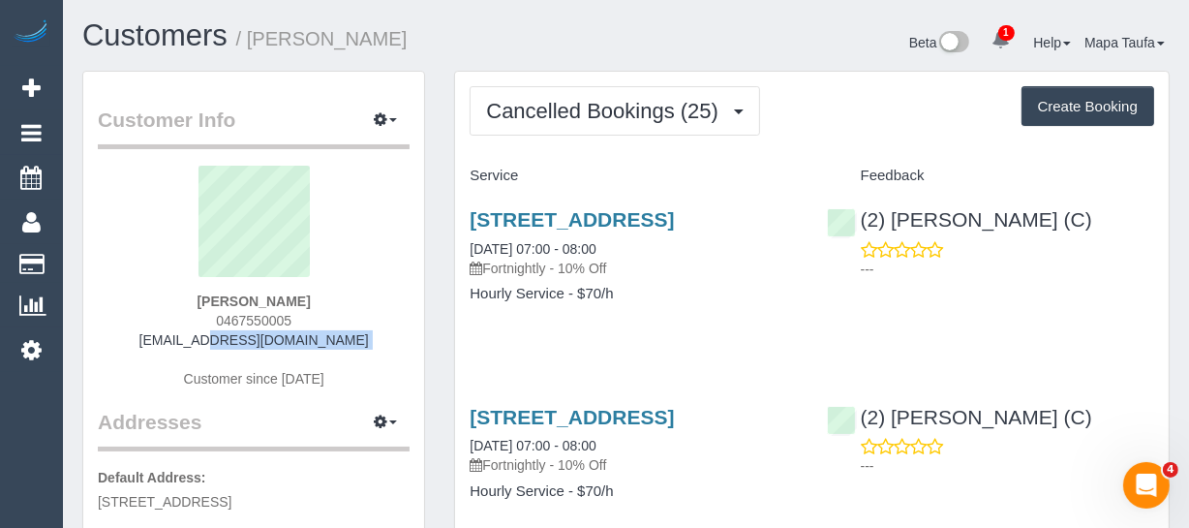
drag, startPoint x: 321, startPoint y: 353, endPoint x: 186, endPoint y: 338, distance: 136.4
click at [186, 338] on div "[PERSON_NAME] 0467550005 [EMAIL_ADDRESS][DOMAIN_NAME] Customer since [DATE]" at bounding box center [254, 287] width 312 height 242
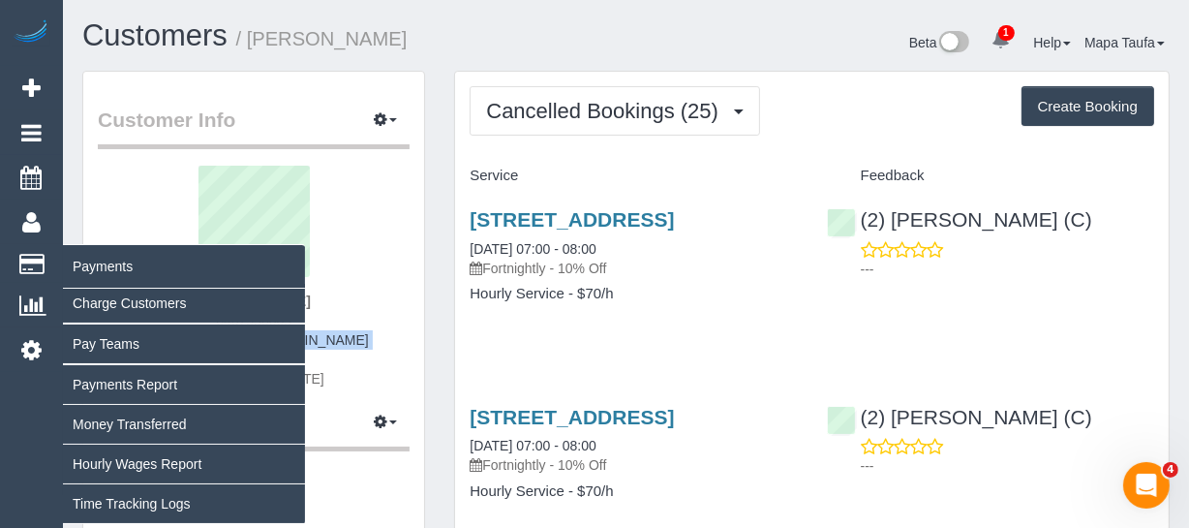
copy div "[EMAIL_ADDRESS][DOMAIN_NAME]"
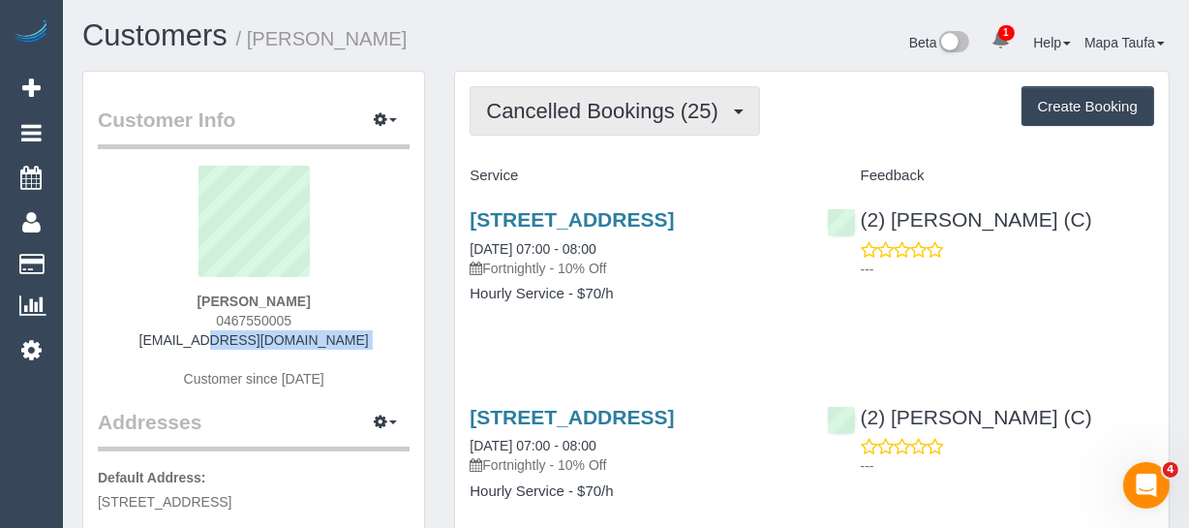
click at [520, 90] on button "Cancelled Bookings (25)" at bounding box center [614, 110] width 290 height 49
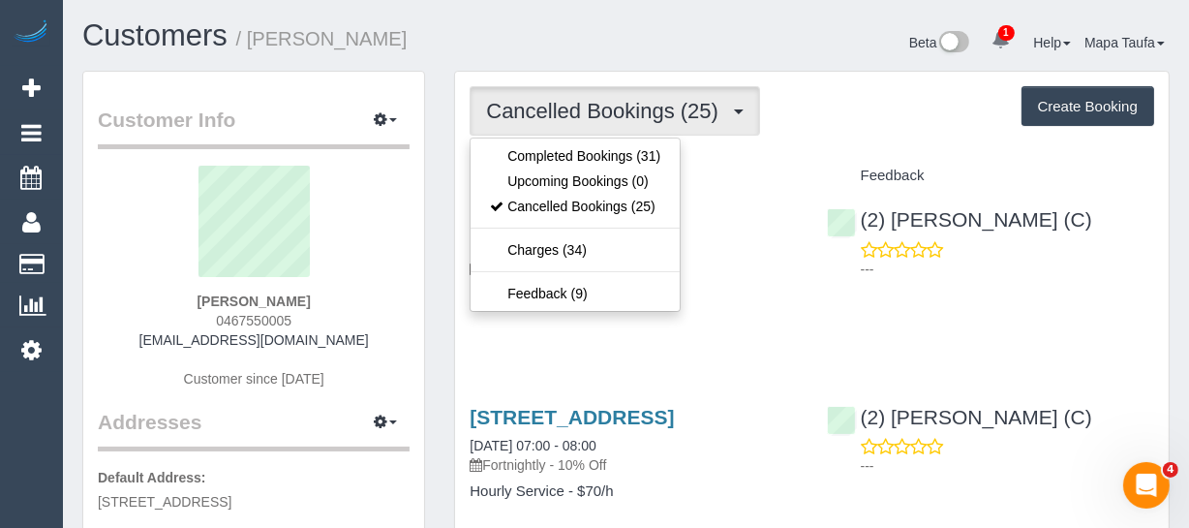
click at [510, 50] on h1 "Customers / Julie Wright" at bounding box center [346, 35] width 529 height 33
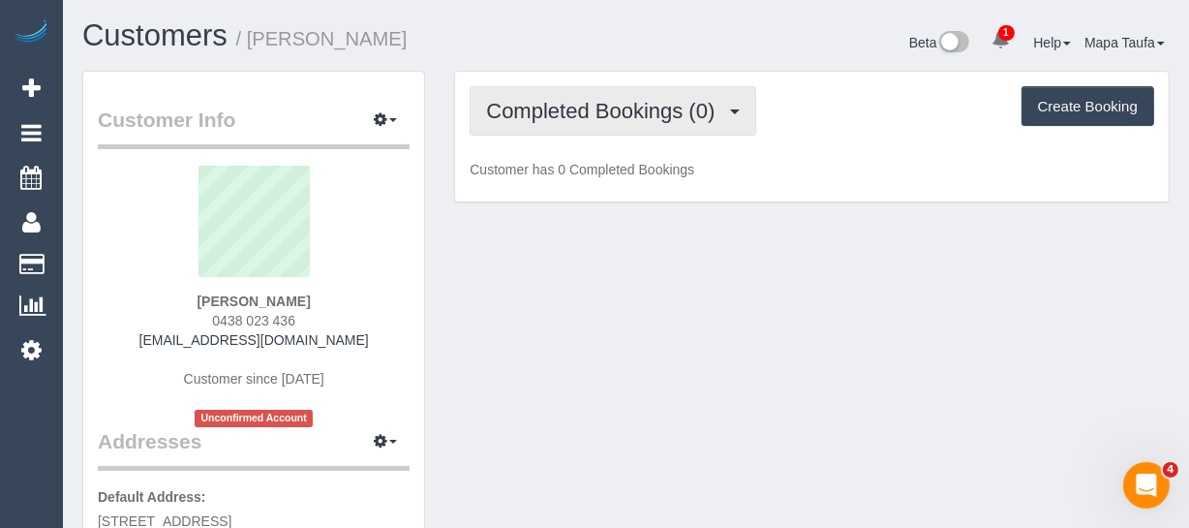
click at [681, 109] on span "Completed Bookings (0)" at bounding box center [605, 111] width 238 height 24
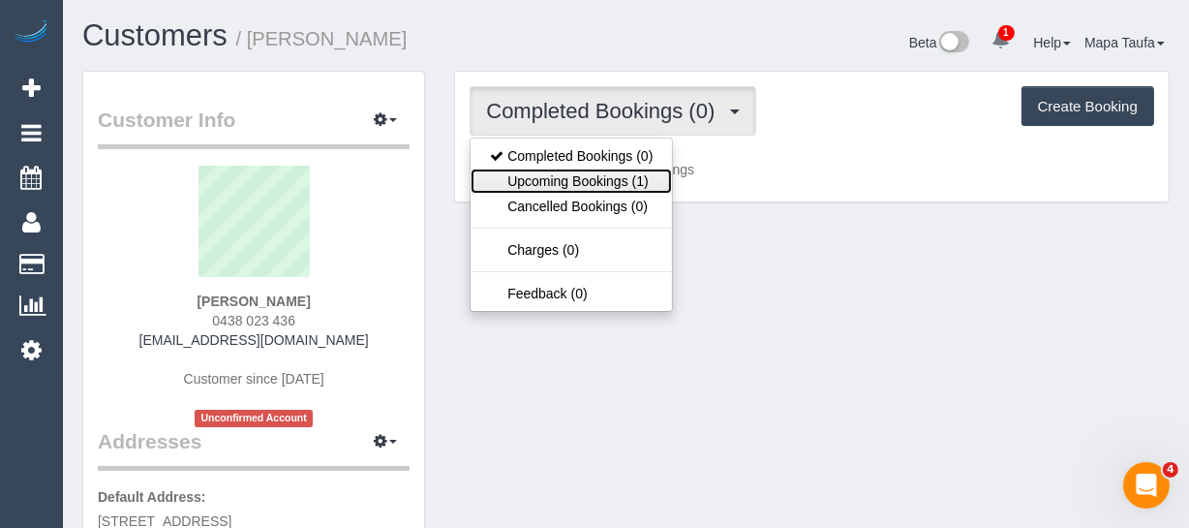
click at [619, 176] on link "Upcoming Bookings (1)" at bounding box center [570, 180] width 201 height 25
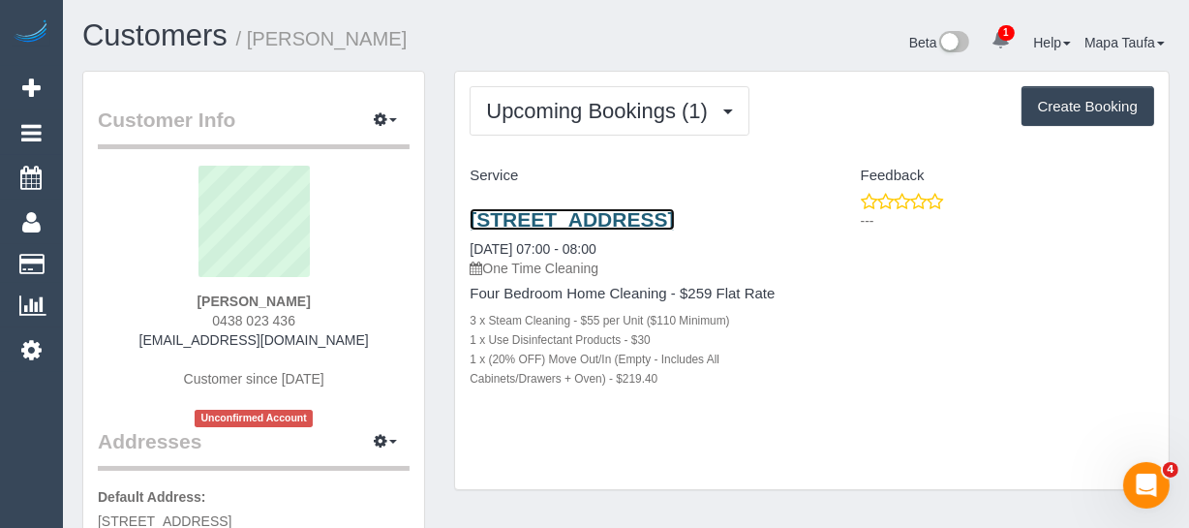
click at [517, 222] on link "6/91 Blackshaws Road, Newport, VIC 3015" at bounding box center [571, 219] width 204 height 22
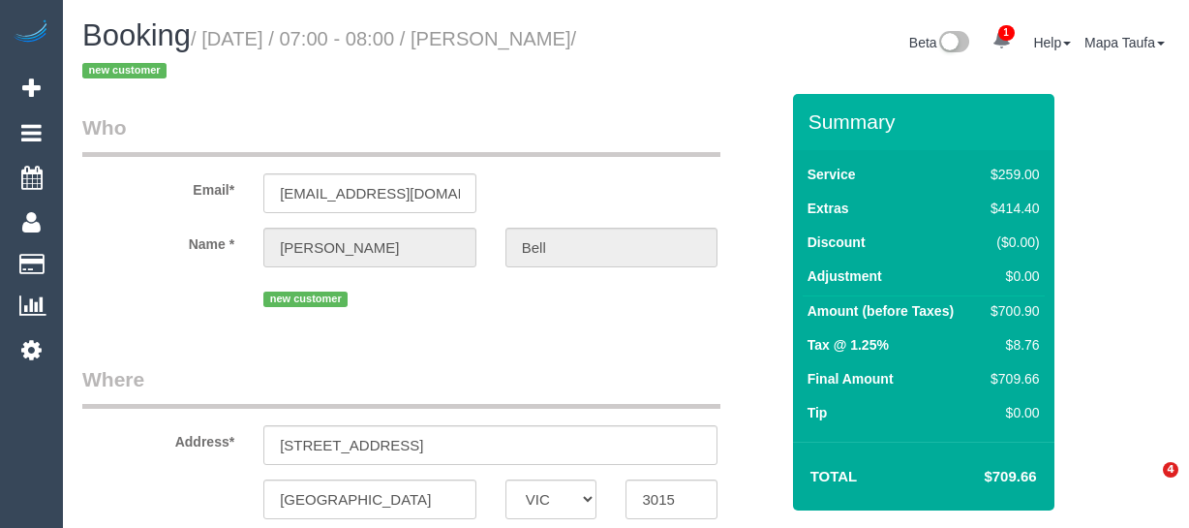
select select "VIC"
select select "object:290"
select select "string:stripe-pm_1S3sSZ2GScqysDRVU1UKggHv"
select select "object:547"
select select "string:AU"
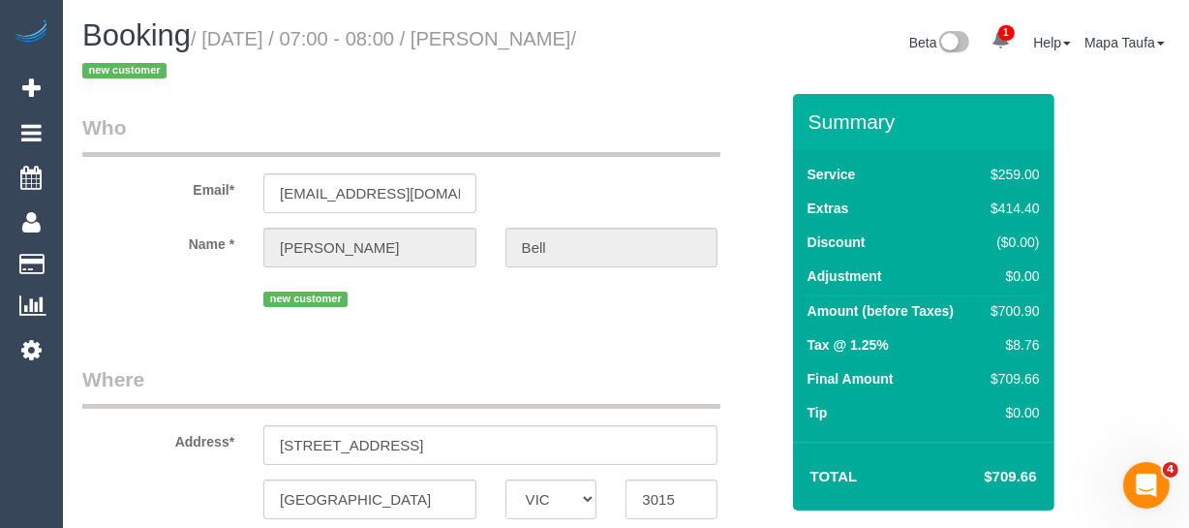
select select "number:27"
select select "number:16"
select select "number:19"
select select "number:22"
select select "spot1"
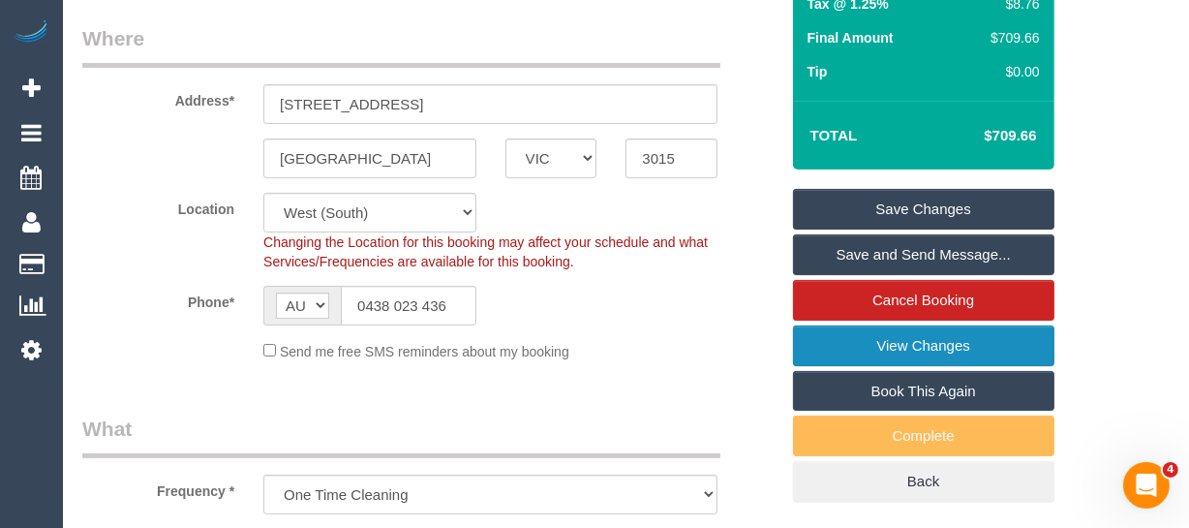
scroll to position [351, 0]
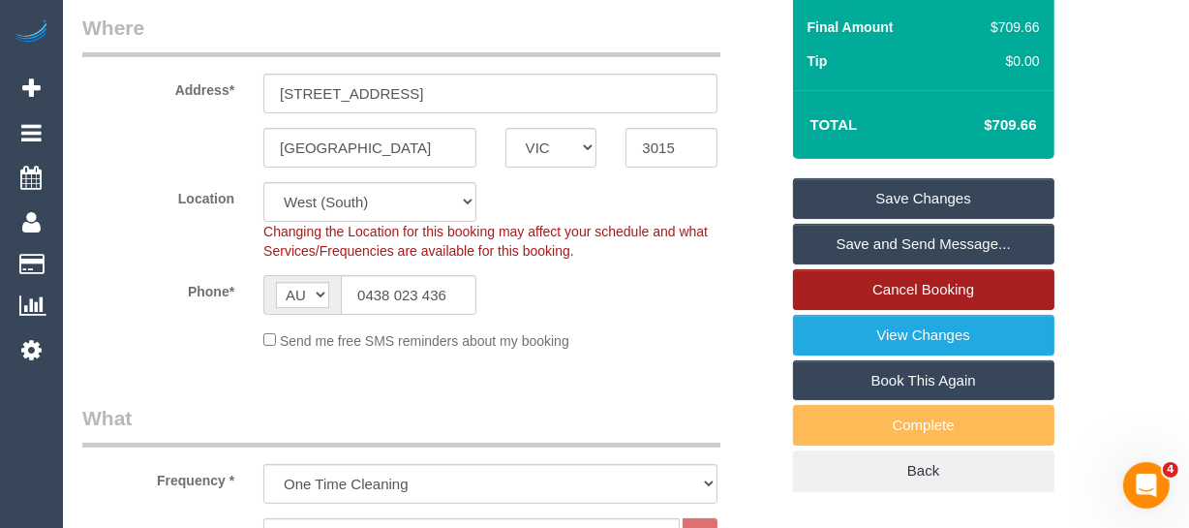
click at [952, 281] on link "Cancel Booking" at bounding box center [923, 289] width 261 height 41
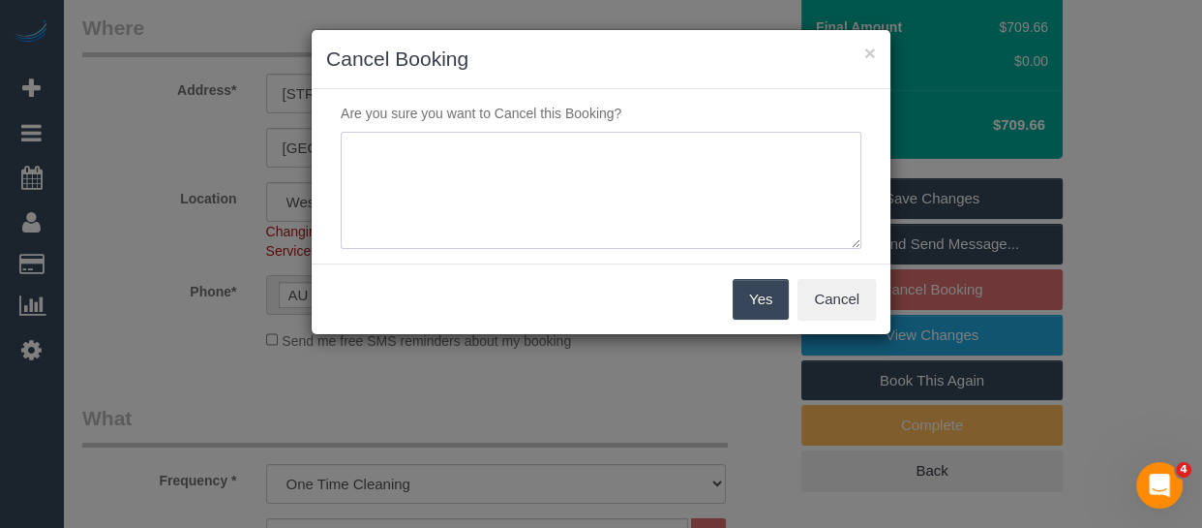
click at [426, 165] on textarea at bounding box center [601, 191] width 521 height 118
type textarea "service not needed via email -MT"
click at [770, 280] on button "Yes" at bounding box center [761, 299] width 56 height 41
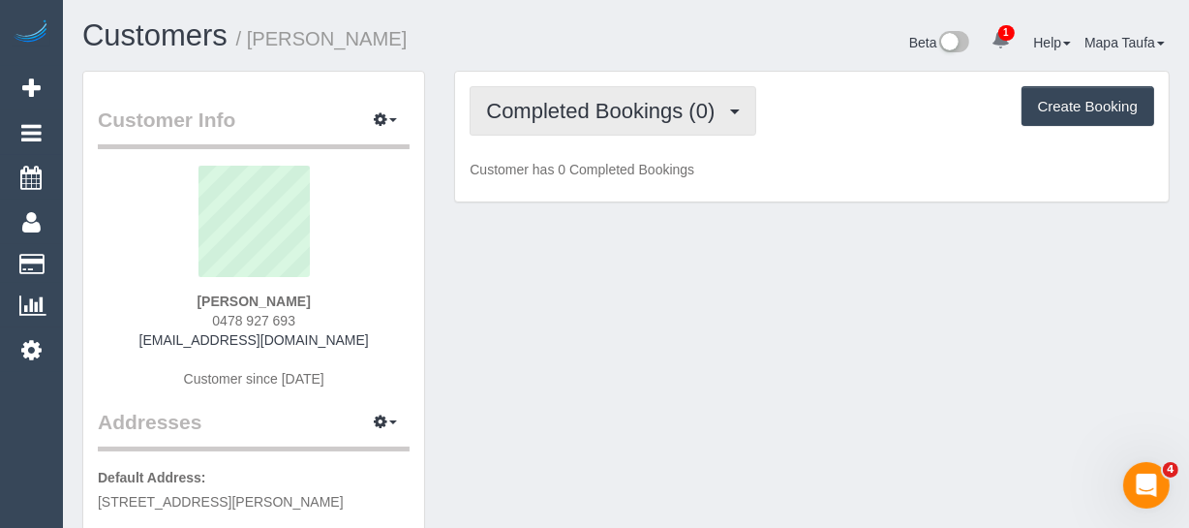
click at [551, 112] on span "Completed Bookings (0)" at bounding box center [605, 111] width 238 height 24
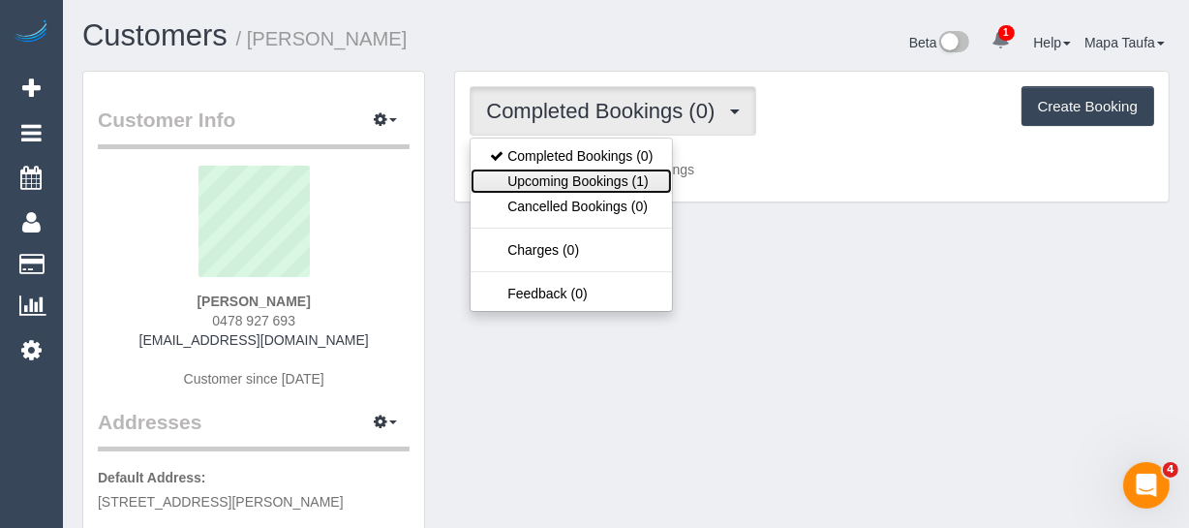
click at [557, 172] on link "Upcoming Bookings (1)" at bounding box center [570, 180] width 201 height 25
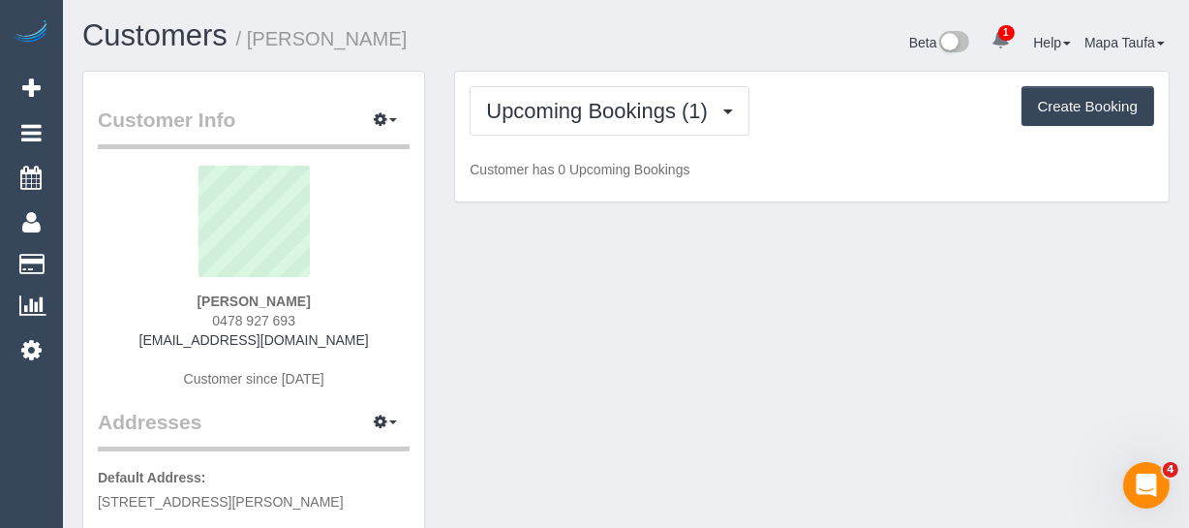
click at [562, 51] on h1 "Customers / Simon Young" at bounding box center [346, 35] width 529 height 33
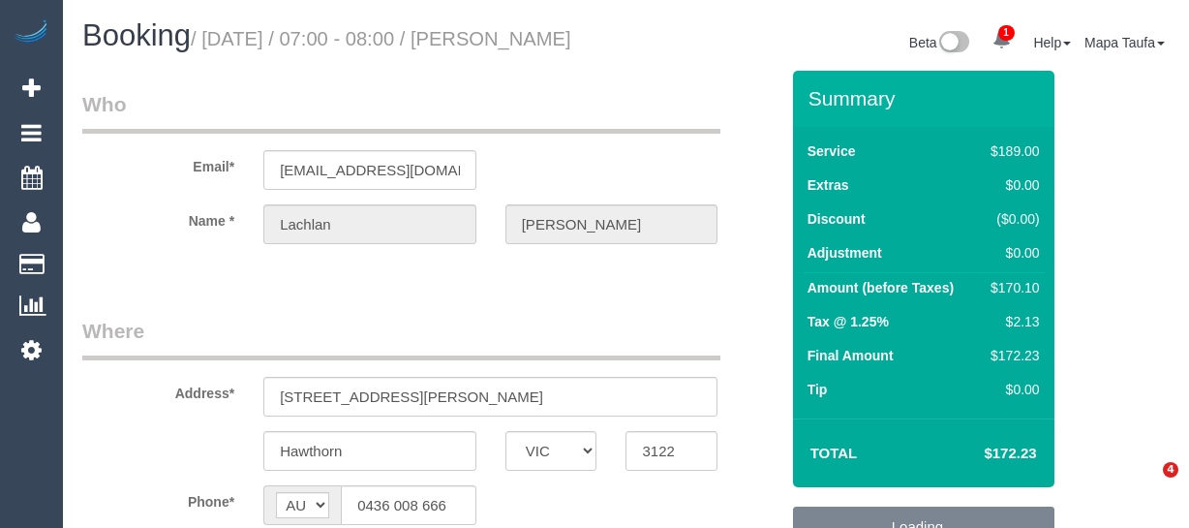
select select "VIC"
select select "string:stripe-pm_1PIhXq2GScqysDRVBpWLCeqn"
select select "number:28"
select select "number:14"
select select "number:19"
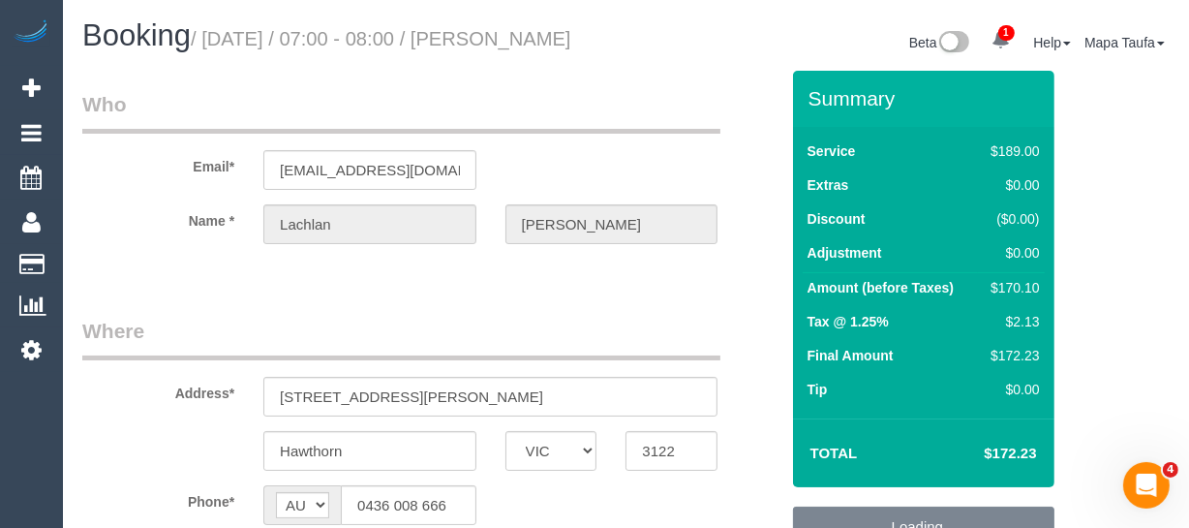
select select "number:22"
select select "number:33"
select select "number:11"
select select "object:1383"
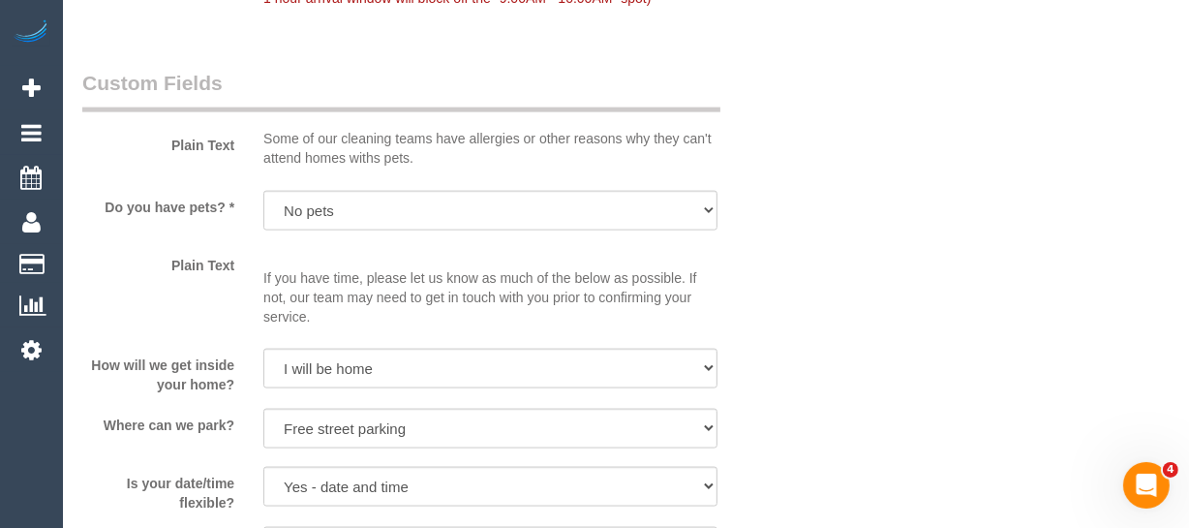
scroll to position [2992, 0]
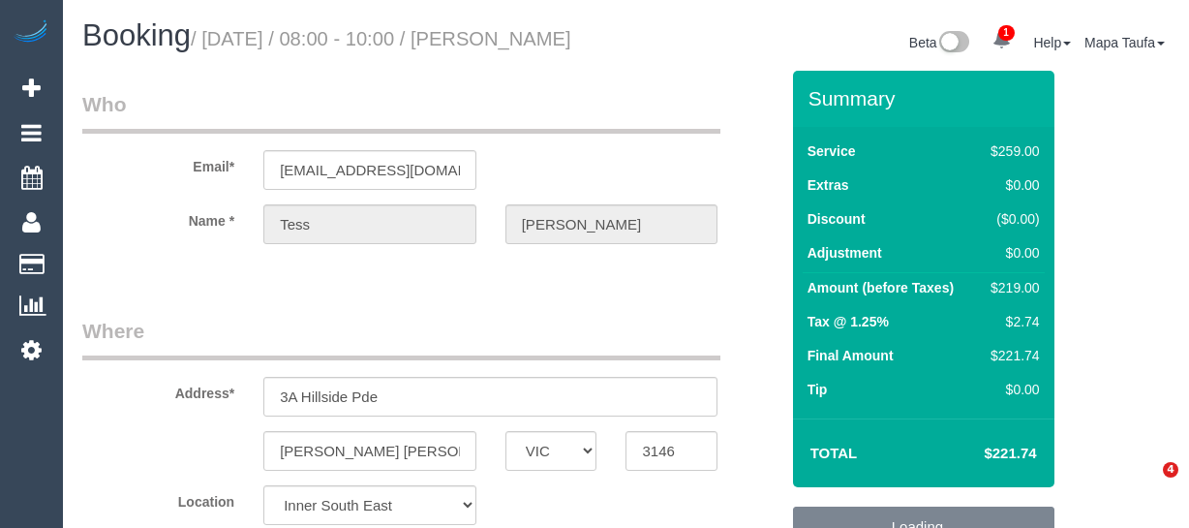
select select "VIC"
select select "string:stripe-pm_1S2Uxh2GScqysDRVSzoZf0mM"
select select "number:28"
select select "number:14"
select select "number:18"
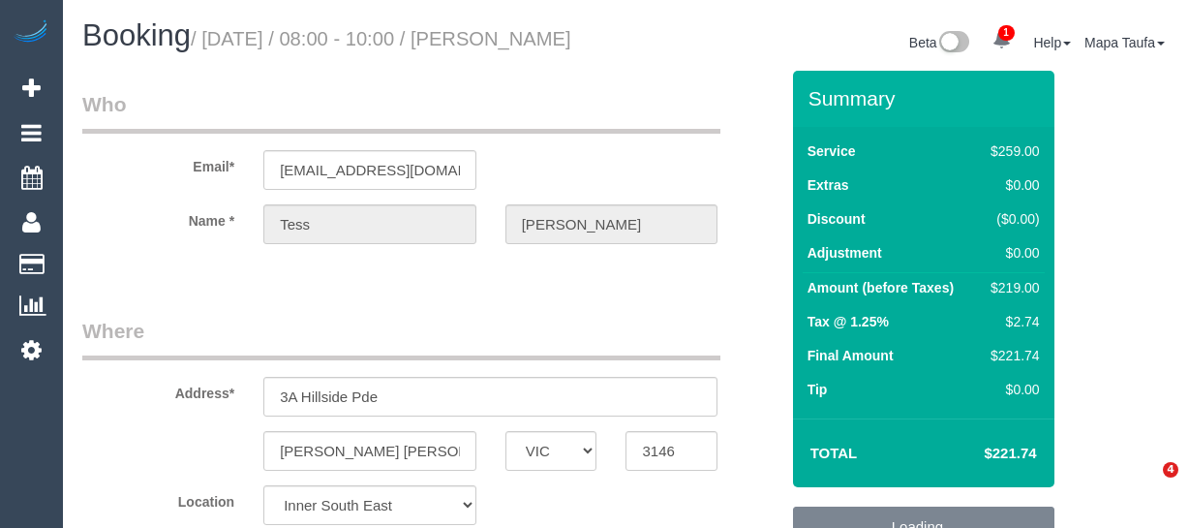
select select "number:22"
select select "number:13"
select select "object:698"
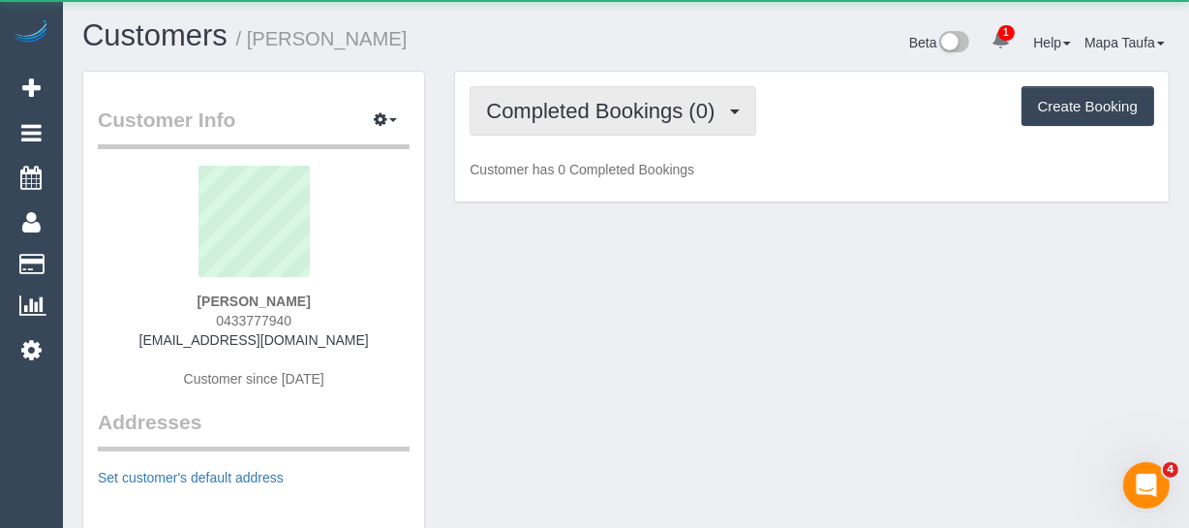
click at [681, 111] on span "Completed Bookings (0)" at bounding box center [605, 111] width 238 height 24
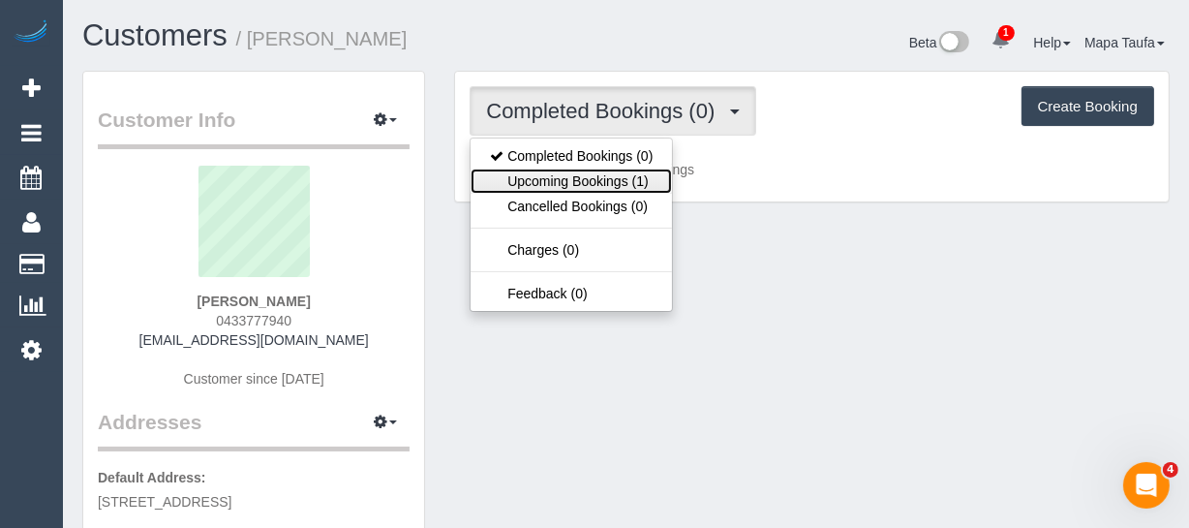
click at [630, 178] on link "Upcoming Bookings (1)" at bounding box center [570, 180] width 201 height 25
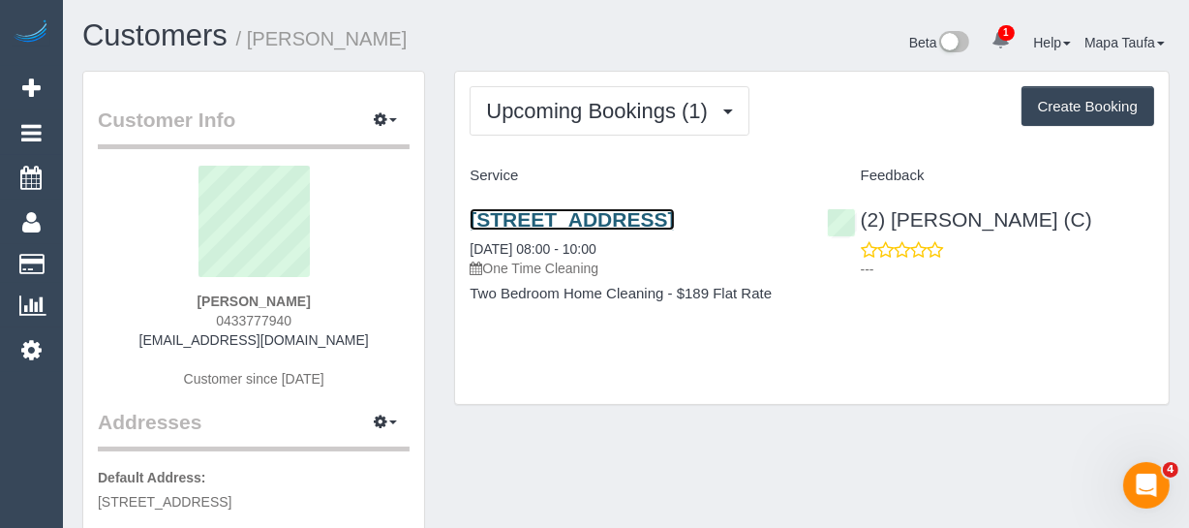
click at [612, 212] on link "86 Queens Lane, 1407, Melbourne, VIC 3004" at bounding box center [571, 219] width 204 height 22
click at [595, 230] on link "86 Queens Lane, 1407, Melbourne, VIC 3004" at bounding box center [571, 219] width 204 height 22
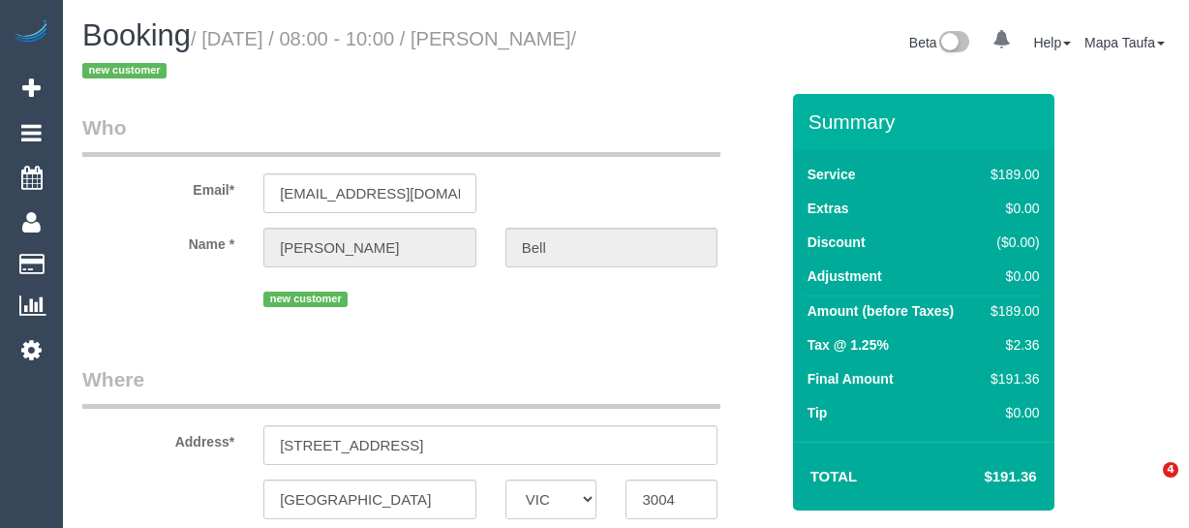
select select "VIC"
select select "string:AU"
select select "object:576"
select select "string:stripe-pm_1S1kQS2GScqysDRV7LwdxrG6"
select select "object:581"
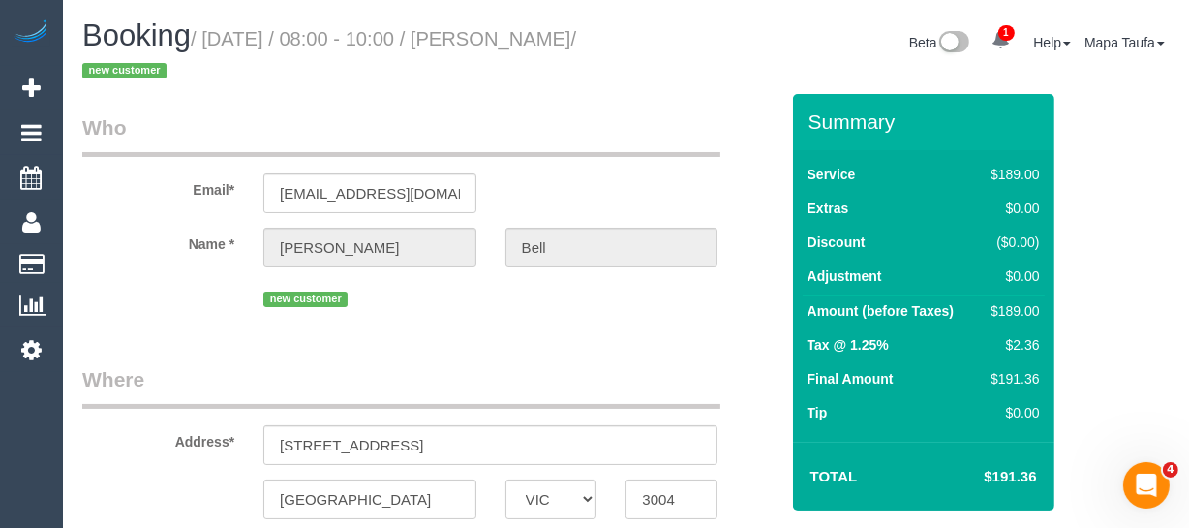
select select "number:28"
select select "number:14"
select select "number:18"
select select "number:24"
select select "number:13"
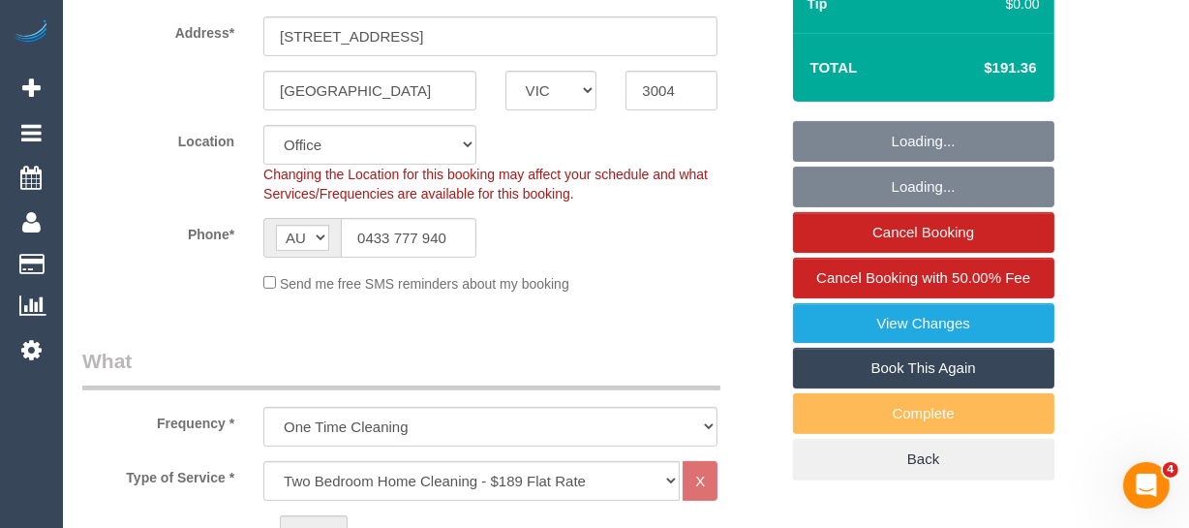
scroll to position [439, 0]
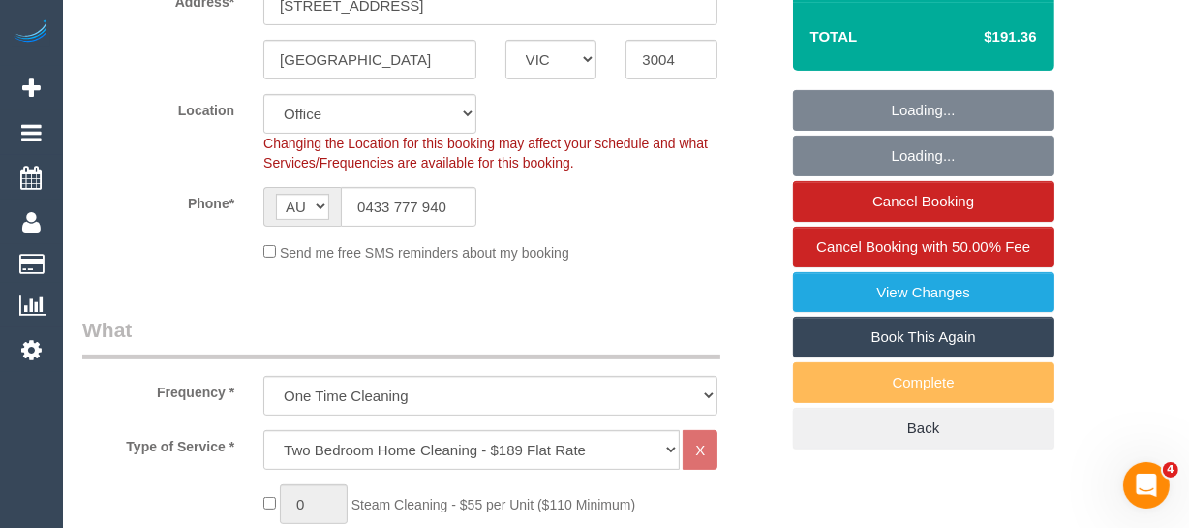
click at [936, 336] on link "Book This Again" at bounding box center [923, 337] width 261 height 41
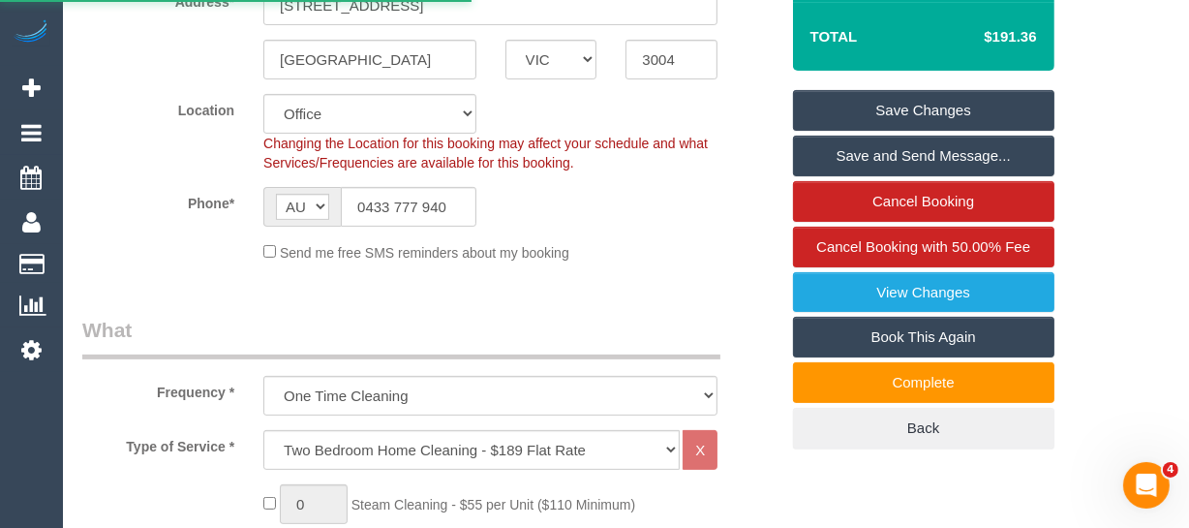
select select "VIC"
select select "number:28"
select select "number:14"
select select "number:18"
select select "number:24"
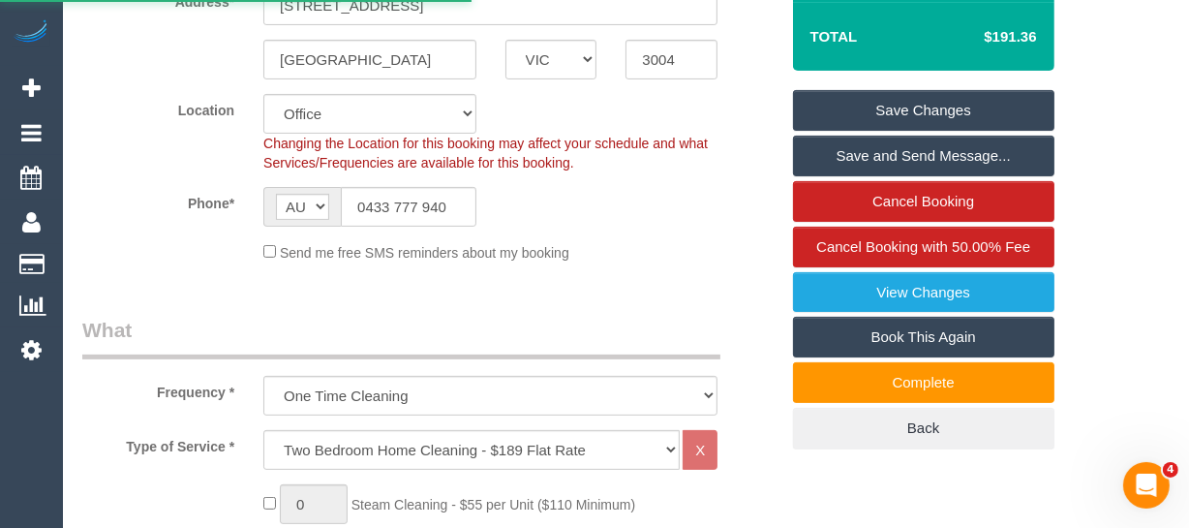
select select "number:13"
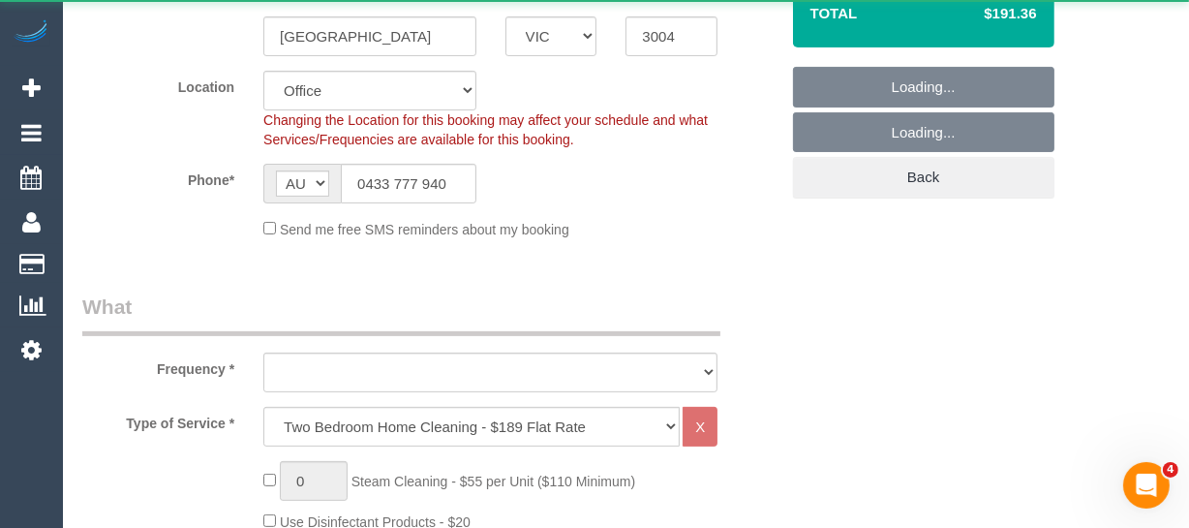
select select "object:2555"
select select "string:stripe-pm_1S1kQS2GScqysDRV7LwdxrG6"
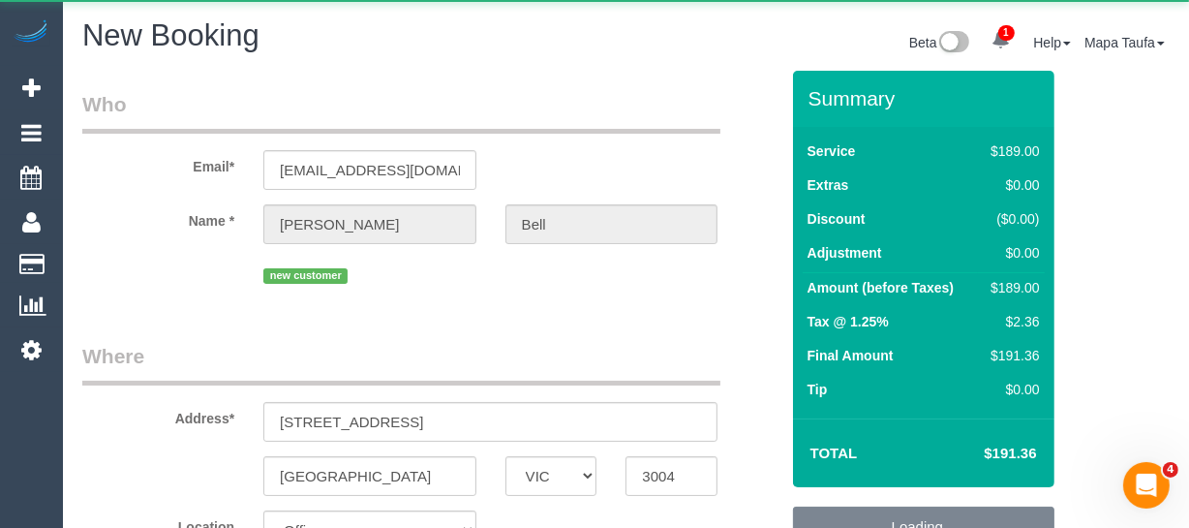
select select "object:3831"
select select "54"
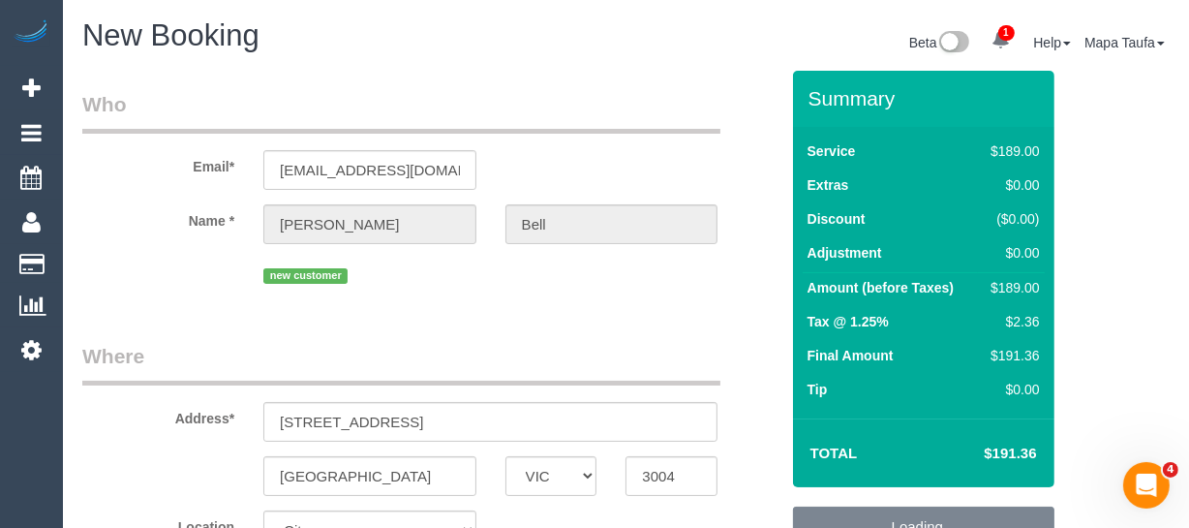
select select "object:3836"
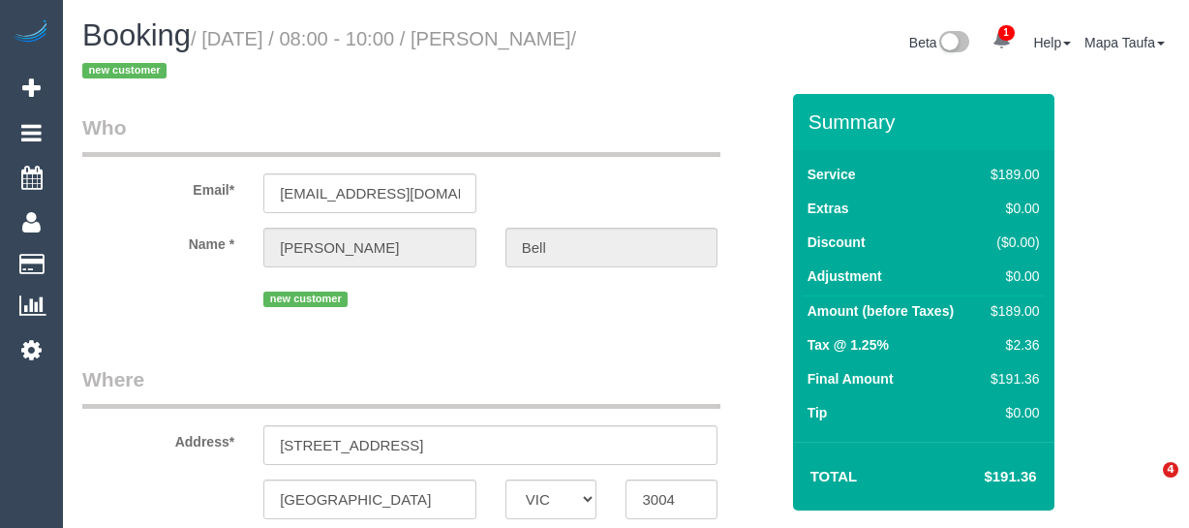
select select "VIC"
select select "string:stripe-pm_1S1kQS2GScqysDRV7LwdxrG6"
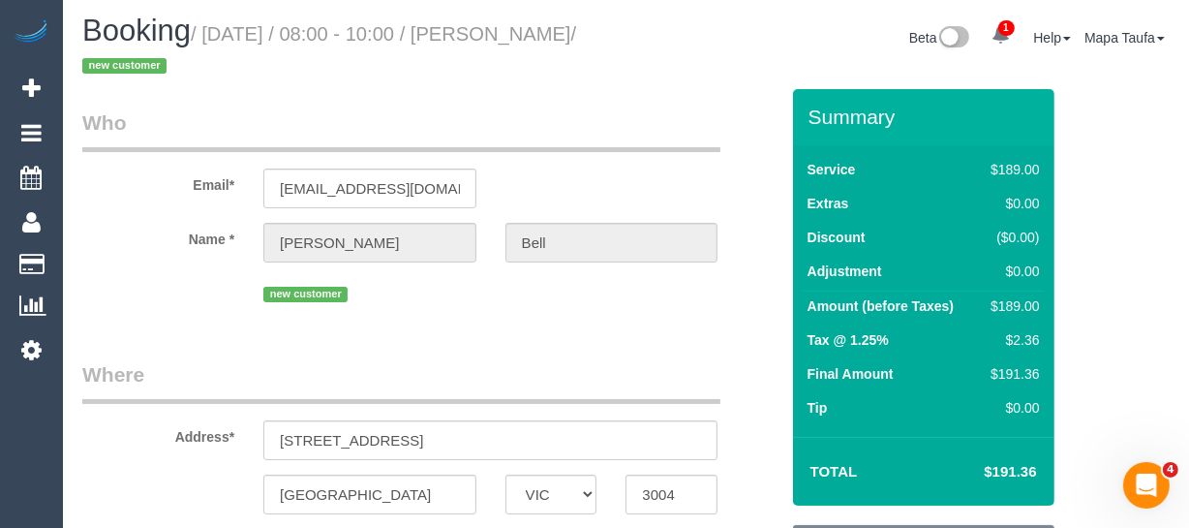
select select "object:1854"
select select "number:28"
select select "number:14"
select select "number:18"
select select "number:24"
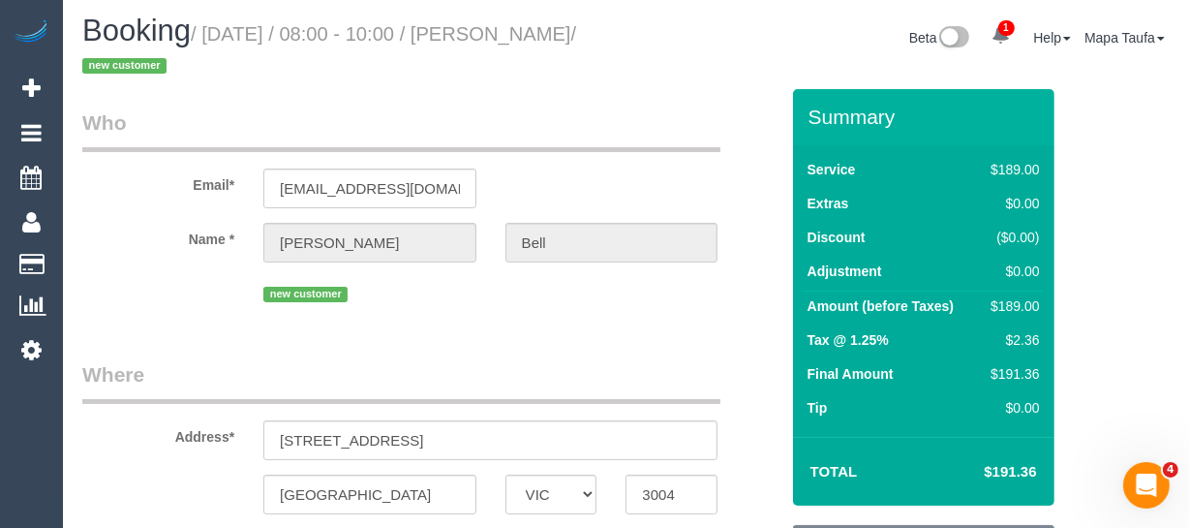
select select "number:13"
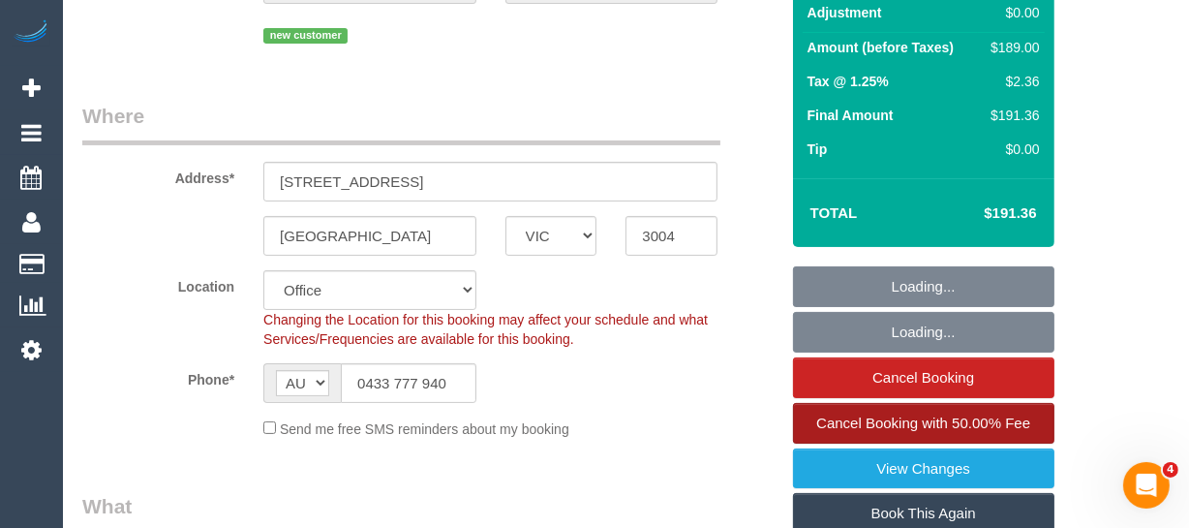
click at [900, 414] on span "Cancel Booking with 50.00% Fee" at bounding box center [923, 422] width 214 height 16
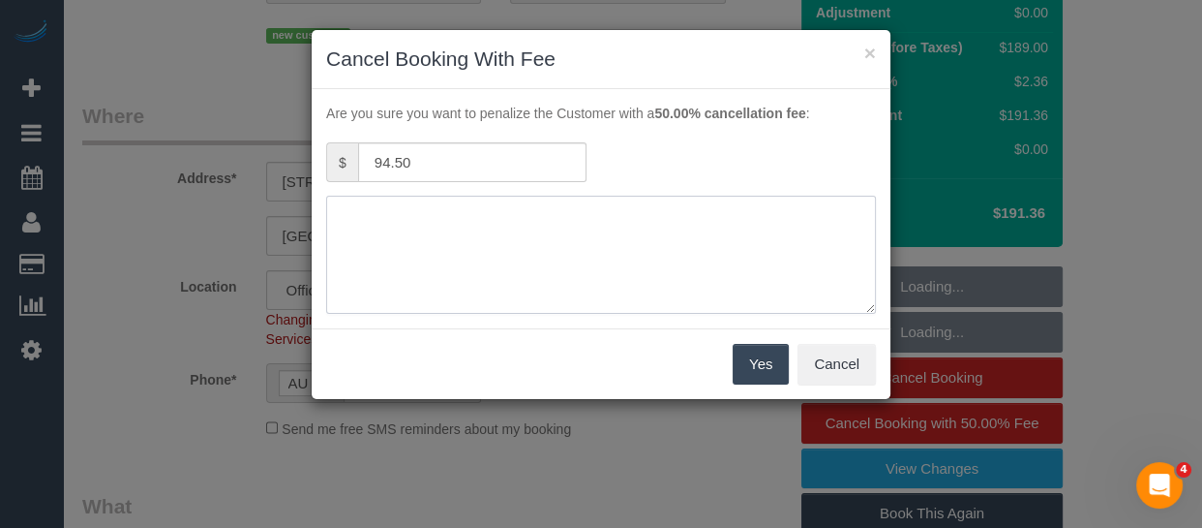
click at [610, 233] on textarea at bounding box center [601, 255] width 550 height 118
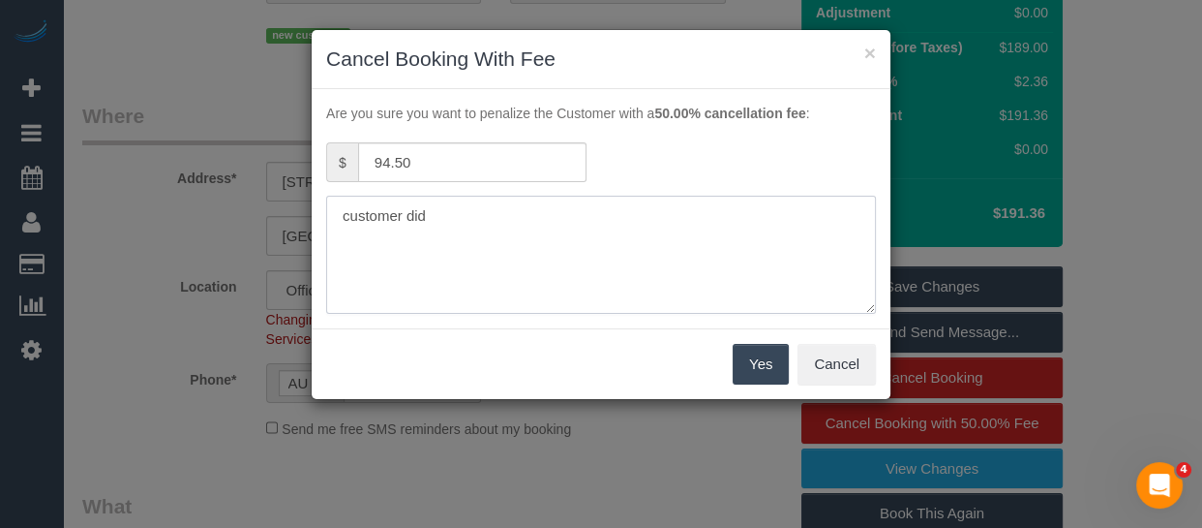
click at [457, 240] on textarea at bounding box center [601, 255] width 550 height 118
type textarea "customer did not mean to book this in adv fee via text -MT"
click at [776, 373] on button "Yes" at bounding box center [761, 364] width 56 height 41
